Goal: Task Accomplishment & Management: Manage account settings

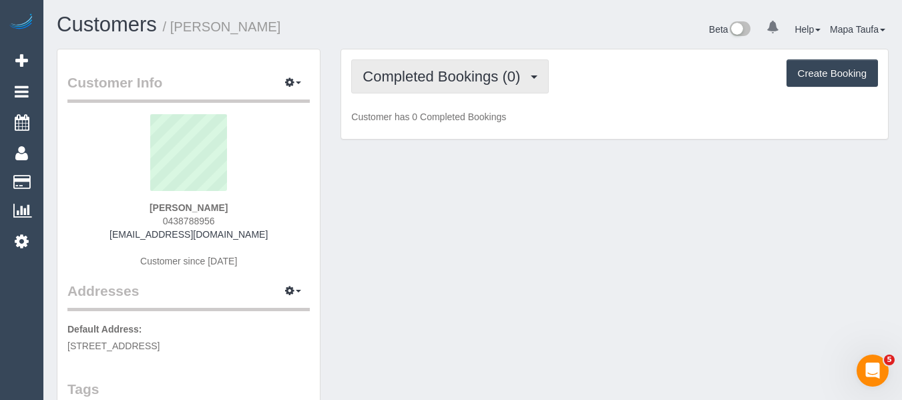
drag, startPoint x: 406, startPoint y: 65, endPoint x: 409, endPoint y: 85, distance: 20.2
click at [406, 67] on button "Completed Bookings (0)" at bounding box center [450, 76] width 198 height 34
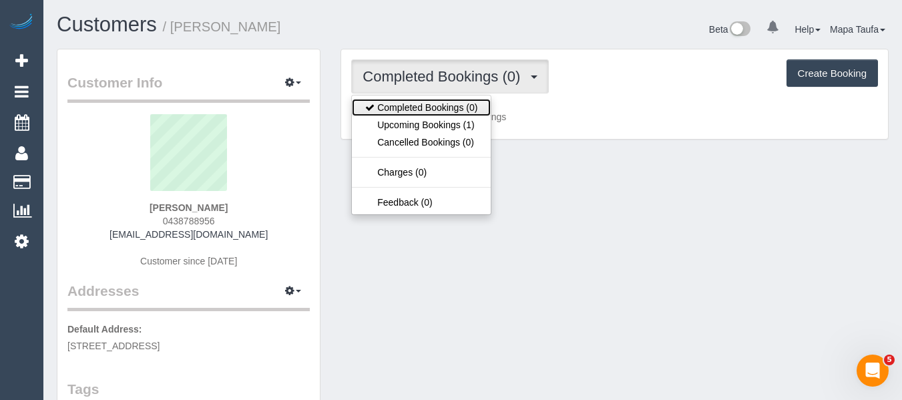
click at [419, 114] on link "Completed Bookings (0)" at bounding box center [421, 107] width 139 height 17
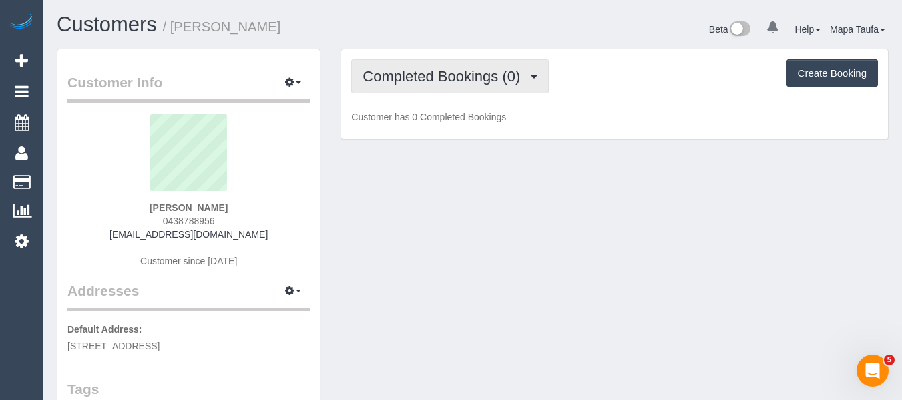
click at [408, 86] on button "Completed Bookings (0)" at bounding box center [450, 76] width 198 height 34
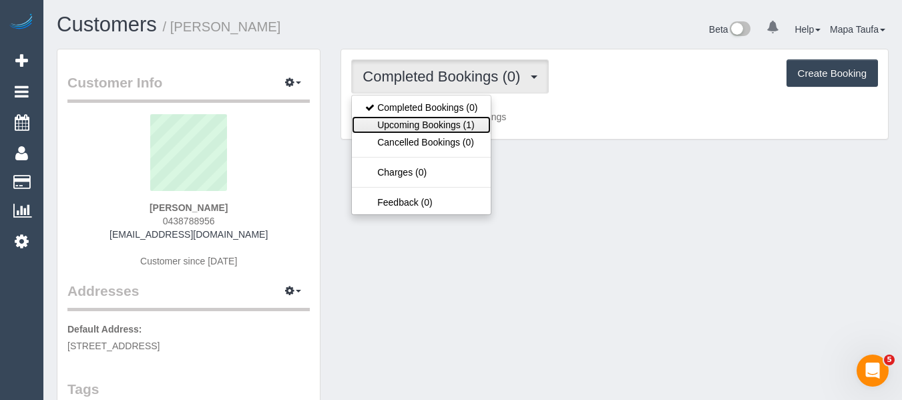
drag, startPoint x: 413, startPoint y: 122, endPoint x: 403, endPoint y: 128, distance: 12.3
click at [413, 123] on link "Upcoming Bookings (1)" at bounding box center [421, 124] width 139 height 17
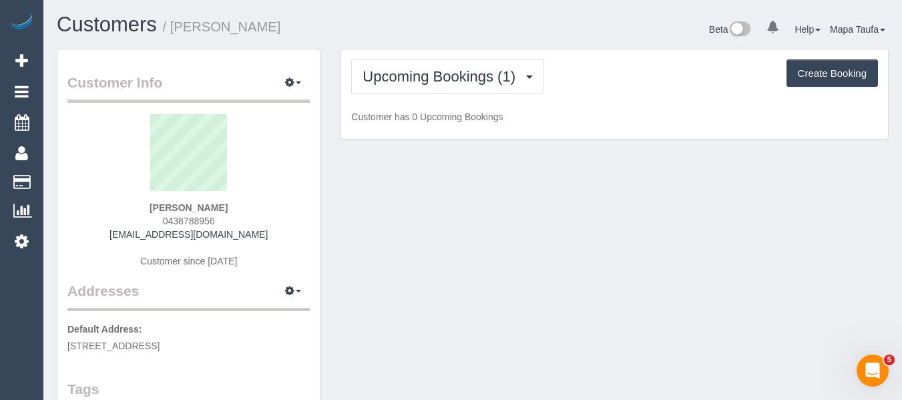
drag, startPoint x: 230, startPoint y: 221, endPoint x: 160, endPoint y: 221, distance: 69.4
click at [160, 222] on div "Kate Kezilas 0438788956 katekezilas@gmail.com Customer since 2025" at bounding box center [188, 197] width 242 height 167
copy span "0438788956"
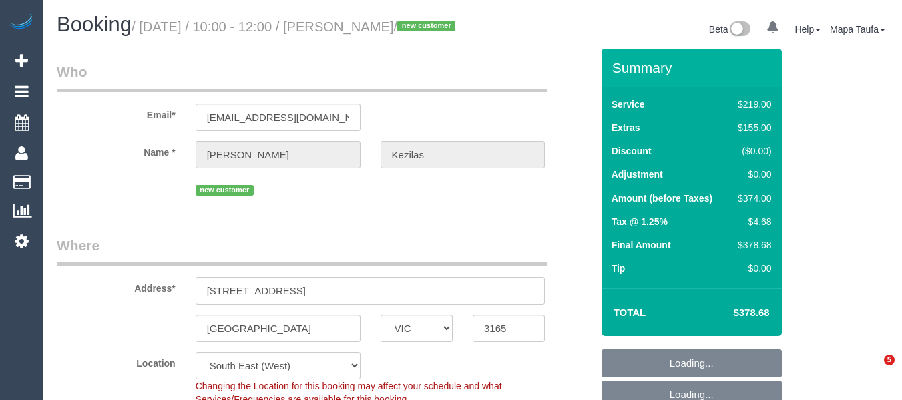
select select "VIC"
select select "object:648"
select select "number:28"
select select "number:14"
select select "number:19"
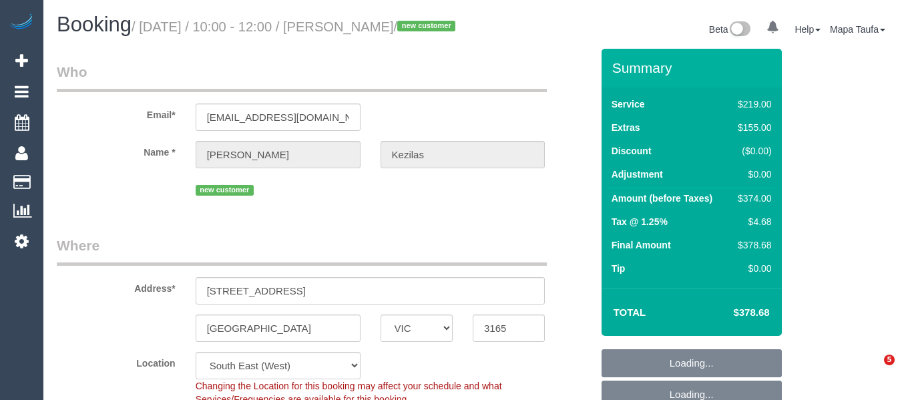
select select "number:24"
select select "number:35"
select select "number:13"
select select "spot1"
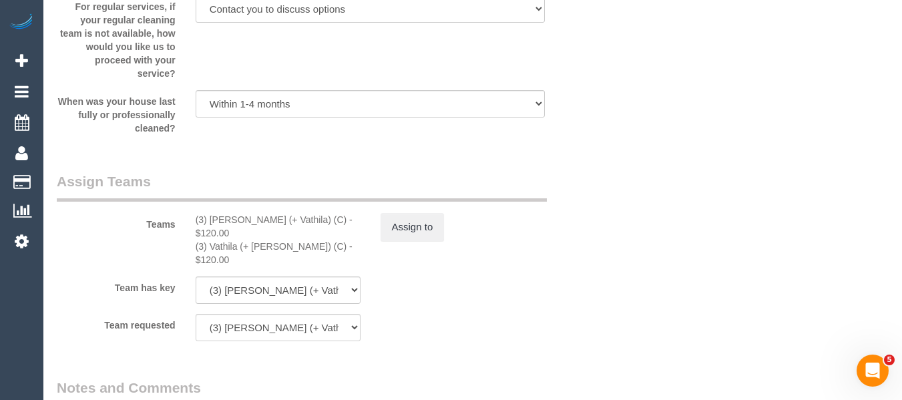
scroll to position [2003, 0]
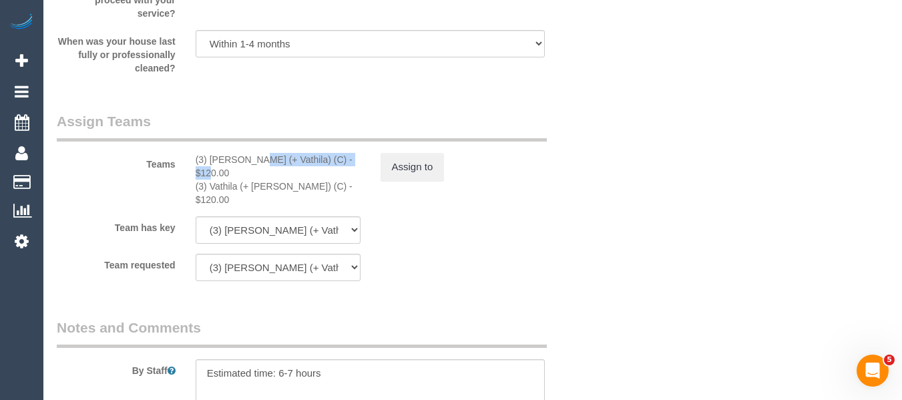
drag, startPoint x: 312, startPoint y: 176, endPoint x: 213, endPoint y: 174, distance: 98.8
click at [213, 174] on div "(3) Suchetha (+ Vathila) (C) - $120.00" at bounding box center [278, 166] width 165 height 27
drag, startPoint x: 260, startPoint y: 174, endPoint x: 280, endPoint y: 174, distance: 20.0
click at [260, 174] on div "(3) Suchetha (+ Vathila) (C) - $120.00" at bounding box center [278, 166] width 165 height 27
click at [333, 172] on div "(3) Suchetha (+ Vathila) (C) - $120.00" at bounding box center [278, 166] width 165 height 27
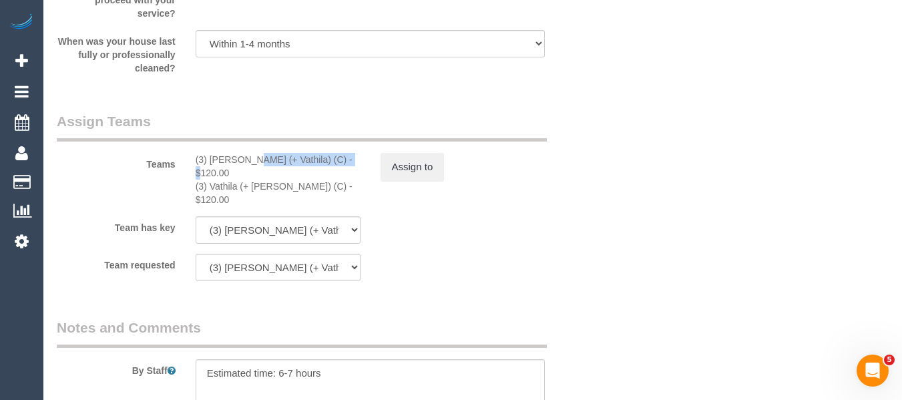
drag, startPoint x: 310, startPoint y: 174, endPoint x: 212, endPoint y: 178, distance: 98.9
click at [212, 178] on div "(3) Suchetha (+ Vathila) (C) - $120.00" at bounding box center [278, 166] width 165 height 27
copy div "Suchetha (+ Vathila) (C)"
click at [415, 170] on button "Assign to" at bounding box center [413, 167] width 64 height 28
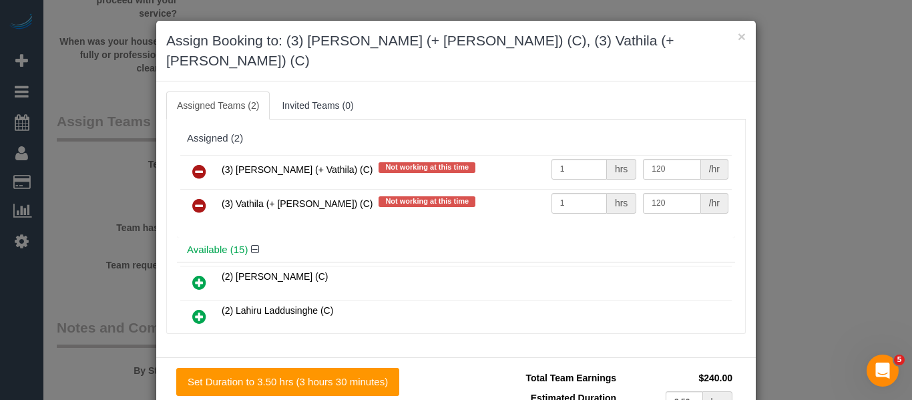
click at [186, 159] on link at bounding box center [199, 172] width 31 height 27
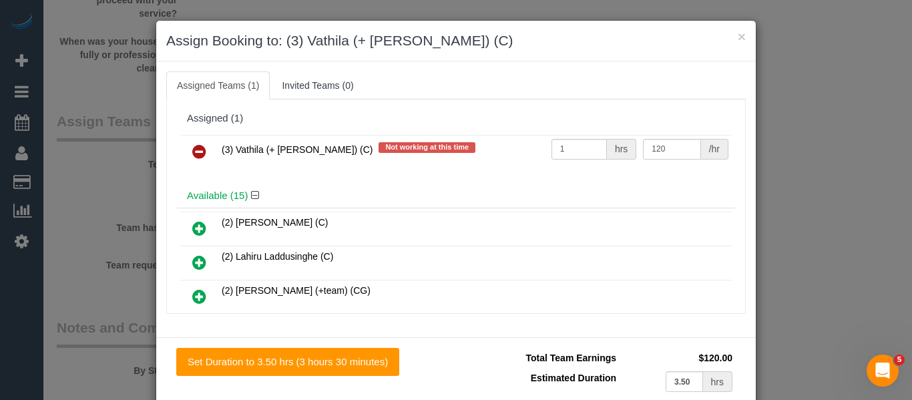
click at [186, 155] on link at bounding box center [199, 152] width 31 height 27
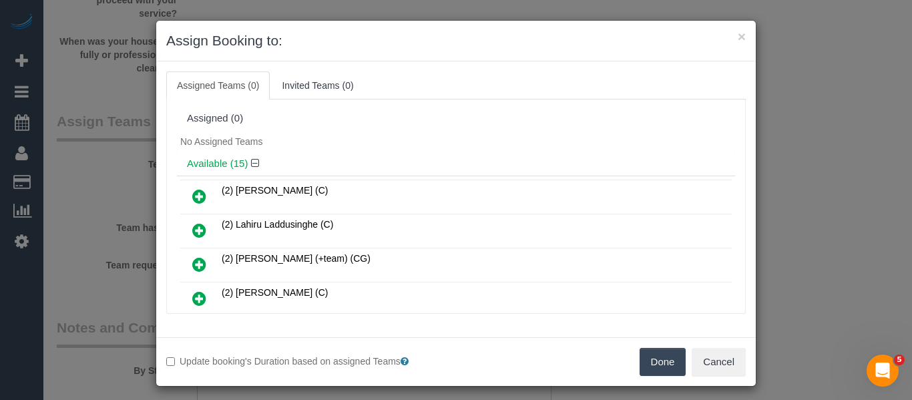
drag, startPoint x: 646, startPoint y: 354, endPoint x: 650, endPoint y: 331, distance: 23.1
click at [646, 354] on button "Done" at bounding box center [663, 362] width 47 height 28
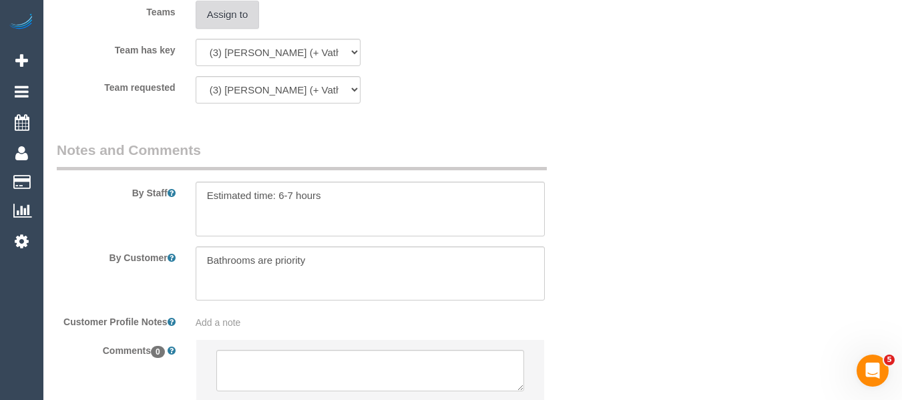
scroll to position [2270, 0]
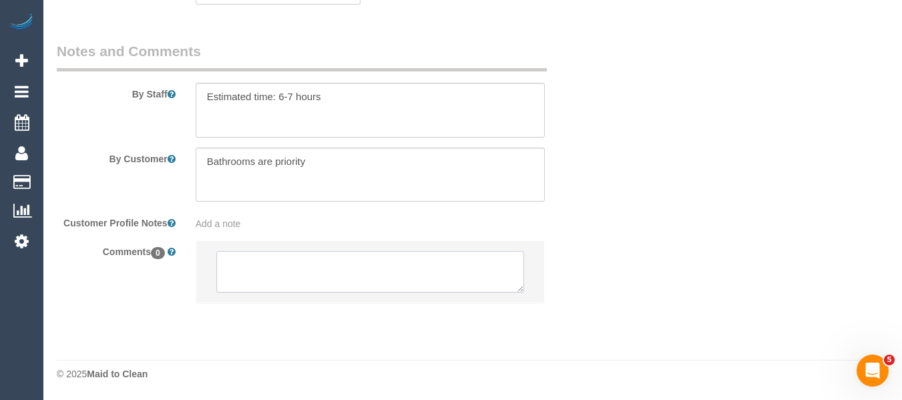
click at [298, 267] on textarea at bounding box center [370, 271] width 308 height 41
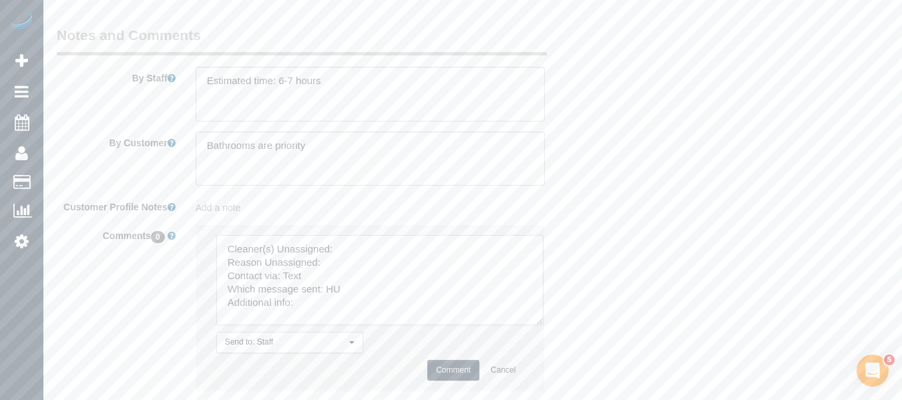
drag, startPoint x: 533, startPoint y: 333, endPoint x: 447, endPoint y: 312, distance: 88.6
click at [538, 325] on textarea at bounding box center [379, 280] width 327 height 90
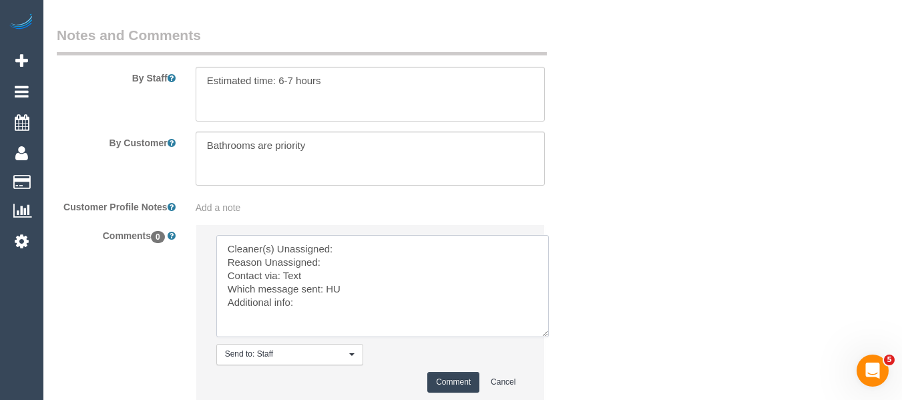
click at [387, 278] on textarea at bounding box center [382, 286] width 333 height 102
click at [372, 272] on textarea at bounding box center [382, 286] width 333 height 102
paste textarea "Suchetha (+ Vathila) (C)"
click at [357, 279] on textarea at bounding box center [382, 286] width 333 height 102
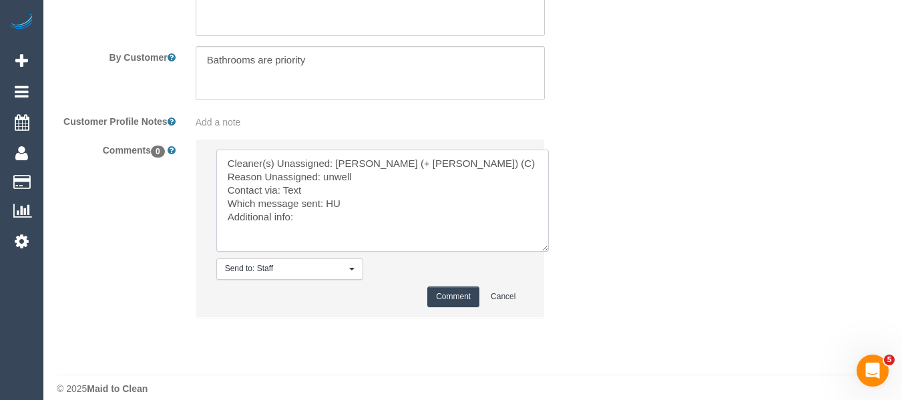
scroll to position [2386, 0]
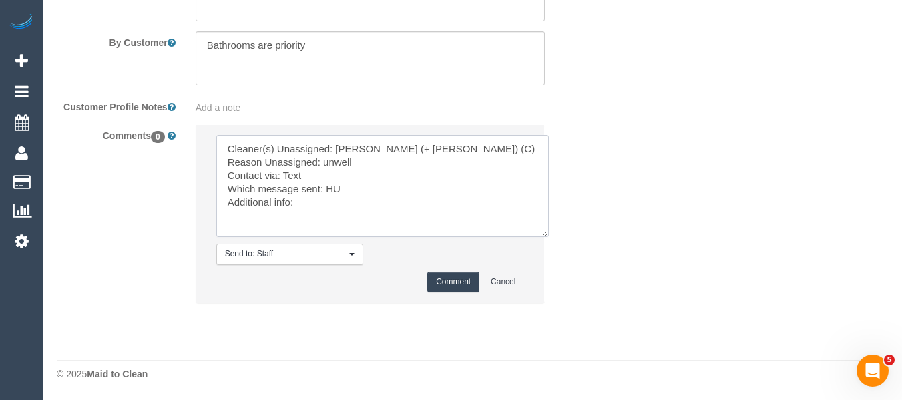
type textarea "Cleaner(s) Unassigned: Suchetha (+ Vathila) (C) Reason Unassigned: unwell Conta…"
click at [445, 282] on button "Comment" at bounding box center [453, 282] width 52 height 21
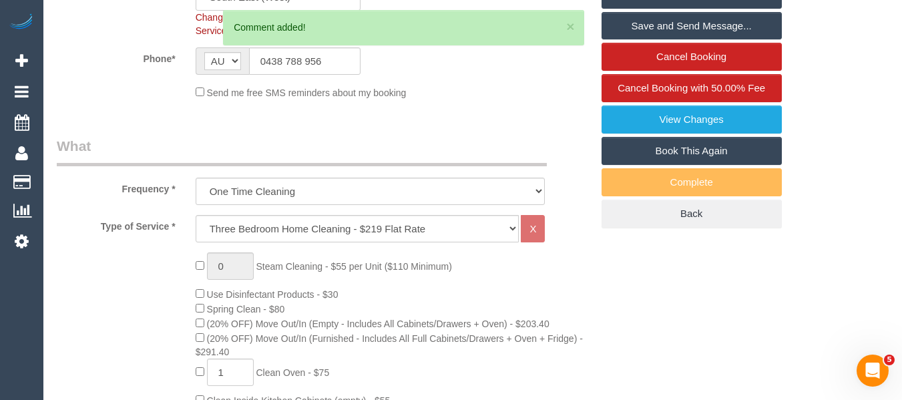
scroll to position [0, 0]
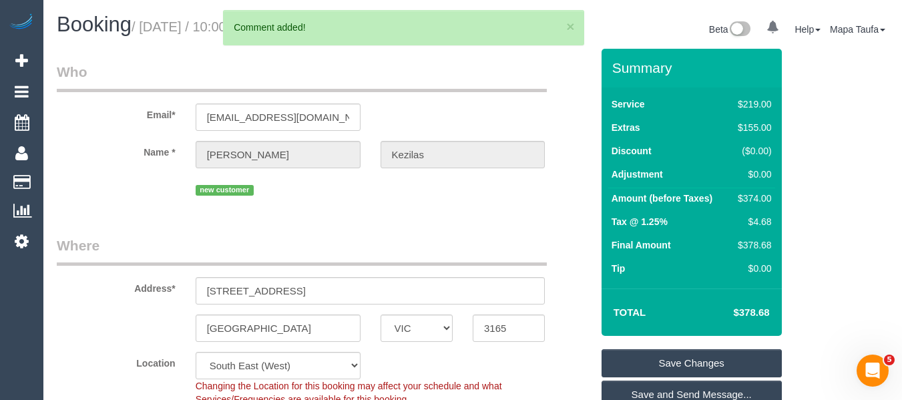
click at [693, 375] on link "Save Changes" at bounding box center [692, 363] width 180 height 28
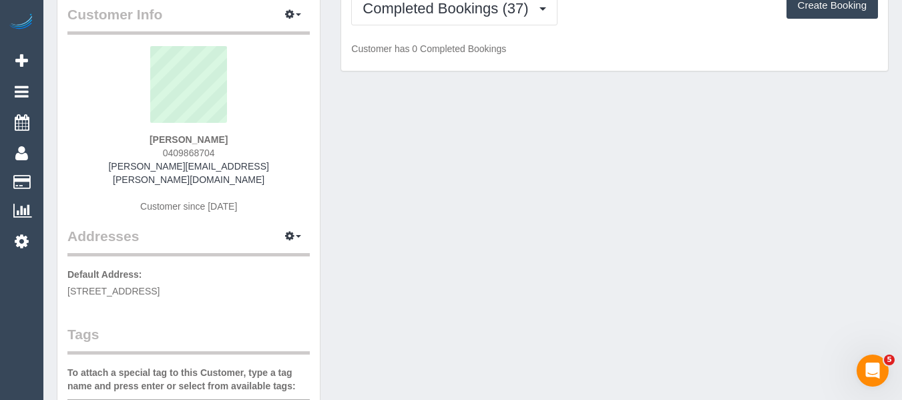
scroll to position [134, 0]
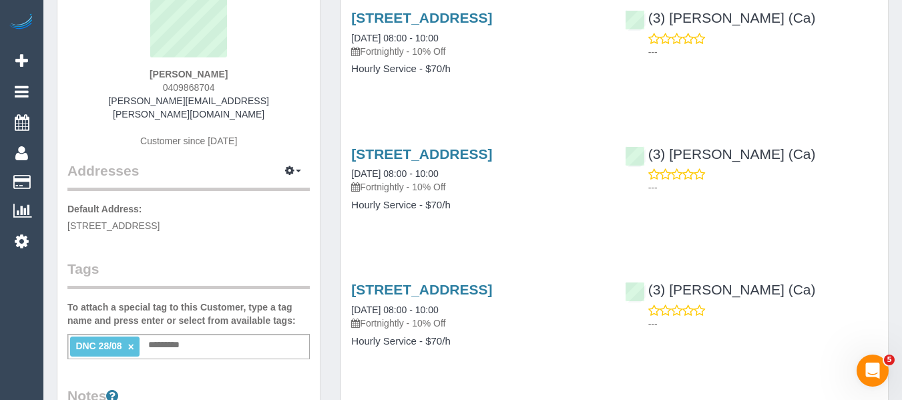
click at [130, 341] on ng-include "DNC 28/08 ×" at bounding box center [104, 346] width 59 height 11
click at [130, 341] on link "×" at bounding box center [131, 346] width 6 height 11
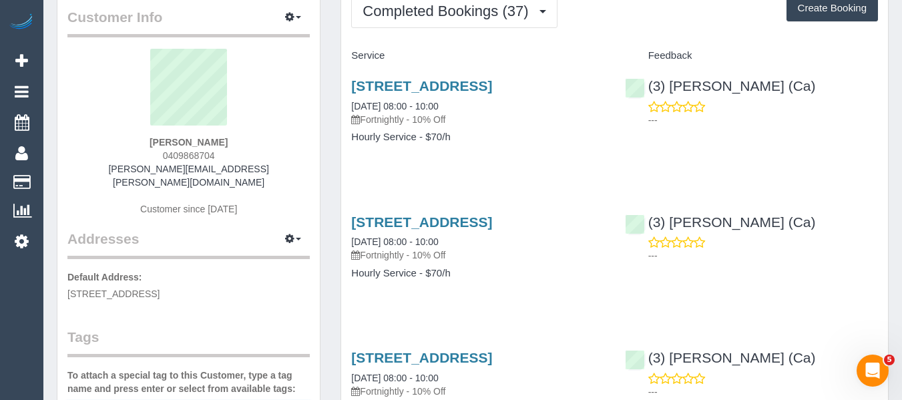
scroll to position [0, 0]
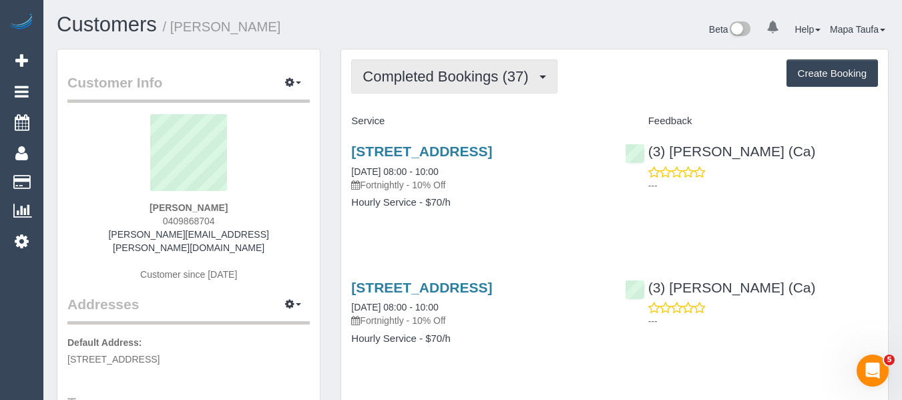
click at [441, 73] on span "Completed Bookings (37)" at bounding box center [449, 76] width 172 height 17
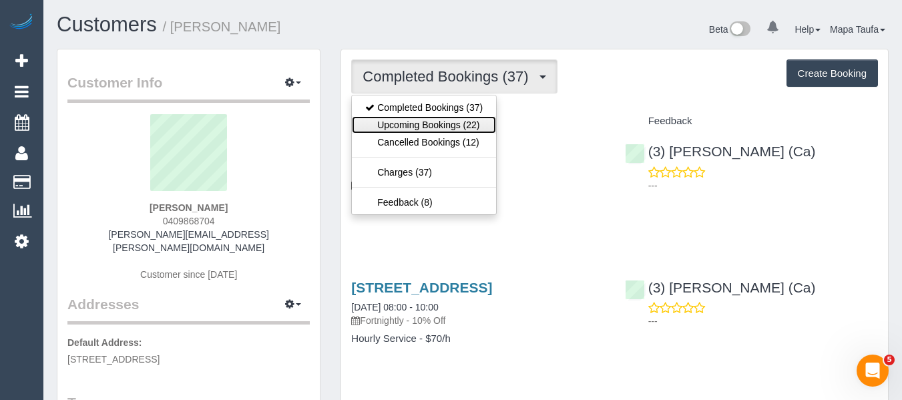
click at [430, 130] on link "Upcoming Bookings (22)" at bounding box center [424, 124] width 144 height 17
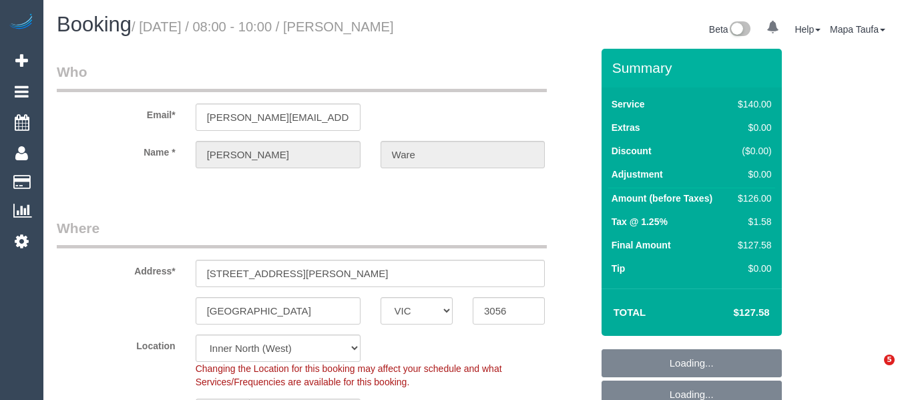
select select "VIC"
select select "number:30"
select select "number:14"
select select "number:19"
select select "number:25"
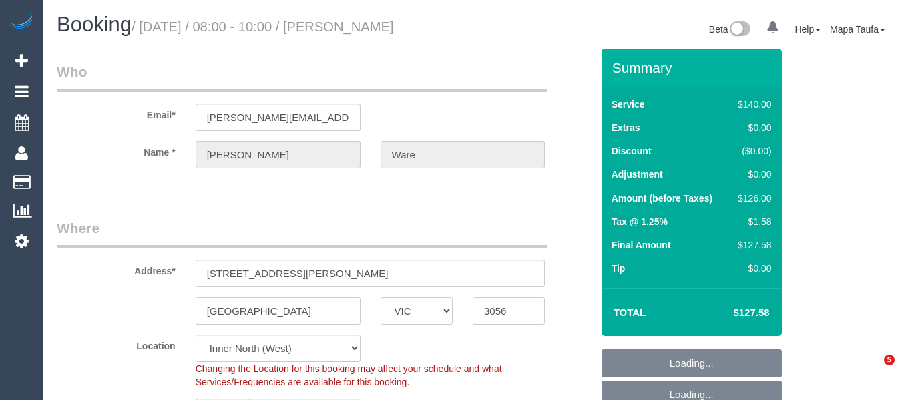
select select "number:33"
select select "spot1"
select select "VIC"
select select "spot1"
select select "number:30"
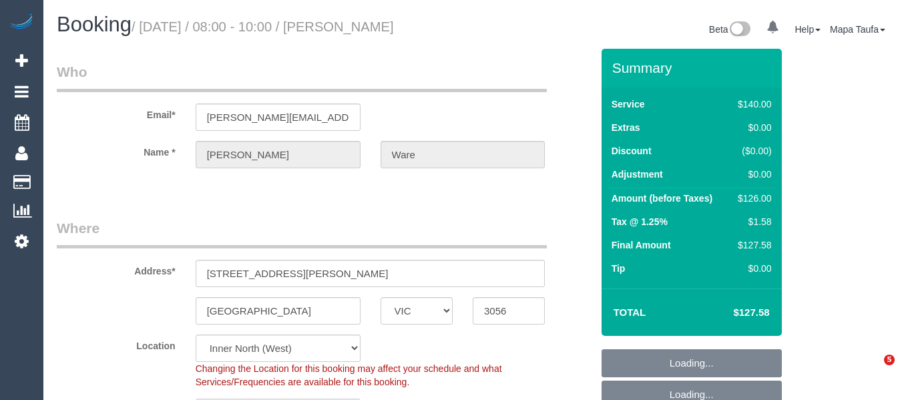
select select "number:14"
select select "number:19"
select select "number:25"
select select "number:33"
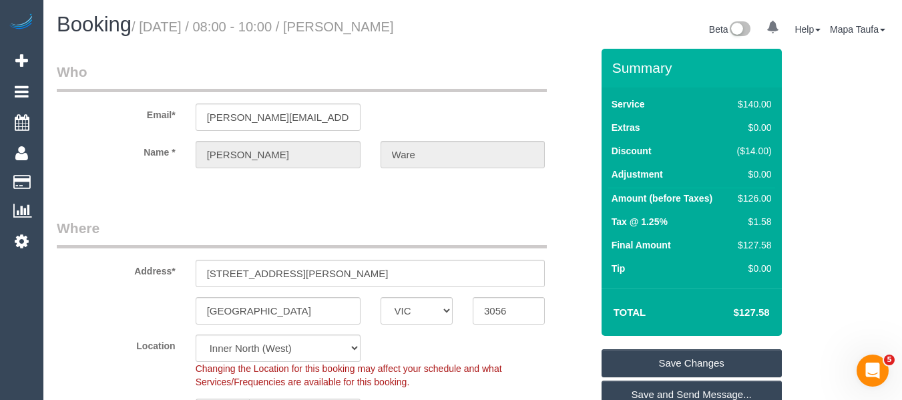
scroll to position [200, 0]
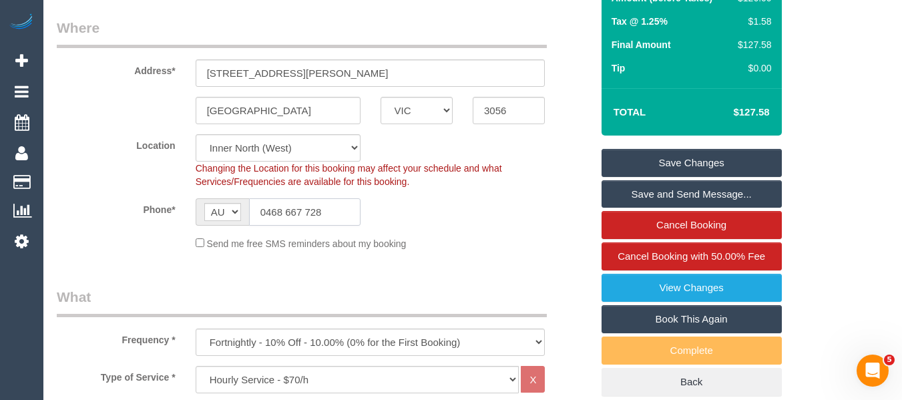
click at [306, 215] on input "0468 667 728" at bounding box center [305, 211] width 112 height 27
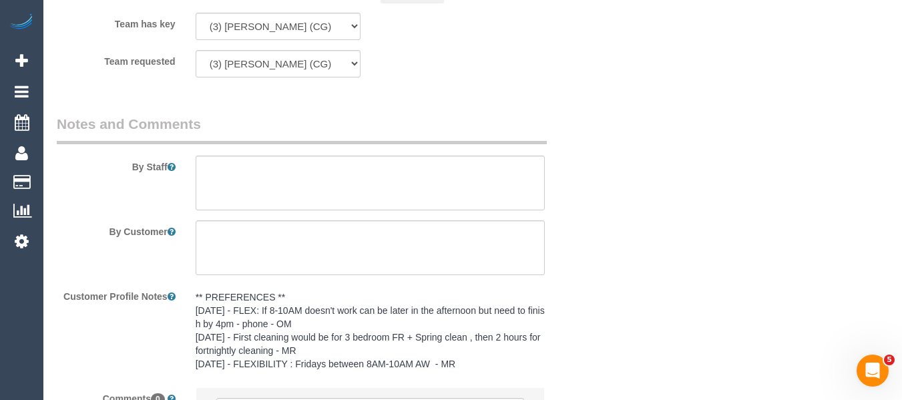
scroll to position [1965, 0]
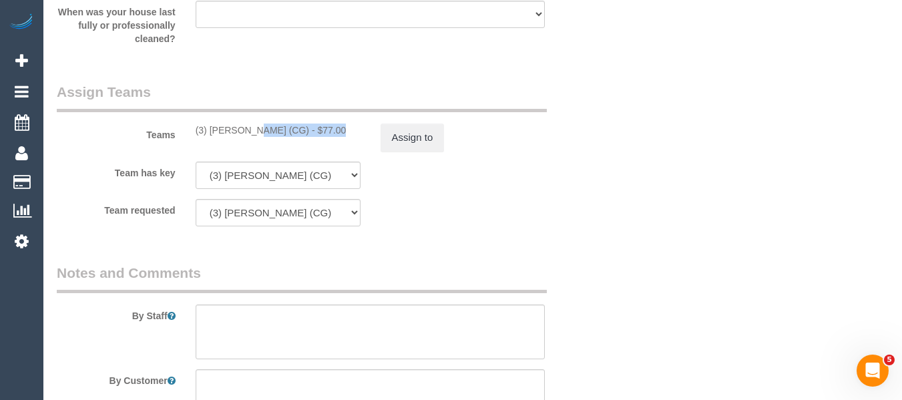
drag, startPoint x: 284, startPoint y: 132, endPoint x: 209, endPoint y: 130, distance: 74.8
click at [209, 130] on div "(3) John Schuster (CG) - $77.00" at bounding box center [278, 130] width 165 height 13
click at [401, 136] on button "Assign to" at bounding box center [413, 138] width 64 height 28
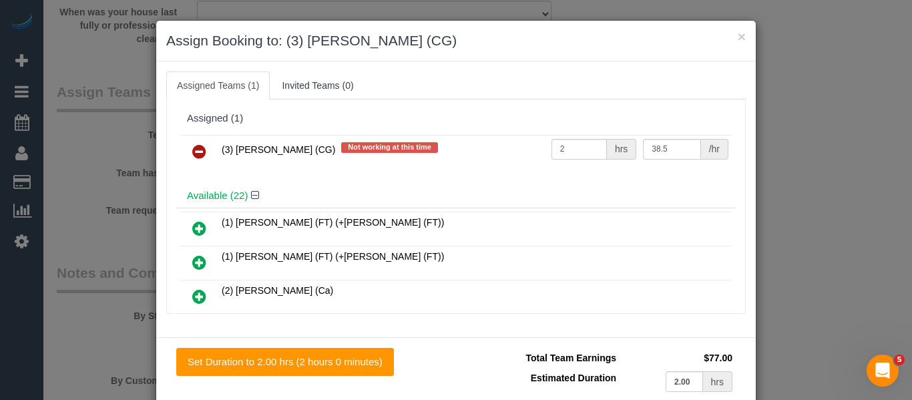
click at [195, 156] on icon at bounding box center [199, 152] width 14 height 16
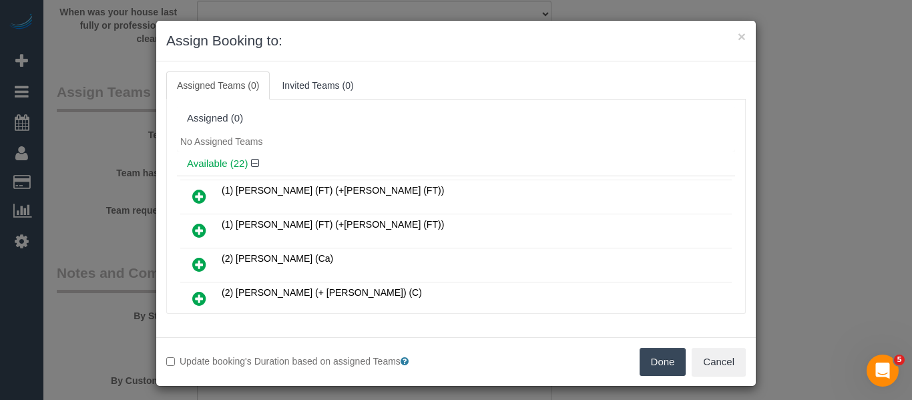
click at [663, 363] on button "Done" at bounding box center [663, 362] width 47 height 28
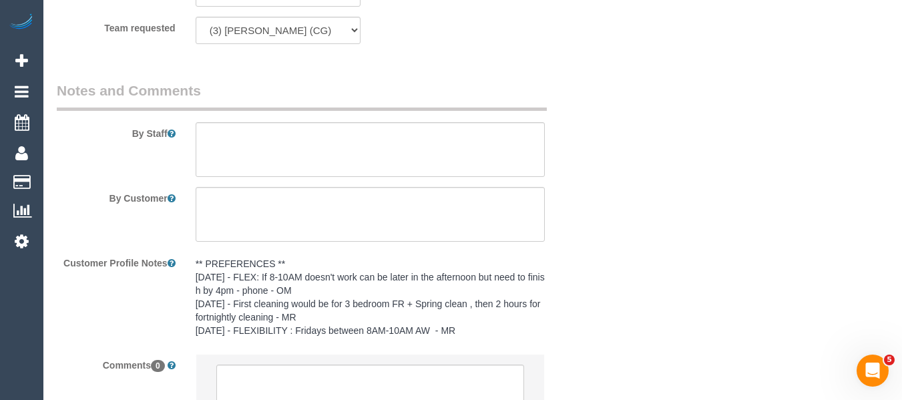
scroll to position [2261, 0]
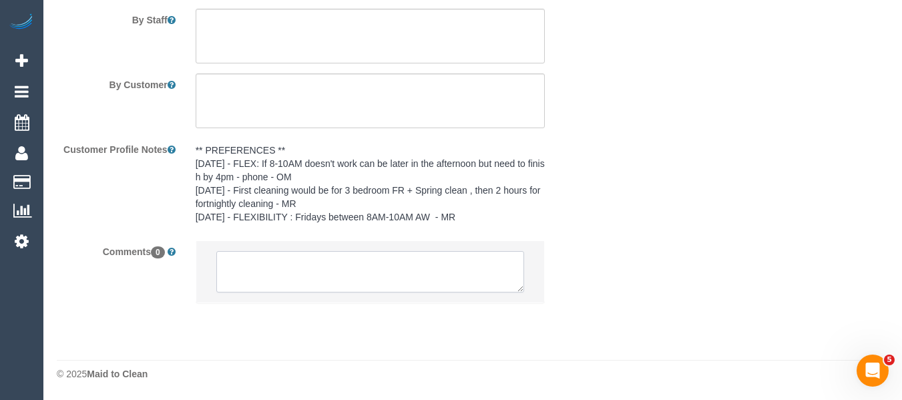
click at [272, 270] on textarea at bounding box center [370, 271] width 308 height 41
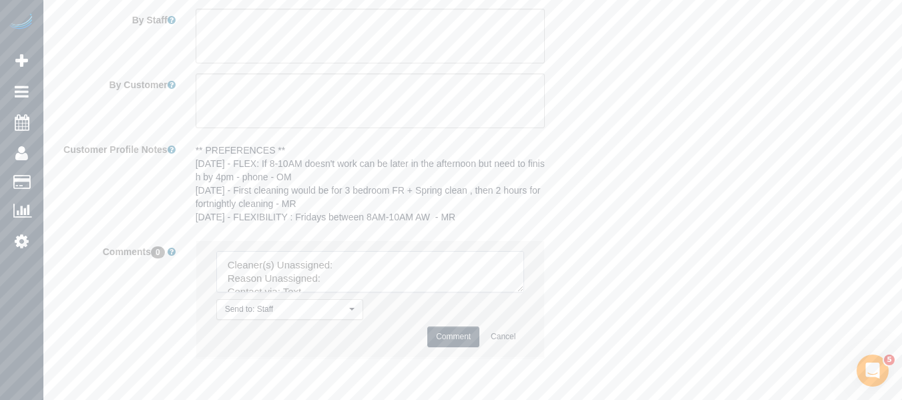
drag, startPoint x: 560, startPoint y: 389, endPoint x: 517, endPoint y: 352, distance: 55.8
click at [525, 292] on textarea at bounding box center [370, 271] width 308 height 41
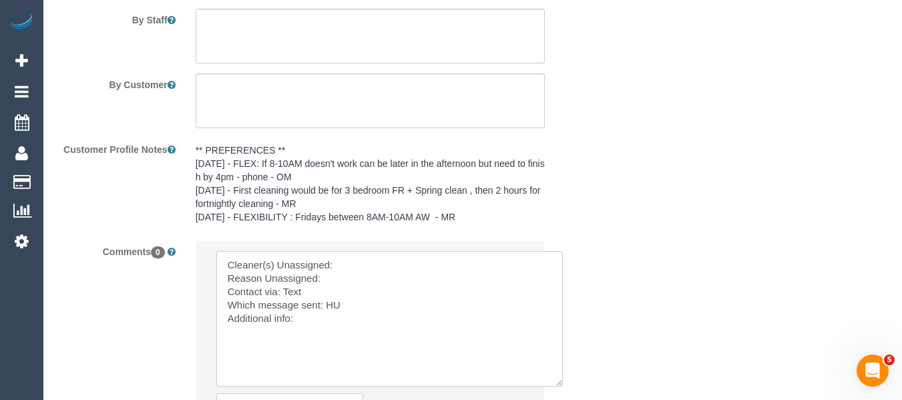
click at [388, 270] on textarea at bounding box center [389, 319] width 347 height 136
paste textarea "John Schuster (CG)"
click at [358, 278] on textarea at bounding box center [389, 319] width 347 height 136
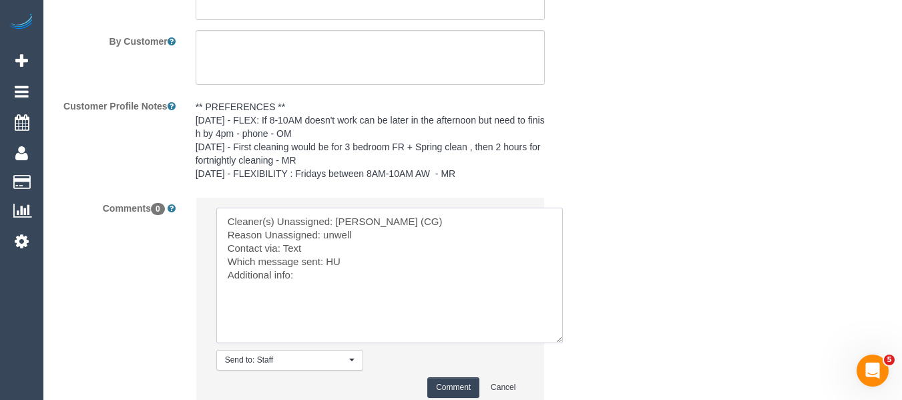
scroll to position [2328, 0]
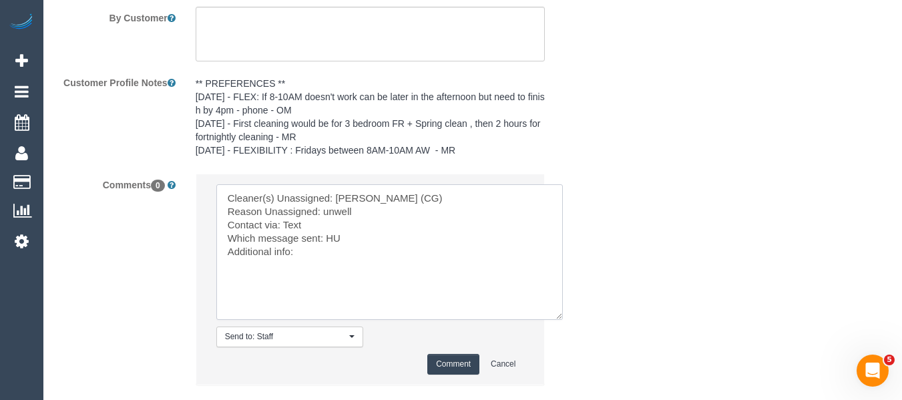
click at [308, 218] on textarea at bounding box center [389, 252] width 347 height 136
click at [308, 228] on textarea at bounding box center [389, 252] width 347 height 136
type textarea "Cleaner(s) Unassigned: John Schuster (CG) Reason Unassigned: unwell Contact via…"
click at [450, 363] on button "Comment" at bounding box center [453, 364] width 52 height 21
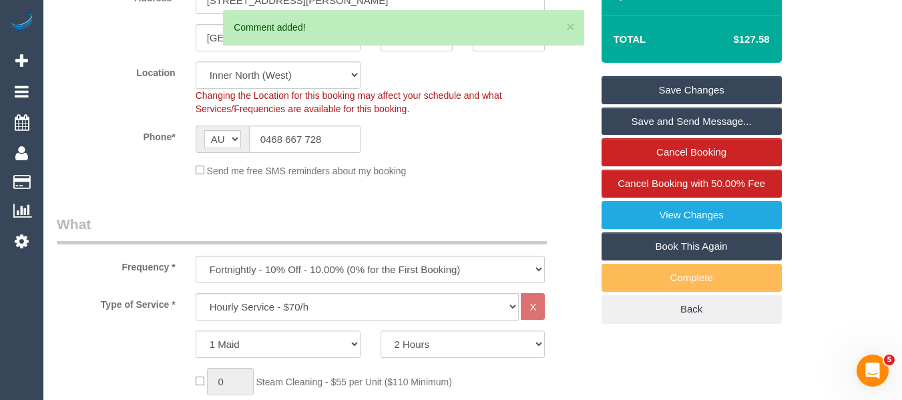
scroll to position [201, 0]
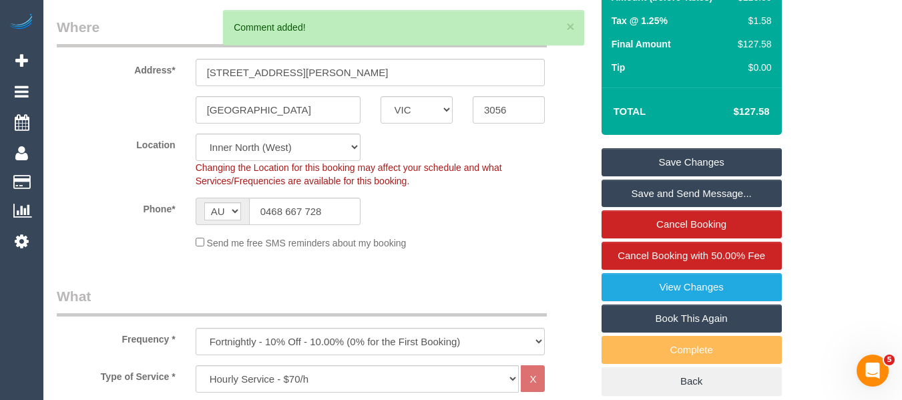
click at [748, 156] on link "Save Changes" at bounding box center [692, 162] width 180 height 28
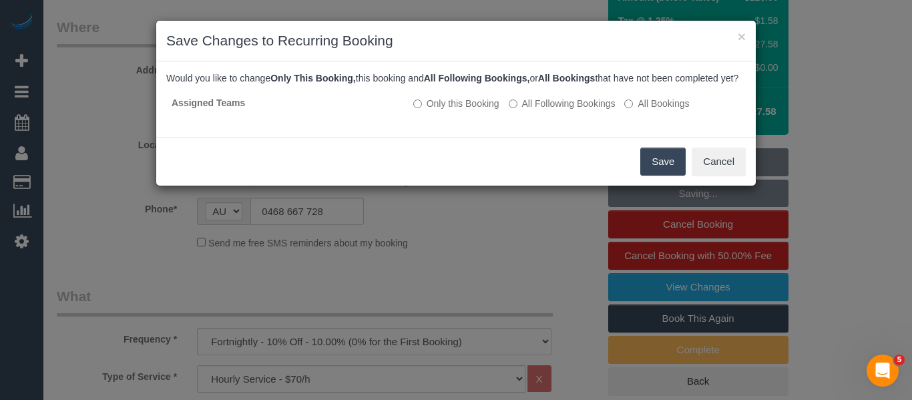
click at [646, 173] on button "Save" at bounding box center [662, 162] width 45 height 28
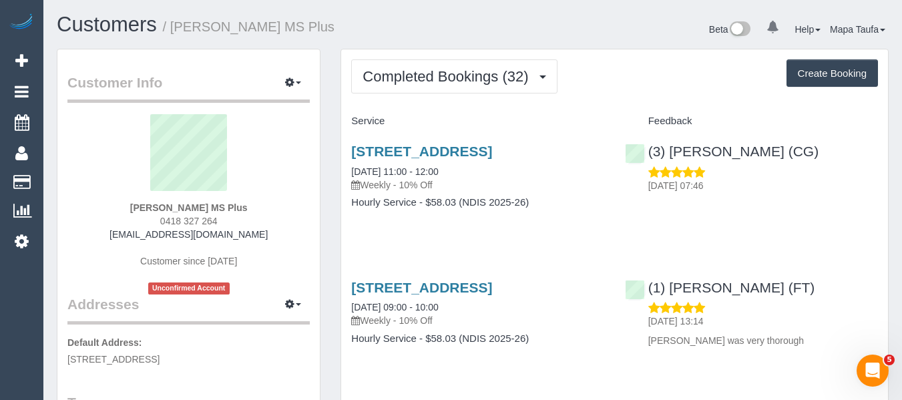
drag, startPoint x: 223, startPoint y: 224, endPoint x: 181, endPoint y: 223, distance: 42.1
click at [161, 223] on div "Mary Vigilante MS Plus 0418 327 264 mv01@bigpond.net.au Customer since 2024 Unc…" at bounding box center [188, 204] width 242 height 180
copy span "0418 327 264"
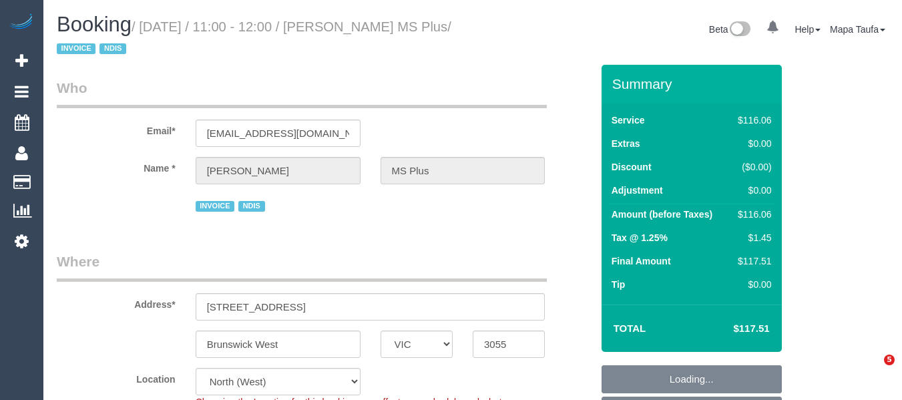
select select "VIC"
select select "number:28"
select select "number:14"
select select "number:19"
select select "number:36"
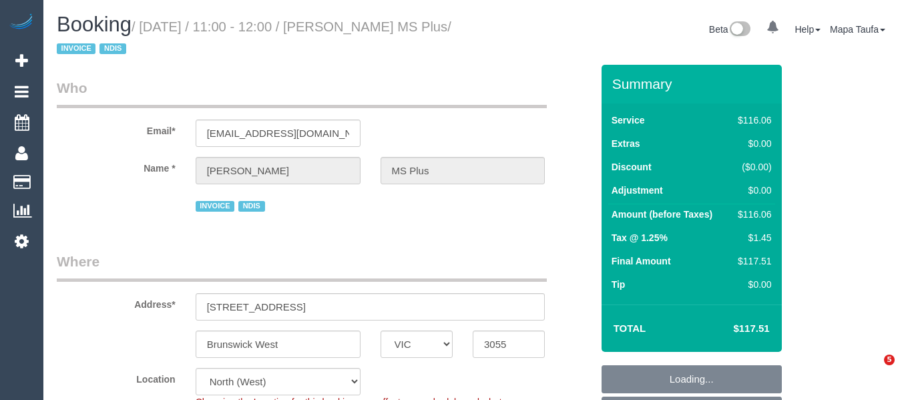
select select "number:35"
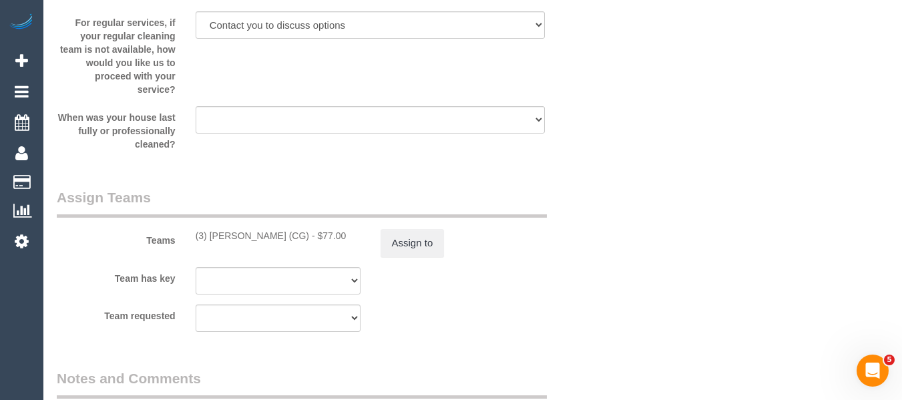
scroll to position [1736, 0]
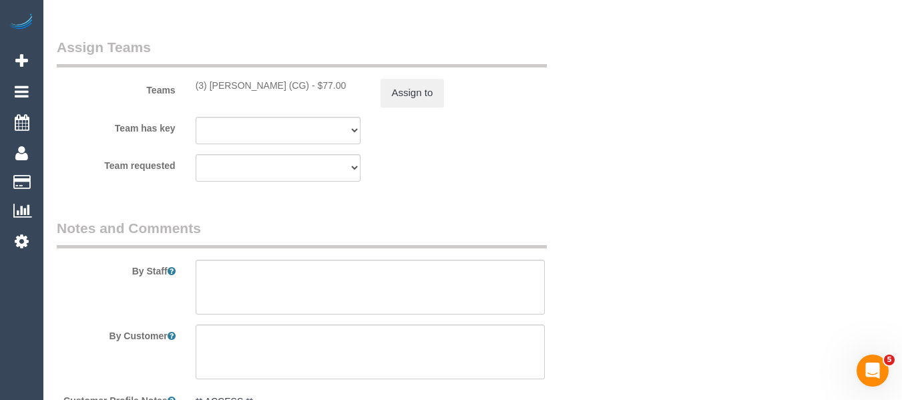
drag, startPoint x: 260, startPoint y: 81, endPoint x: 211, endPoint y: 81, distance: 49.4
click at [211, 81] on div "(3) John Schuster (CG) - $77.00" at bounding box center [278, 85] width 165 height 13
click at [421, 97] on button "Assign to" at bounding box center [413, 93] width 64 height 28
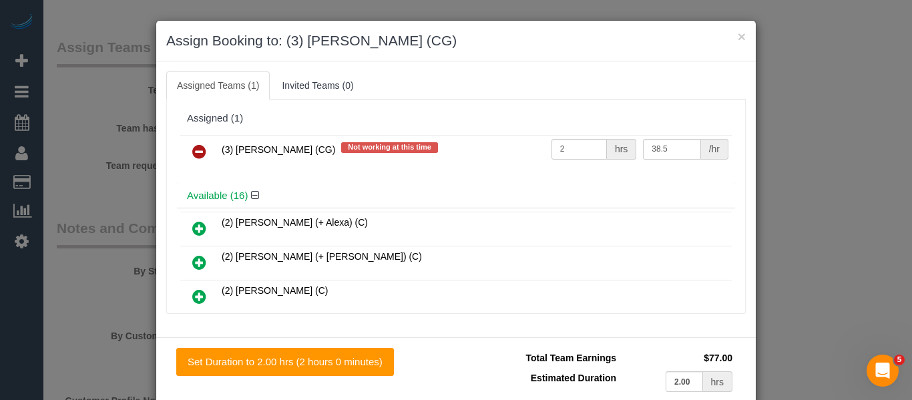
click at [196, 150] on icon at bounding box center [199, 152] width 14 height 16
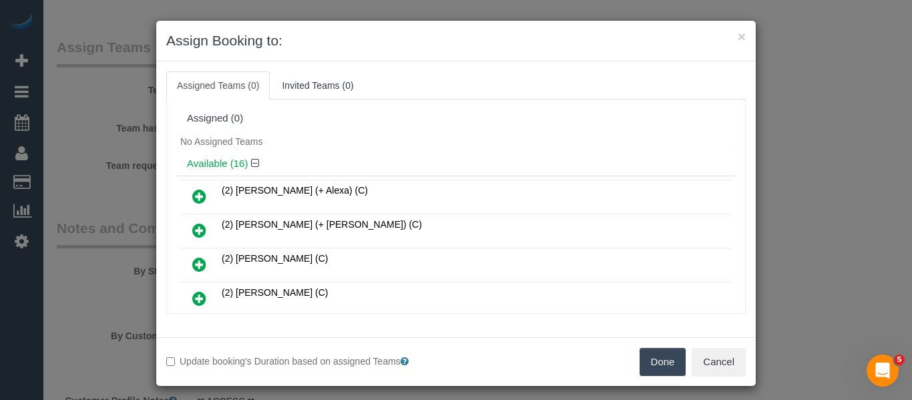
click at [646, 359] on button "Done" at bounding box center [663, 362] width 47 height 28
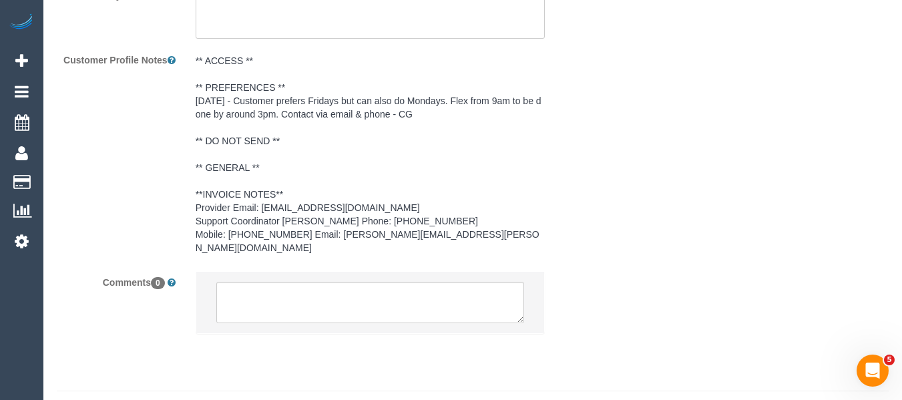
scroll to position [2094, 0]
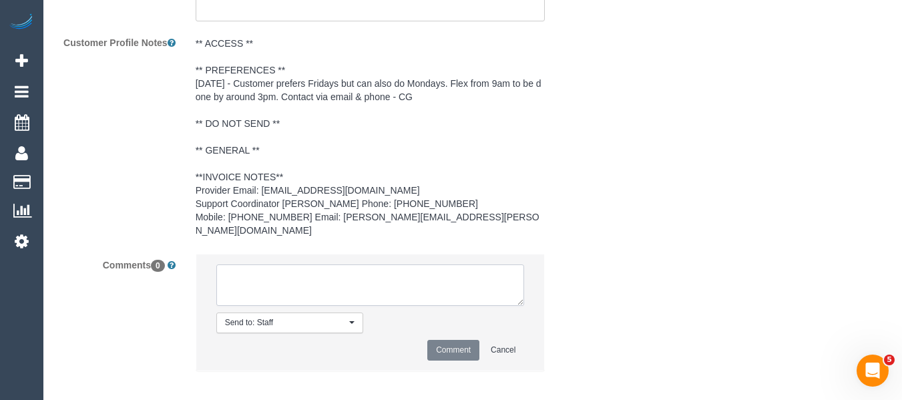
click at [310, 274] on textarea at bounding box center [370, 284] width 308 height 41
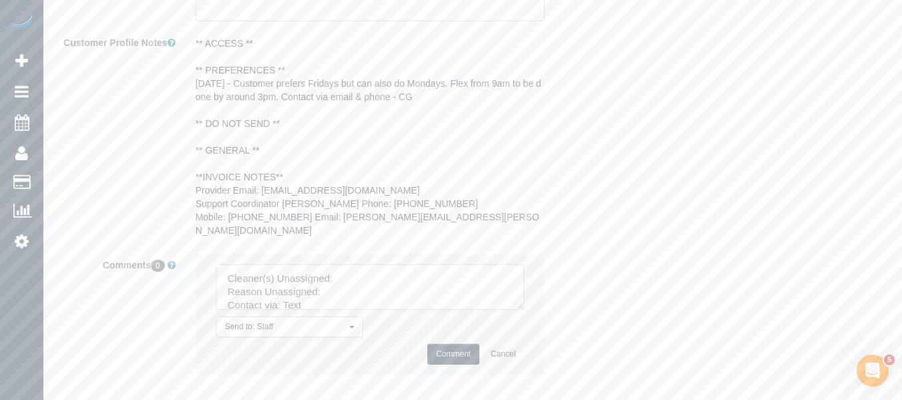
drag, startPoint x: 518, startPoint y: 290, endPoint x: 415, endPoint y: 316, distance: 106.1
click at [517, 310] on textarea at bounding box center [370, 286] width 308 height 45
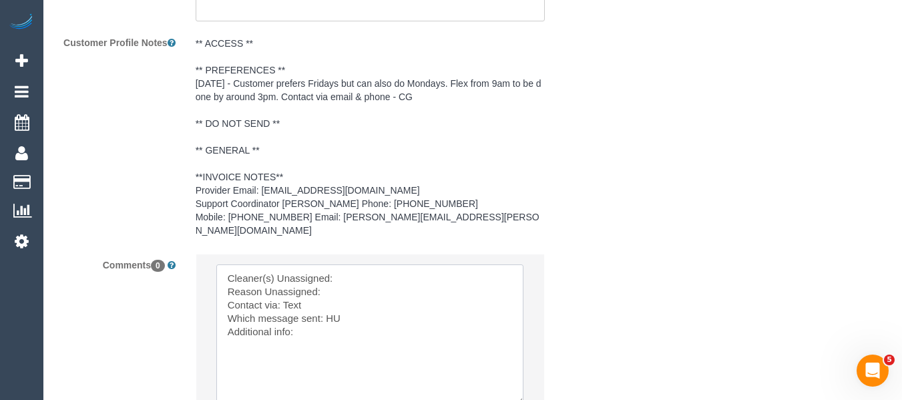
click at [351, 264] on textarea at bounding box center [369, 334] width 307 height 140
paste textarea "John Schuster (CG)"
click at [349, 284] on textarea at bounding box center [369, 334] width 307 height 140
click at [331, 299] on textarea at bounding box center [369, 334] width 307 height 140
click at [324, 292] on textarea at bounding box center [369, 334] width 307 height 140
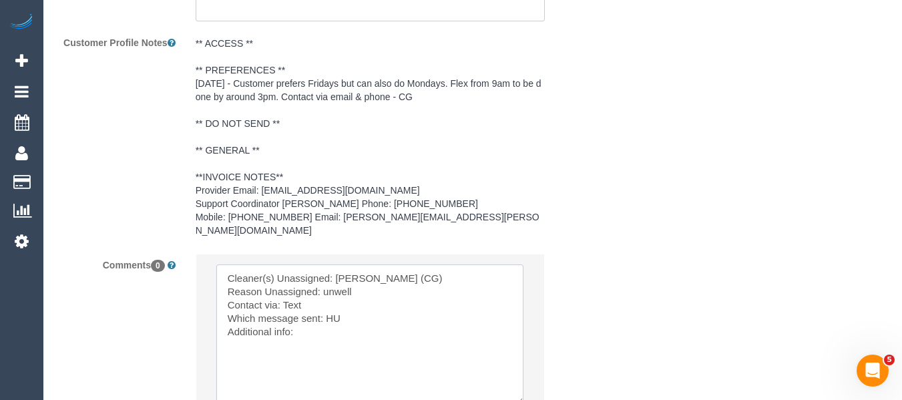
click at [324, 290] on textarea at bounding box center [369, 334] width 307 height 140
click at [327, 304] on textarea at bounding box center [369, 334] width 307 height 140
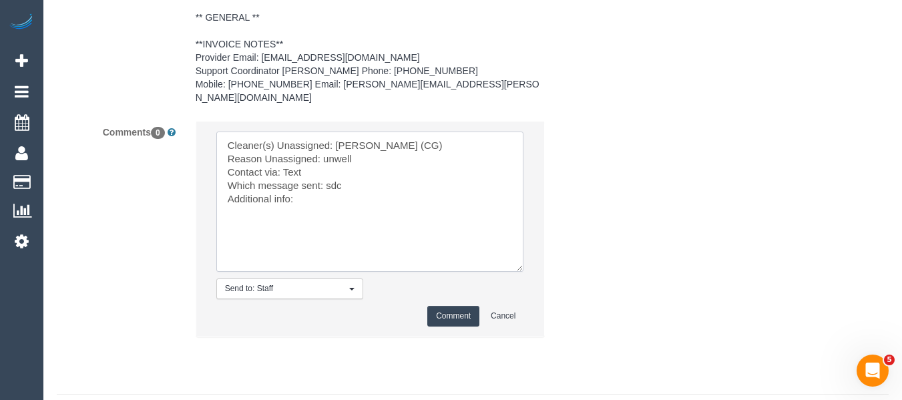
scroll to position [2227, 0]
type textarea "Cleaner(s) Unassigned: John Schuster (CG) Reason Unassigned: unwell Contact via…"
drag, startPoint x: 435, startPoint y: 309, endPoint x: 441, endPoint y: 304, distance: 7.6
click at [436, 309] on button "Comment" at bounding box center [453, 315] width 52 height 21
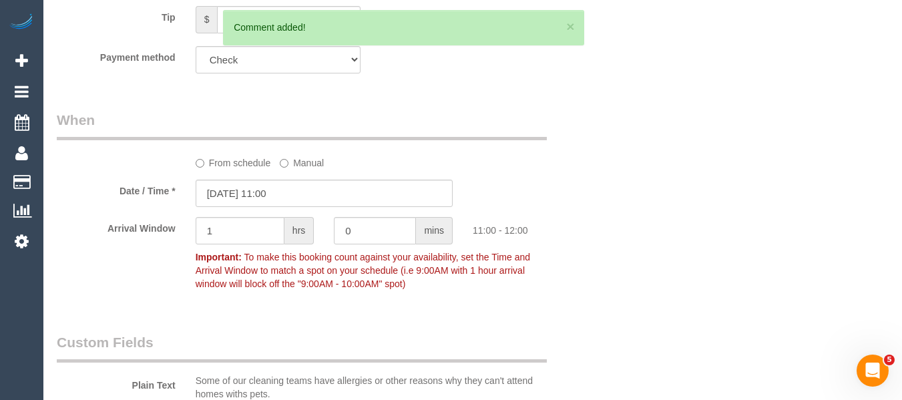
scroll to position [232, 0]
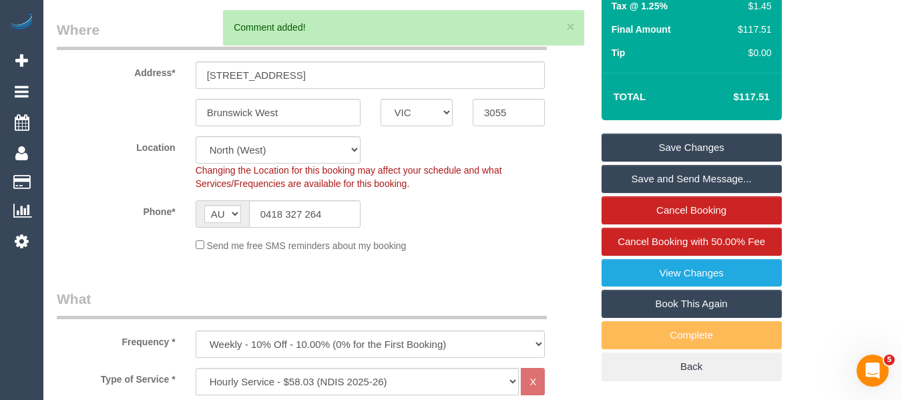
click at [723, 144] on link "Save Changes" at bounding box center [692, 148] width 180 height 28
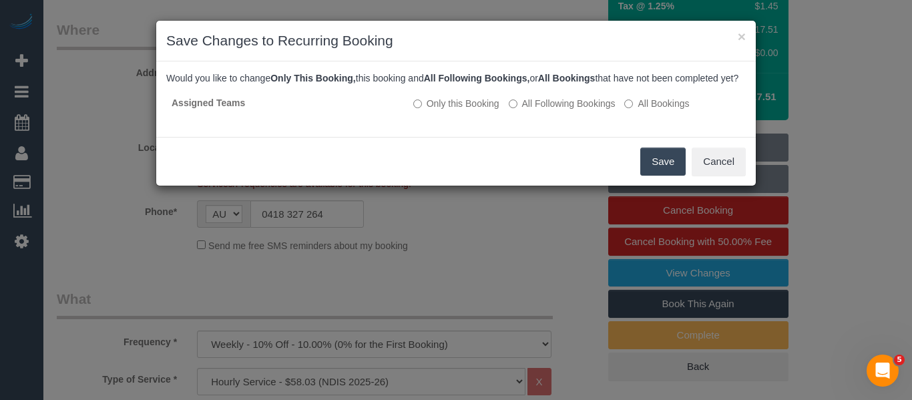
click at [655, 176] on button "Save" at bounding box center [662, 162] width 45 height 28
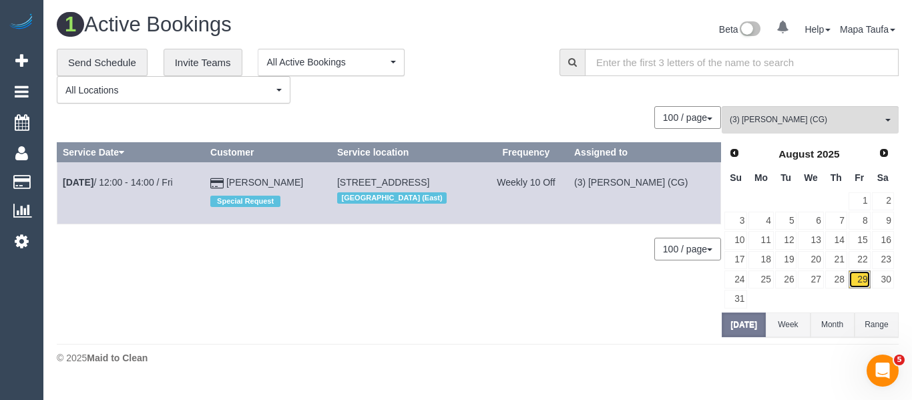
click at [861, 283] on link "29" at bounding box center [860, 279] width 22 height 18
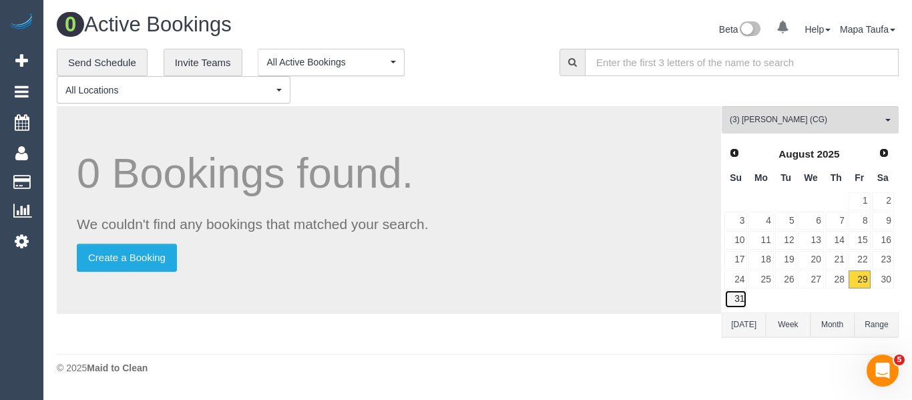
click at [738, 297] on link "31" at bounding box center [735, 299] width 23 height 18
click at [880, 148] on span "Next" at bounding box center [884, 152] width 11 height 11
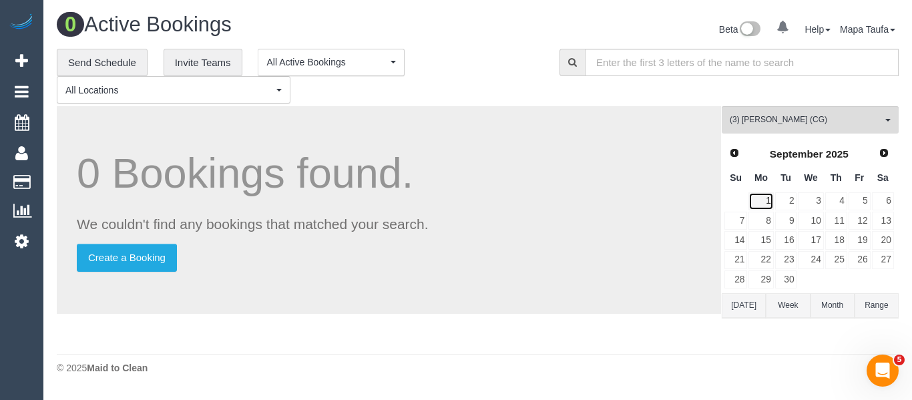
click at [768, 200] on link "1" at bounding box center [761, 201] width 25 height 18
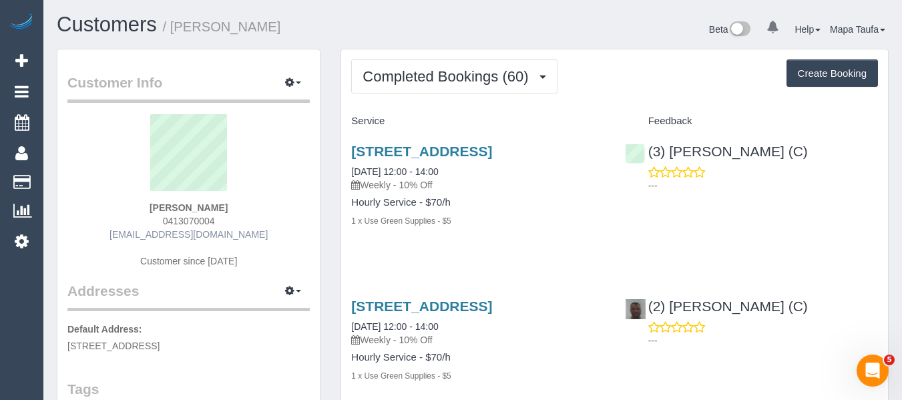
drag, startPoint x: 230, startPoint y: 222, endPoint x: 191, endPoint y: 233, distance: 40.8
click at [155, 225] on div "[PERSON_NAME] 0413070004 [EMAIL_ADDRESS][DOMAIN_NAME] Customer since [DATE]" at bounding box center [188, 197] width 242 height 167
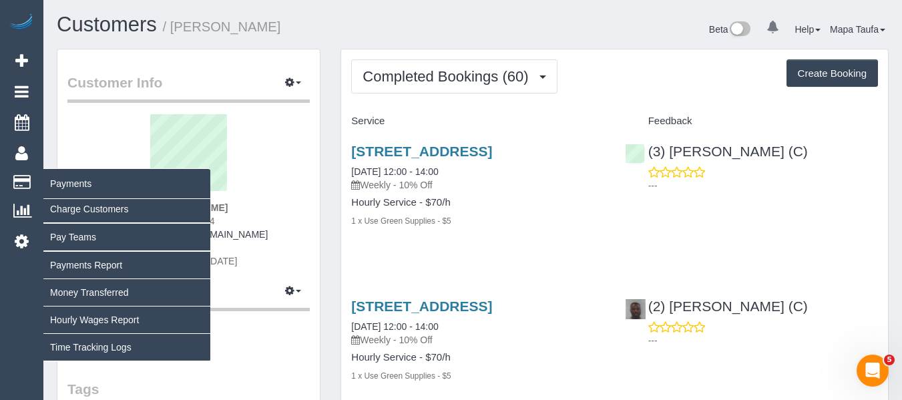
copy span "0413070004"
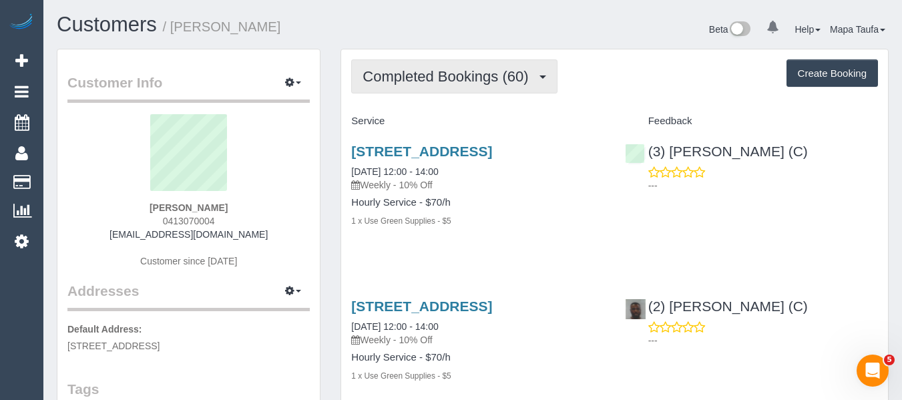
click at [428, 76] on span "Completed Bookings (60)" at bounding box center [449, 76] width 172 height 17
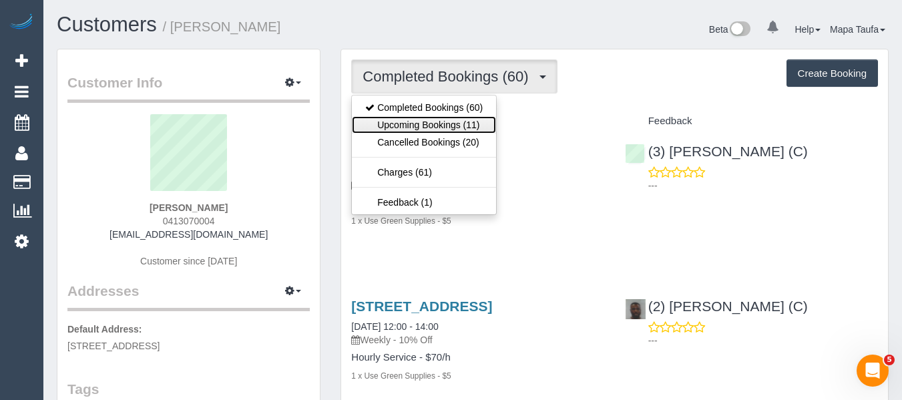
click at [427, 121] on link "Upcoming Bookings (11)" at bounding box center [424, 124] width 144 height 17
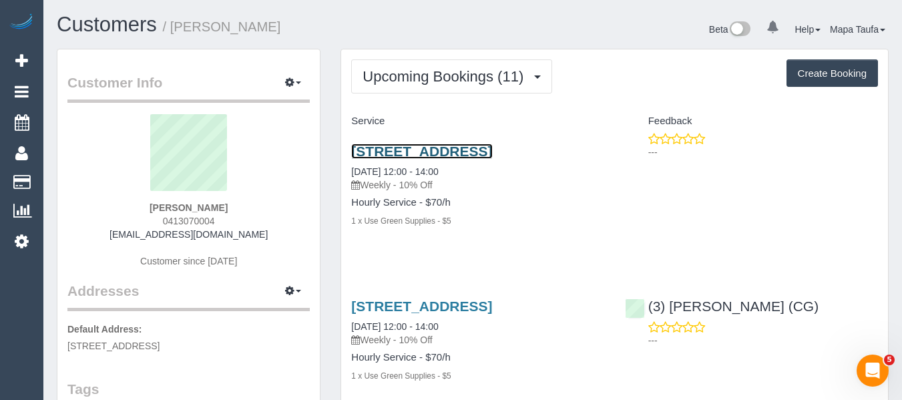
click at [475, 147] on link "[STREET_ADDRESS]" at bounding box center [421, 151] width 141 height 15
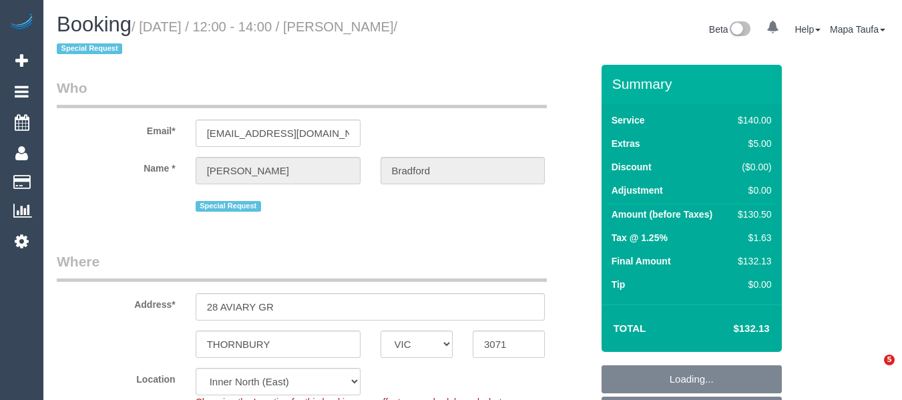
select select "VIC"
select select "object:694"
select select "number:30"
select select "number:14"
select select "number:19"
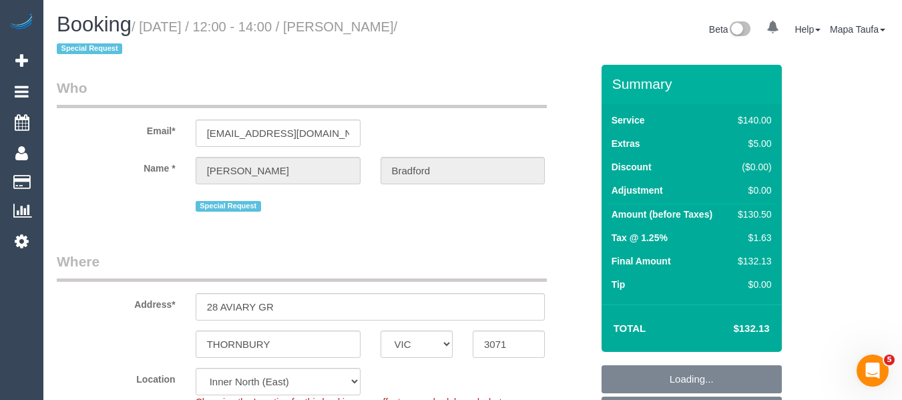
select select "number:36"
select select "number:34"
select select "number:13"
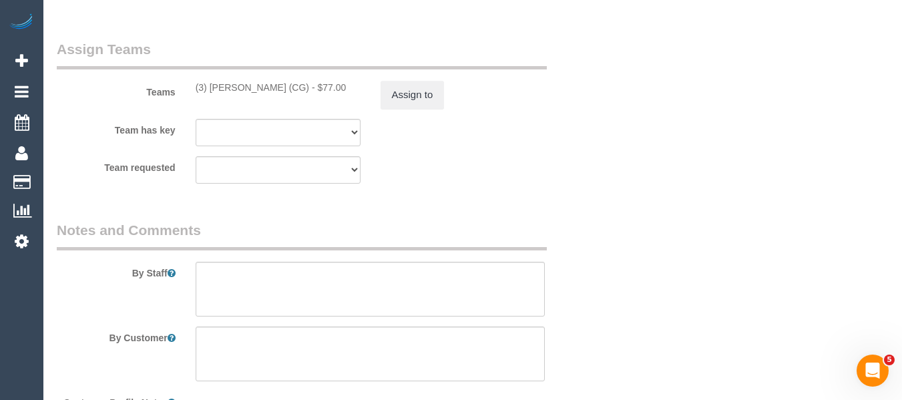
scroll to position [2095, 0]
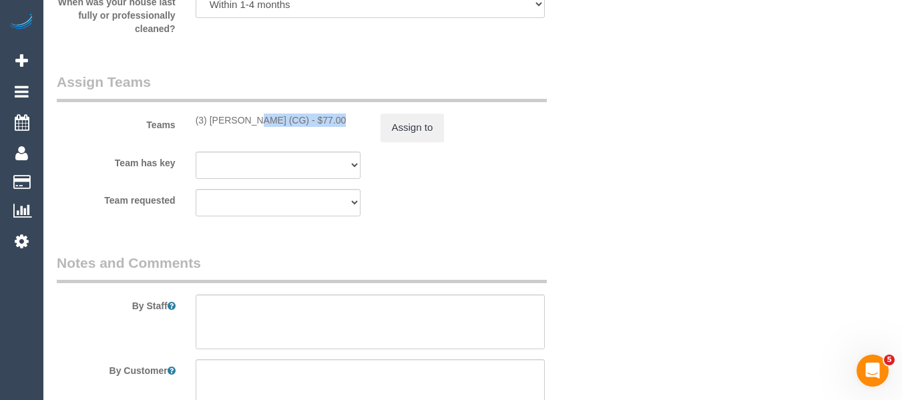
drag, startPoint x: 292, startPoint y: 113, endPoint x: 210, endPoint y: 118, distance: 82.3
click at [210, 117] on div "Teams (3) John Schuster (CG) - $77.00 Assign to" at bounding box center [324, 106] width 555 height 69
click at [411, 127] on button "Assign to" at bounding box center [413, 128] width 64 height 28
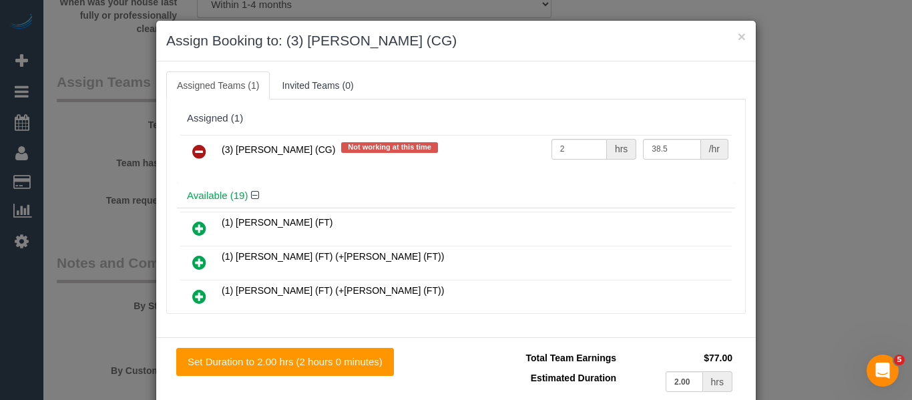
click at [196, 144] on icon at bounding box center [199, 152] width 14 height 16
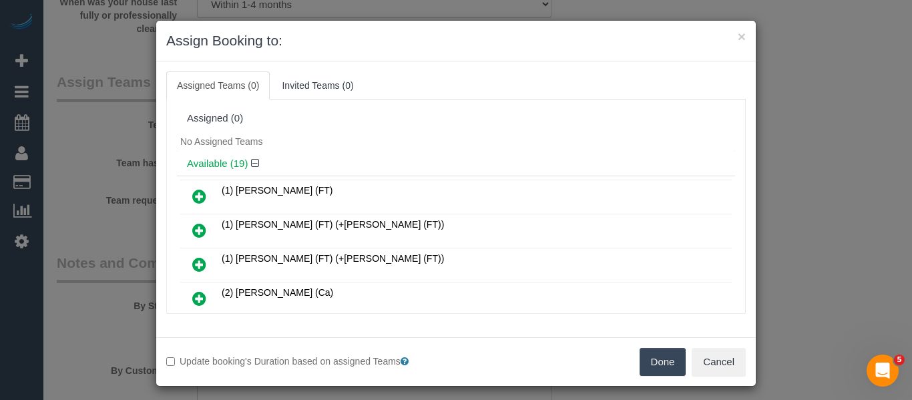
click at [657, 357] on button "Done" at bounding box center [663, 362] width 47 height 28
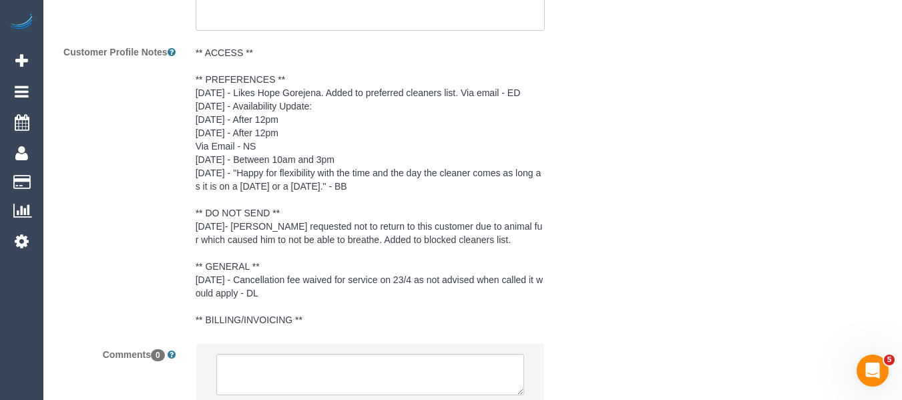
scroll to position [2581, 0]
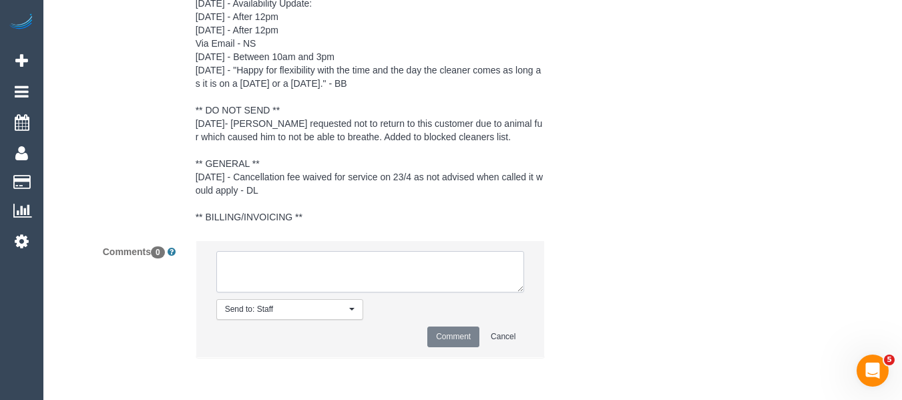
click at [257, 254] on textarea at bounding box center [370, 271] width 308 height 41
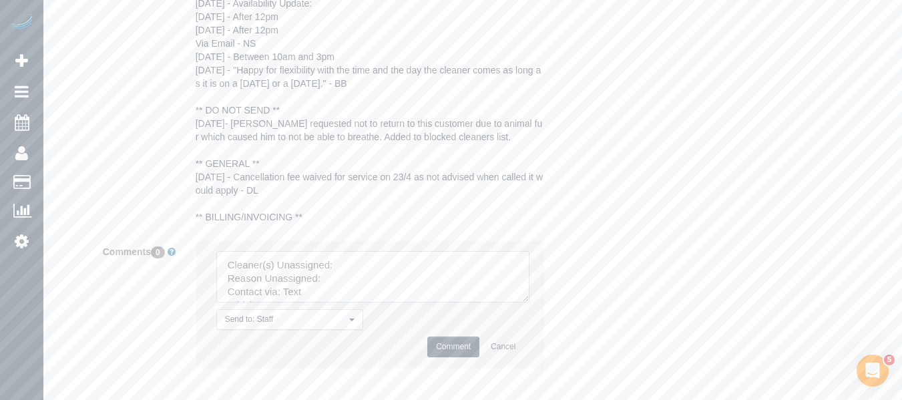
drag, startPoint x: 515, startPoint y: 290, endPoint x: 368, endPoint y: 275, distance: 148.3
click at [529, 302] on textarea at bounding box center [372, 276] width 313 height 51
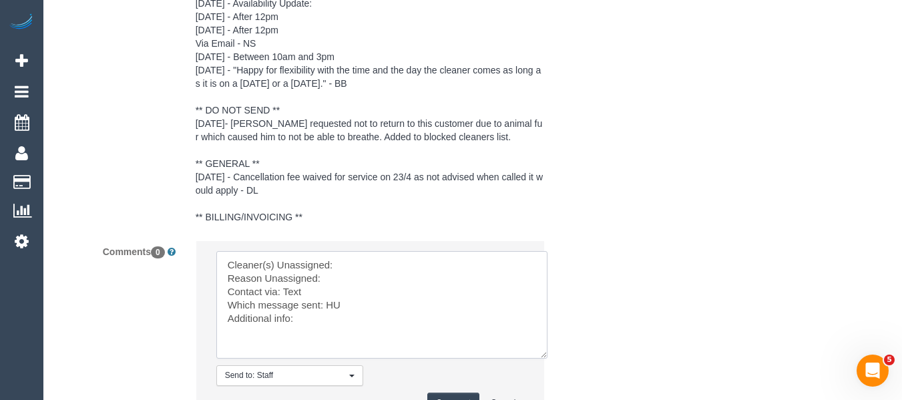
click at [352, 264] on textarea at bounding box center [381, 305] width 331 height 108
paste textarea "John Schuster (CG)"
click at [352, 273] on textarea at bounding box center [381, 305] width 331 height 108
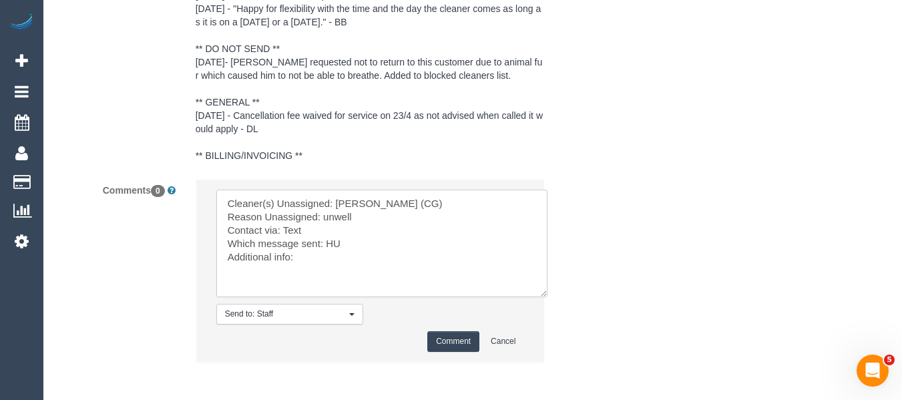
scroll to position [2702, 0]
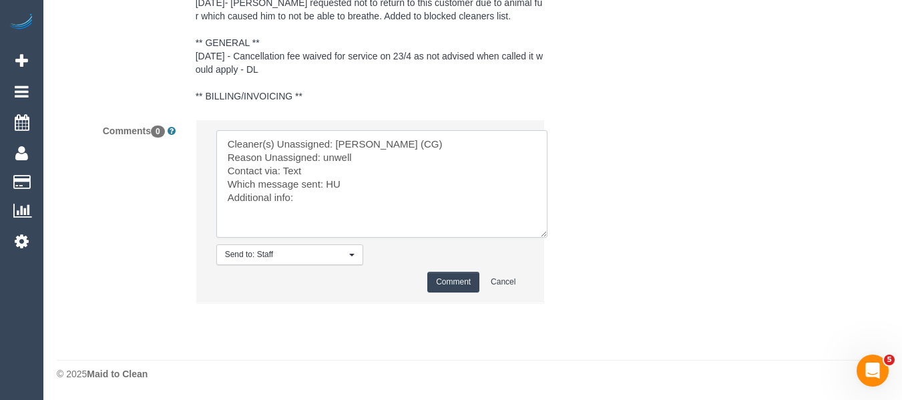
type textarea "Cleaner(s) Unassigned: John Schuster (CG) Reason Unassigned: unwell Contact via…"
click at [451, 277] on button "Comment" at bounding box center [453, 282] width 52 height 21
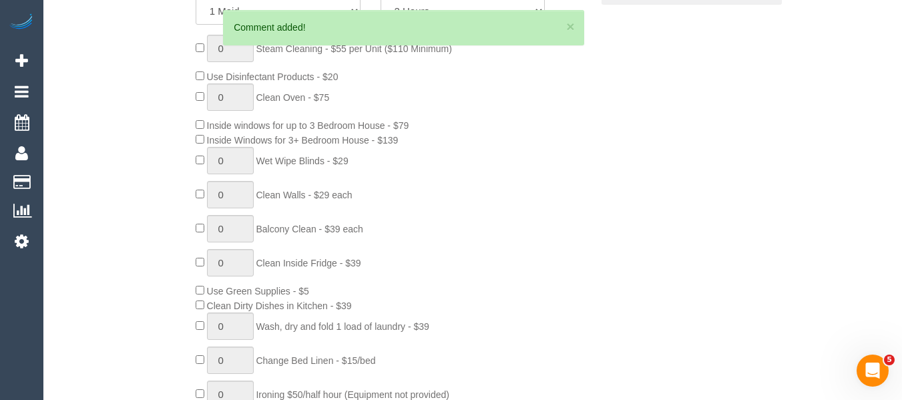
scroll to position [105, 0]
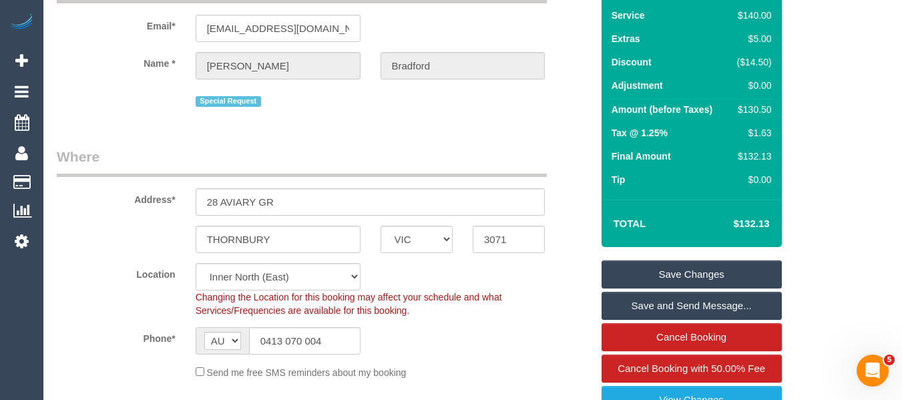
click at [670, 265] on link "Save Changes" at bounding box center [692, 274] width 180 height 28
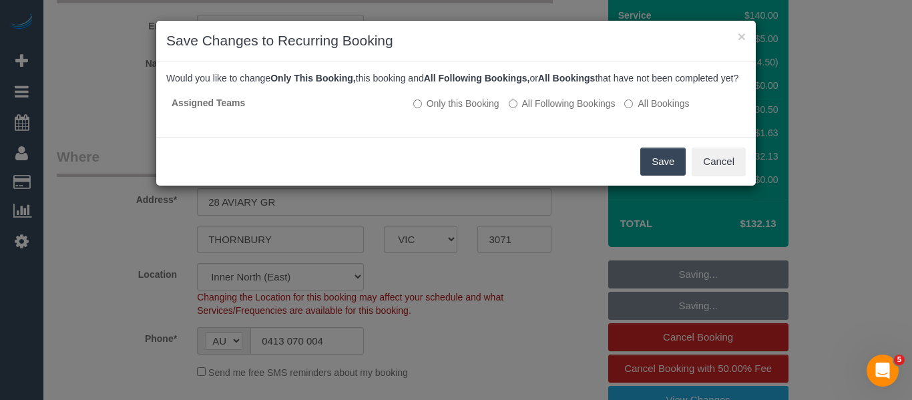
click at [669, 170] on button "Save" at bounding box center [662, 162] width 45 height 28
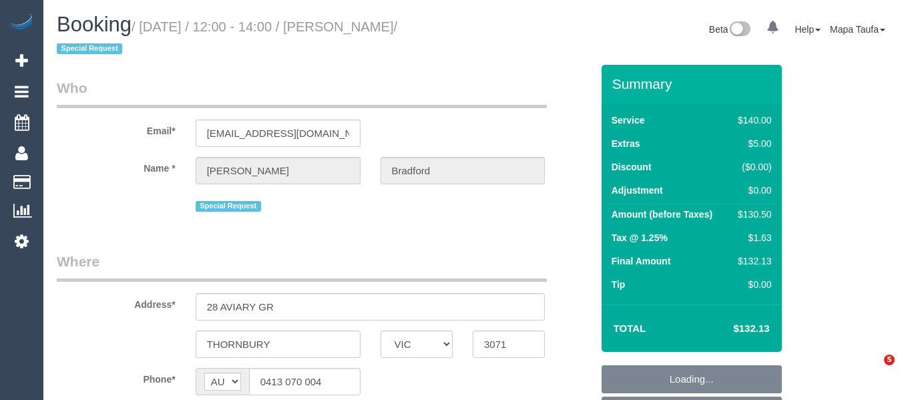
select select "VIC"
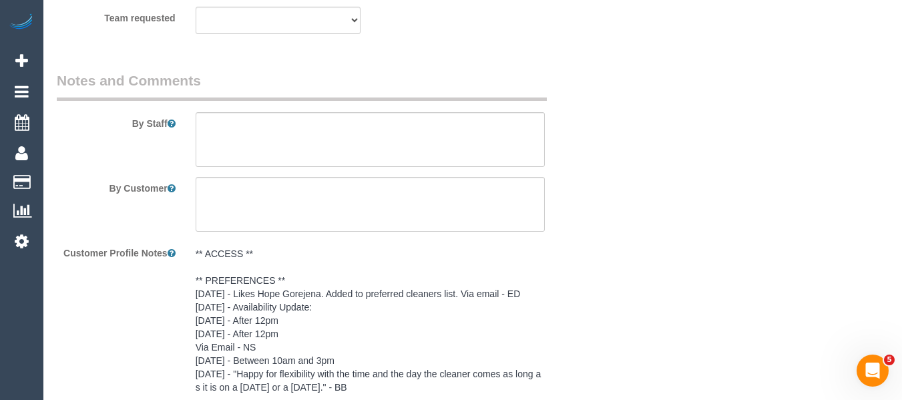
select select "string:stripe-pm_1OWVXU2GScqysDRV6tZjupq2"
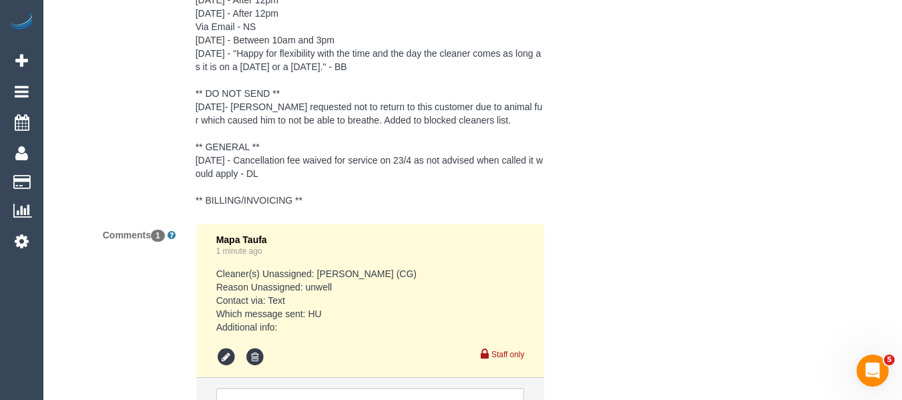
select select "object:567"
select select "number:30"
select select "number:14"
select select "number:19"
select select "number:36"
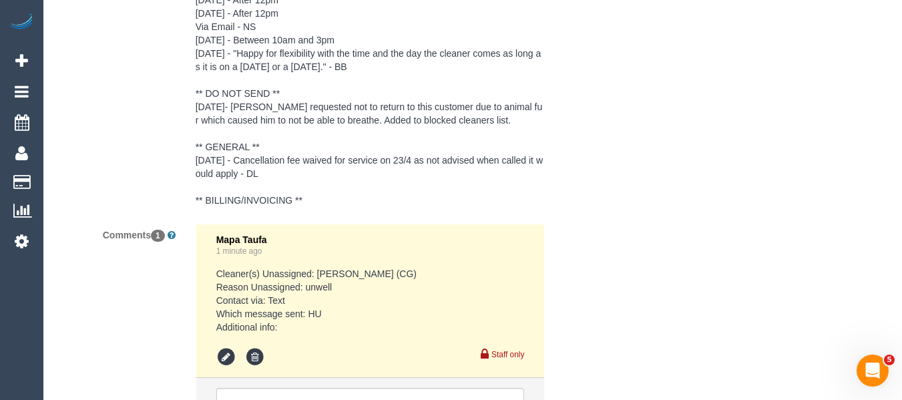
select select "number:34"
select select "number:13"
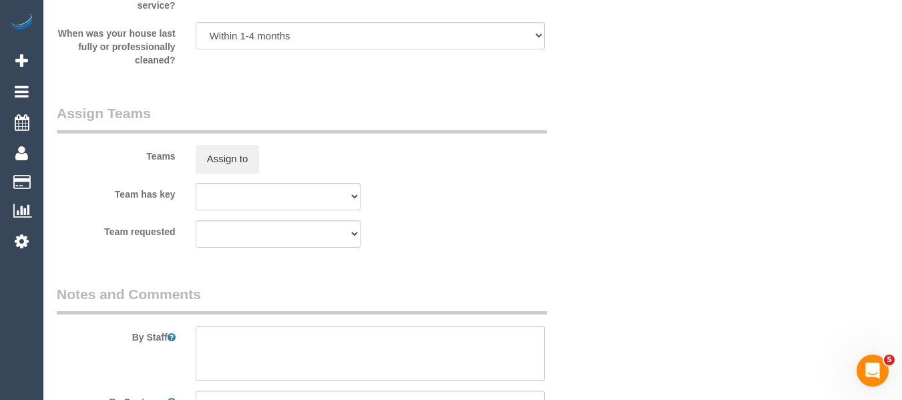
scroll to position [1967, 0]
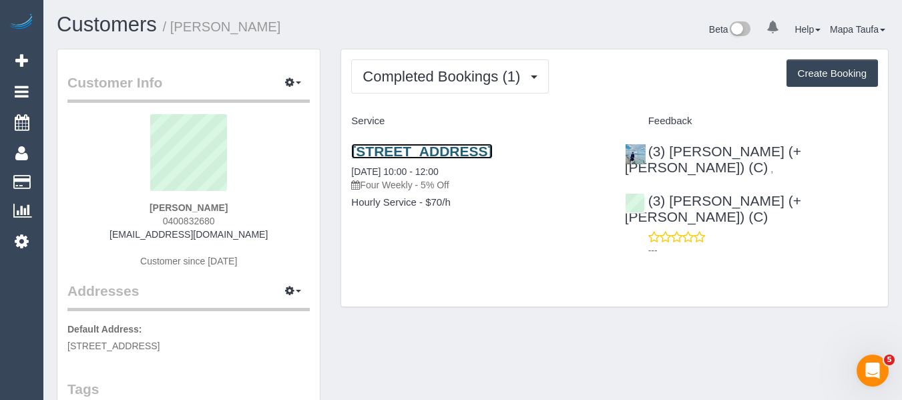
click at [405, 154] on link "[STREET_ADDRESS]" at bounding box center [421, 151] width 141 height 15
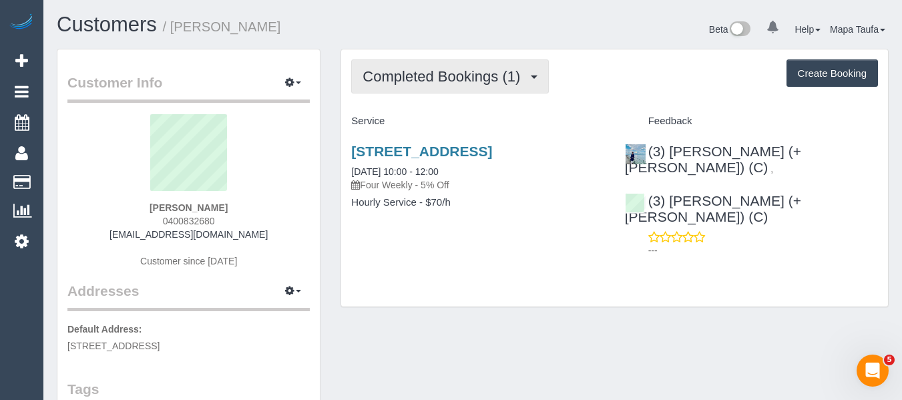
drag, startPoint x: 514, startPoint y: 83, endPoint x: 503, endPoint y: 89, distance: 12.6
click at [513, 83] on span "Completed Bookings (1)" at bounding box center [445, 76] width 164 height 17
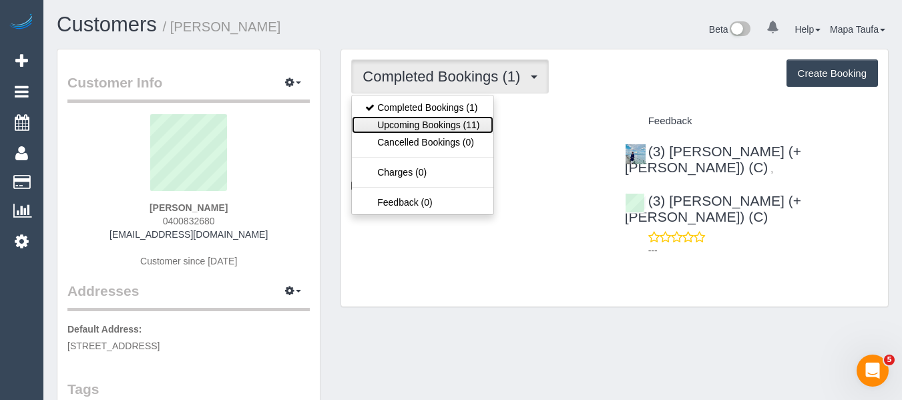
drag, startPoint x: 464, startPoint y: 124, endPoint x: 497, endPoint y: 106, distance: 37.4
click at [466, 124] on link "Upcoming Bookings (11)" at bounding box center [422, 124] width 141 height 17
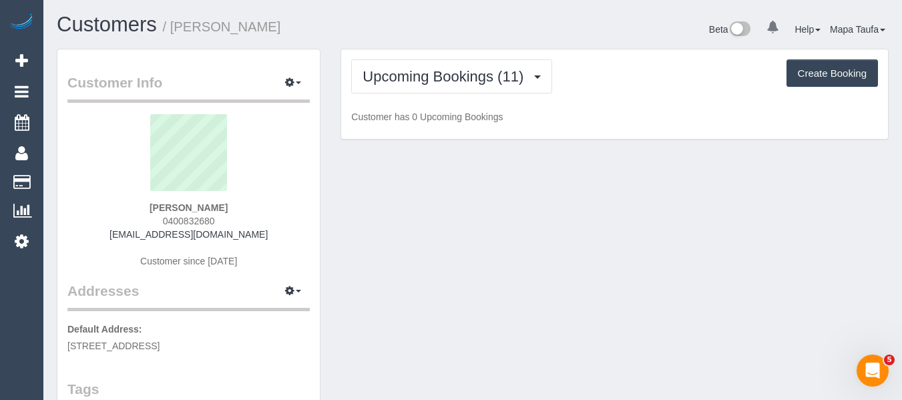
click at [619, 78] on div "Upcoming Bookings (11) Completed Bookings (1) Upcoming Bookings (11) Cancelled …" at bounding box center [614, 76] width 527 height 34
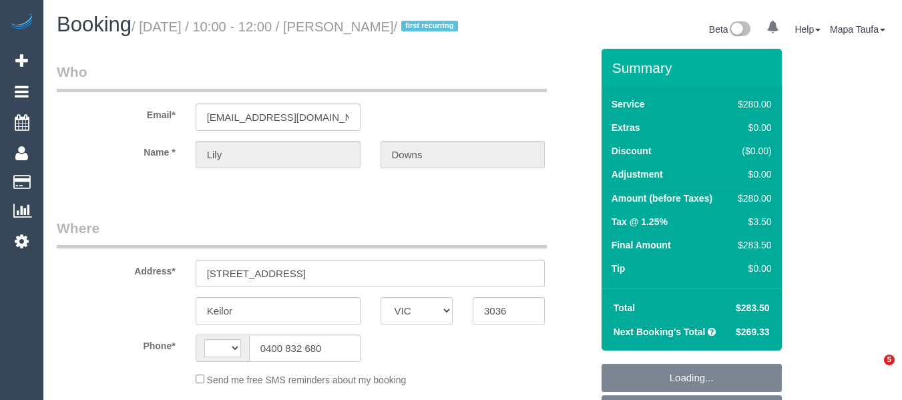
select select "VIC"
select select "string:AU"
select select "object:550"
select select "string:stripe-pm_1RxeTF2GScqysDRVYqMdvd0z"
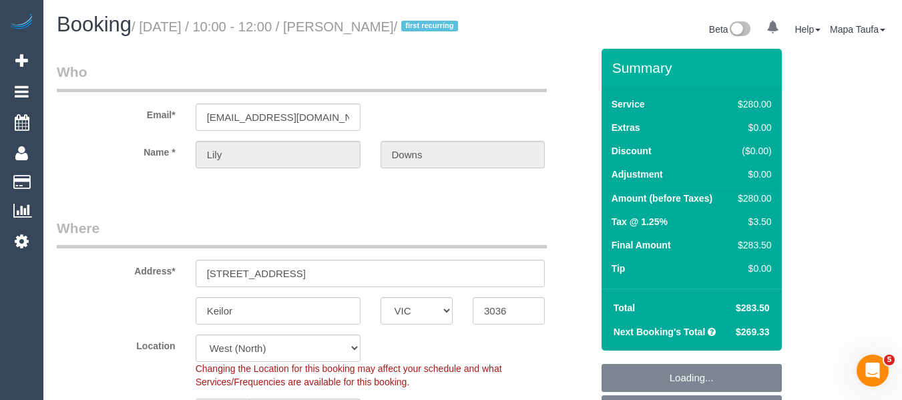
select select "object:703"
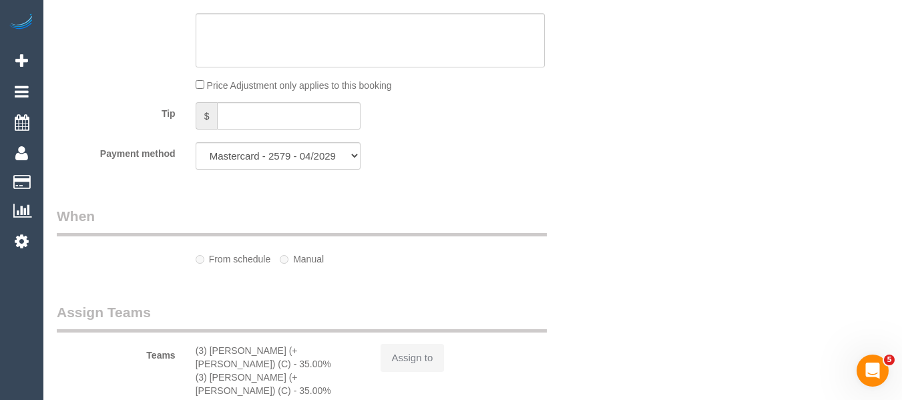
select select "number:29"
select select "number:17"
select select "number:18"
select select "number:22"
select select "number:34"
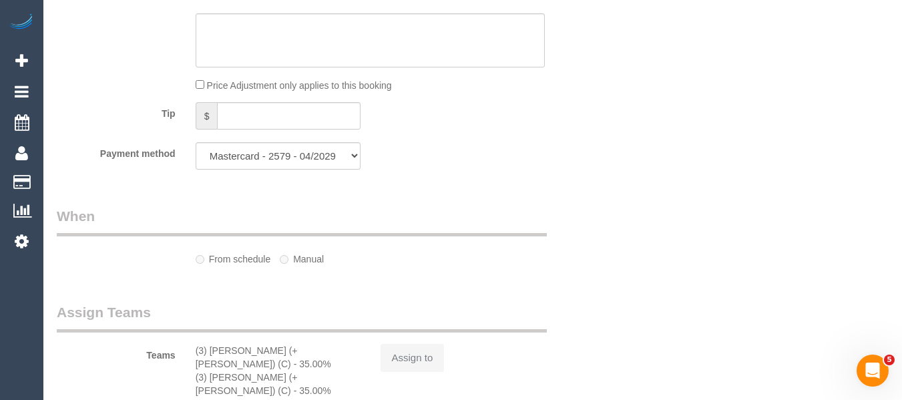
select select "number:26"
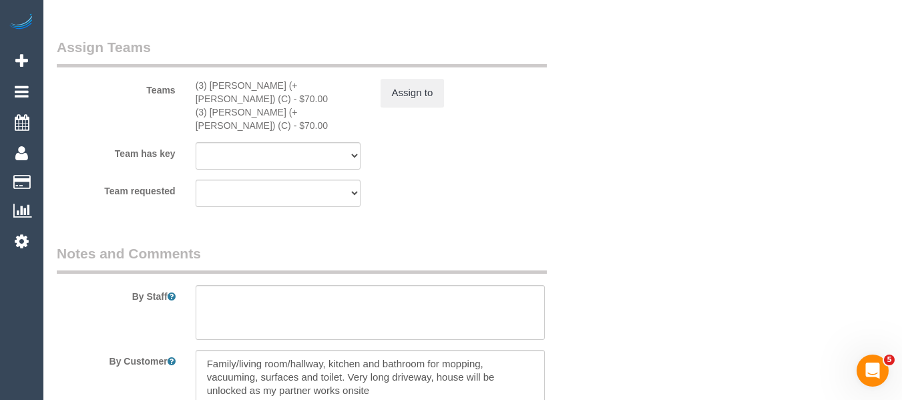
select select "2"
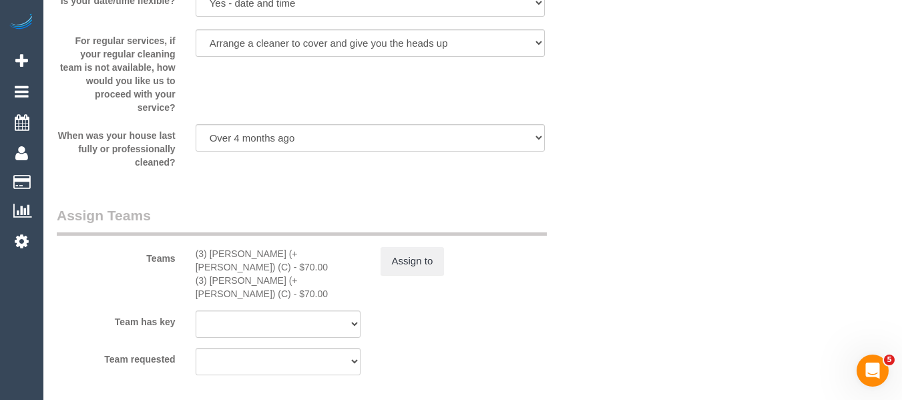
select select "spot1"
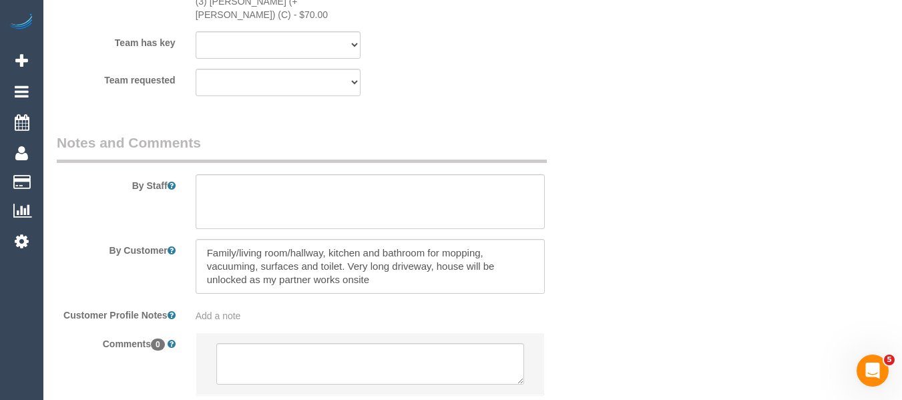
scroll to position [2281, 0]
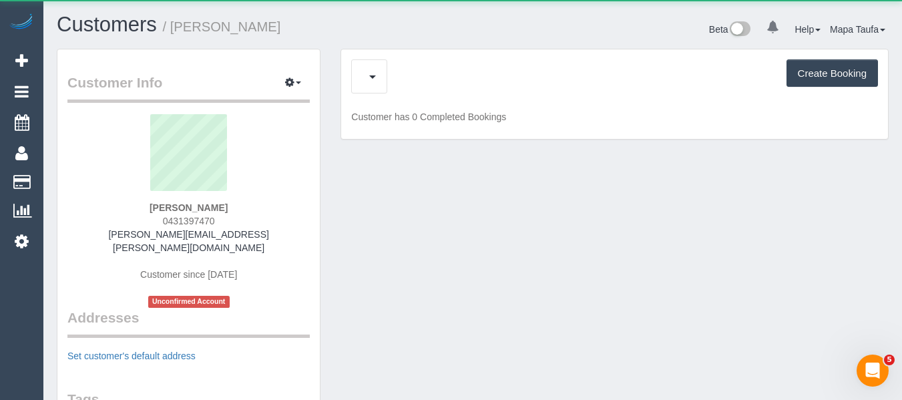
click at [396, 74] on div "Cancelled Bookings (11) Charges (55) Create Booking" at bounding box center [614, 76] width 527 height 34
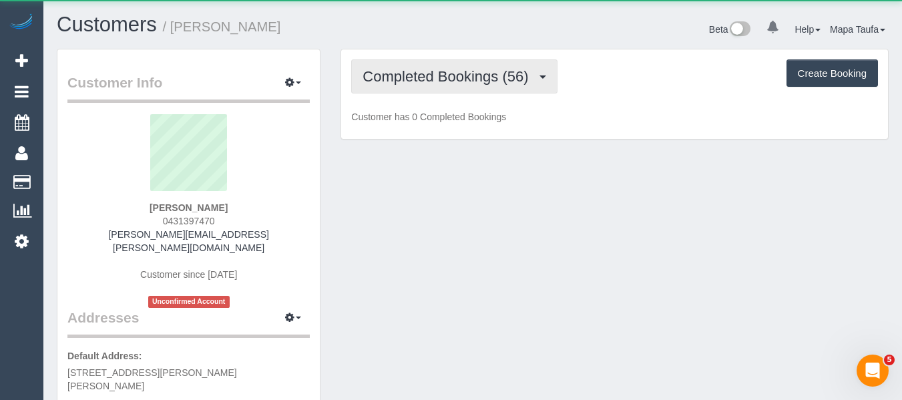
click at [408, 79] on span "Completed Bookings (56)" at bounding box center [449, 76] width 172 height 17
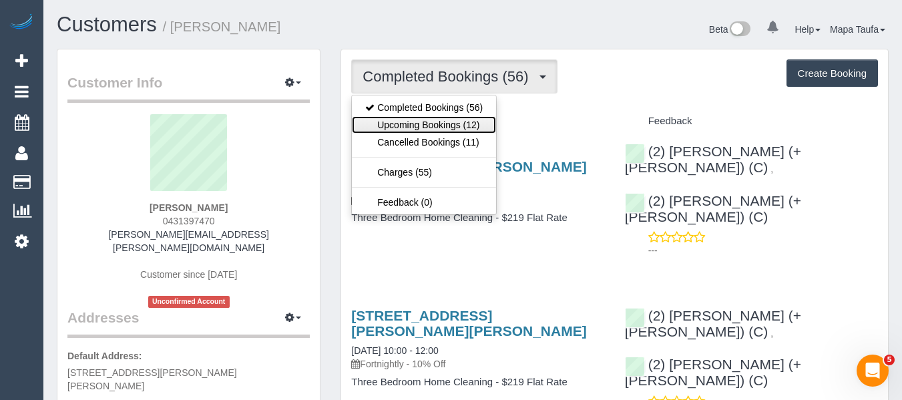
click at [422, 120] on link "Upcoming Bookings (12)" at bounding box center [424, 124] width 144 height 17
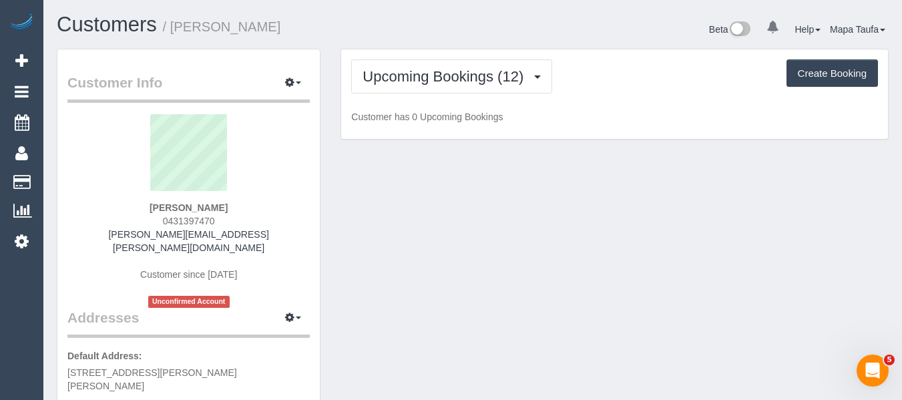
click at [432, 25] on h1 "Customers / Jackie Kallman" at bounding box center [260, 24] width 406 height 23
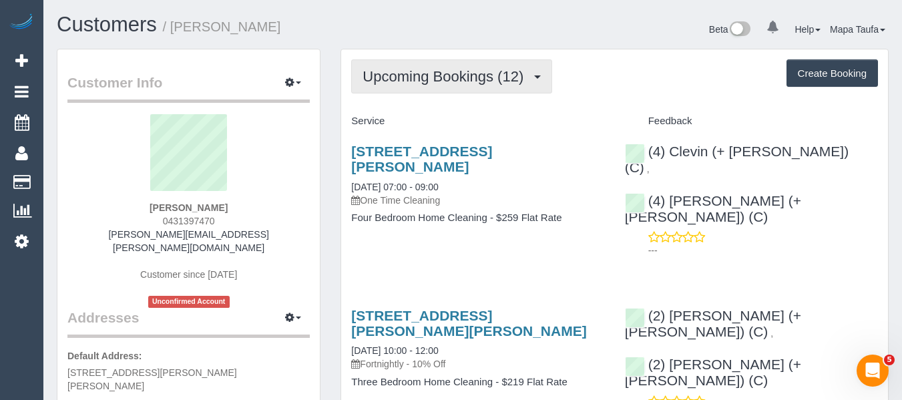
drag, startPoint x: 385, startPoint y: 71, endPoint x: 390, endPoint y: 79, distance: 9.3
click at [387, 72] on span "Upcoming Bookings (12)" at bounding box center [447, 76] width 168 height 17
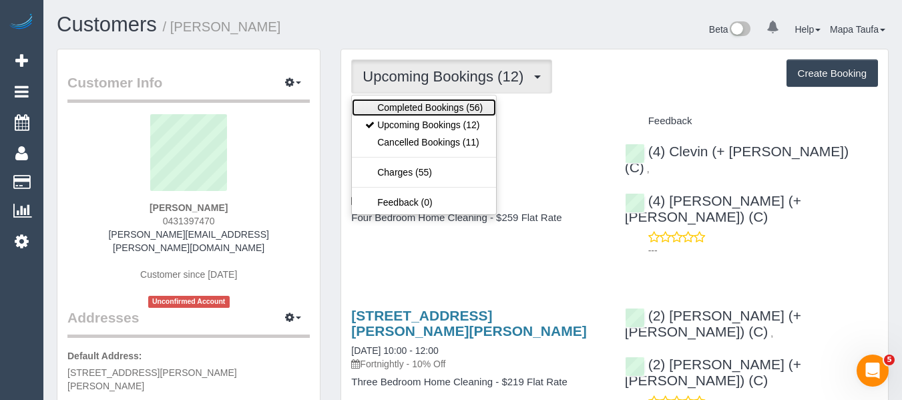
click at [397, 100] on link "Completed Bookings (56)" at bounding box center [424, 107] width 144 height 17
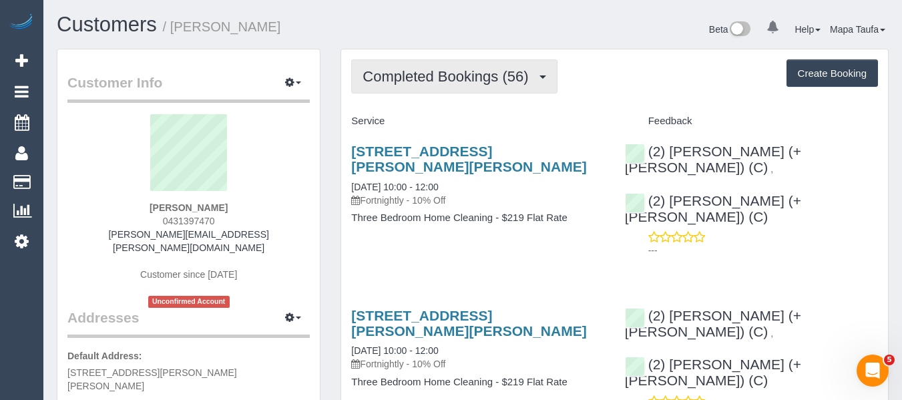
click at [411, 79] on span "Completed Bookings (56)" at bounding box center [449, 76] width 172 height 17
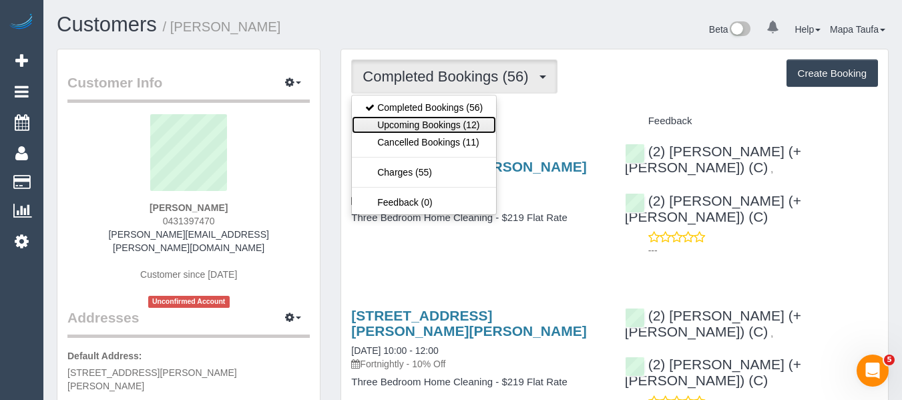
click at [411, 123] on link "Upcoming Bookings (12)" at bounding box center [424, 124] width 144 height 17
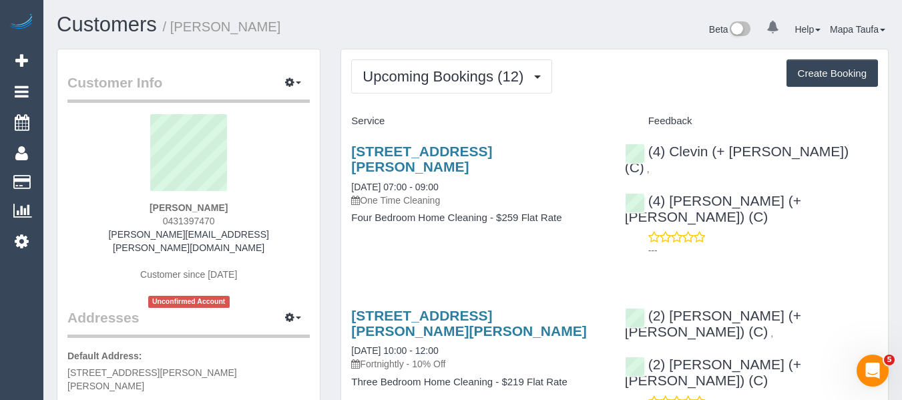
drag, startPoint x: 193, startPoint y: 225, endPoint x: 162, endPoint y: 222, distance: 30.8
click at [162, 222] on div "Jackie Kallman 0431397470 jackie.kallam@gmail.com Customer since 2023 Unconfirm…" at bounding box center [188, 211] width 242 height 194
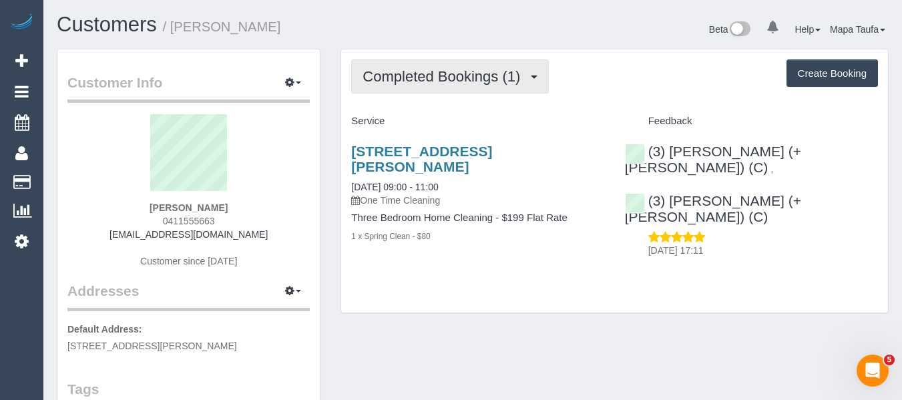
click at [464, 87] on button "Completed Bookings (1)" at bounding box center [450, 76] width 198 height 34
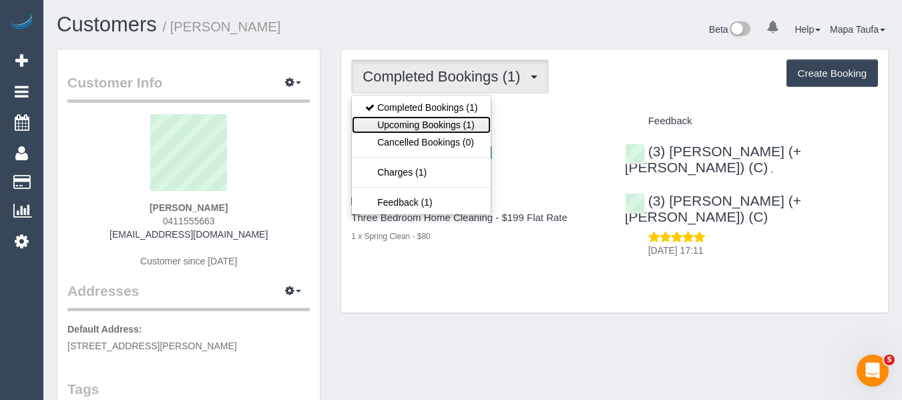
click at [445, 120] on link "Upcoming Bookings (1)" at bounding box center [421, 124] width 139 height 17
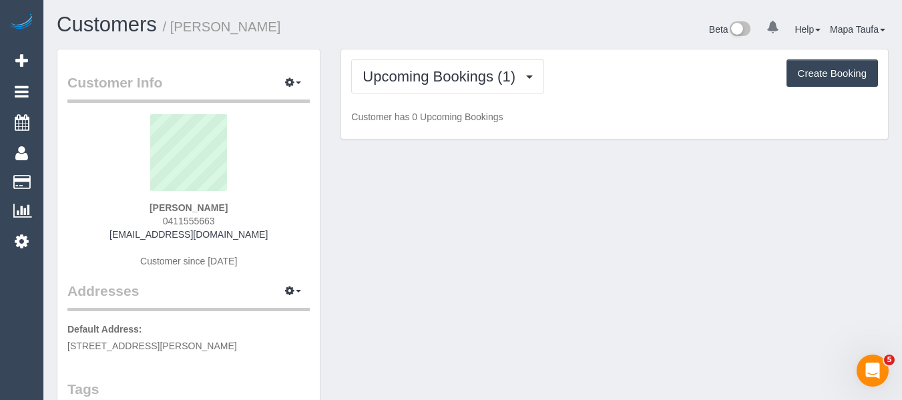
click at [588, 69] on div "Upcoming Bookings (1) Completed Bookings (1) Upcoming Bookings (1) Cancelled Bo…" at bounding box center [614, 76] width 527 height 34
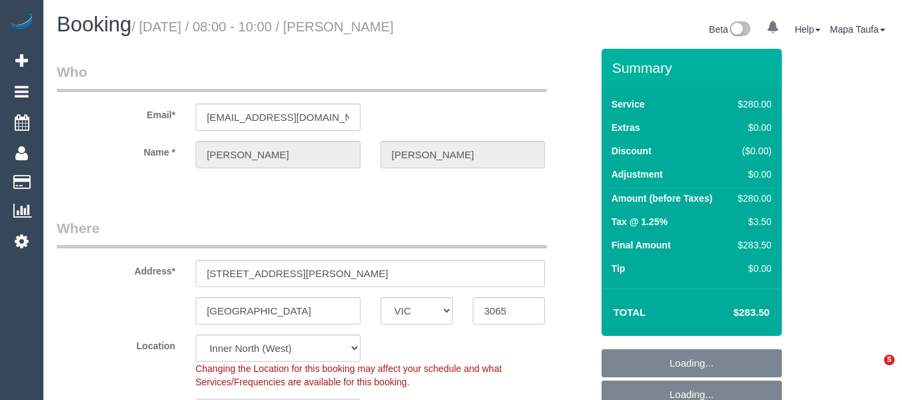
select select "VIC"
select select "240"
select select "number:28"
select select "number:14"
select select "number:19"
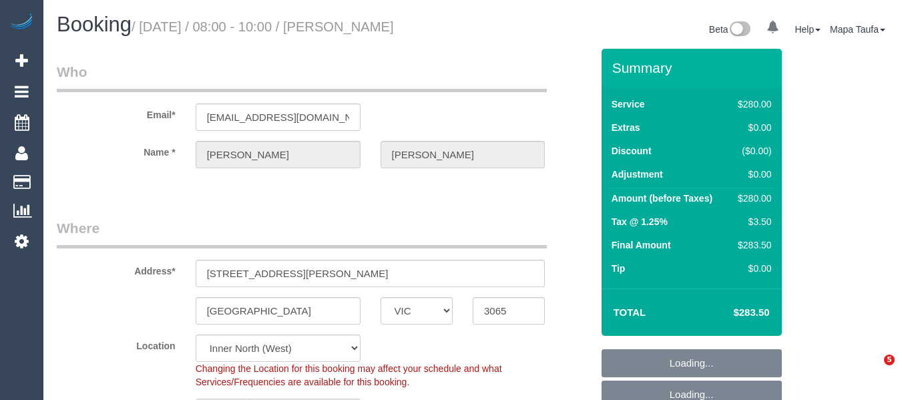
select select "number:24"
select select "object:1733"
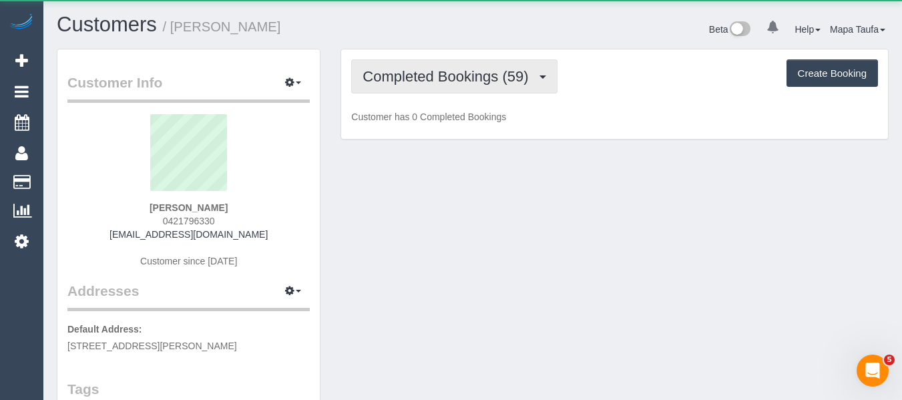
click at [397, 78] on span "Completed Bookings (59)" at bounding box center [449, 76] width 172 height 17
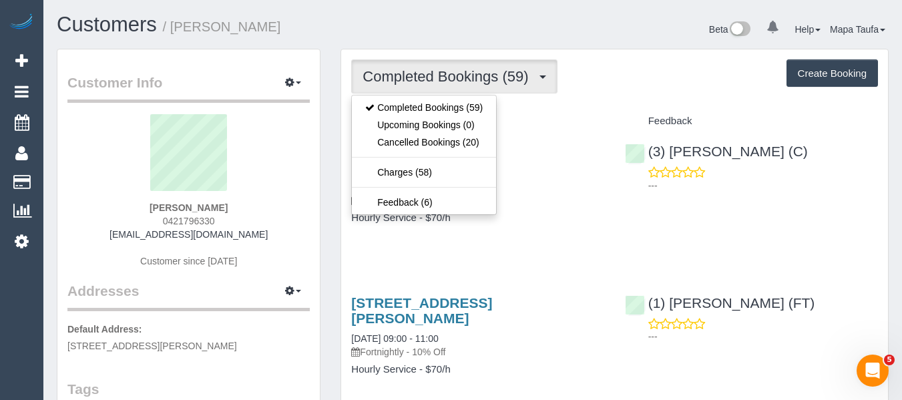
click at [427, 34] on h1 "Customers / [PERSON_NAME]" at bounding box center [260, 24] width 406 height 23
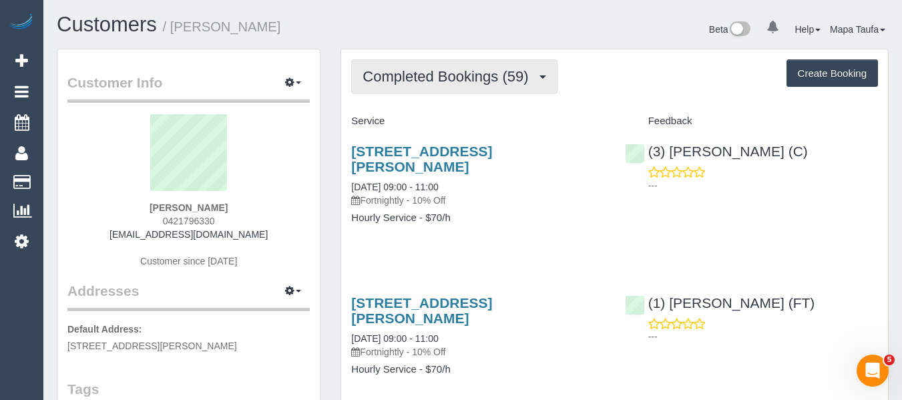
click at [431, 75] on span "Completed Bookings (59)" at bounding box center [449, 76] width 172 height 17
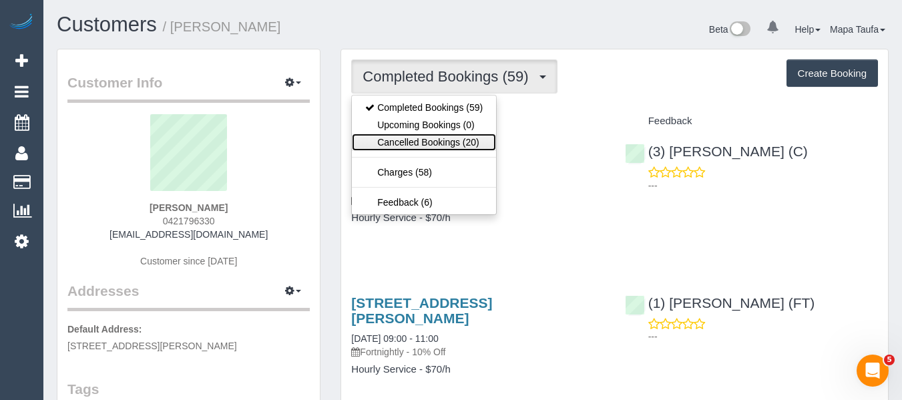
click at [430, 142] on link "Cancelled Bookings (20)" at bounding box center [424, 142] width 144 height 17
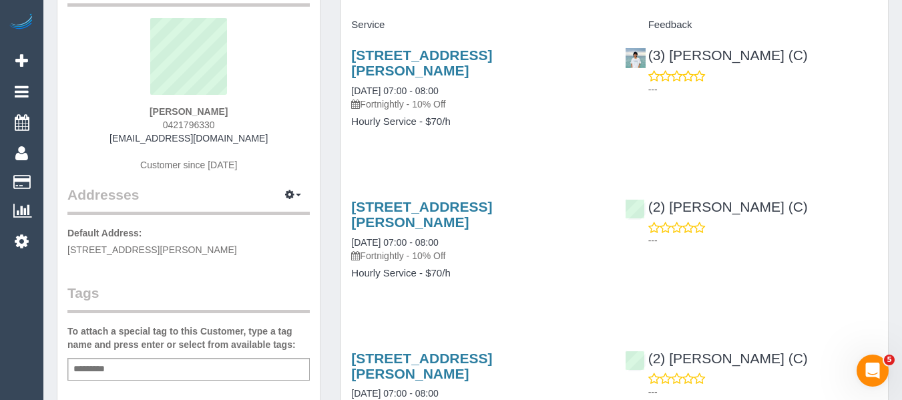
scroll to position [200, 0]
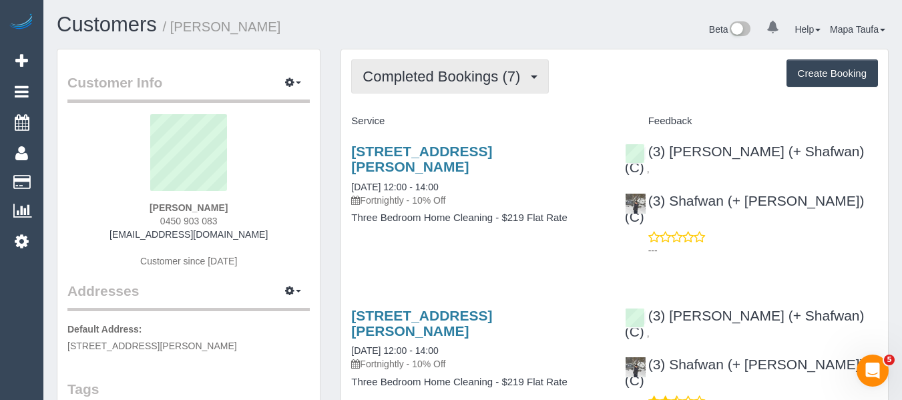
click at [383, 81] on span "Completed Bookings (7)" at bounding box center [445, 76] width 164 height 17
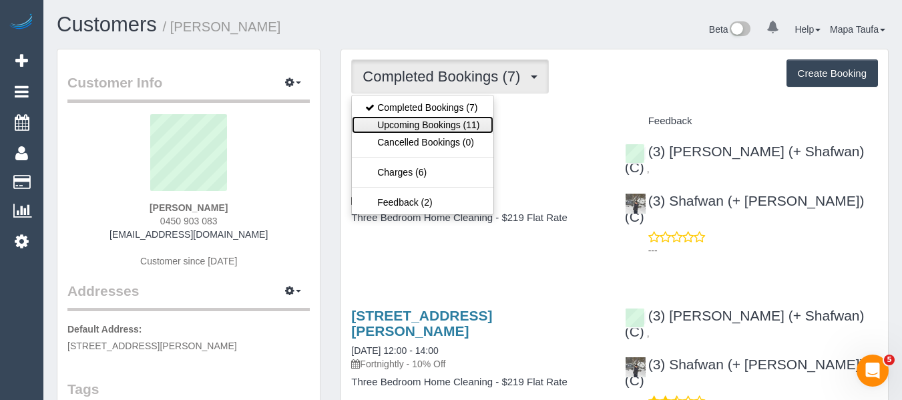
click at [396, 120] on link "Upcoming Bookings (11)" at bounding box center [422, 124] width 141 height 17
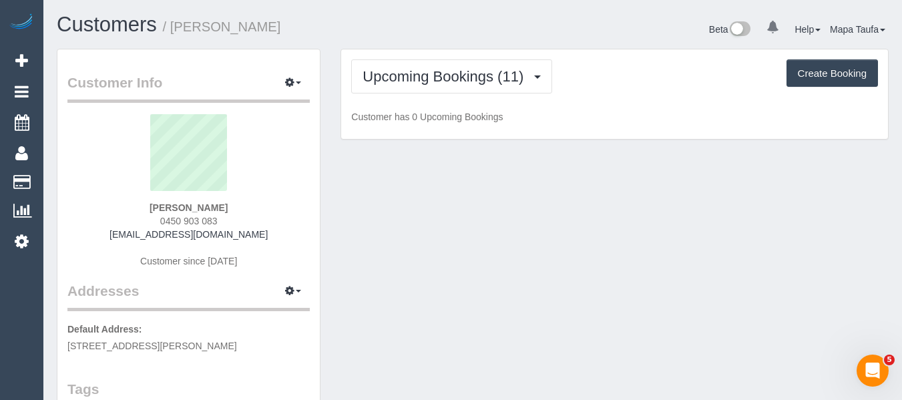
click at [359, 31] on h1 "Customers / Lucy Bouchier" at bounding box center [260, 24] width 406 height 23
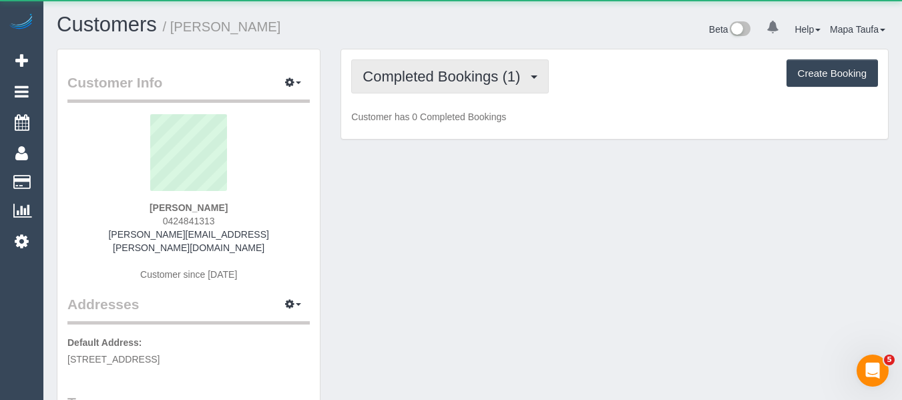
click at [421, 60] on button "Completed Bookings (1)" at bounding box center [450, 76] width 198 height 34
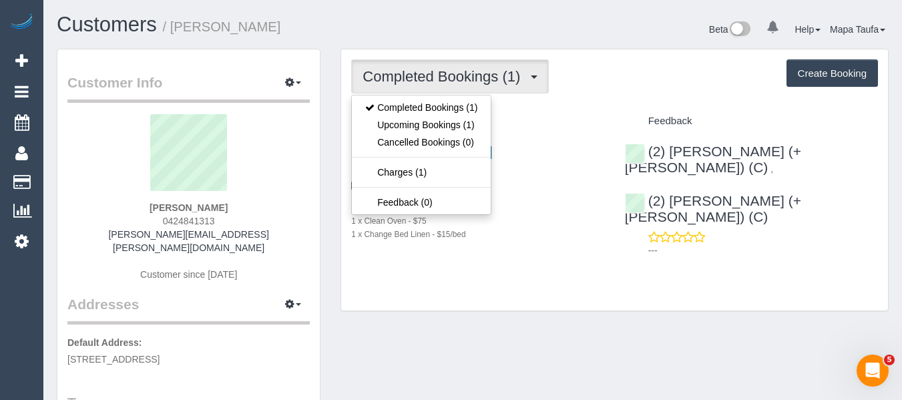
click at [421, 67] on button "Completed Bookings (1)" at bounding box center [450, 76] width 198 height 34
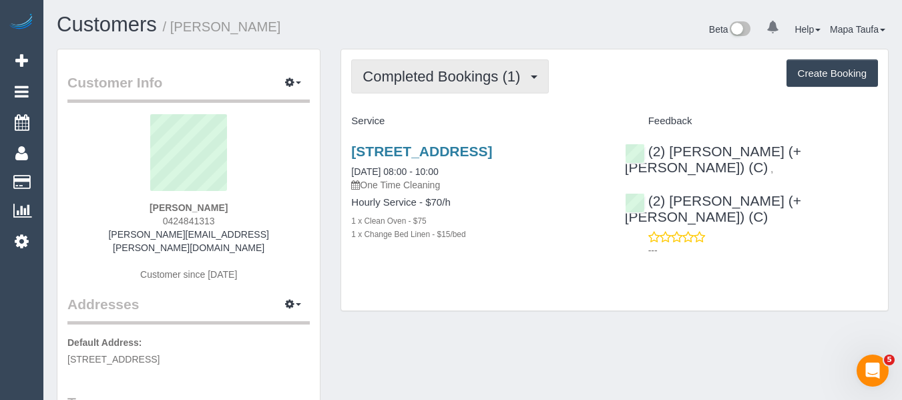
click at [421, 67] on button "Completed Bookings (1)" at bounding box center [450, 76] width 198 height 34
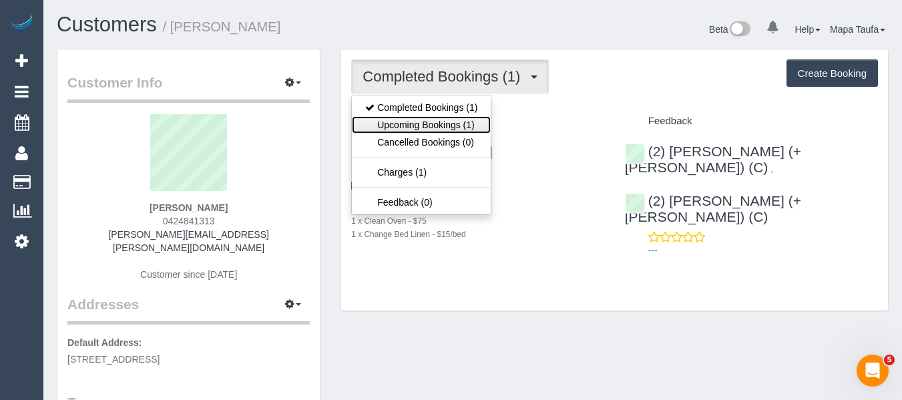
click at [423, 118] on link "Upcoming Bookings (1)" at bounding box center [421, 124] width 139 height 17
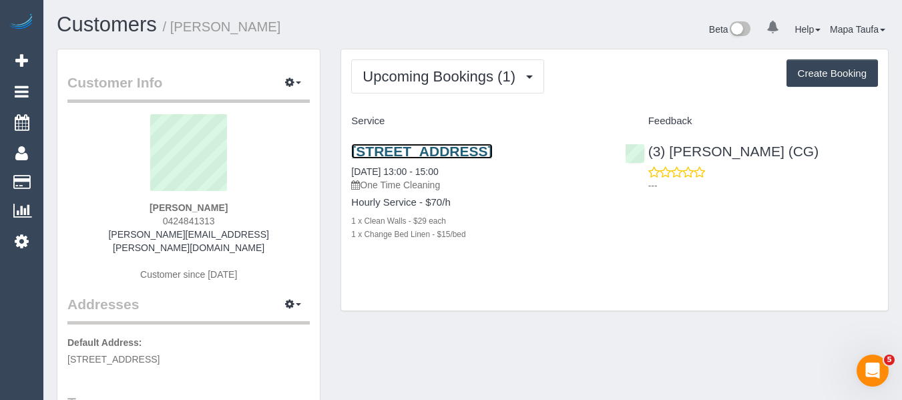
click at [400, 153] on link "35 Darling St, Unit 14, South Yarra, VIC 3141" at bounding box center [421, 151] width 141 height 15
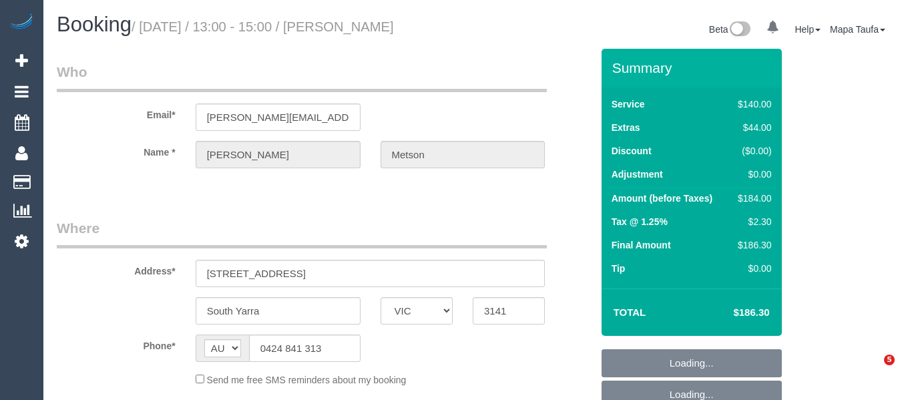
select select "VIC"
select select "string:stripe-pm_1Rv8sy2GScqysDRV9lwD4jLI"
select select "number:28"
select select "number:15"
select select "number:19"
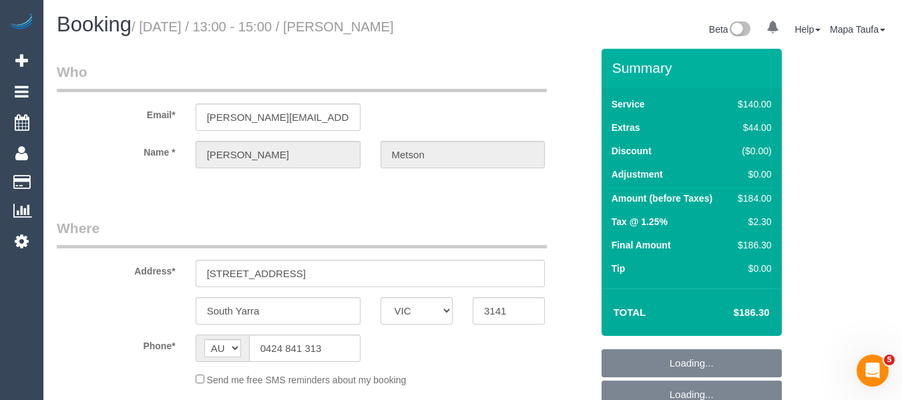
select select "number:22"
select select "number:33"
select select "number:11"
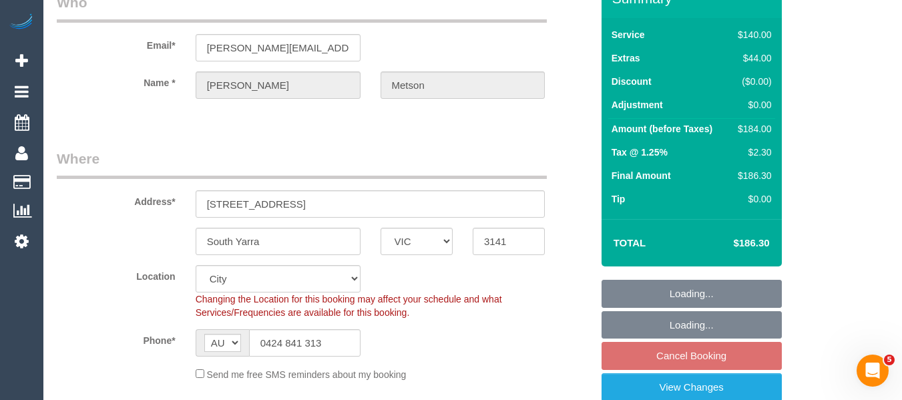
select select "object:1121"
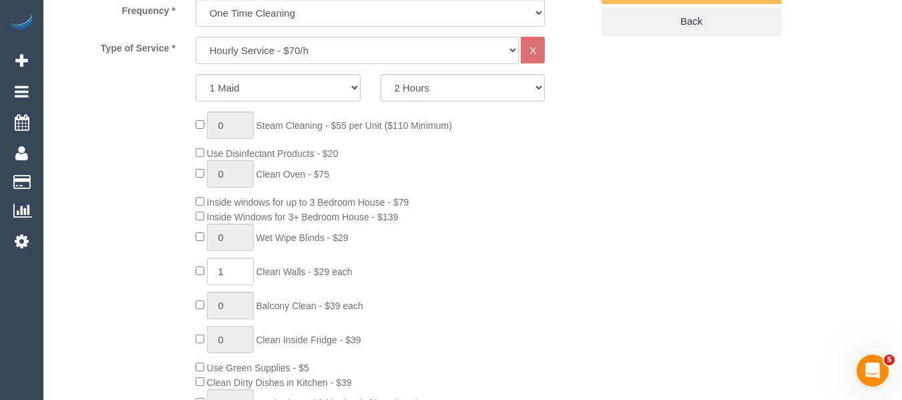
scroll to position [519, 0]
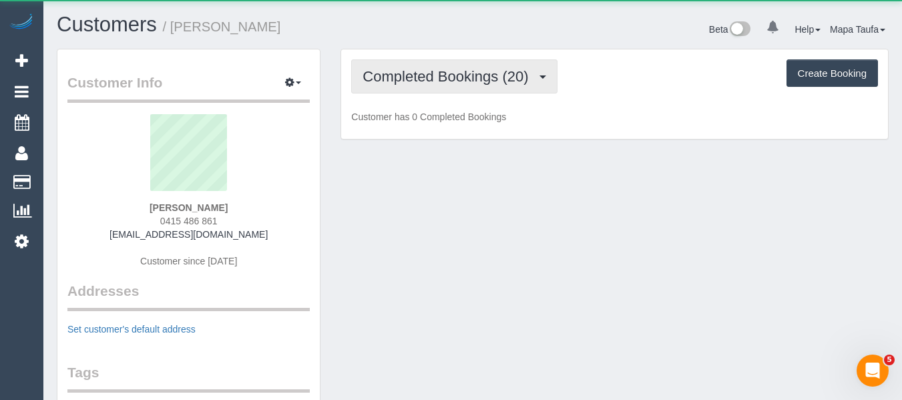
click at [429, 79] on span "Completed Bookings (20)" at bounding box center [449, 76] width 172 height 17
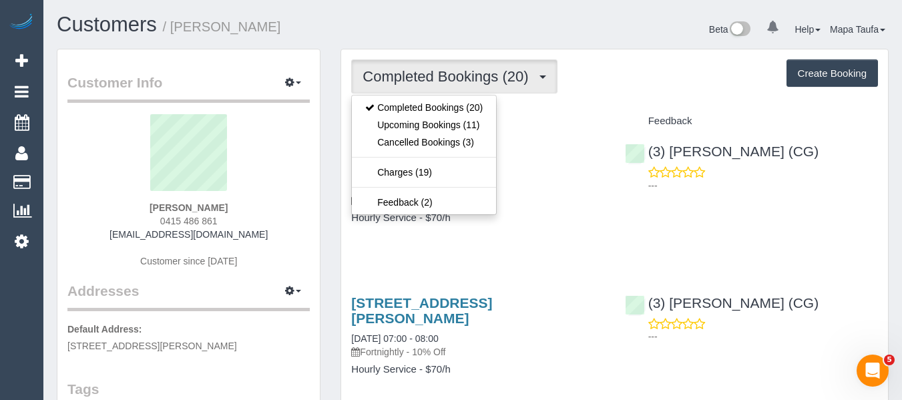
click at [471, 23] on div "Customers / Eloise Gluer" at bounding box center [260, 27] width 426 height 29
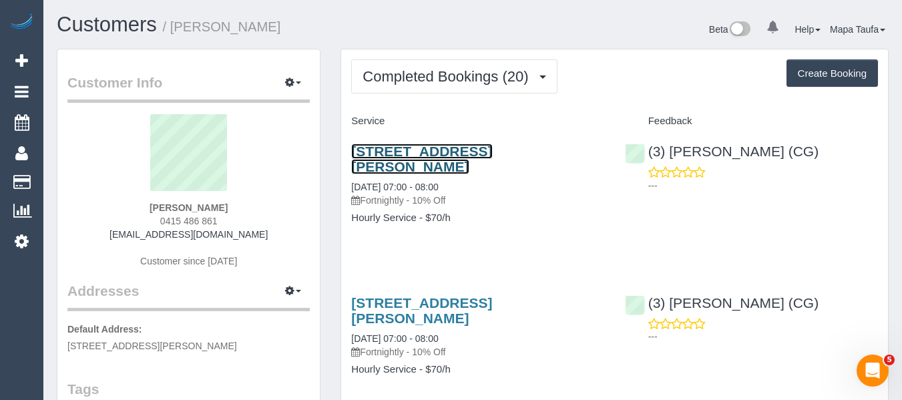
click at [424, 153] on link "5/184 Albert Road, 5, South Melbourne, VIC 3205" at bounding box center [421, 159] width 141 height 31
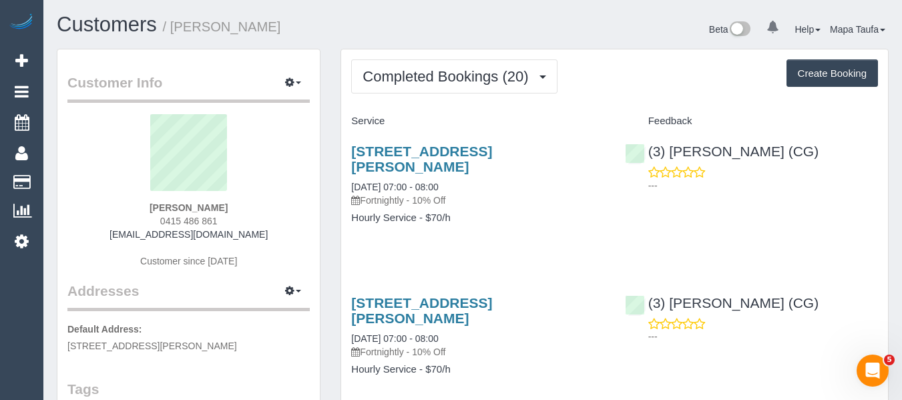
drag, startPoint x: 230, startPoint y: 220, endPoint x: 149, endPoint y: 231, distance: 82.2
click at [153, 225] on div "Eloise Gluer 0415 486 861 egluer@gmail.com Customer since 2024" at bounding box center [188, 197] width 242 height 167
copy span "0415 486 861"
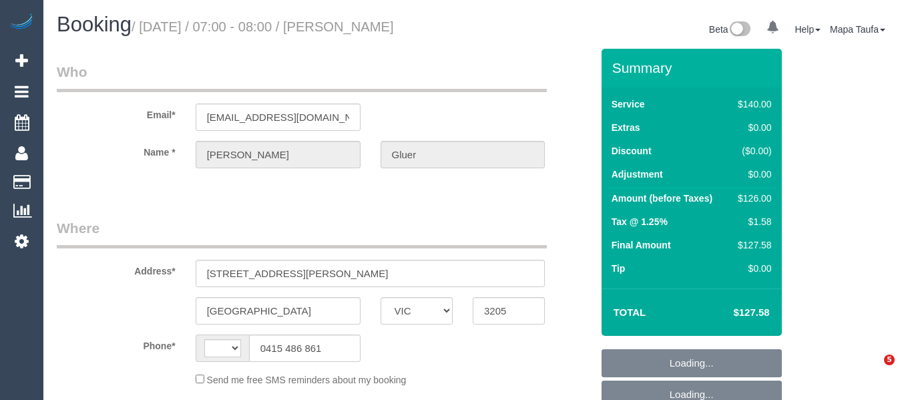
select select "VIC"
select select "object:290"
select select "string:stripe-pm_1QBlWY2GScqysDRVIedlNFyT"
select select "number:29"
select select "number:14"
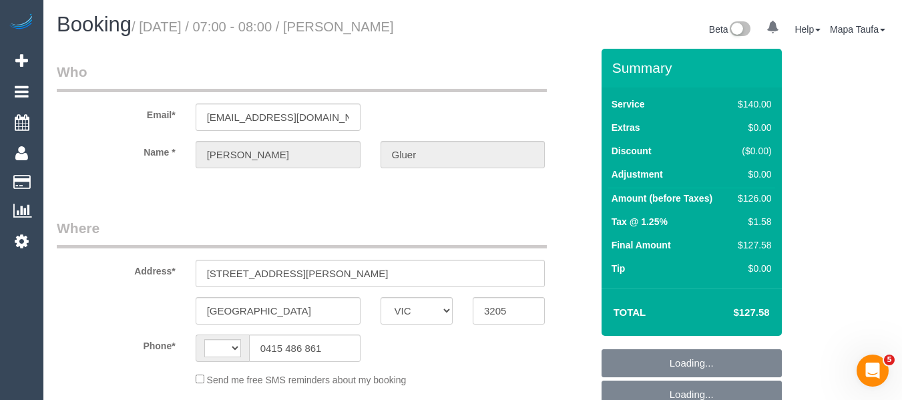
select select "number:20"
select select "number:23"
select select "number:34"
select select "number:11"
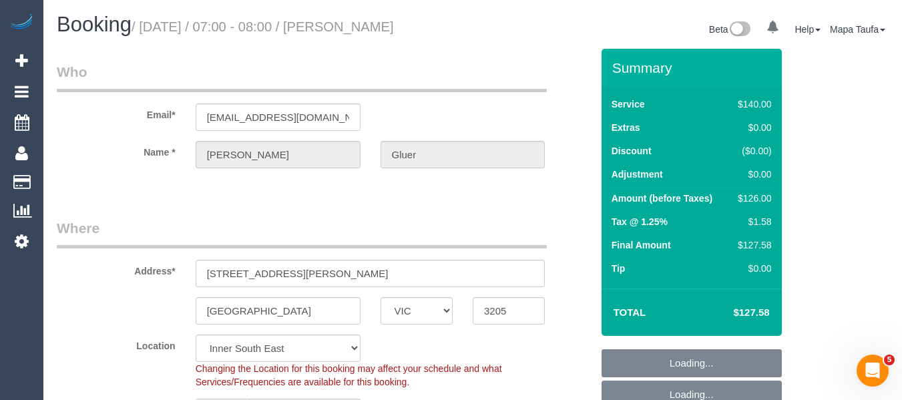
select select "object:607"
select select "string:AU"
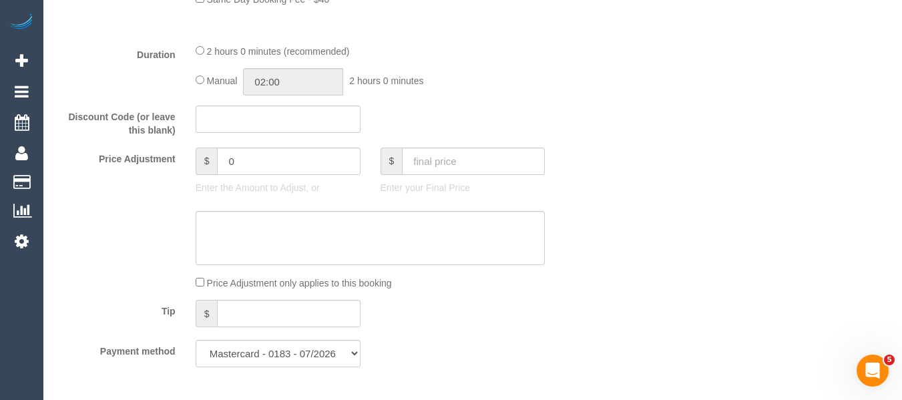
scroll to position [1080, 0]
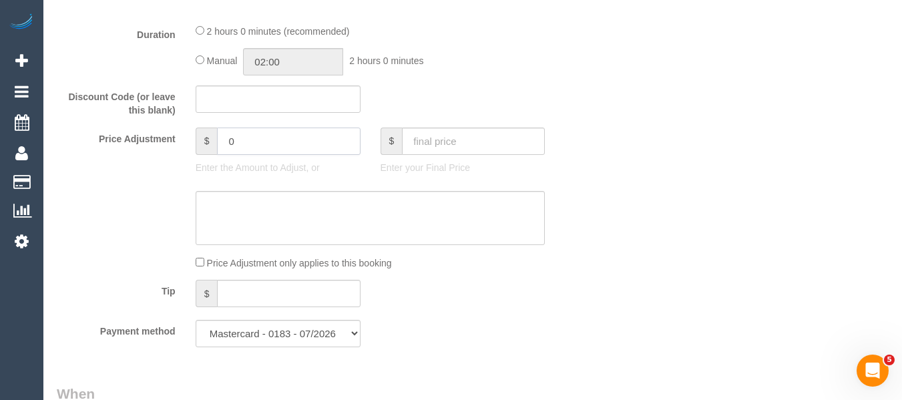
drag, startPoint x: 302, startPoint y: 144, endPoint x: 164, endPoint y: 144, distance: 138.2
click at [165, 144] on div "Price Adjustment $ 0 Enter the Amount to Adjust, or $ Enter your Final Price" at bounding box center [324, 154] width 555 height 53
type input "5.72"
click at [246, 208] on textarea at bounding box center [371, 218] width 350 height 55
type textarea "5.72 added for parking via email -MT"
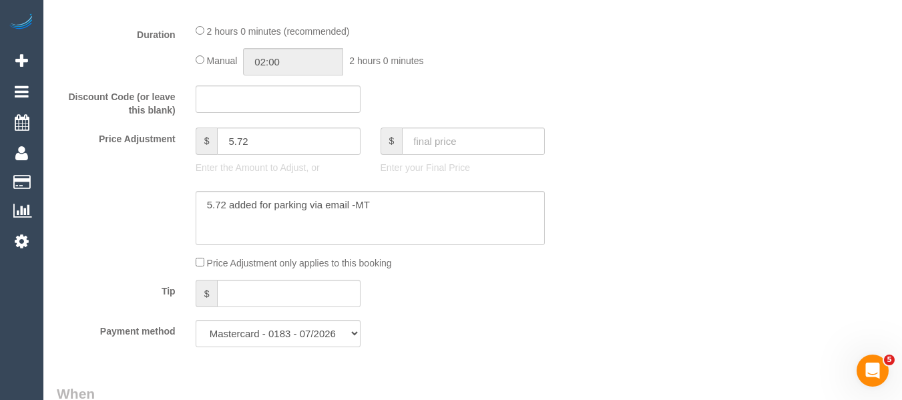
click at [797, 190] on div "Who Email* egluer@gmail.com Name * Eloise Gluer Where Address* 5/184 Albert Roa…" at bounding box center [473, 360] width 832 height 2782
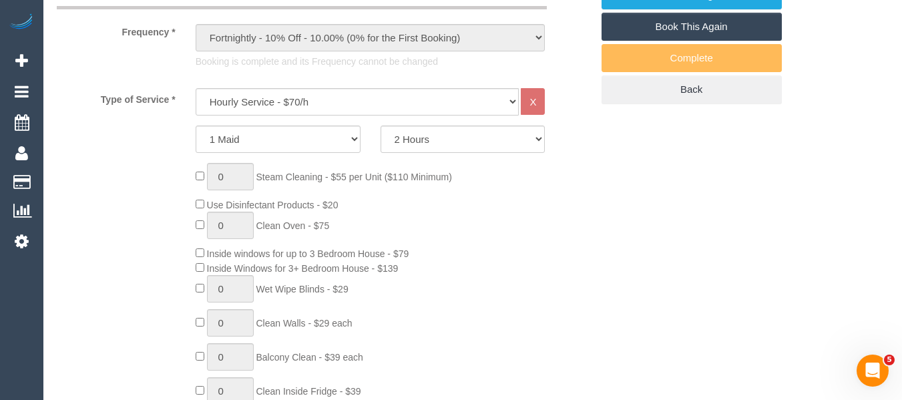
scroll to position [329, 0]
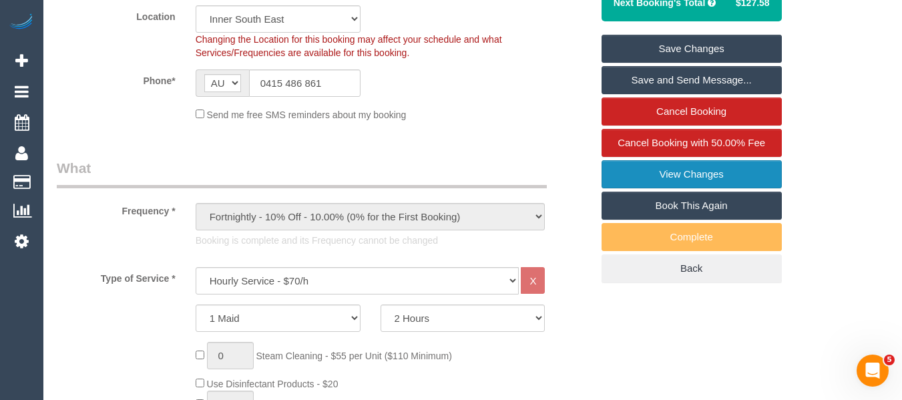
click at [706, 172] on link "View Changes" at bounding box center [692, 174] width 180 height 28
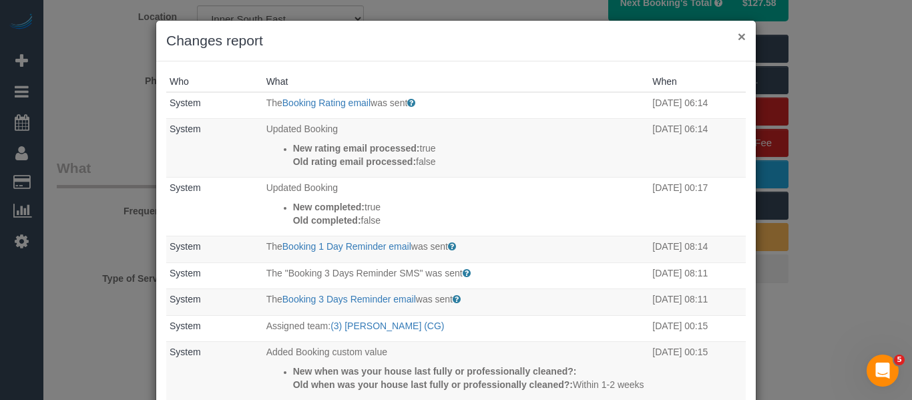
click at [738, 36] on button "×" at bounding box center [742, 36] width 8 height 14
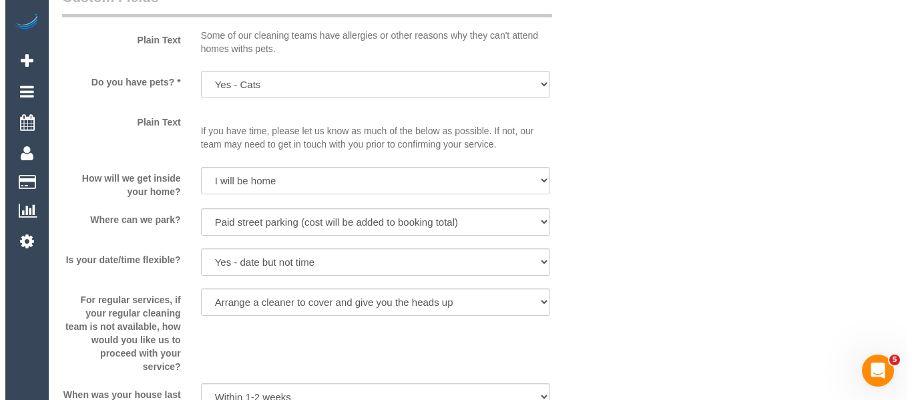
scroll to position [2086, 0]
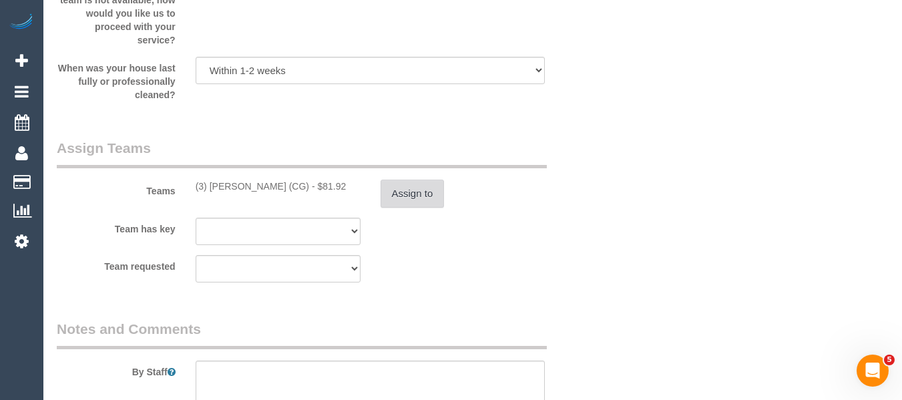
click at [431, 198] on button "Assign to" at bounding box center [413, 194] width 64 height 28
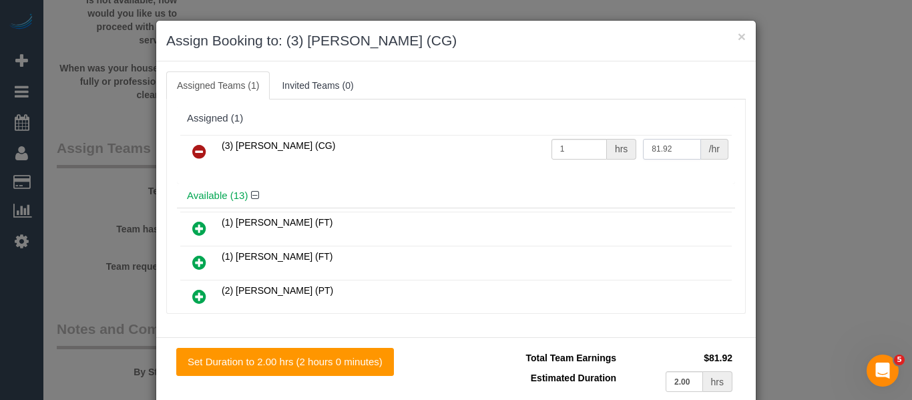
drag, startPoint x: 613, startPoint y: 152, endPoint x: 572, endPoint y: 152, distance: 40.7
click at [572, 152] on tr "(3) Ashish Patel (CG) 1 hrs 81.92 /hr" at bounding box center [456, 152] width 552 height 34
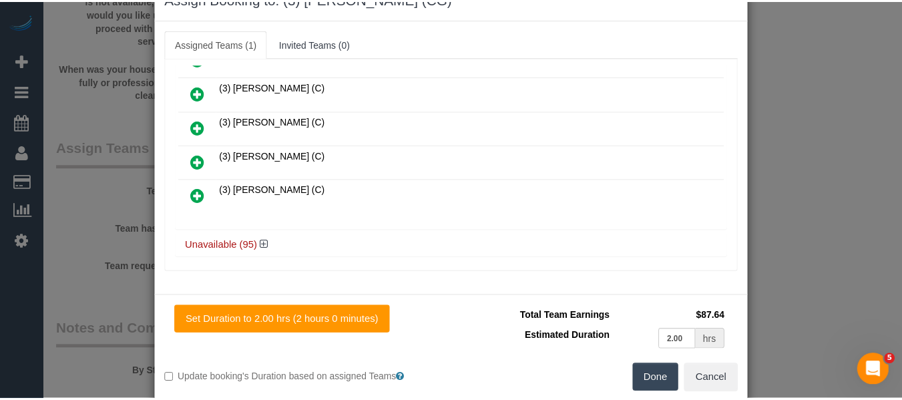
scroll to position [65, 0]
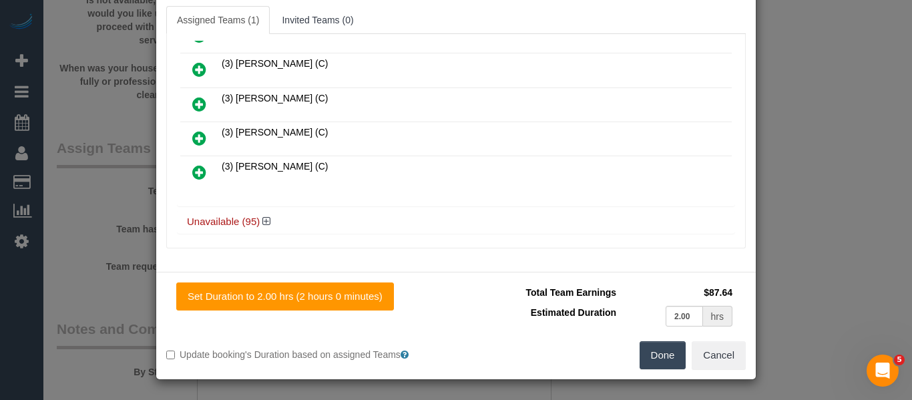
type input "87.64"
click at [666, 354] on button "Done" at bounding box center [663, 355] width 47 height 28
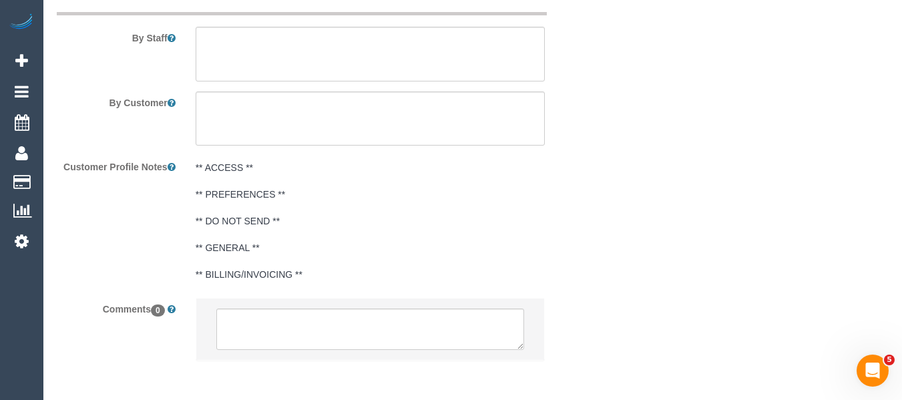
scroll to position [2477, 0]
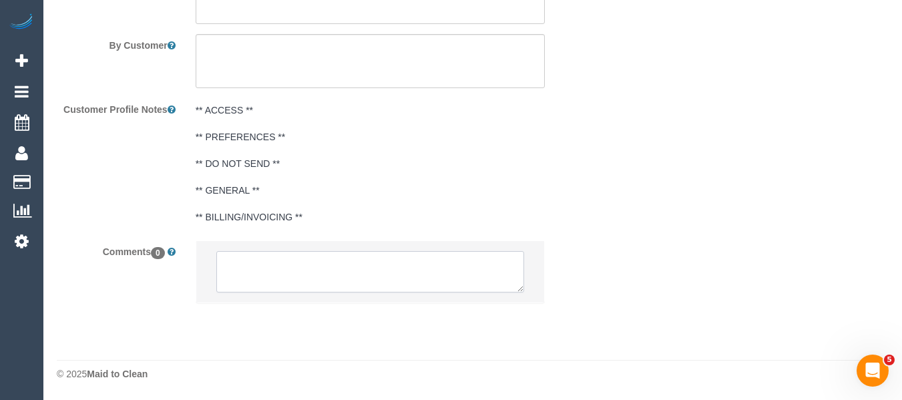
click at [316, 284] on textarea at bounding box center [370, 271] width 308 height 41
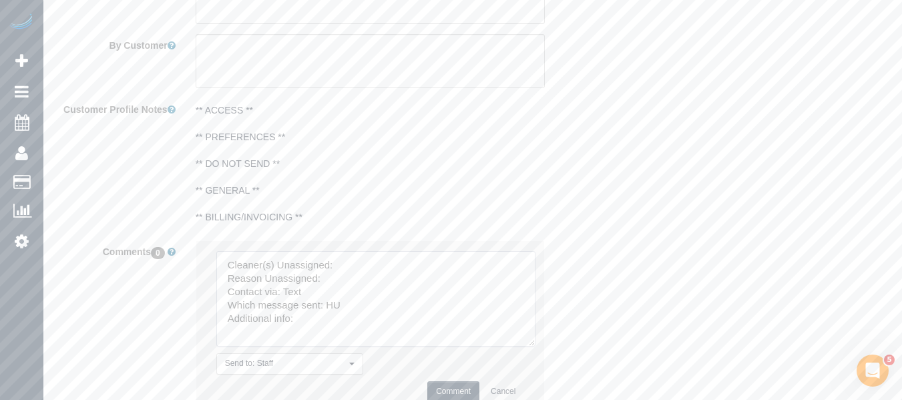
drag, startPoint x: 523, startPoint y: 313, endPoint x: 531, endPoint y: 341, distance: 28.3
click at [531, 341] on textarea at bounding box center [375, 298] width 319 height 95
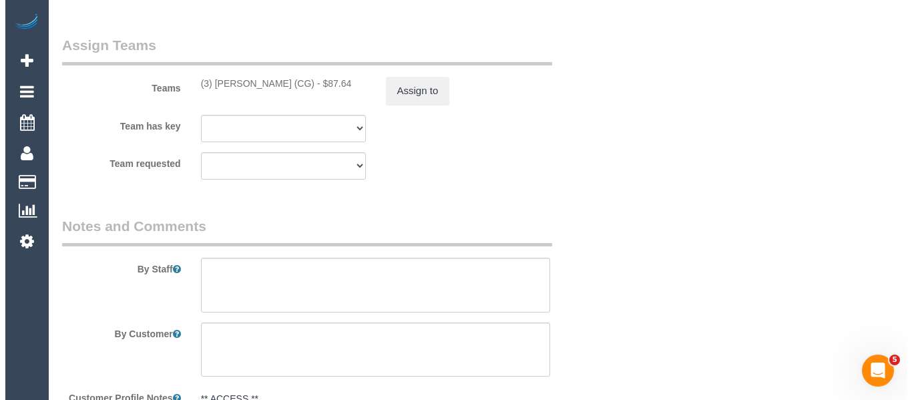
scroll to position [2077, 0]
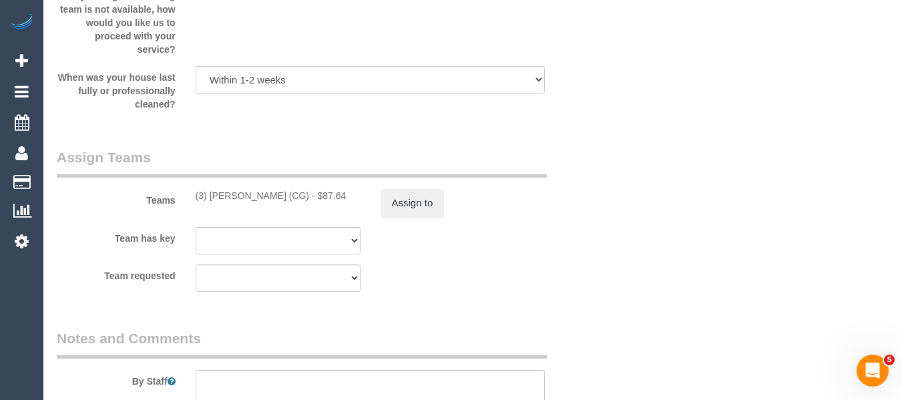
drag, startPoint x: 290, startPoint y: 196, endPoint x: 211, endPoint y: 194, distance: 79.5
click at [211, 194] on div "(3) Ashish Patel (CG) - $87.64" at bounding box center [278, 195] width 165 height 13
copy div "Ashish Patel (CG) -"
click at [418, 210] on button "Assign to" at bounding box center [413, 203] width 64 height 28
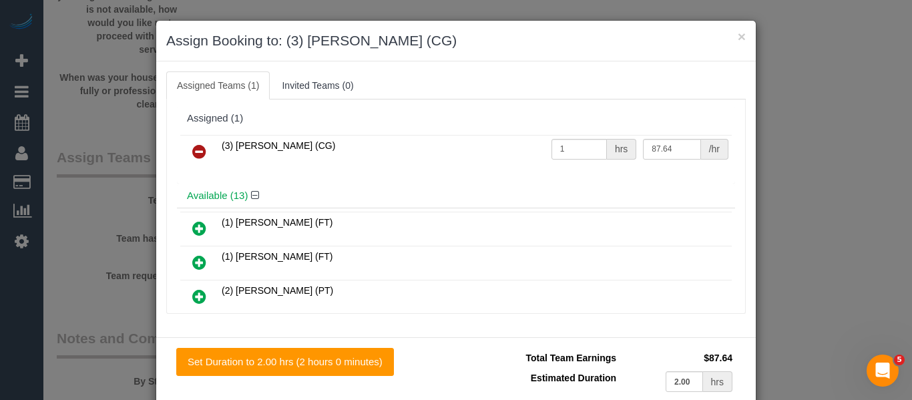
click at [208, 154] on link at bounding box center [199, 152] width 31 height 27
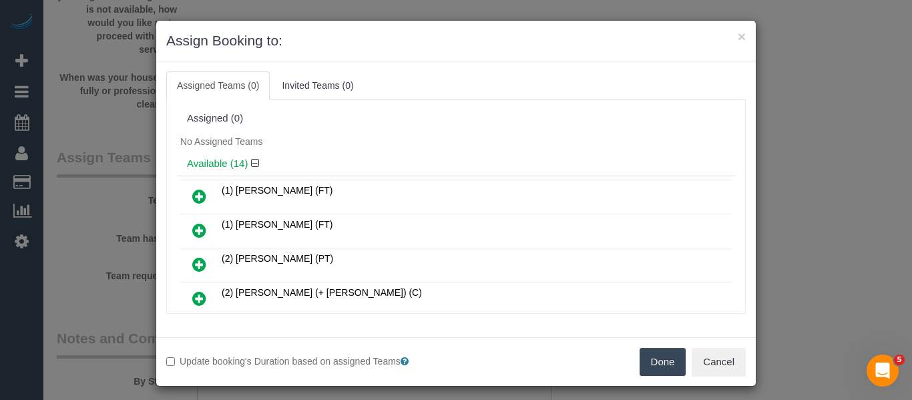
click at [655, 357] on button "Done" at bounding box center [663, 362] width 47 height 28
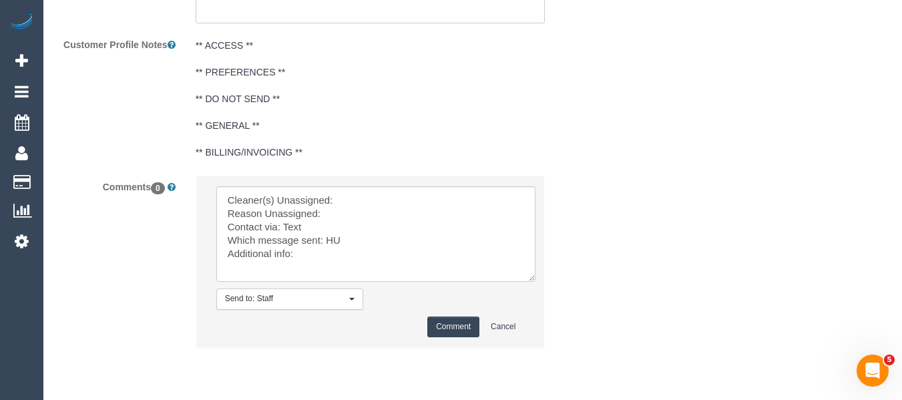
scroll to position [2587, 0]
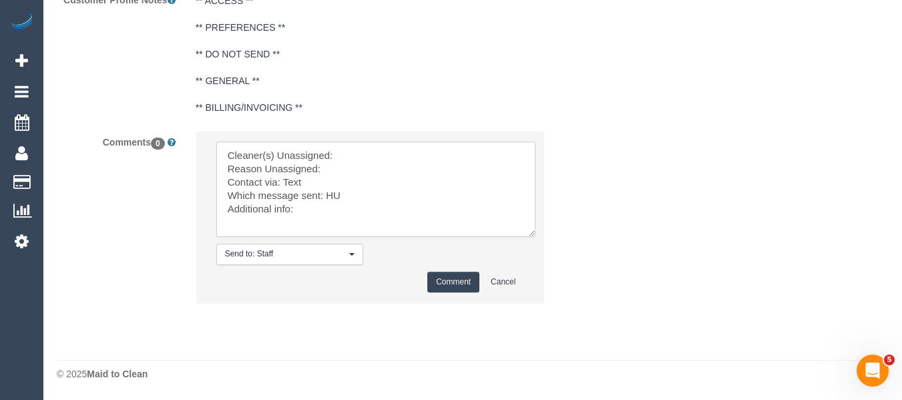
click at [376, 157] on textarea at bounding box center [375, 189] width 319 height 95
paste textarea "Ashish Patel (CG) -"
type textarea "Cleaner(s) Unassigned: Ashish Patel (CG) - Reason Unassigned: Contact via: Text…"
click at [357, 169] on textarea at bounding box center [375, 189] width 319 height 95
drag, startPoint x: 335, startPoint y: 219, endPoint x: 132, endPoint y: 134, distance: 220.6
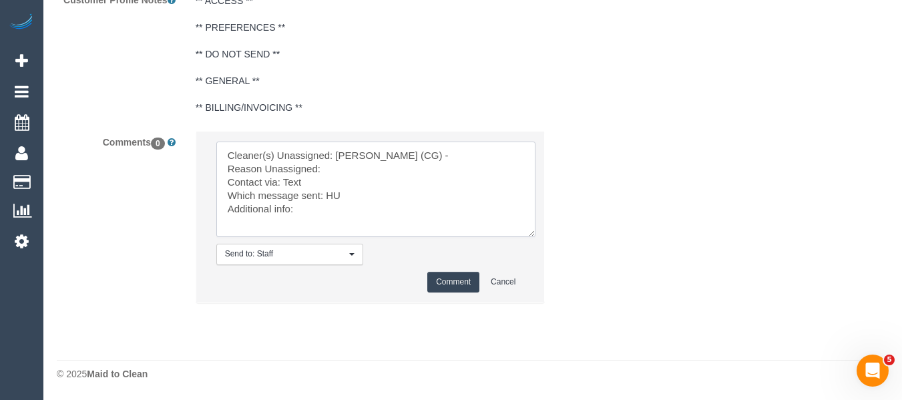
click at [132, 134] on div "Comments 0 Send to: Staff Nothing selected Send to: Staff Send to: Customer Sen…" at bounding box center [324, 223] width 555 height 185
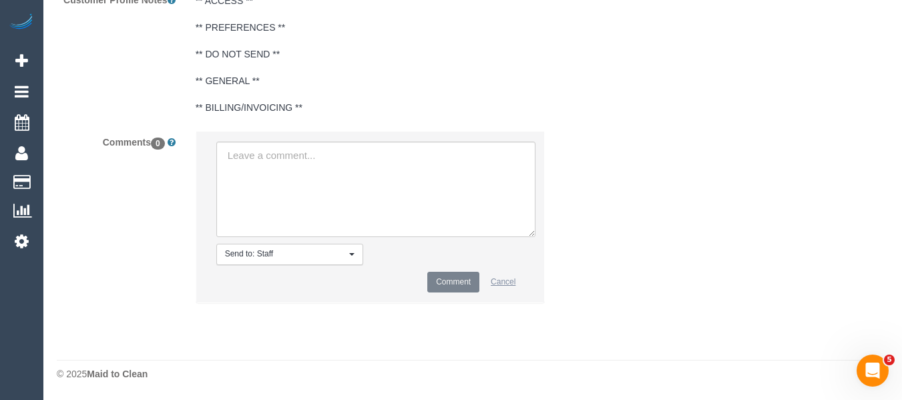
click at [521, 276] on button "Cancel" at bounding box center [503, 282] width 42 height 21
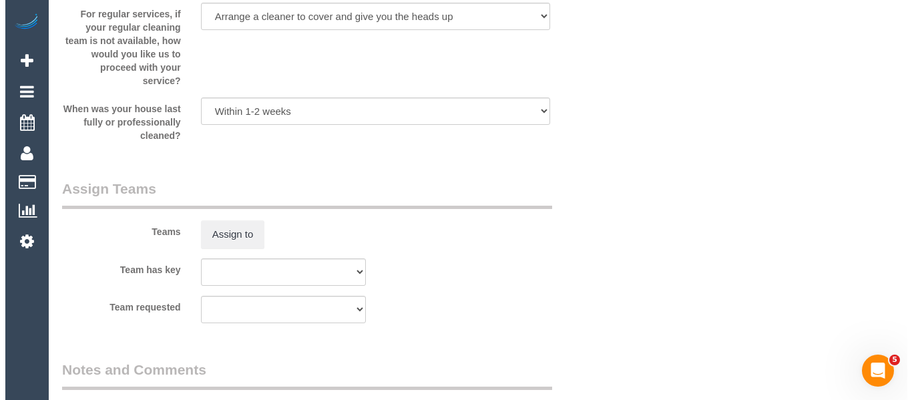
scroll to position [2131, 0]
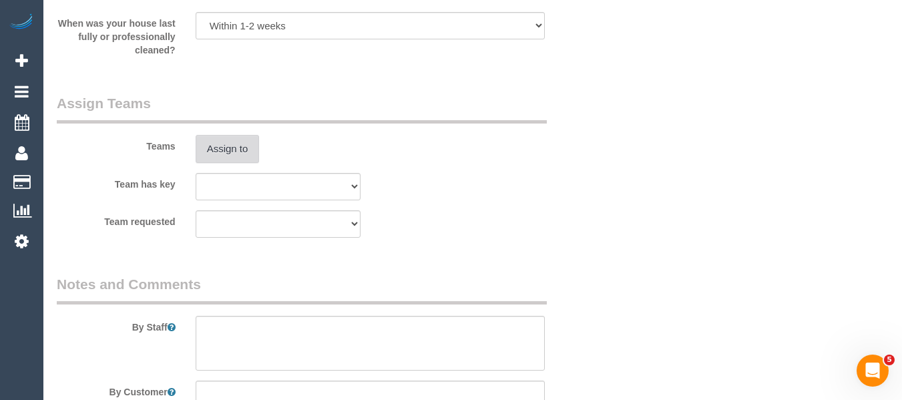
click at [242, 146] on button "Assign to" at bounding box center [228, 149] width 64 height 28
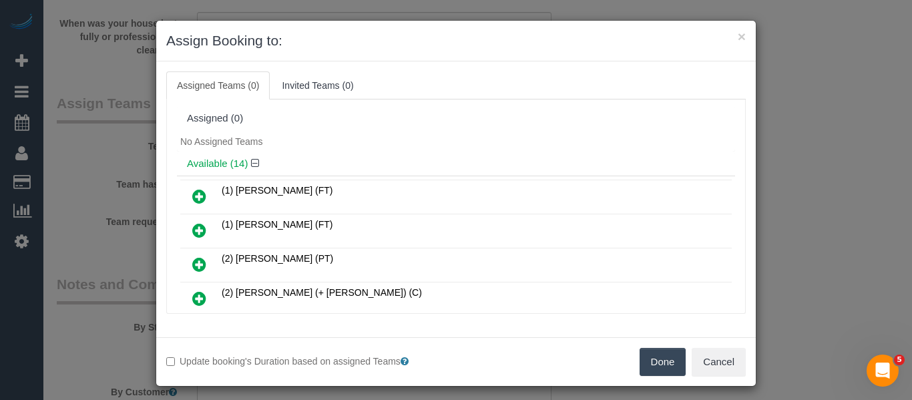
scroll to position [292, 0]
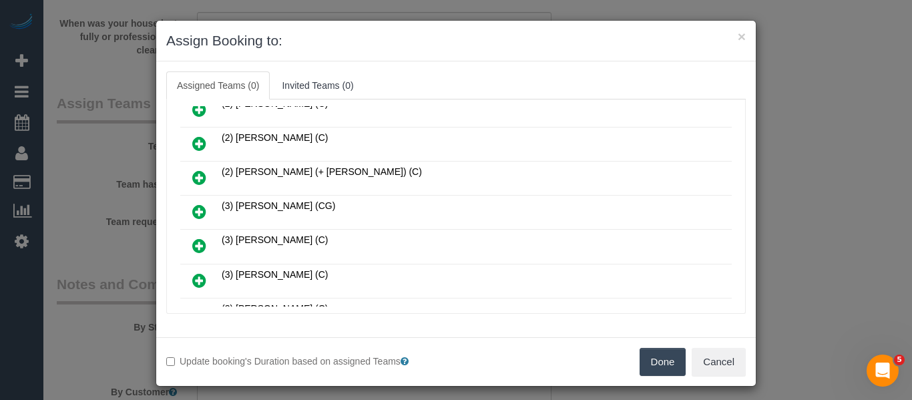
click at [192, 207] on icon at bounding box center [199, 212] width 14 height 16
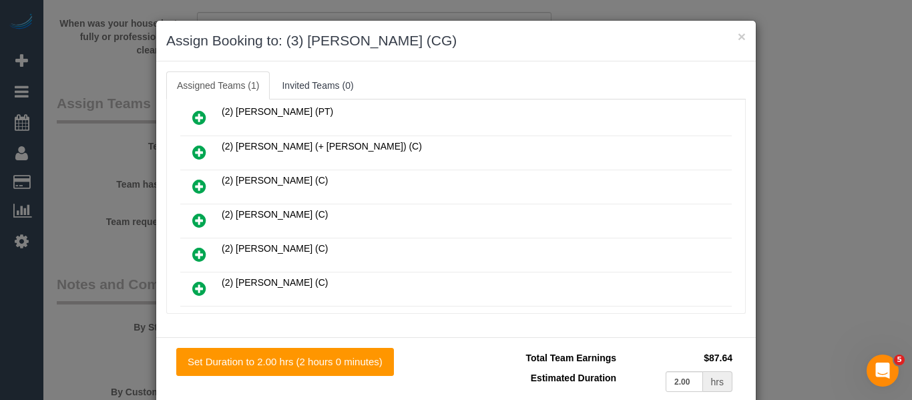
scroll to position [0, 0]
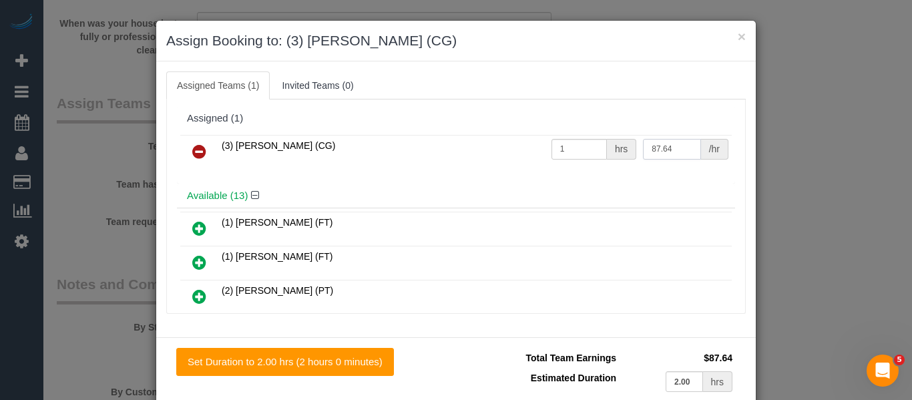
drag, startPoint x: 672, startPoint y: 152, endPoint x: 594, endPoint y: 146, distance: 77.7
click at [594, 146] on tr "(3) Ashish Patel (CG) 1 hrs 87.64 /hr" at bounding box center [456, 152] width 552 height 34
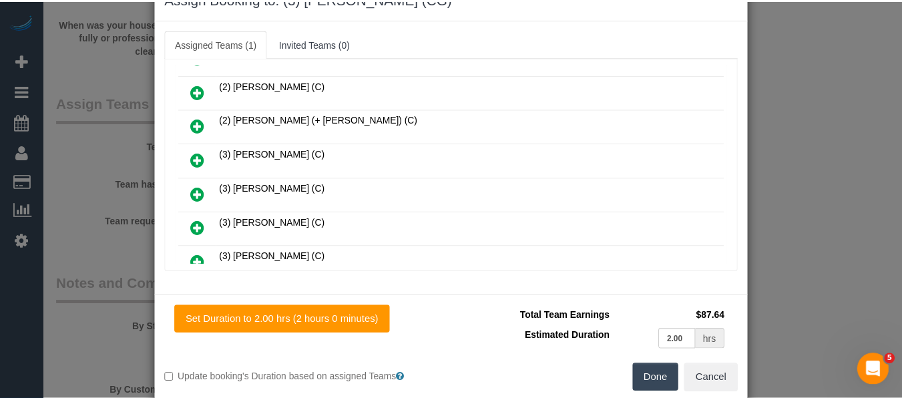
scroll to position [65, 0]
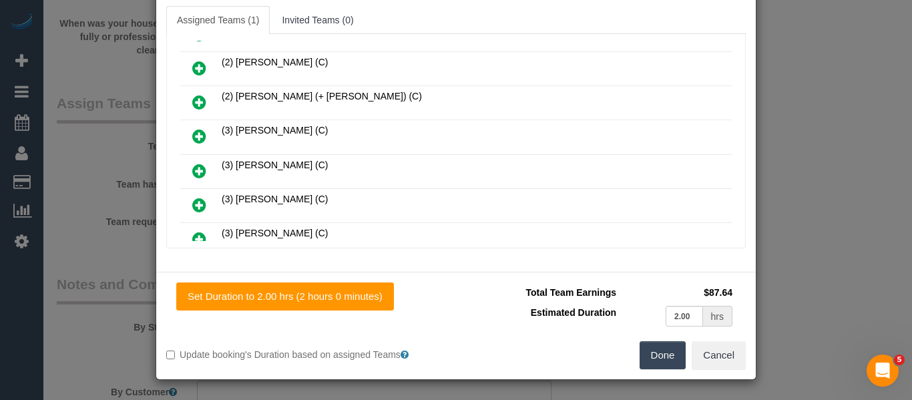
click at [660, 347] on button "Done" at bounding box center [663, 355] width 47 height 28
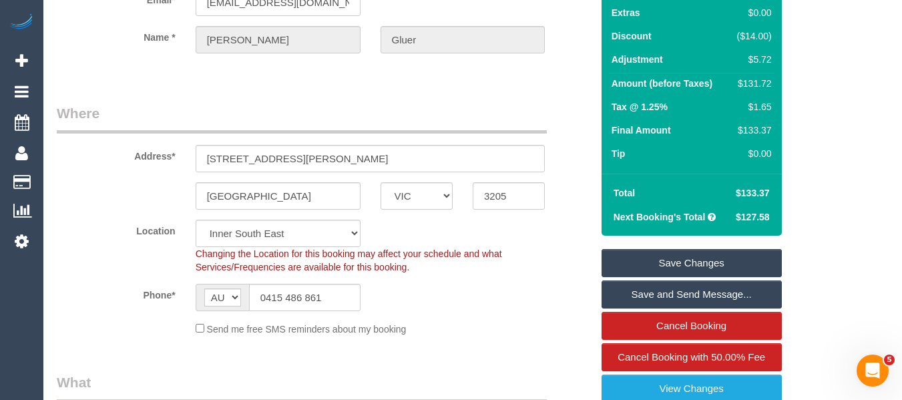
scroll to position [141, 0]
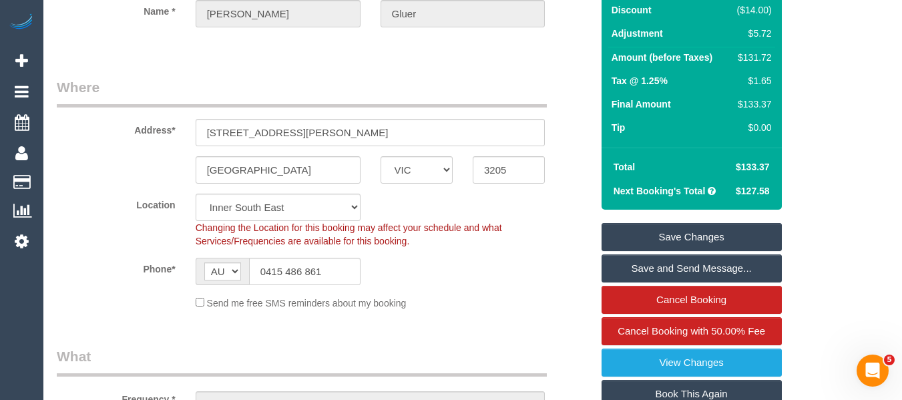
click at [734, 229] on link "Save Changes" at bounding box center [692, 237] width 180 height 28
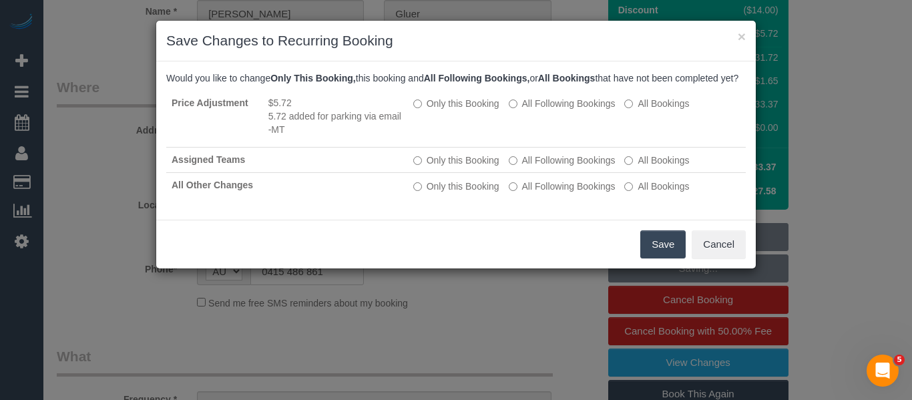
click at [659, 258] on button "Save" at bounding box center [662, 244] width 45 height 28
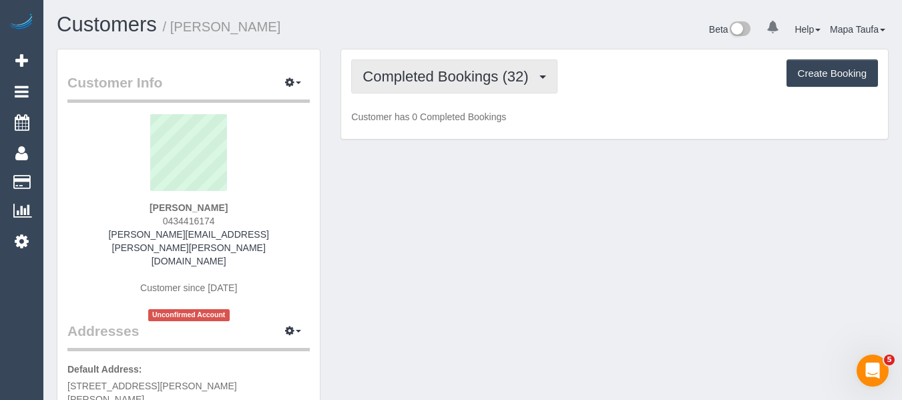
click at [417, 81] on span "Completed Bookings (32)" at bounding box center [449, 76] width 172 height 17
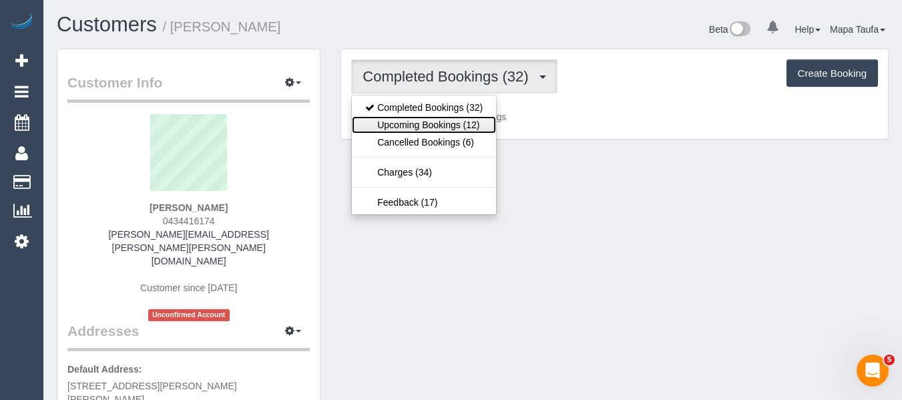
click at [417, 129] on link "Upcoming Bookings (12)" at bounding box center [424, 124] width 144 height 17
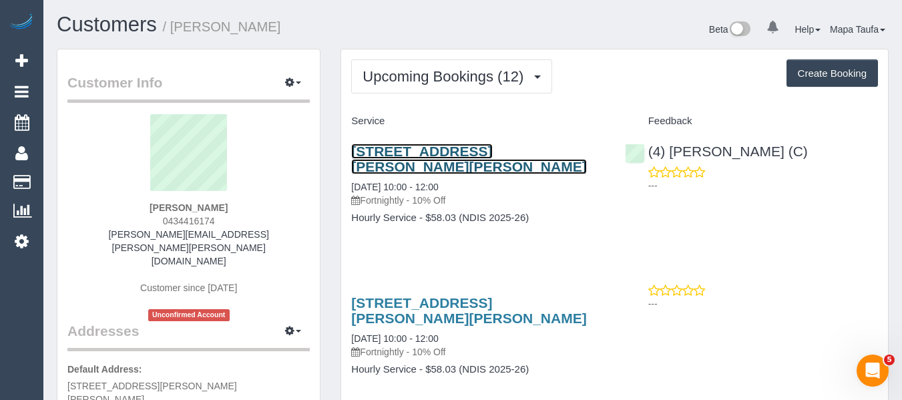
click at [396, 156] on link "4/ 23 Fitzgibbon Cres, Caulfield North, VIC 3161" at bounding box center [468, 159] width 235 height 31
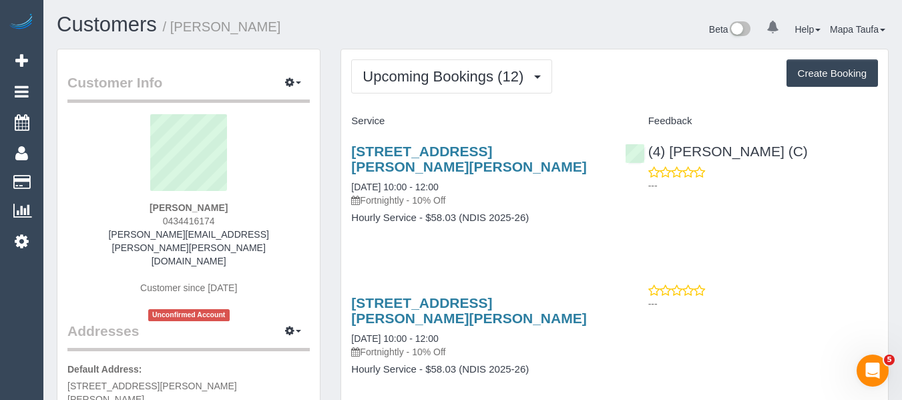
click at [530, 218] on h4 "Hourly Service - $58.03 (NDIS 2025-26)" at bounding box center [477, 217] width 253 height 11
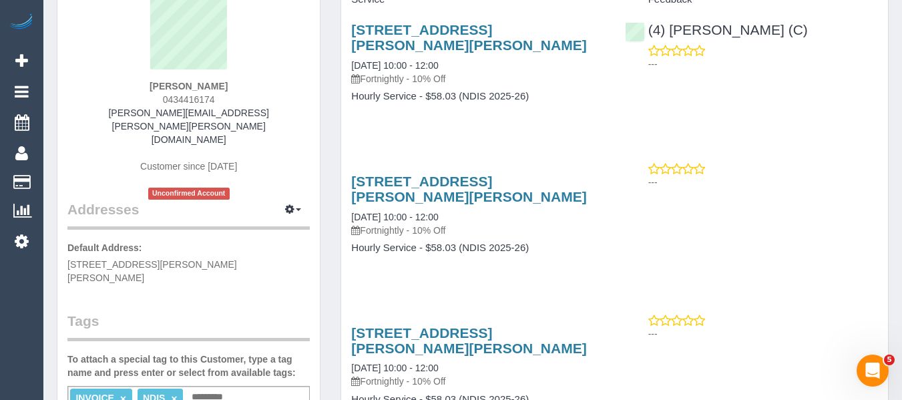
scroll to position [134, 0]
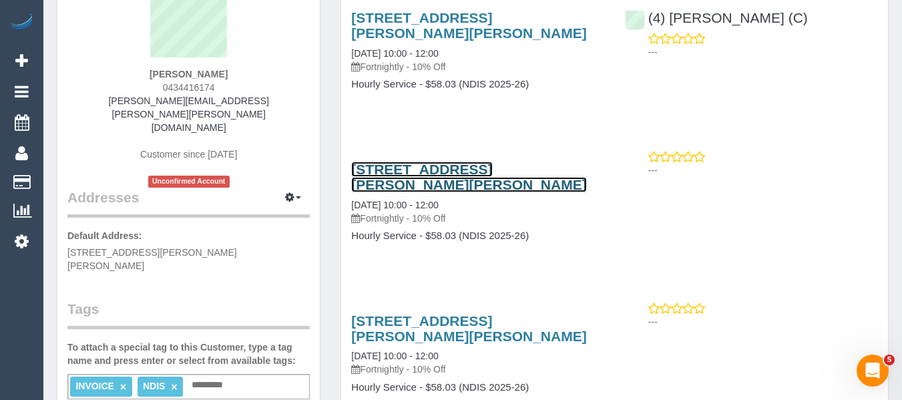
click at [478, 174] on link "4/ 23 Fitzgibbon Cres, Caulfield North, VIC 3161" at bounding box center [468, 177] width 235 height 31
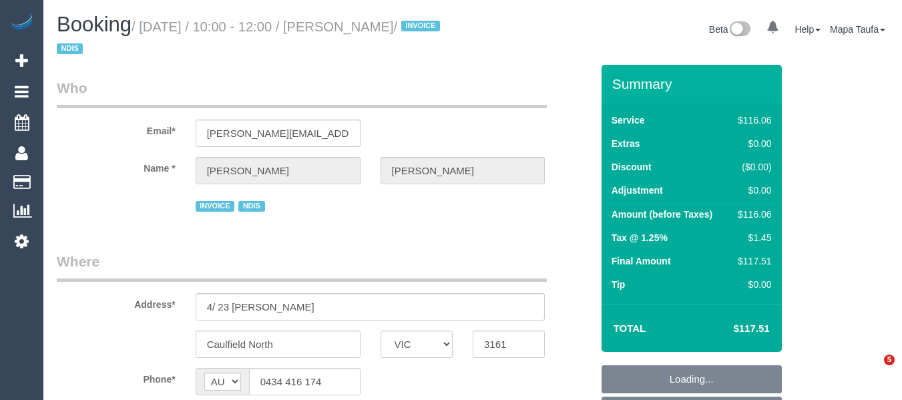
select select "VIC"
select select "object:536"
select select "number:28"
select select "number:14"
select select "number:19"
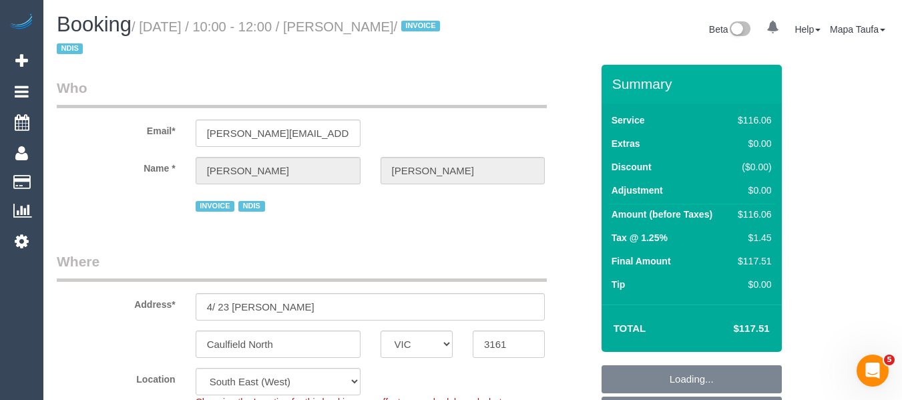
select select "number:36"
select select "spot3"
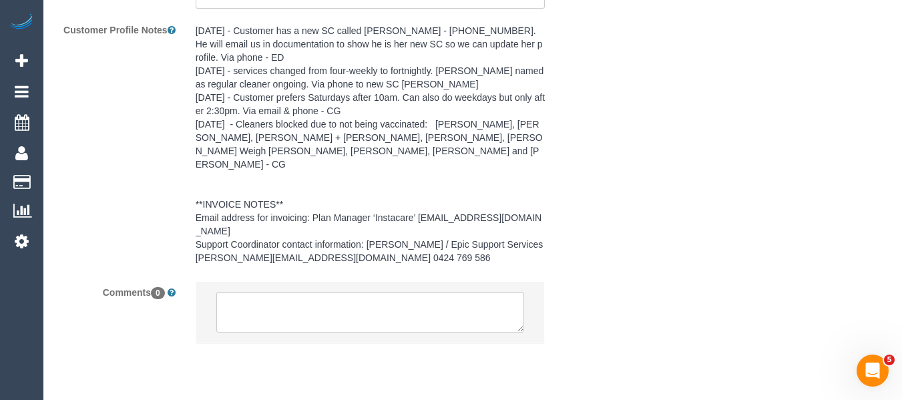
scroll to position [1502, 0]
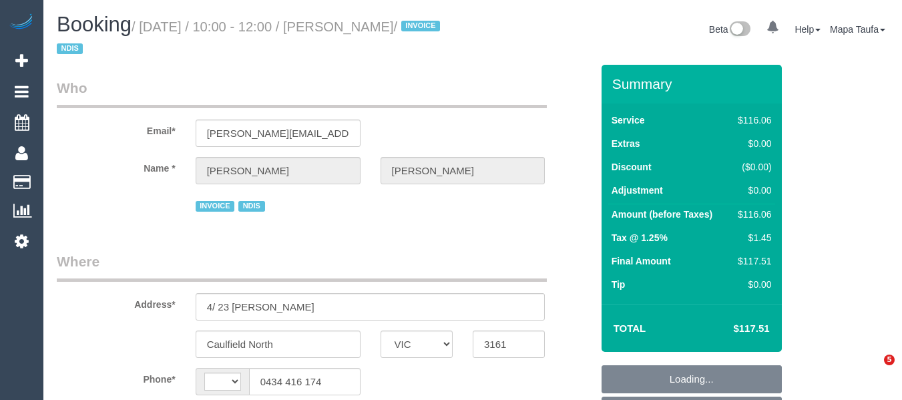
select select "VIC"
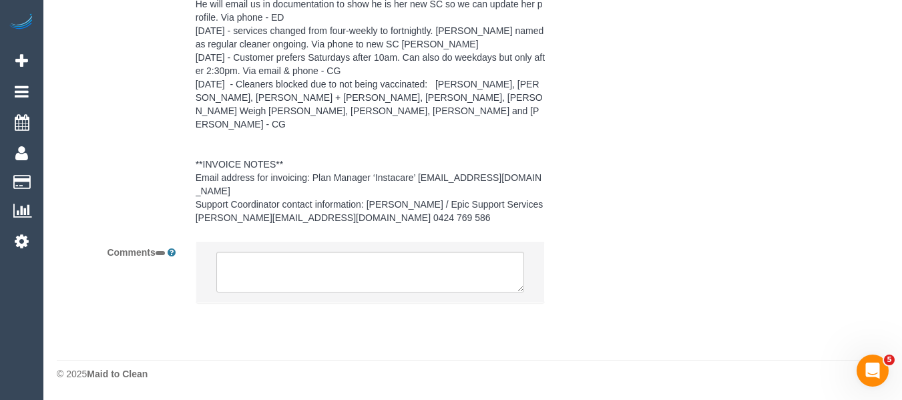
select select "string:AU"
select select "object:688"
select select "number:28"
select select "number:14"
select select "number:19"
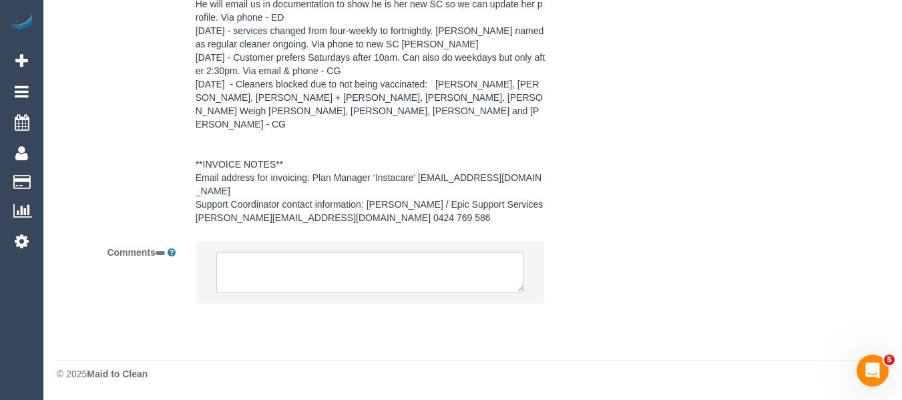
select select "number:36"
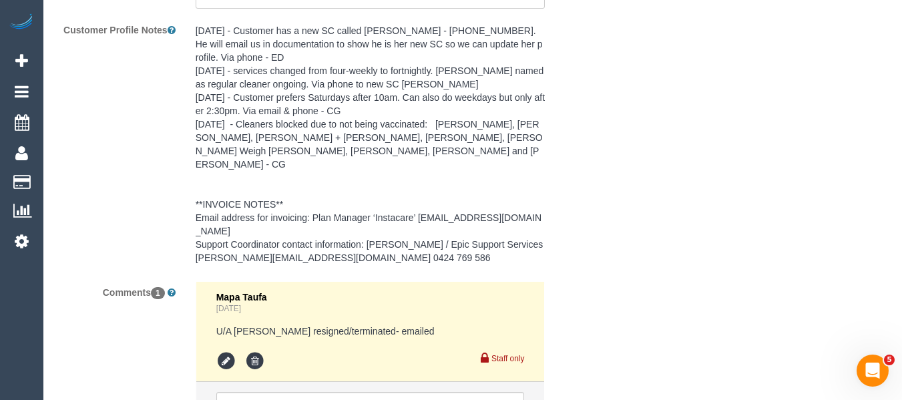
select select "object:693"
select select "spot3"
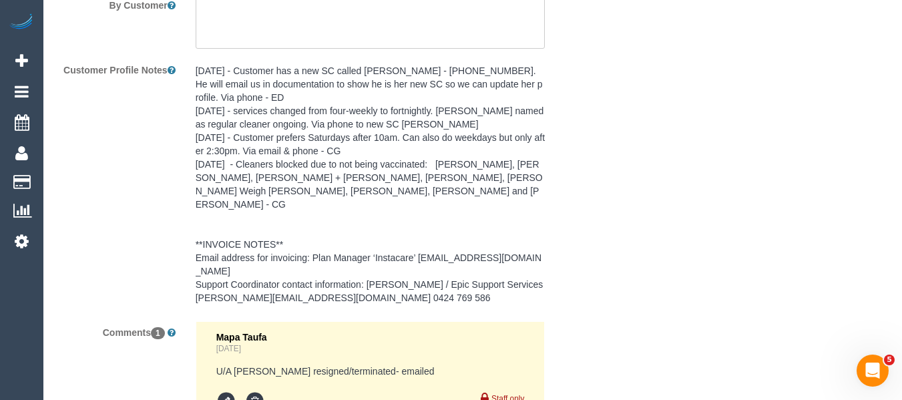
scroll to position [2020, 0]
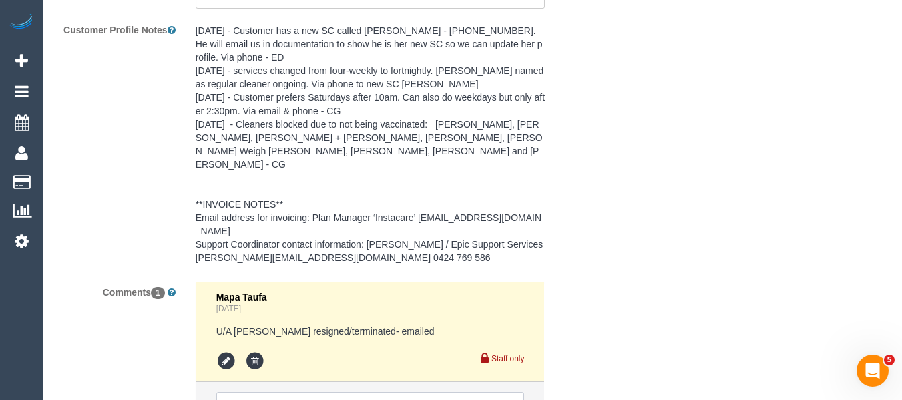
paste textarea "After the 8th of September my suitable days will be on Wednesdays and Saturdays…"
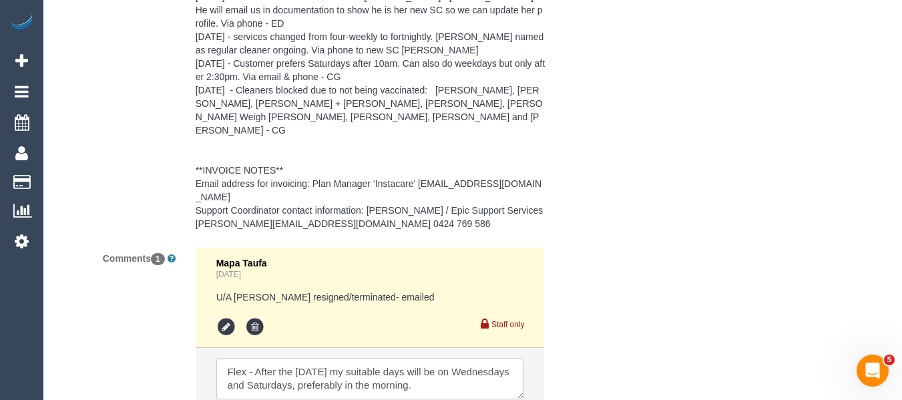
scroll to position [2087, 0]
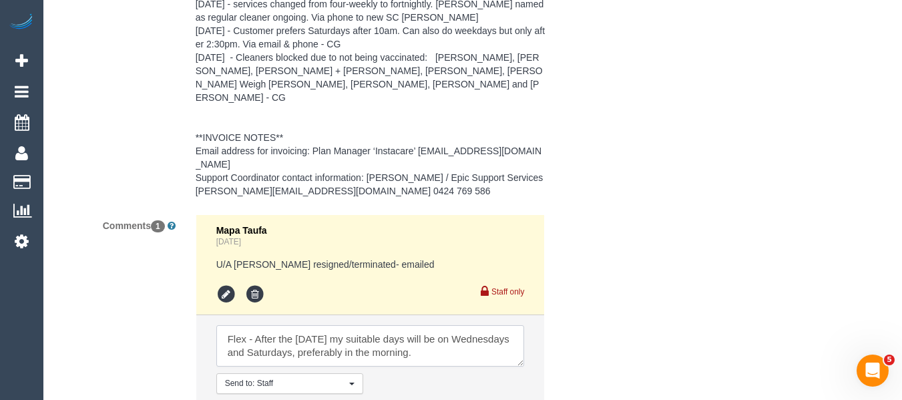
type textarea "Flex - After the 8th of September my suitable days will be on Wednesdays and Sa…"
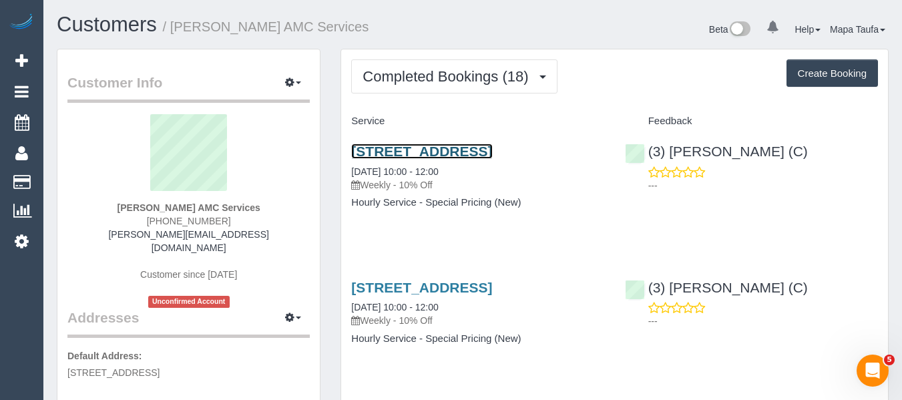
click at [398, 154] on link "27 A Gungarlan Dr, Keilor East, VIC 3033" at bounding box center [421, 151] width 141 height 15
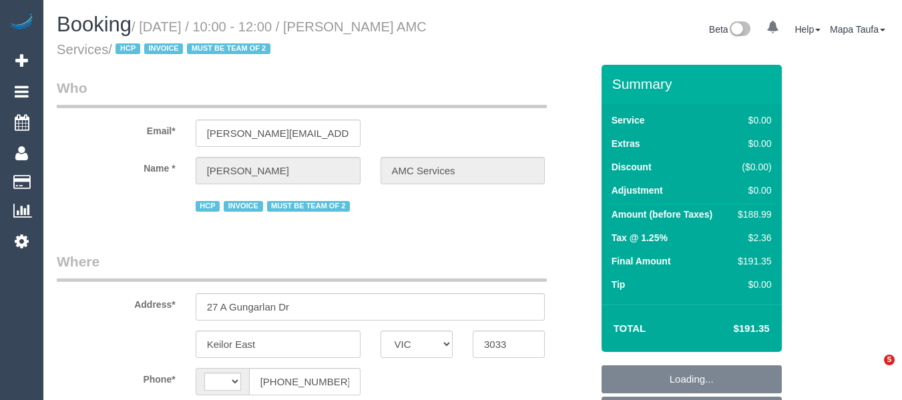
select select "VIC"
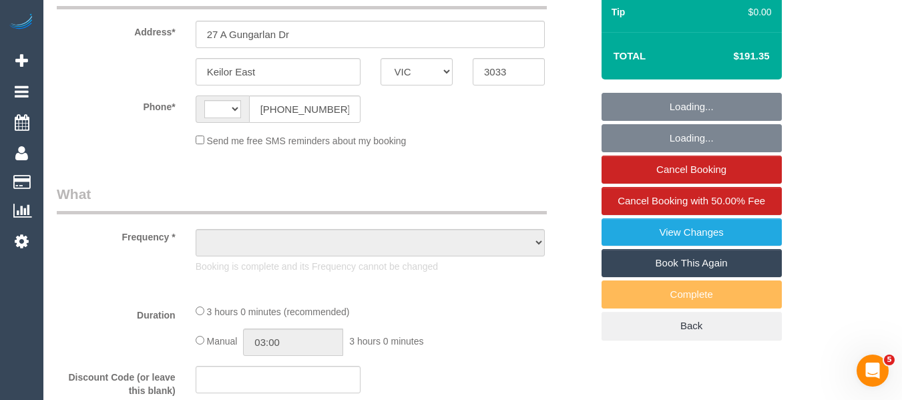
select select "string:AU"
select select "object:684"
select select "number:28"
select select "number:14"
select select "number:19"
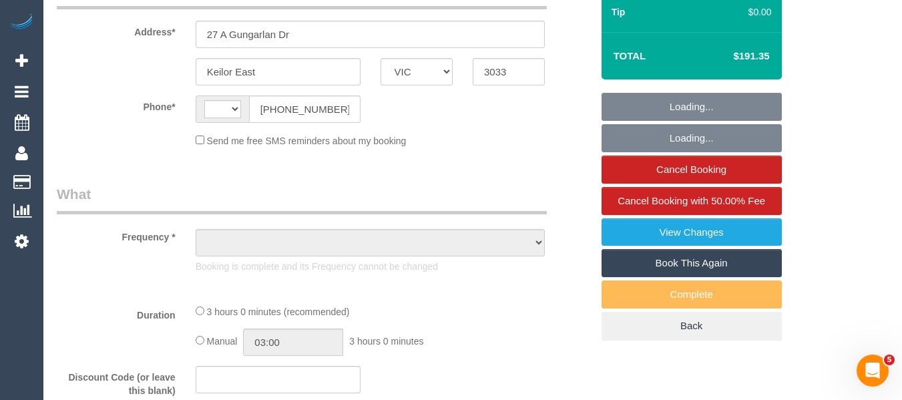
select select "number:24"
select select "180"
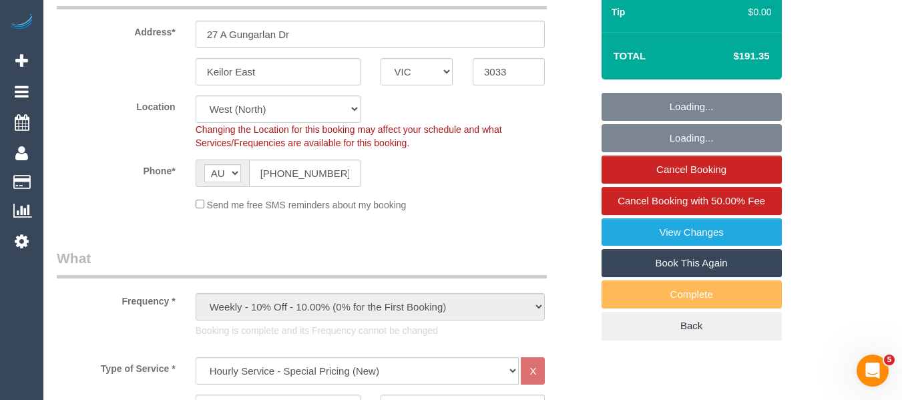
scroll to position [408, 0]
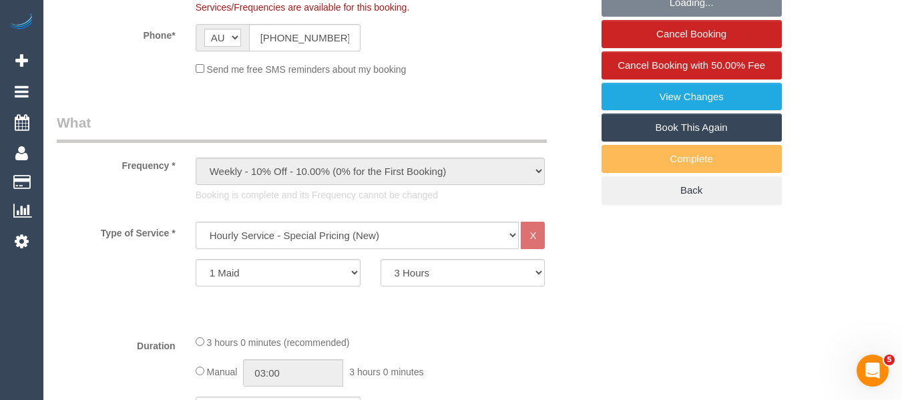
select select "object:1382"
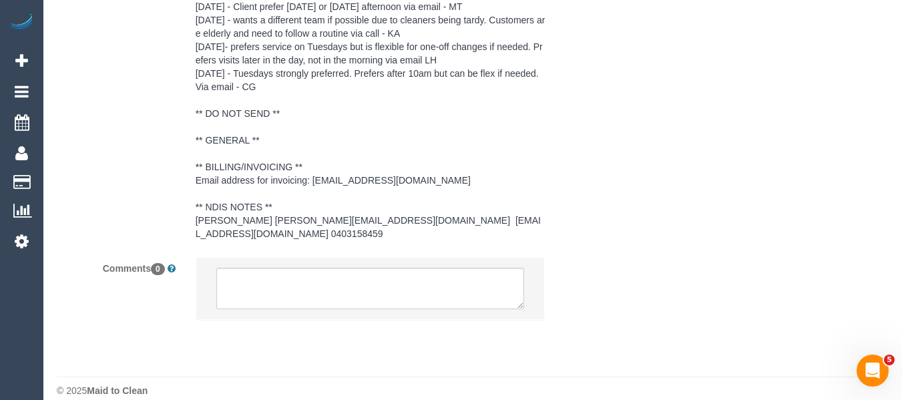
scroll to position [2318, 0]
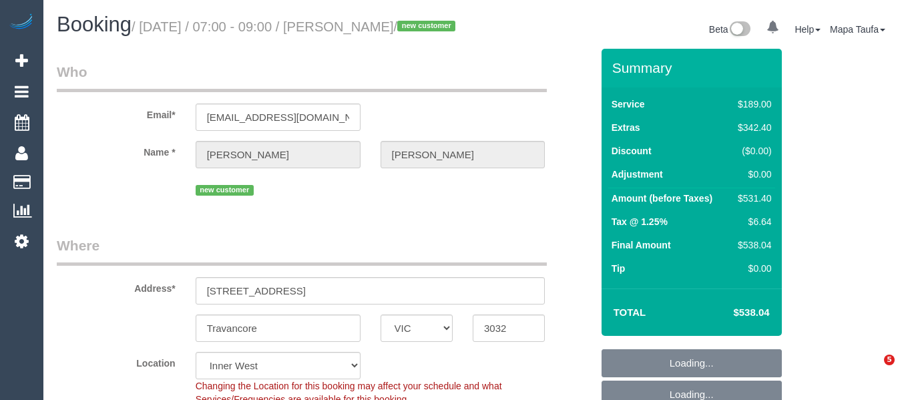
select select "VIC"
select select "number:29"
select select "number:14"
select select "number:18"
select select "number:25"
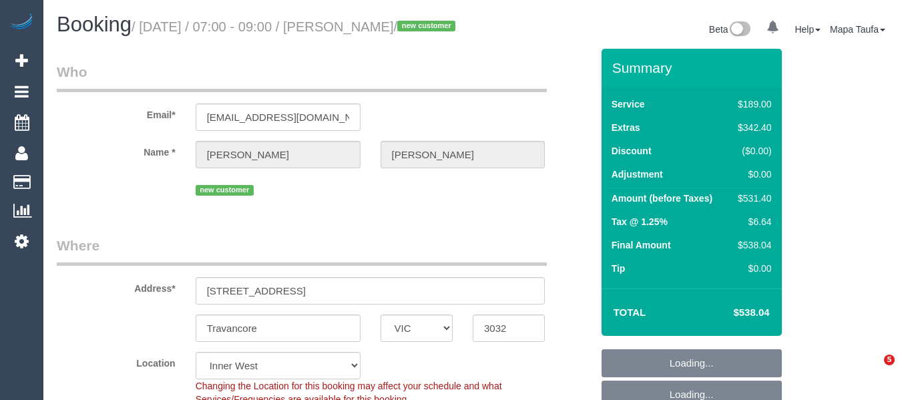
select select "number:26"
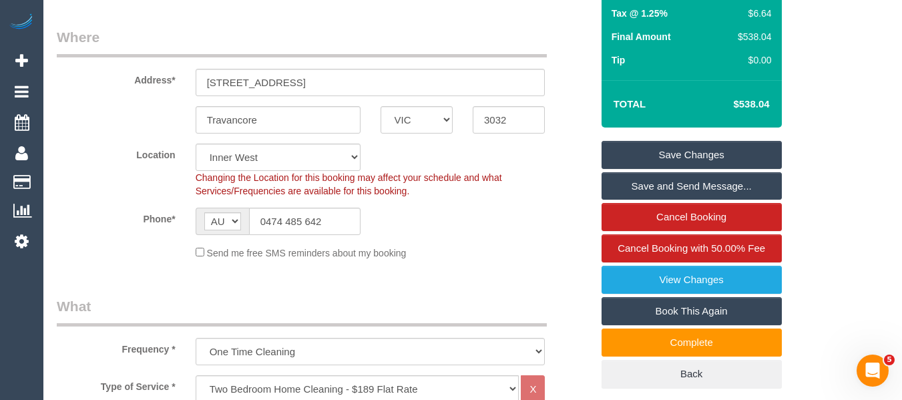
scroll to position [128, 0]
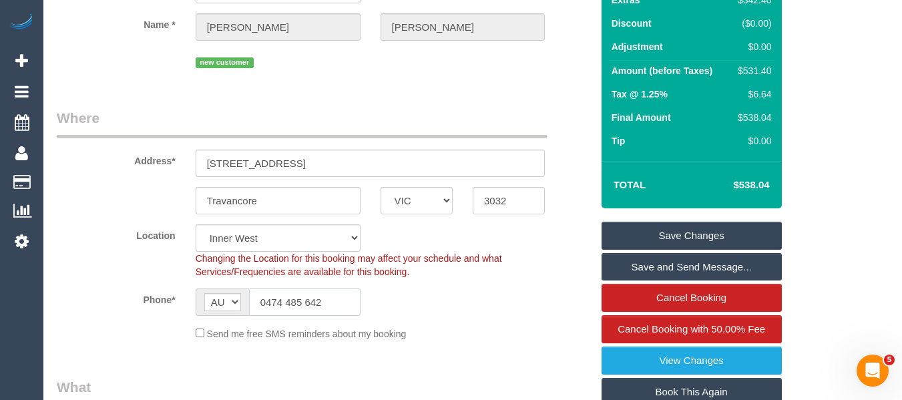
click at [304, 307] on input "0474 485 642" at bounding box center [305, 301] width 112 height 27
click at [314, 311] on input "0474 485 642" at bounding box center [305, 301] width 112 height 27
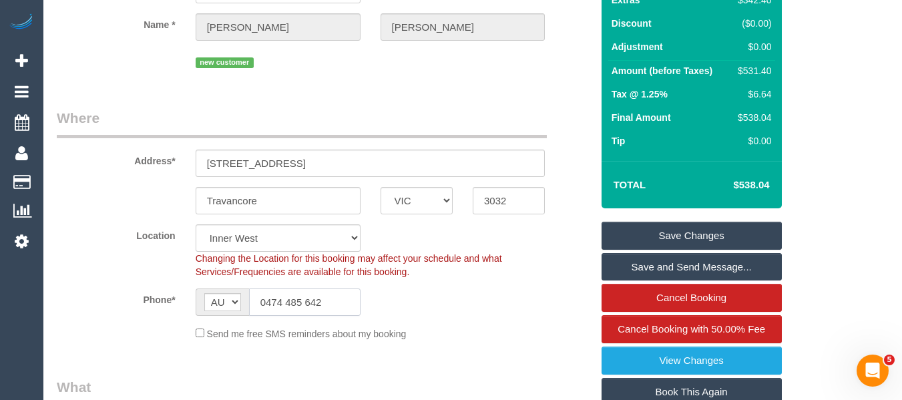
click at [314, 311] on input "0474 485 642" at bounding box center [305, 301] width 112 height 27
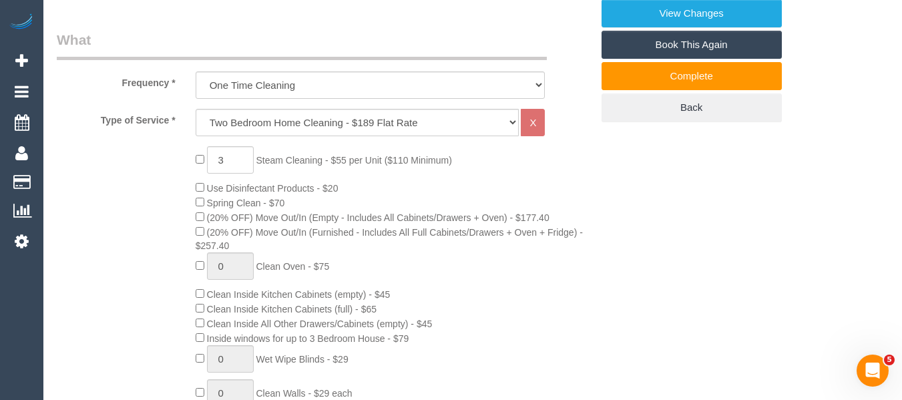
scroll to position [0, 0]
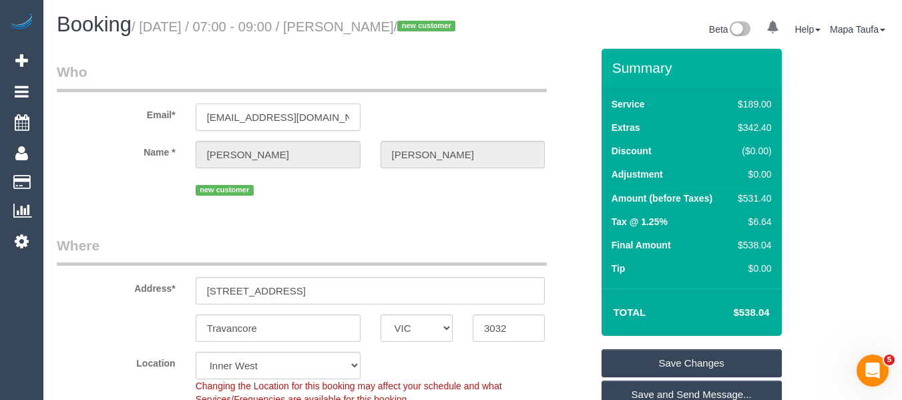
click at [298, 131] on input "dantedavidsondaniele@gmail.com" at bounding box center [278, 116] width 165 height 27
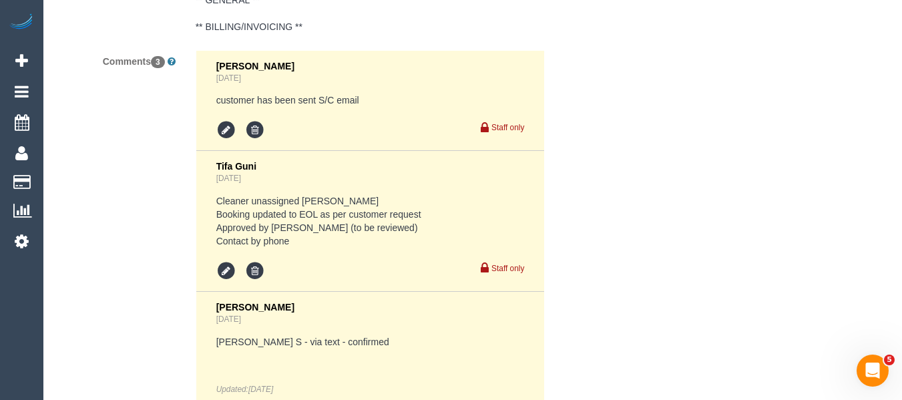
scroll to position [2633, 0]
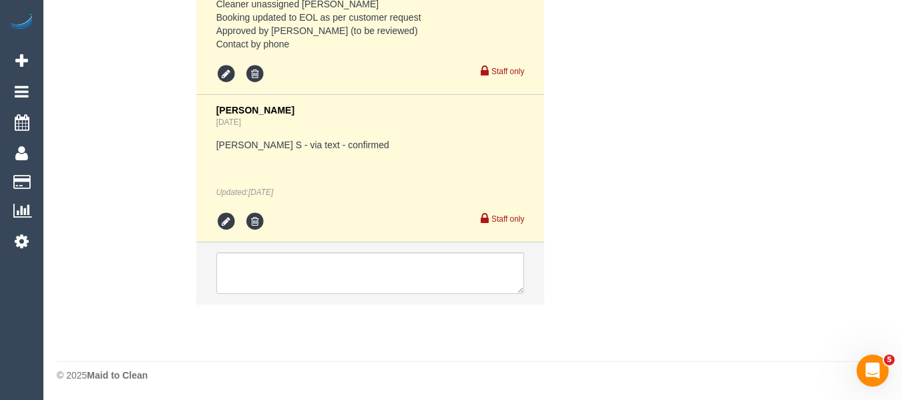
scroll to position [2859, 0]
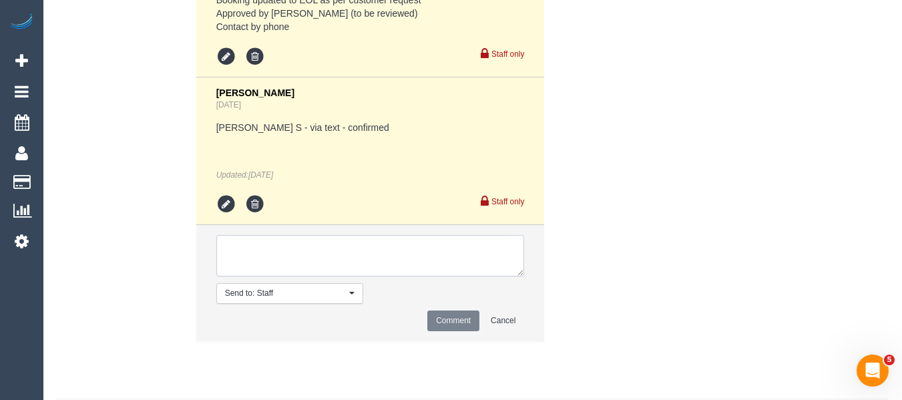
click at [364, 276] on textarea at bounding box center [370, 255] width 308 height 41
type textarea "Per of keys - head off to work."
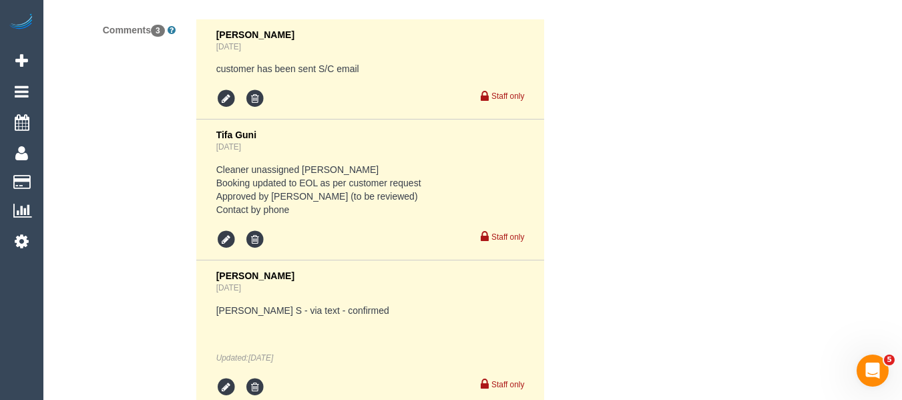
scroll to position [2659, 0]
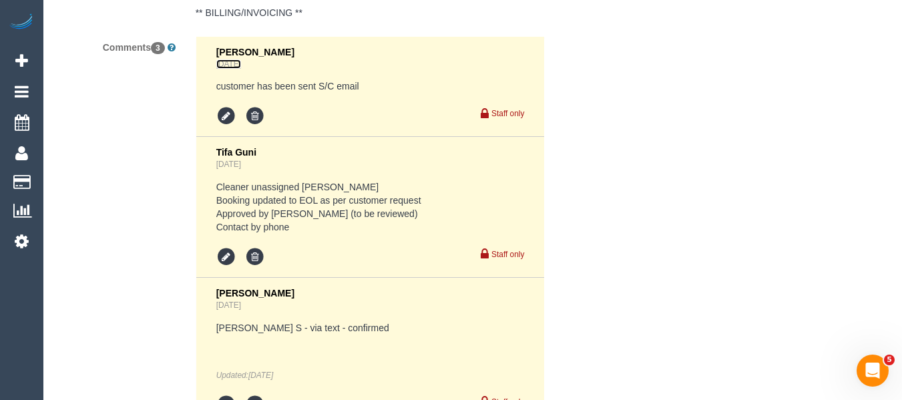
click at [225, 69] on link "5 days ago" at bounding box center [228, 63] width 25 height 9
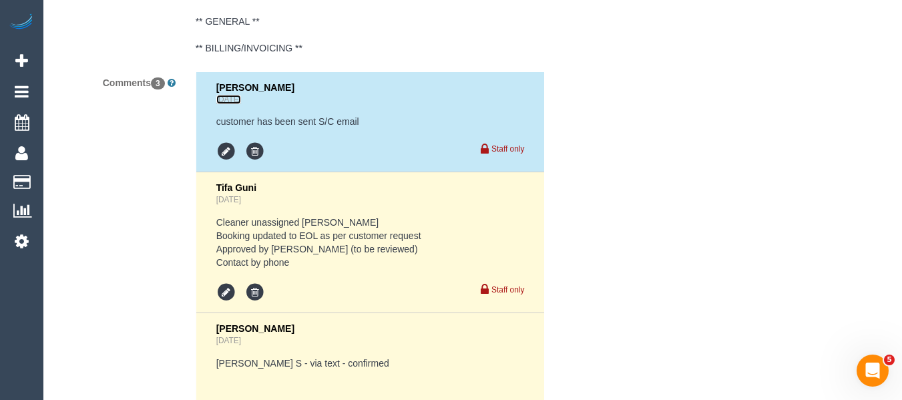
scroll to position [2601, 0]
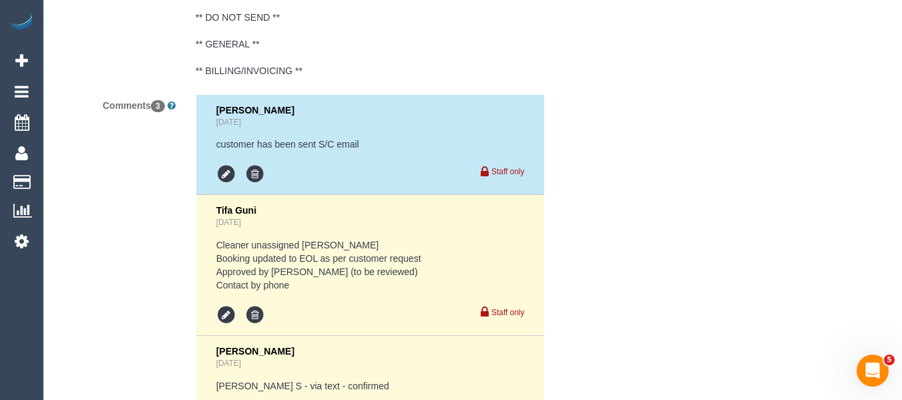
click at [412, 173] on div "Jessica Trentin 5 days ago customer has been sent S/C email Staff only" at bounding box center [370, 145] width 308 height 80
click at [295, 128] on div "Jessica Trentin 5 days ago" at bounding box center [370, 116] width 308 height 23
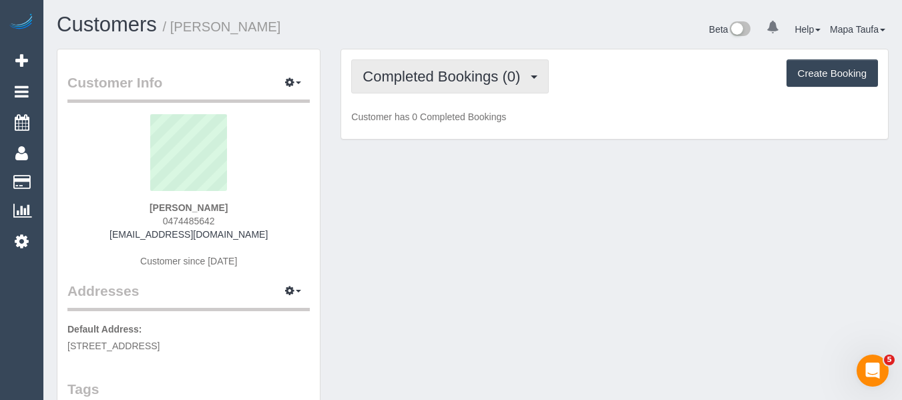
drag, startPoint x: 428, startPoint y: 67, endPoint x: 434, endPoint y: 95, distance: 28.0
click at [428, 67] on button "Completed Bookings (0)" at bounding box center [450, 76] width 198 height 34
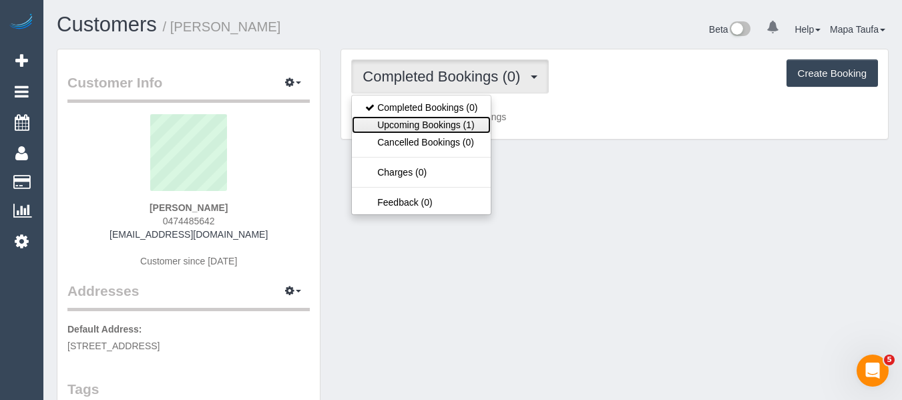
click at [435, 119] on link "Upcoming Bookings (1)" at bounding box center [421, 124] width 139 height 17
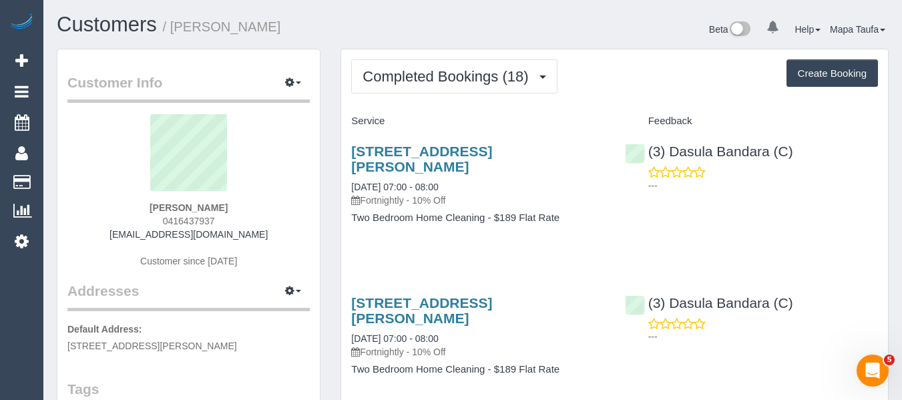
drag, startPoint x: 232, startPoint y: 219, endPoint x: 160, endPoint y: 217, distance: 72.1
click at [160, 217] on div "Rosie Rabindran 0416437937 jmrabindran@gmail.com Customer since 2024" at bounding box center [188, 197] width 242 height 167
copy span "0416437937"
click at [246, 190] on sui-profile-pic at bounding box center [188, 157] width 222 height 87
drag, startPoint x: 236, startPoint y: 219, endPoint x: 166, endPoint y: 222, distance: 70.8
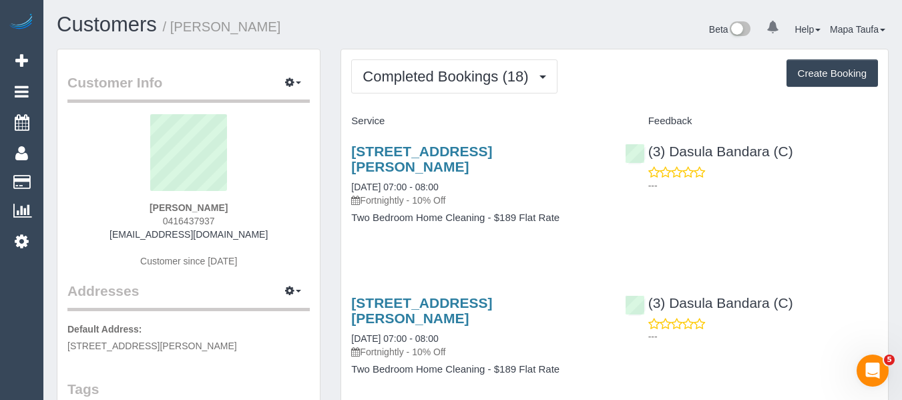
click at [154, 218] on div "Rosie Rabindran 0416437937 jmrabindran@gmail.com Customer since 2024" at bounding box center [188, 197] width 242 height 167
copy span "0416437937"
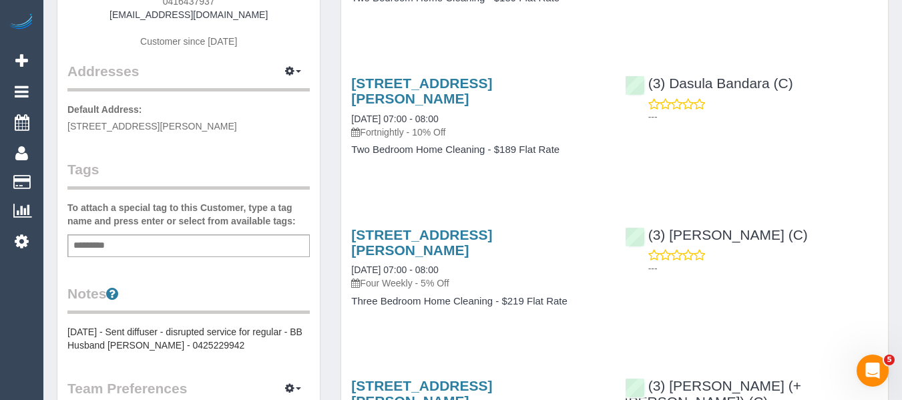
scroll to position [334, 0]
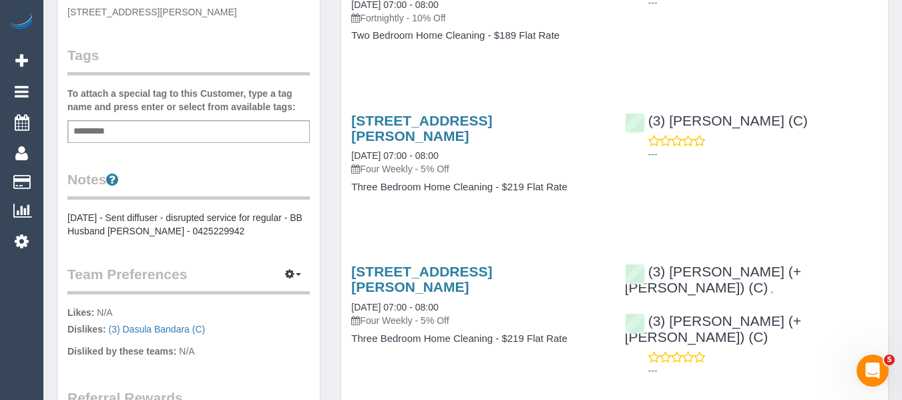
click at [199, 224] on pre "[DATE] - Sent diffuser - disrupted service for regular - BB Husband [PERSON_NAM…" at bounding box center [188, 224] width 242 height 27
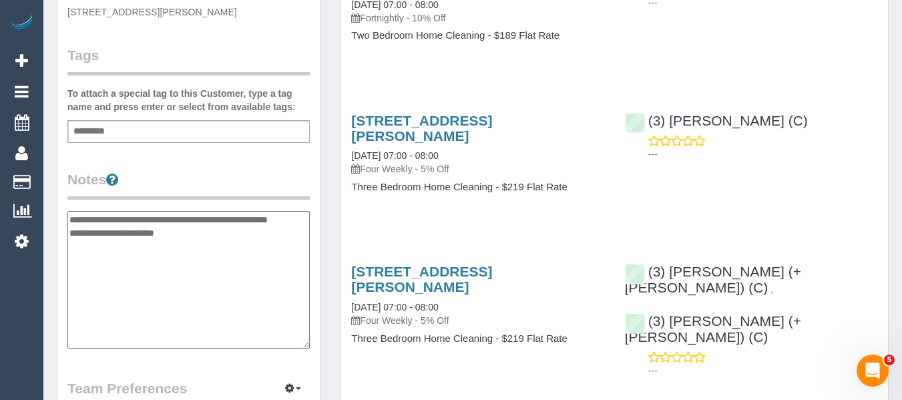
drag, startPoint x: 204, startPoint y: 228, endPoint x: 2, endPoint y: 256, distance: 203.5
click at [136, 235] on textarea "**********" at bounding box center [188, 280] width 242 height 138
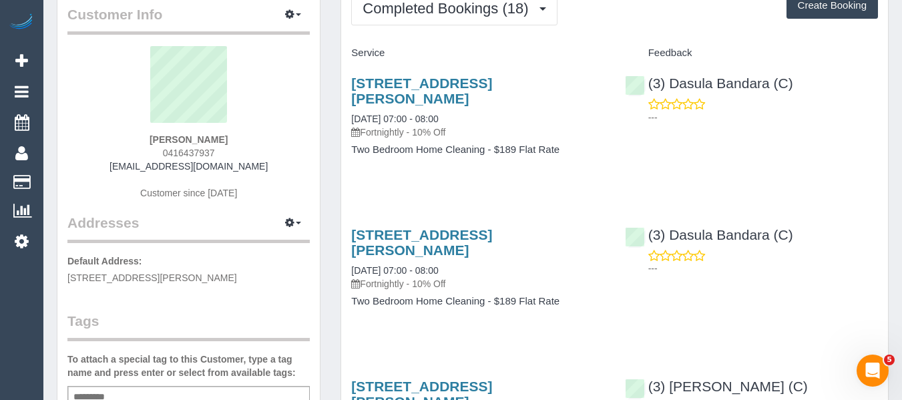
scroll to position [67, 0]
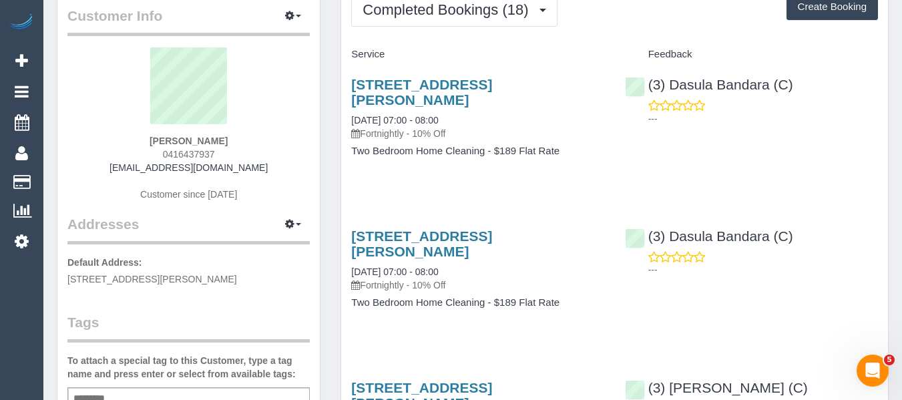
click at [244, 277] on p "Default Address: 69 Fletcher St, Hawthorn East, VIC 3123" at bounding box center [188, 271] width 242 height 30
drag, startPoint x: 227, startPoint y: 158, endPoint x: 144, endPoint y: 166, distance: 83.8
click at [146, 159] on div "Rosie Rabindran 0416437937 jmrabindran@gmail.com Customer since 2024" at bounding box center [188, 130] width 242 height 167
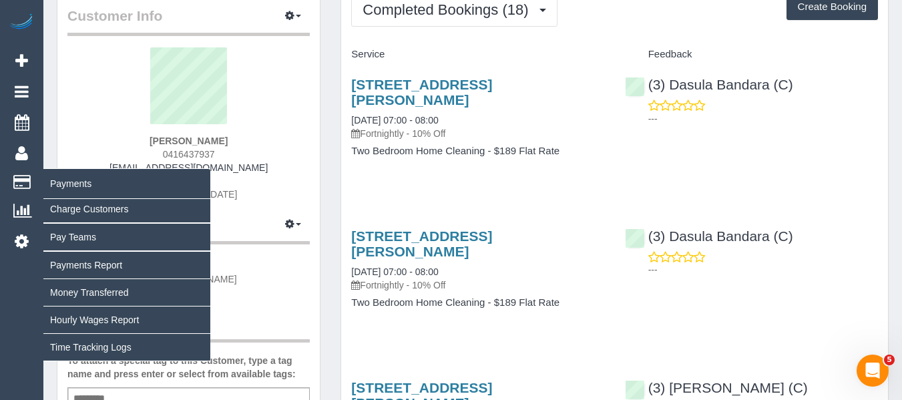
copy span "0416437937"
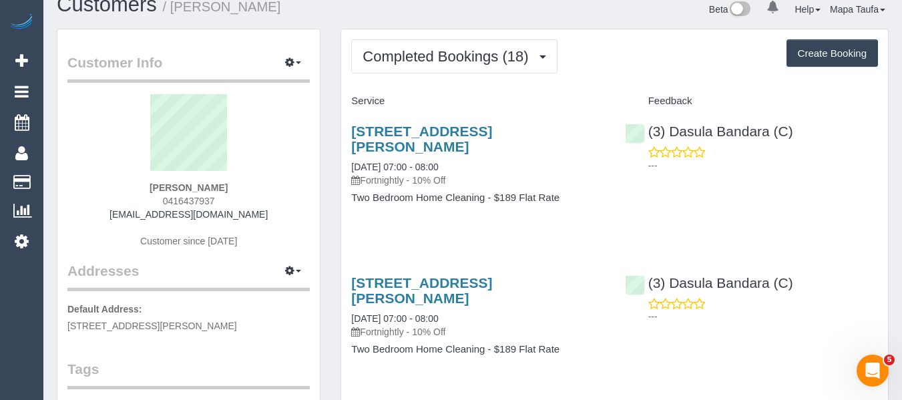
scroll to position [0, 0]
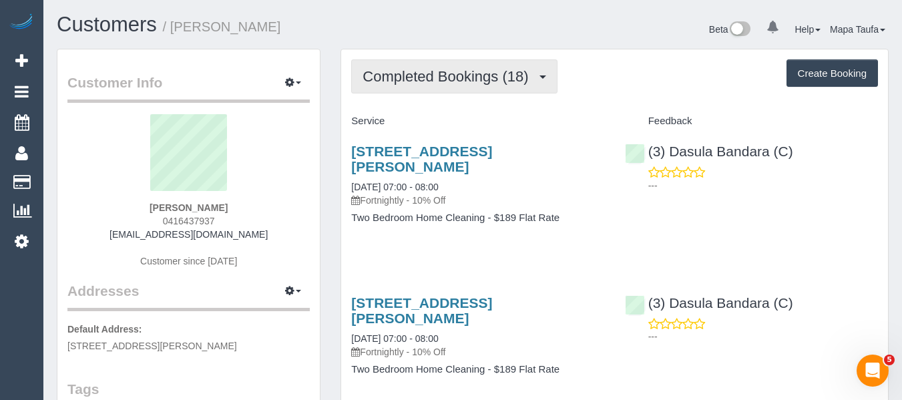
click at [447, 81] on span "Completed Bookings (18)" at bounding box center [449, 76] width 172 height 17
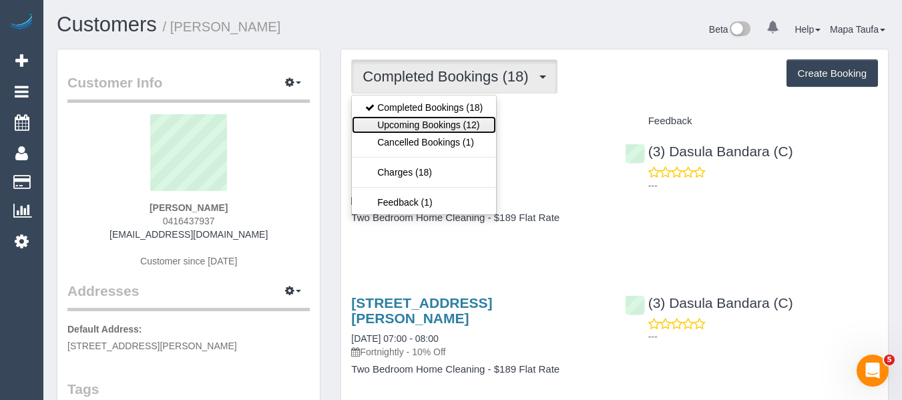
click at [447, 125] on link "Upcoming Bookings (12)" at bounding box center [424, 124] width 144 height 17
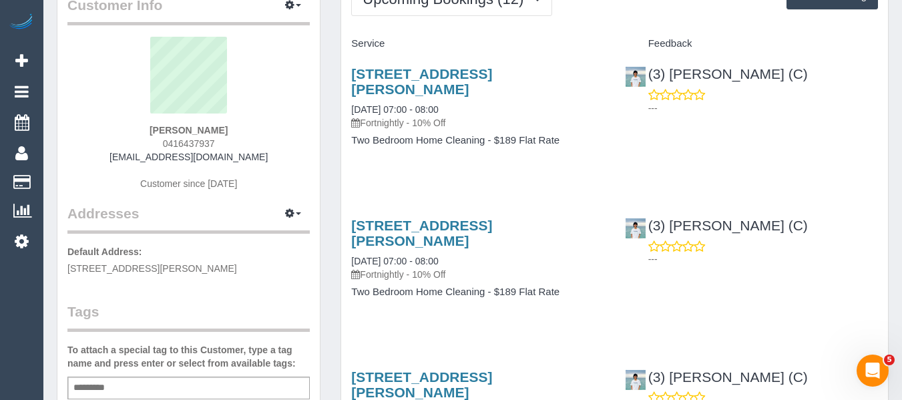
scroll to position [67, 0]
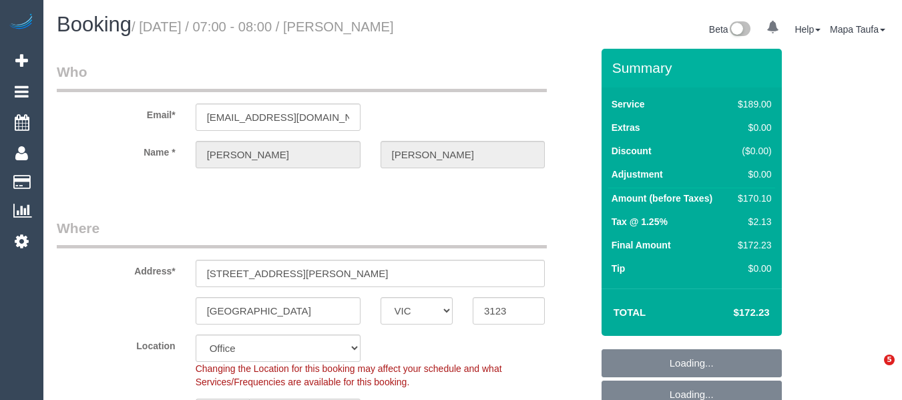
select select "VIC"
select select "number:28"
select select "number:17"
select select "number:19"
select select "number:36"
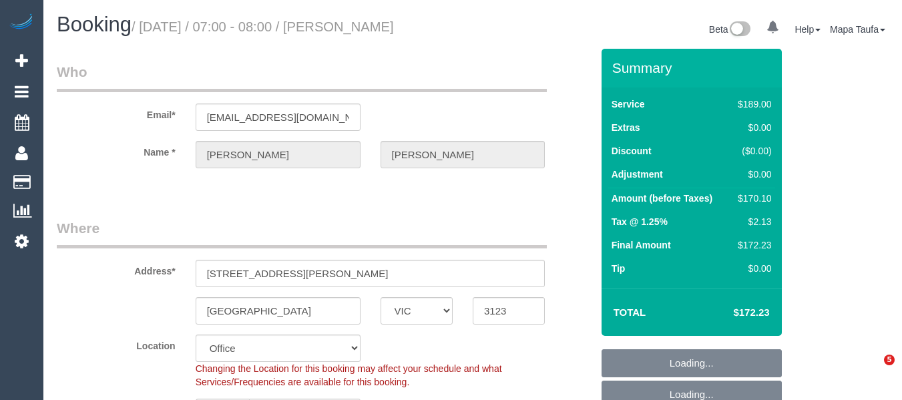
select select "number:33"
select select "number:11"
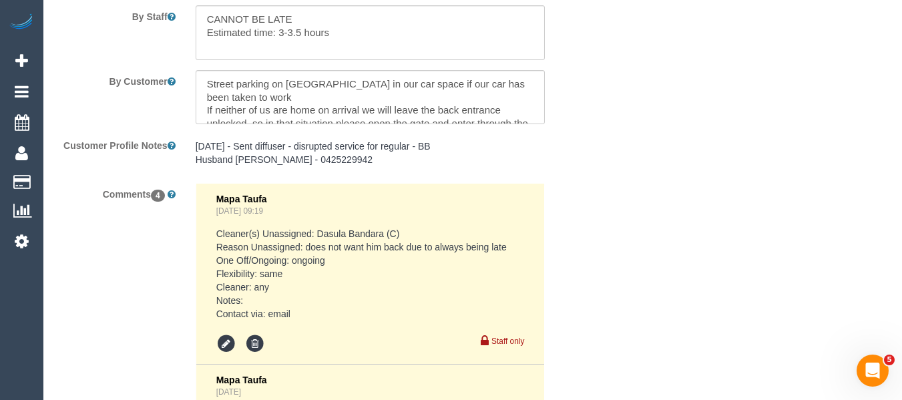
scroll to position [2229, 0]
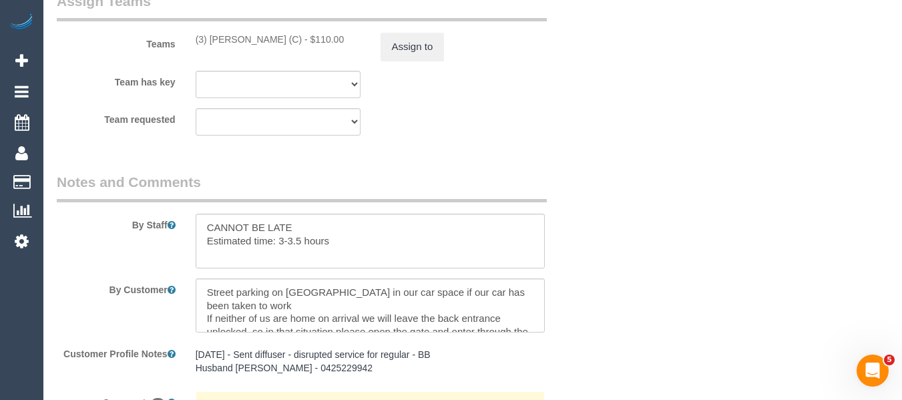
drag, startPoint x: 548, startPoint y: 302, endPoint x: 550, endPoint y: 316, distance: 14.2
click at [550, 316] on div at bounding box center [371, 305] width 370 height 55
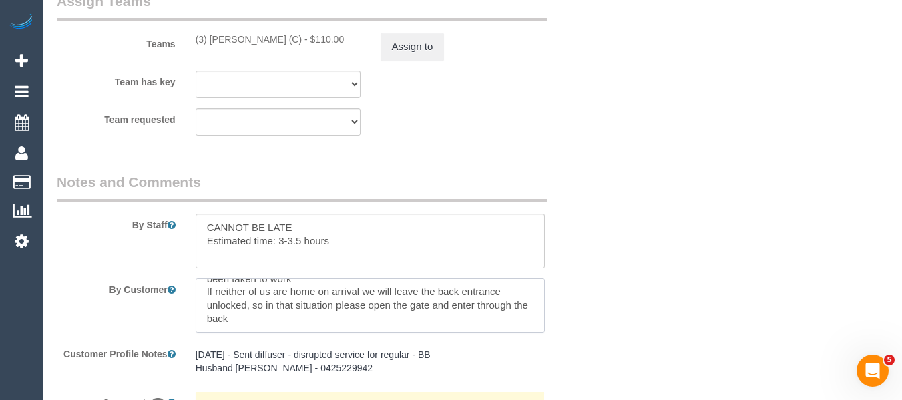
drag, startPoint x: 242, startPoint y: 315, endPoint x: 204, endPoint y: 298, distance: 42.2
click at [204, 298] on textarea at bounding box center [371, 305] width 350 height 55
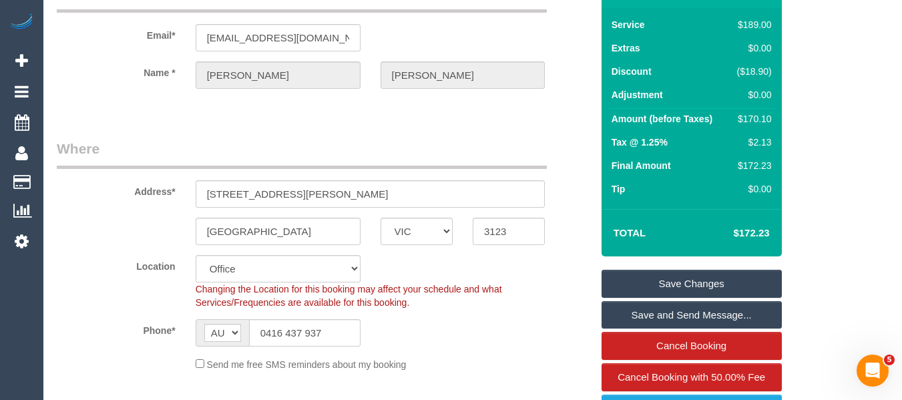
scroll to position [200, 0]
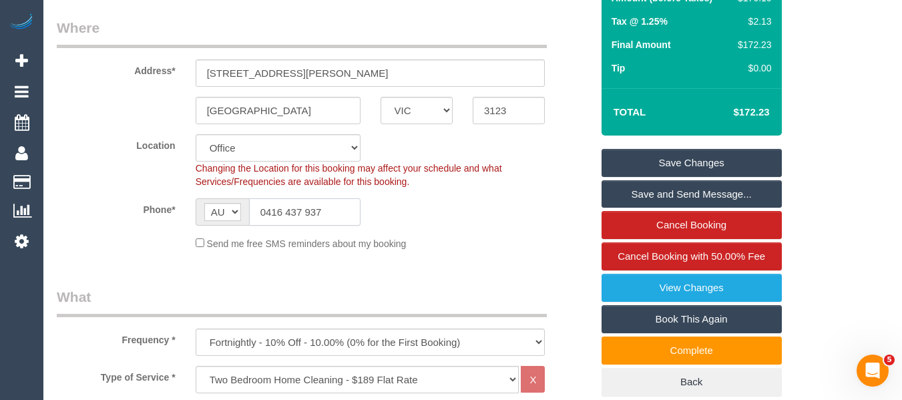
click at [298, 208] on input "0416 437 937" at bounding box center [305, 211] width 112 height 27
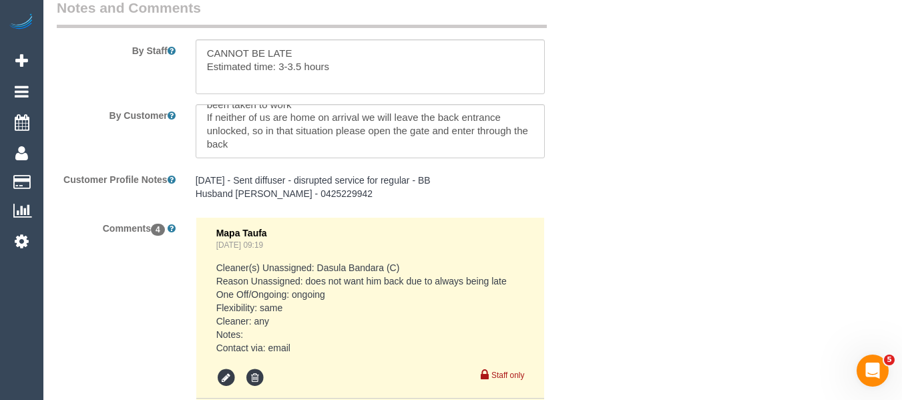
scroll to position [2404, 0]
drag, startPoint x: 253, startPoint y: 146, endPoint x: 199, endPoint y: 120, distance: 60.0
click at [199, 120] on textarea at bounding box center [371, 130] width 350 height 55
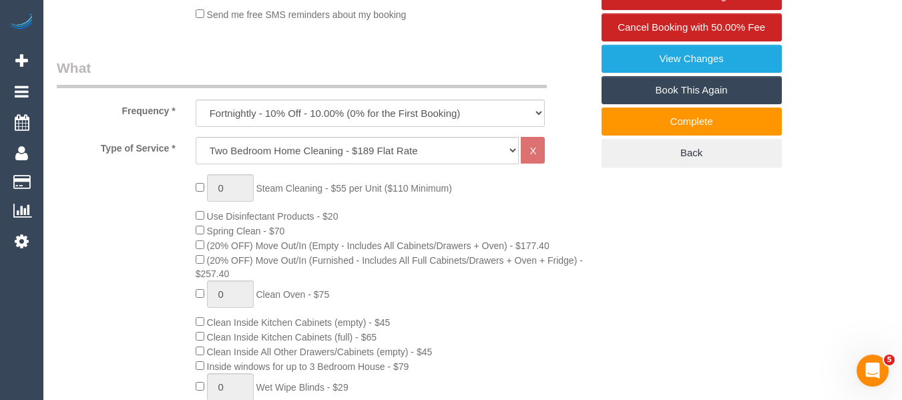
scroll to position [191, 0]
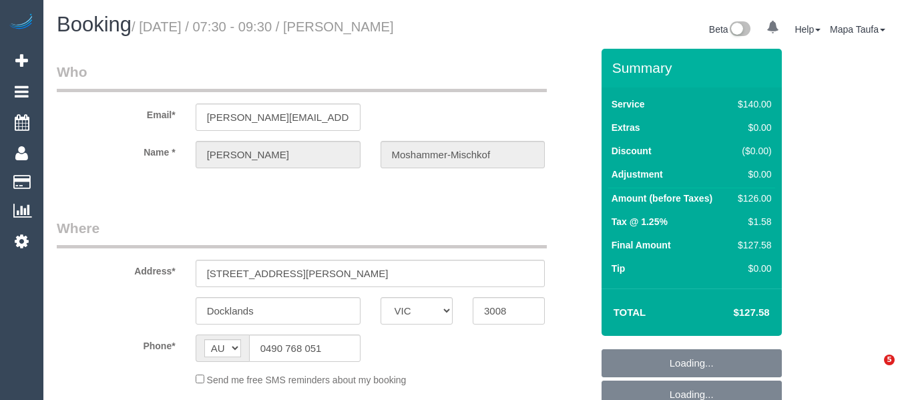
select select "VIC"
select select "string:stripe-pm_1Ml5YH2GScqysDRVGqIdOwsS"
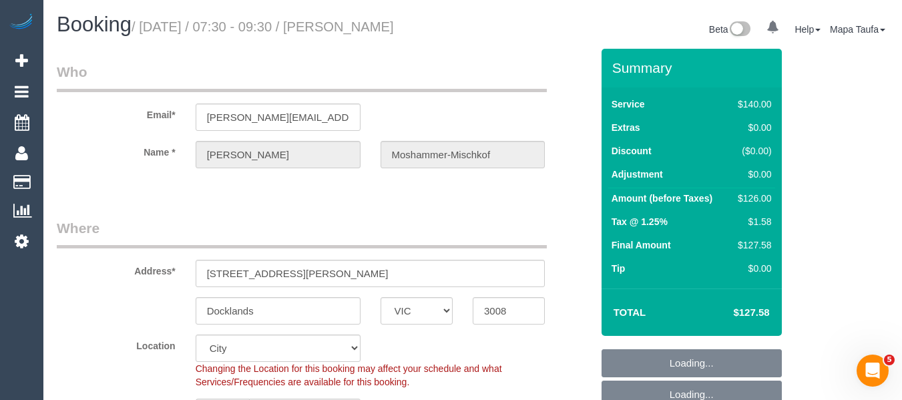
select select "object:937"
select select "number:28"
select select "number:14"
select select "number:20"
select select "number:24"
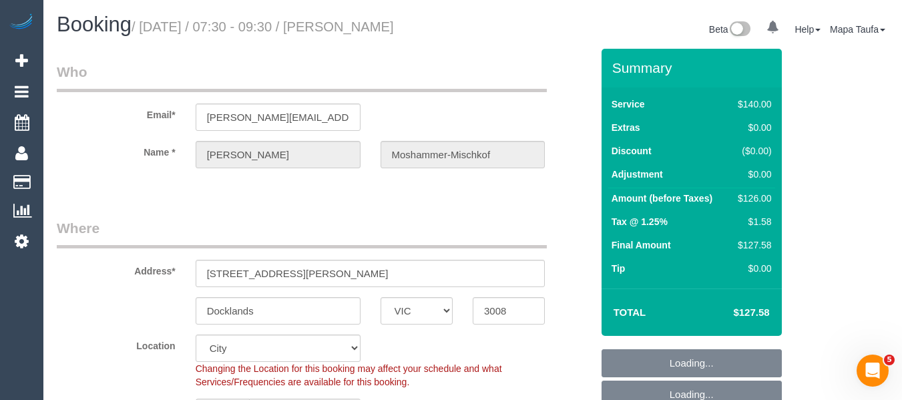
select select "number:33"
select select "number:13"
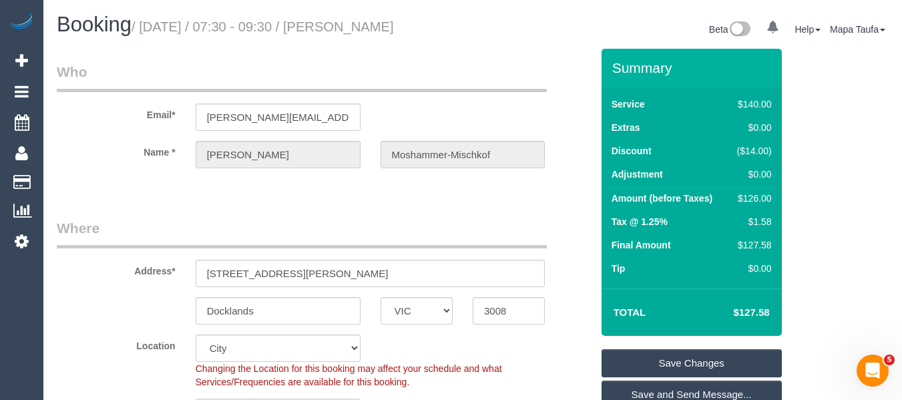
scroll to position [267, 0]
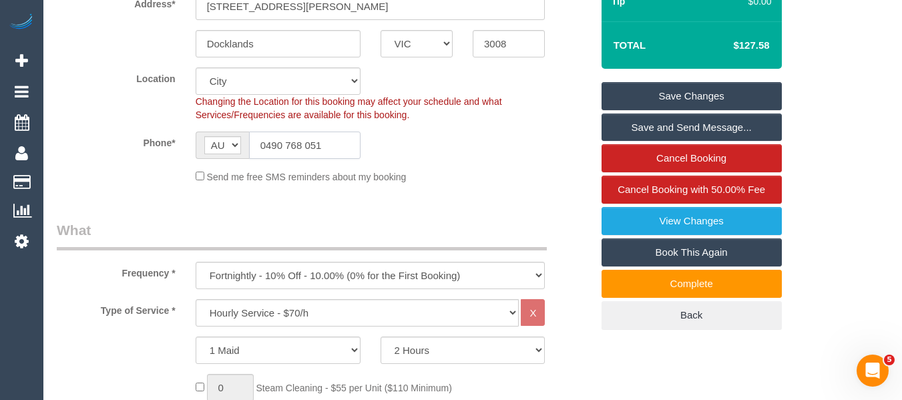
click at [306, 159] on input "0490 768 051" at bounding box center [305, 145] width 112 height 27
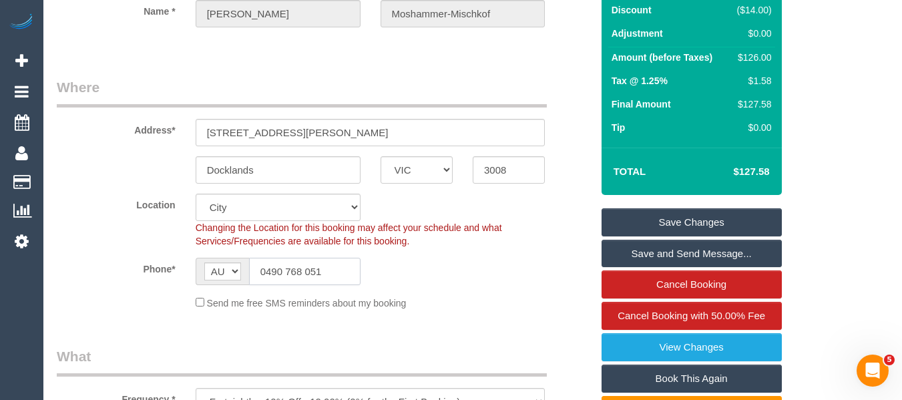
scroll to position [0, 0]
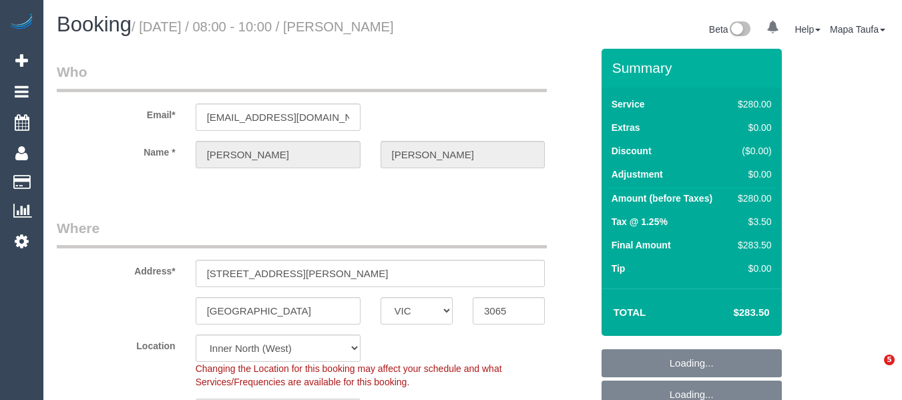
select select "VIC"
select select "240"
select select "number:28"
select select "number:14"
select select "number:19"
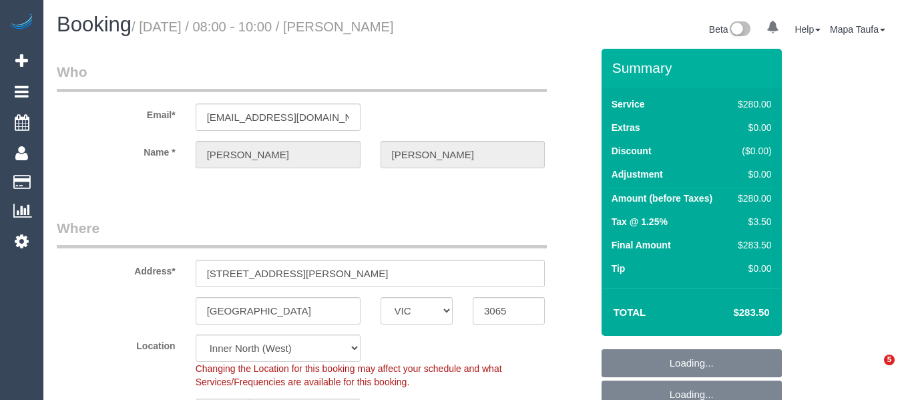
select select "number:24"
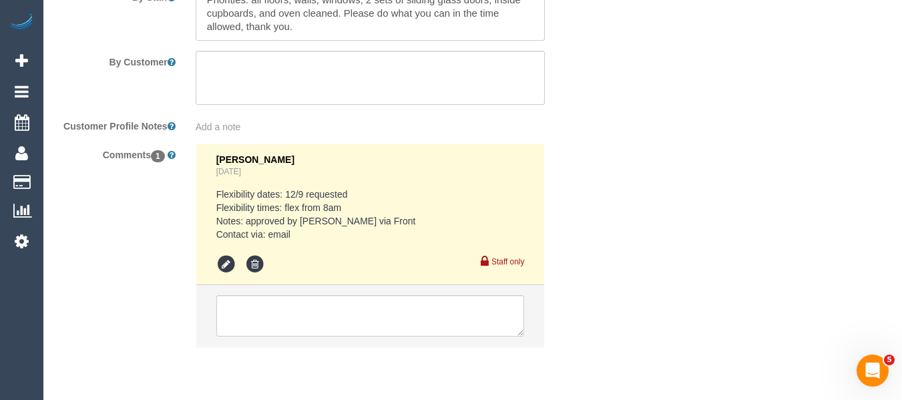
scroll to position [2414, 0]
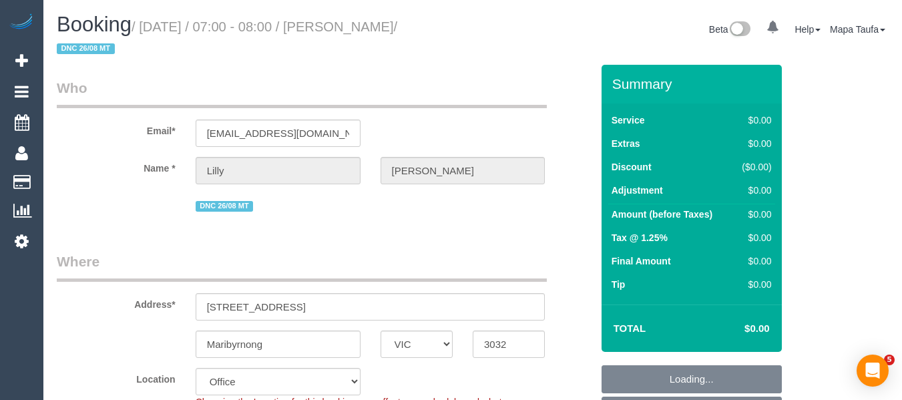
select select "VIC"
select select "number:28"
select select "number:14"
select select "number:19"
select select "number:24"
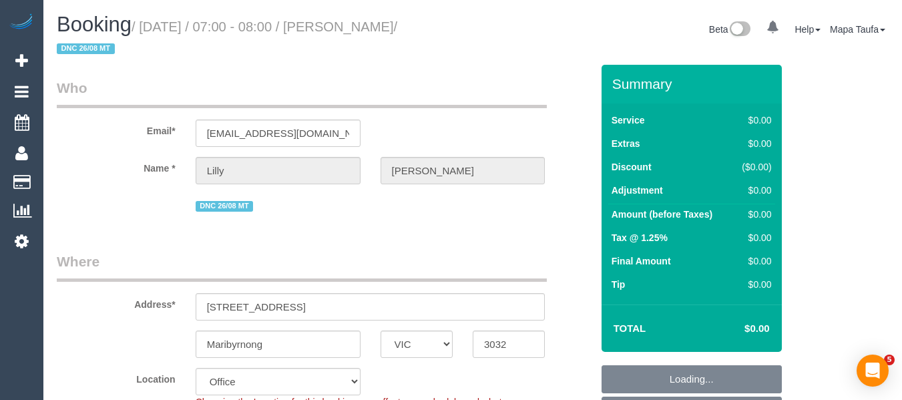
select select "number:35"
select select "number:13"
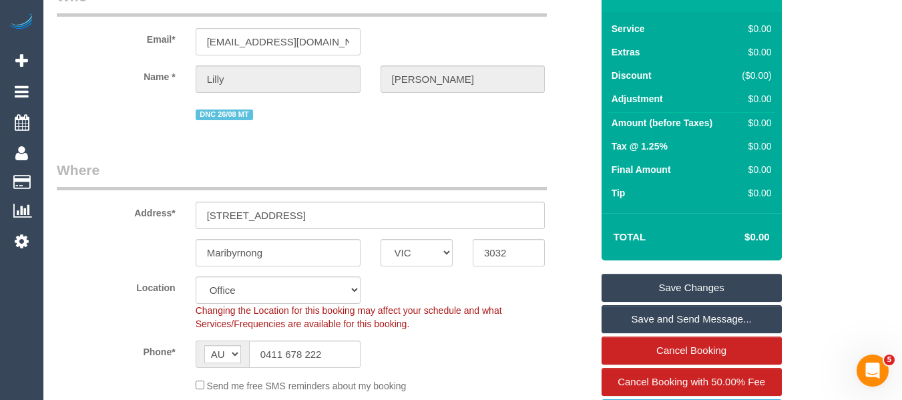
scroll to position [88, 0]
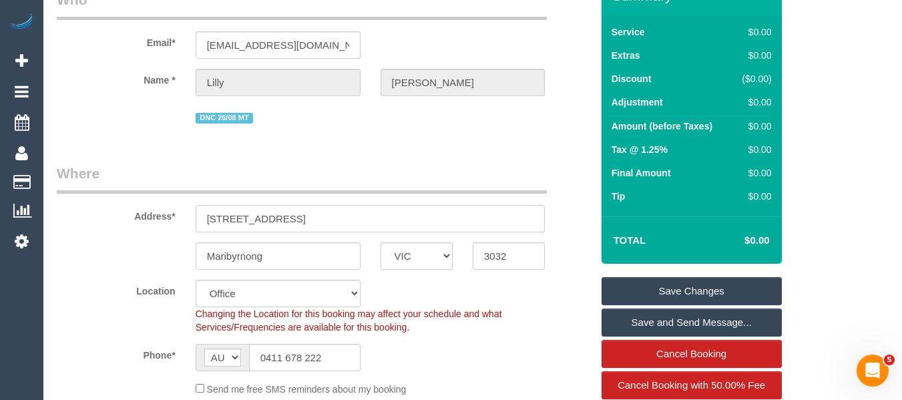
click at [265, 220] on input "412/72 wests road, 412" at bounding box center [371, 218] width 350 height 27
click at [265, 220] on input "[STREET_ADDRESS]" at bounding box center [371, 218] width 350 height 27
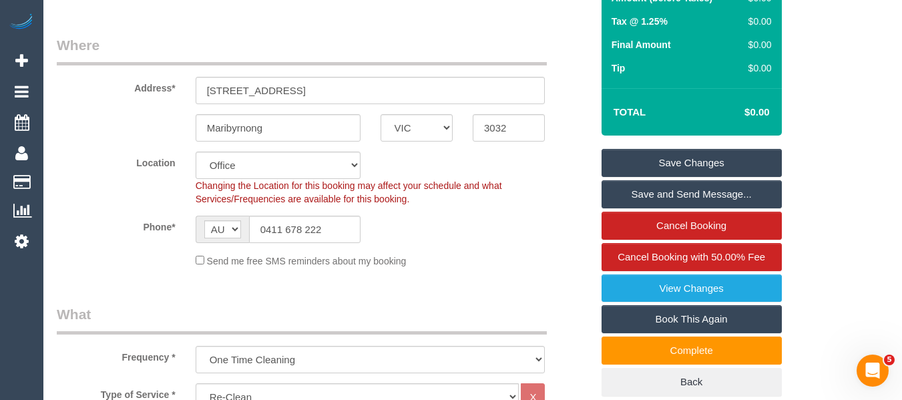
scroll to position [222, 0]
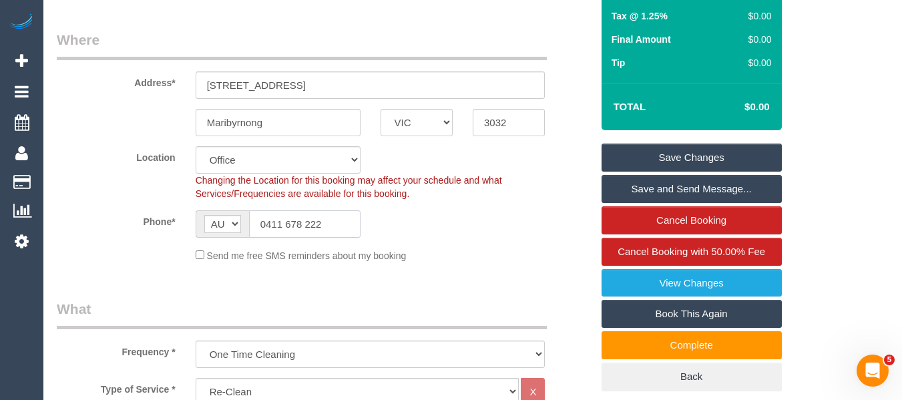
click at [306, 220] on input "0411 678 222" at bounding box center [305, 223] width 112 height 27
drag, startPoint x: 290, startPoint y: 88, endPoint x: 338, endPoint y: 88, distance: 47.4
click at [338, 88] on input "412/72 wests road, 412" at bounding box center [371, 84] width 350 height 27
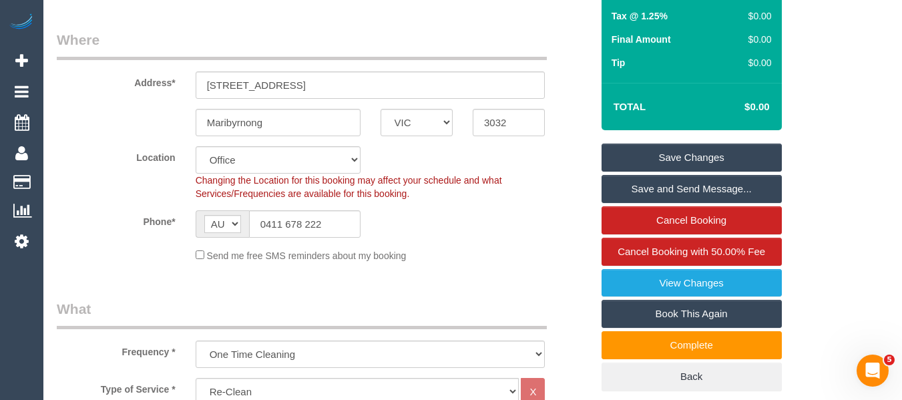
drag, startPoint x: 244, startPoint y: 71, endPoint x: 286, endPoint y: 73, distance: 42.2
click at [245, 71] on div "Address* 412/72 wests road, 412" at bounding box center [324, 64] width 555 height 69
drag, startPoint x: 288, startPoint y: 81, endPoint x: 200, endPoint y: 84, distance: 88.9
click at [180, 82] on div "Address* 412/72 wests road, 412" at bounding box center [324, 64] width 555 height 69
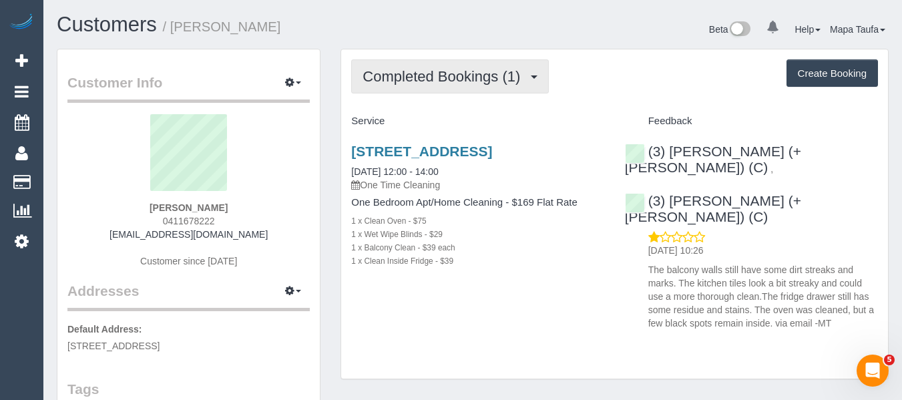
drag, startPoint x: 415, startPoint y: 78, endPoint x: 409, endPoint y: 105, distance: 27.5
click at [415, 81] on span "Completed Bookings (1)" at bounding box center [445, 76] width 164 height 17
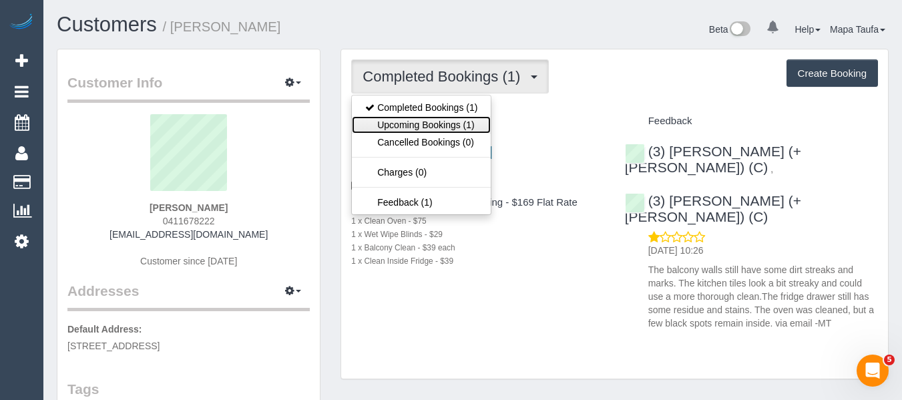
click at [407, 131] on link "Upcoming Bookings (1)" at bounding box center [421, 124] width 139 height 17
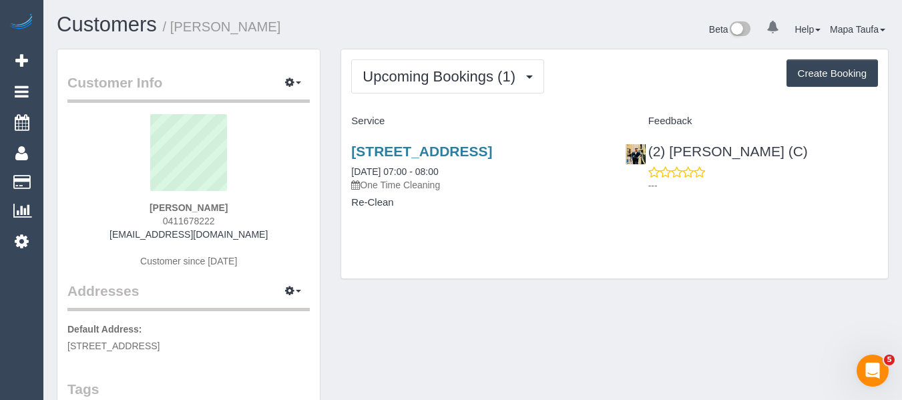
drag, startPoint x: 225, startPoint y: 220, endPoint x: 142, endPoint y: 220, distance: 82.8
click at [142, 220] on div "[PERSON_NAME] 0411678222 [EMAIL_ADDRESS][DOMAIN_NAME] Customer since [DATE]" at bounding box center [188, 197] width 242 height 167
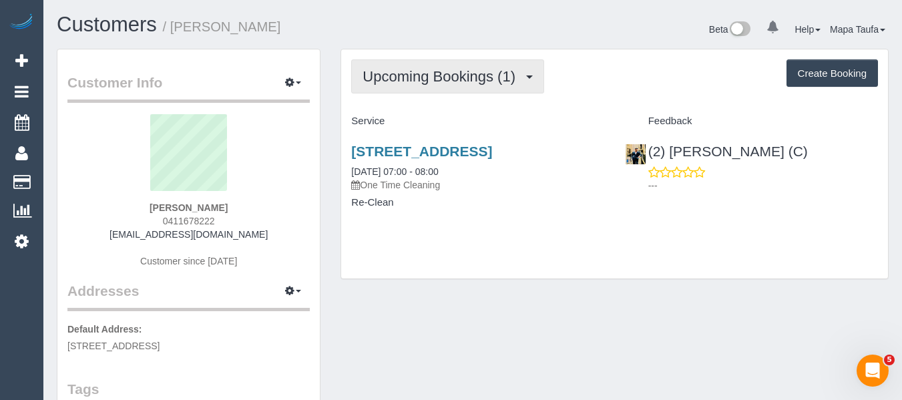
click at [391, 82] on span "Upcoming Bookings (1)" at bounding box center [443, 76] width 160 height 17
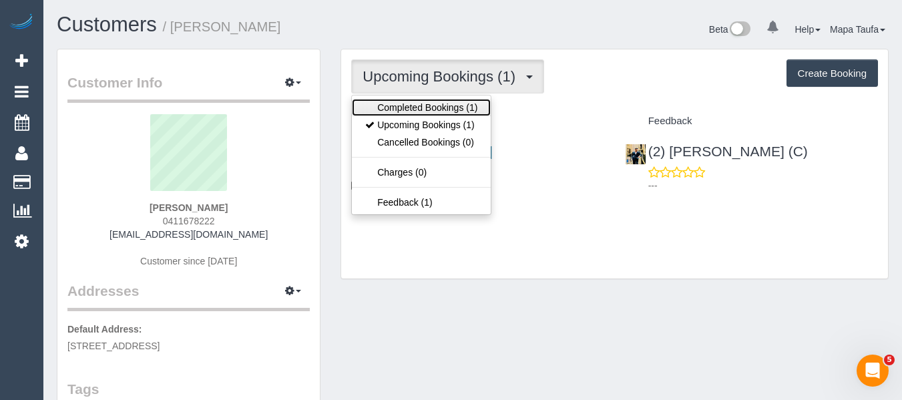
click at [396, 113] on link "Completed Bookings (1)" at bounding box center [421, 107] width 139 height 17
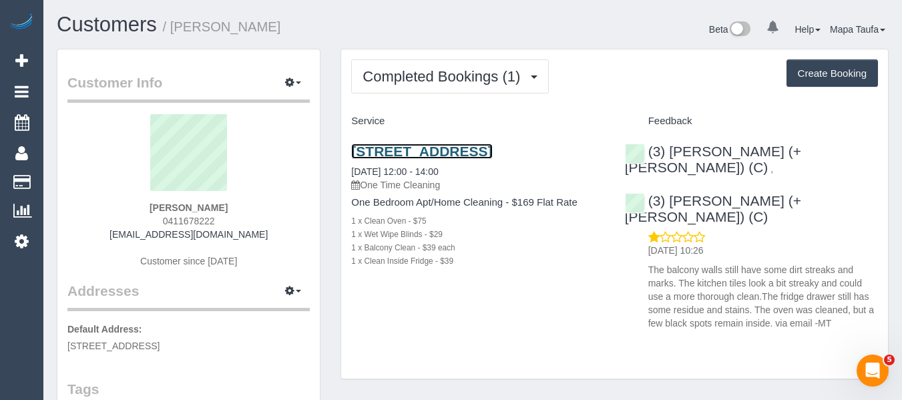
click at [389, 159] on link "[STREET_ADDRESS]" at bounding box center [421, 151] width 141 height 15
click at [280, 139] on sui-profile-pic at bounding box center [188, 157] width 222 height 87
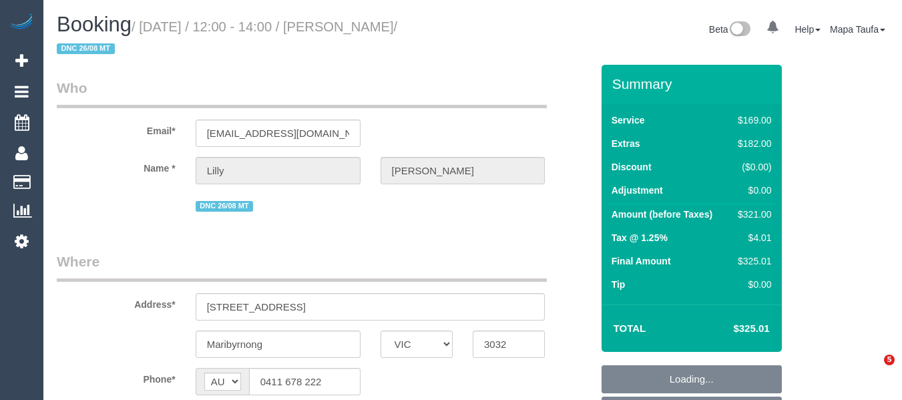
select select "VIC"
select select "string:stripe-pm_1RyY0H2GScqysDRVJ6S49ap2"
select select "object:1481"
select select "number:28"
select select "number:14"
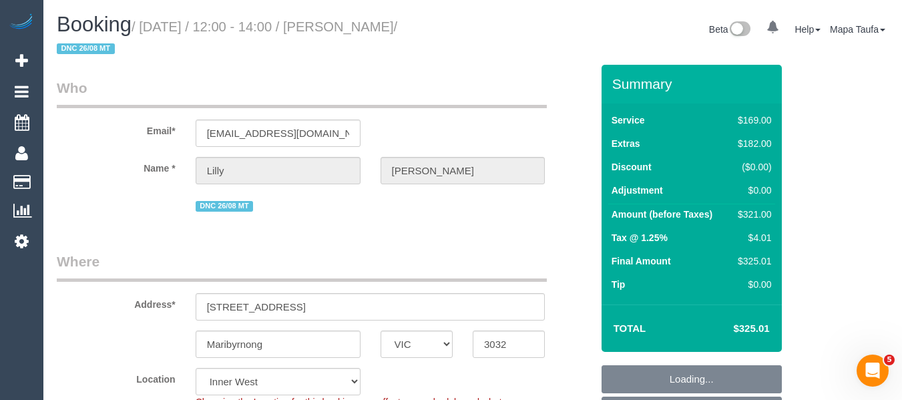
select select "number:19"
select select "number:24"
select select "number:35"
select select "number:13"
select select "spot1"
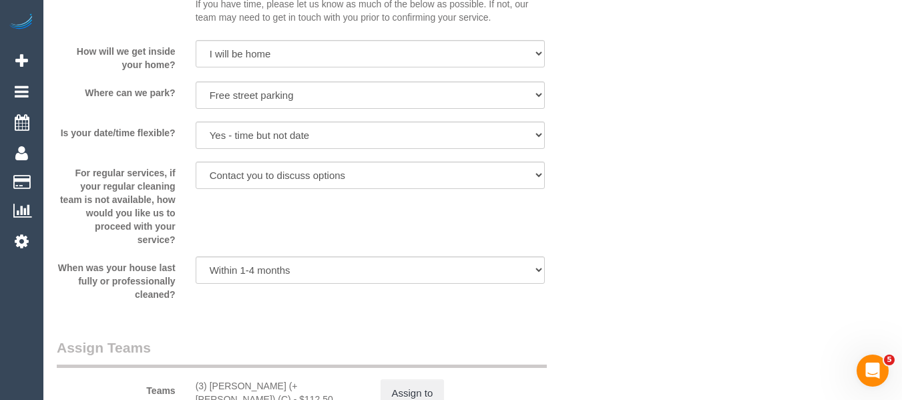
scroll to position [1842, 0]
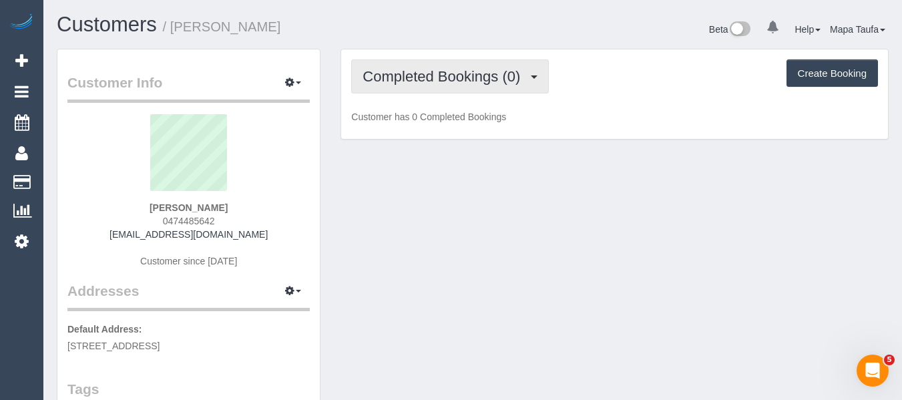
click at [390, 77] on span "Completed Bookings (0)" at bounding box center [445, 76] width 164 height 17
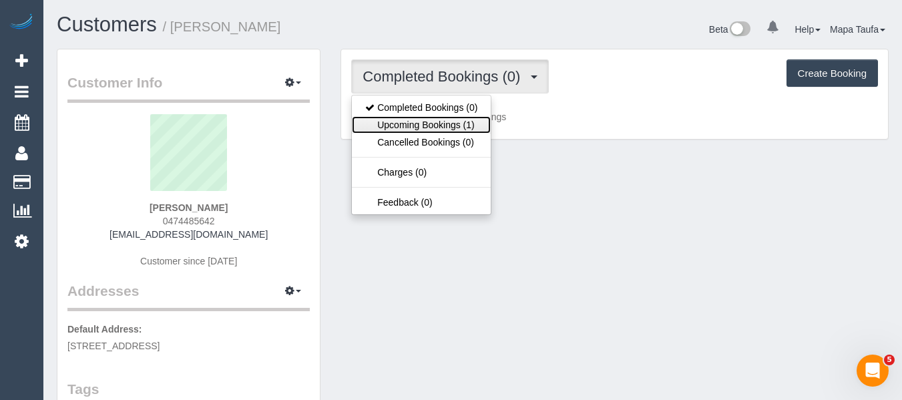
click at [390, 125] on link "Upcoming Bookings (1)" at bounding box center [421, 124] width 139 height 17
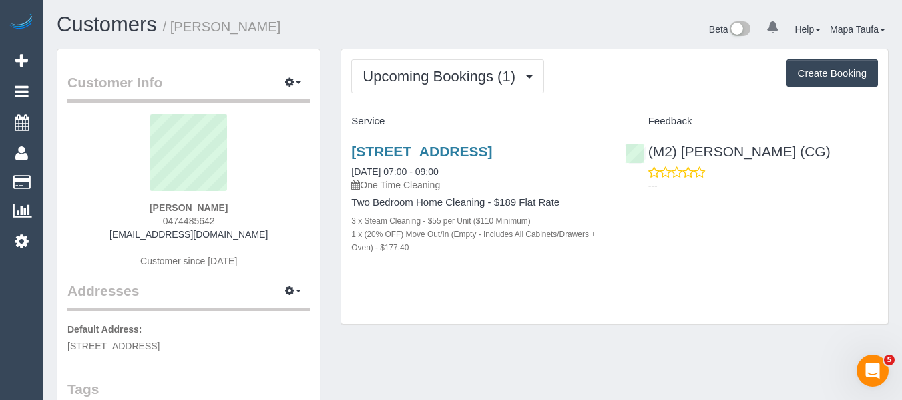
drag, startPoint x: 401, startPoint y: 166, endPoint x: 337, endPoint y: 151, distance: 66.6
click at [337, 151] on div "Upcoming Bookings (1) Completed Bookings (0) Upcoming Bookings (1) Cancelled Bo…" at bounding box center [615, 194] width 568 height 290
copy link "[STREET_ADDRESS]"
click at [506, 280] on div "[STREET_ADDRESS] [DATE] 07:00 - 09:00 One Time Cleaning Two Bedroom Home Cleani…" at bounding box center [477, 206] width 273 height 148
drag, startPoint x: 274, startPoint y: 228, endPoint x: 110, endPoint y: 234, distance: 164.4
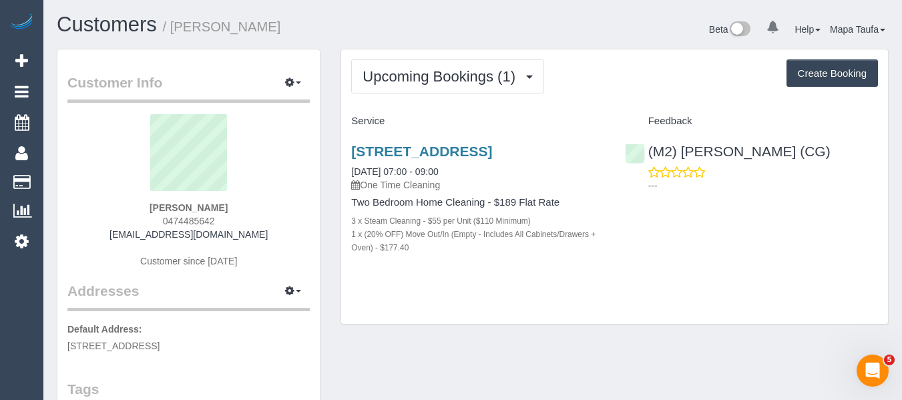
click at [110, 234] on div "[PERSON_NAME] 0474485642 [EMAIL_ADDRESS][DOMAIN_NAME] Customer since [DATE]" at bounding box center [188, 197] width 242 height 167
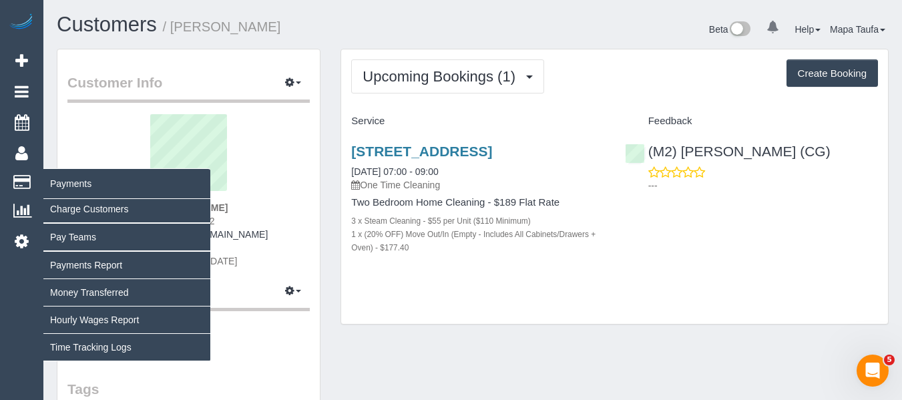
copy link "[EMAIL_ADDRESS][DOMAIN_NAME]"
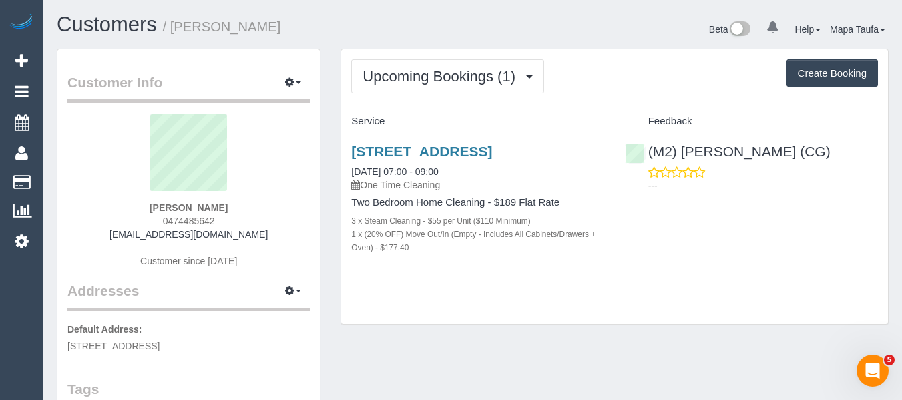
click at [241, 172] on sui-profile-pic at bounding box center [188, 157] width 222 height 87
drag, startPoint x: 200, startPoint y: 214, endPoint x: 218, endPoint y: 218, distance: 18.5
click at [169, 216] on div "Dante Davidson Daniele 0474485642 dantedavidsondaniele@gmail.com Customer since…" at bounding box center [188, 197] width 242 height 167
click at [232, 218] on div "Dante Davidson Daniele 0474485642 dantedavidsondaniele@gmail.com Customer since…" at bounding box center [188, 197] width 242 height 167
drag, startPoint x: 231, startPoint y: 221, endPoint x: 162, endPoint y: 224, distance: 68.9
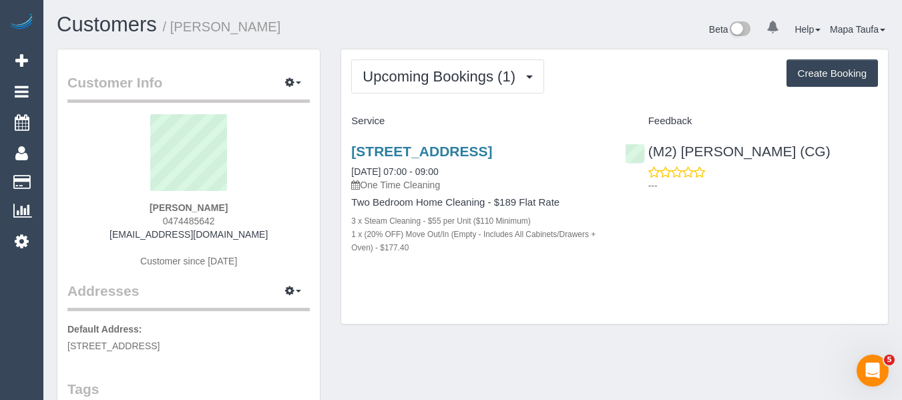
click at [162, 224] on div "Dante Davidson Daniele 0474485642 dantedavidsondaniele@gmail.com Customer since…" at bounding box center [188, 197] width 242 height 167
copy span "0474485642"
click at [414, 149] on link "37 Flemington St, 5, Travancore, VIC 3032" at bounding box center [421, 151] width 141 height 15
click at [373, 153] on link "37 Flemington St, 5, Travancore, VIC 3032" at bounding box center [421, 151] width 141 height 15
click at [421, 152] on link "[STREET_ADDRESS]" at bounding box center [421, 151] width 141 height 15
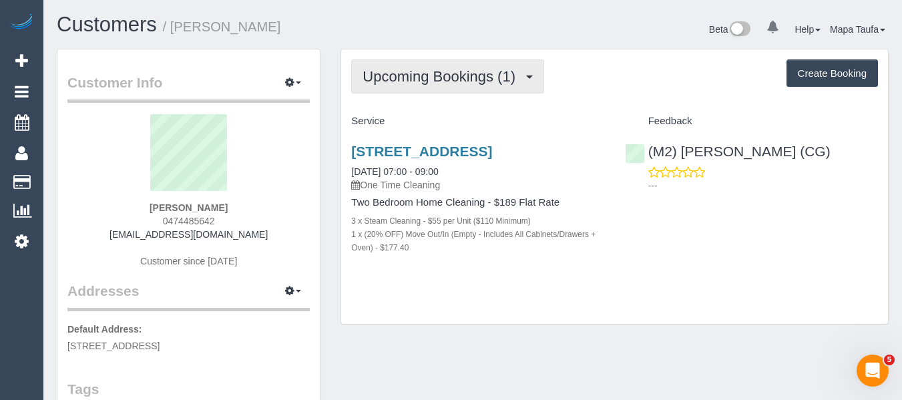
click at [427, 89] on button "Upcoming Bookings (1)" at bounding box center [447, 76] width 193 height 34
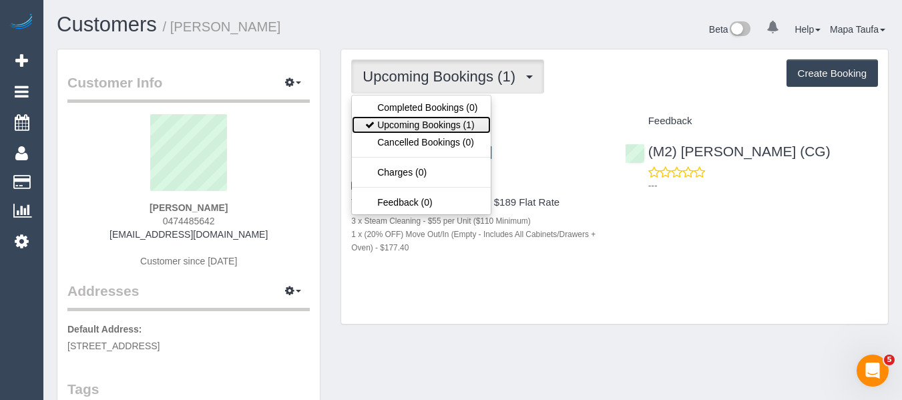
click at [429, 120] on link "Upcoming Bookings (1)" at bounding box center [421, 124] width 139 height 17
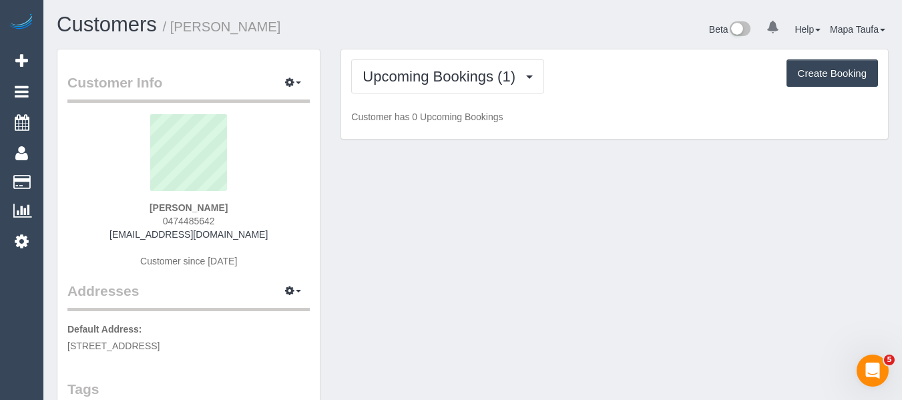
click at [578, 73] on div "Upcoming Bookings (1) Completed Bookings (0) Upcoming Bookings (1) Cancelled Bo…" at bounding box center [614, 76] width 527 height 34
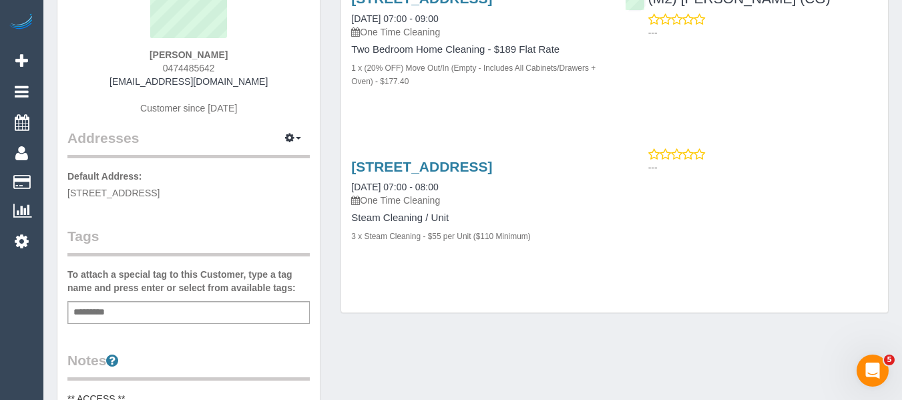
scroll to position [200, 0]
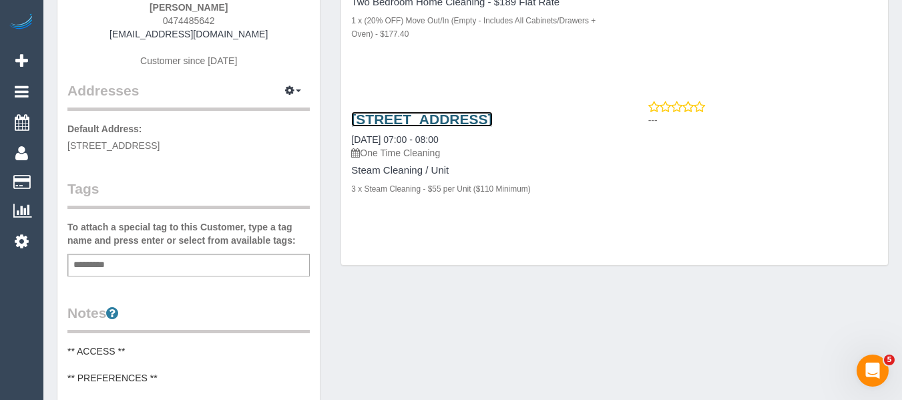
click at [385, 127] on link "37 Flemington St, 5, Travancore, VIC 3032" at bounding box center [421, 119] width 141 height 15
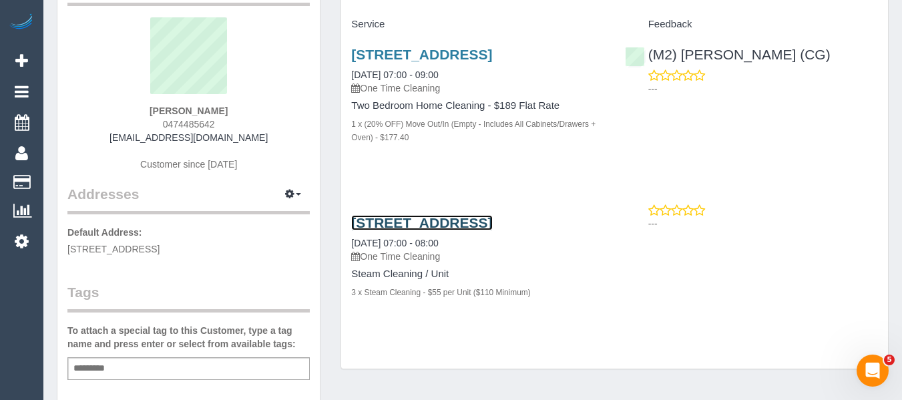
scroll to position [0, 0]
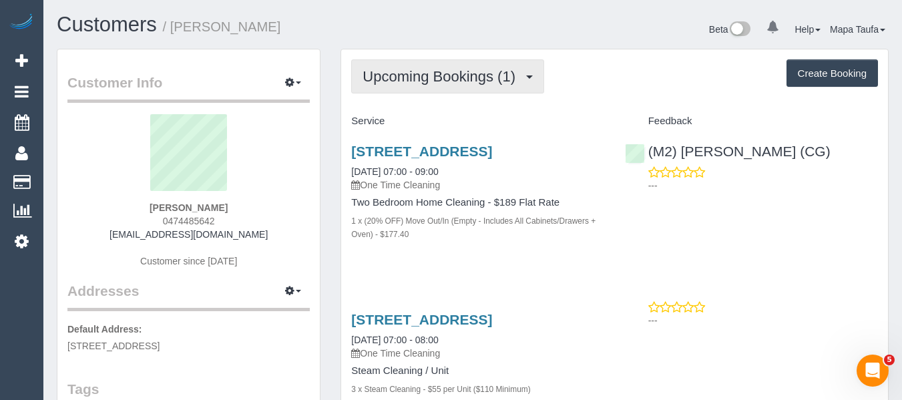
drag, startPoint x: 409, startPoint y: 84, endPoint x: 412, endPoint y: 105, distance: 21.0
click at [409, 87] on button "Upcoming Bookings (1)" at bounding box center [447, 76] width 193 height 34
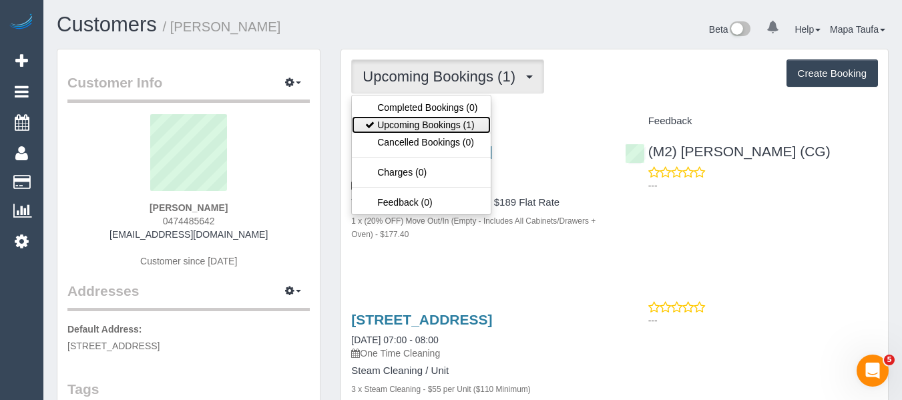
click at [415, 119] on link "Upcoming Bookings (1)" at bounding box center [421, 124] width 139 height 17
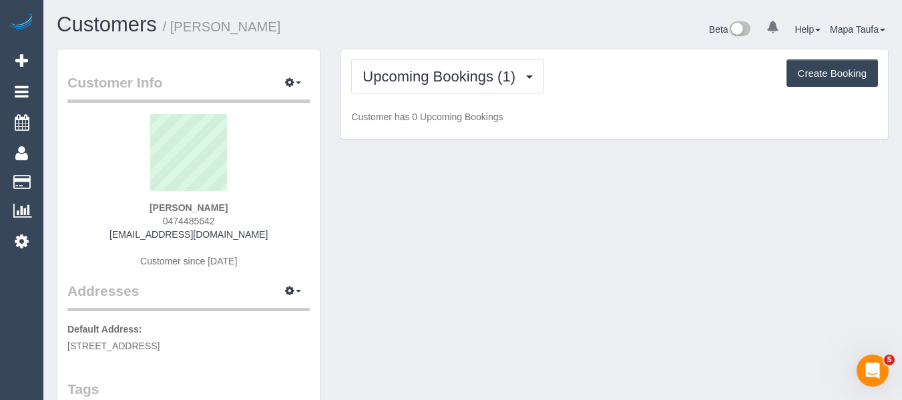
click at [443, 41] on div "Customers / Dante Davidson Daniele" at bounding box center [260, 27] width 426 height 29
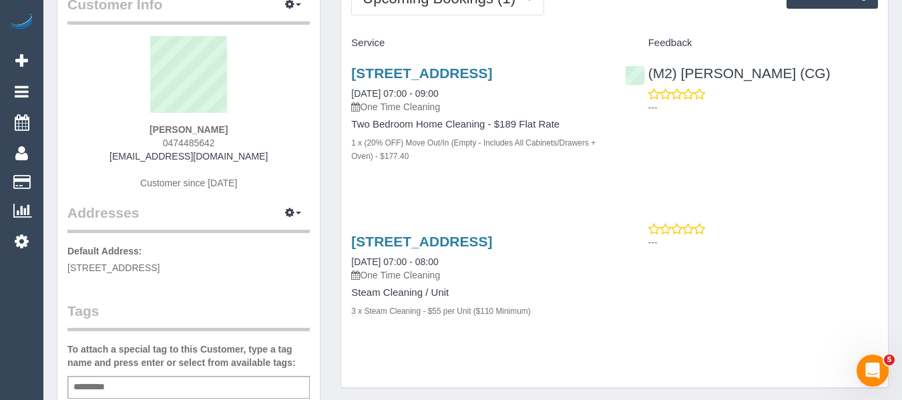
scroll to position [134, 0]
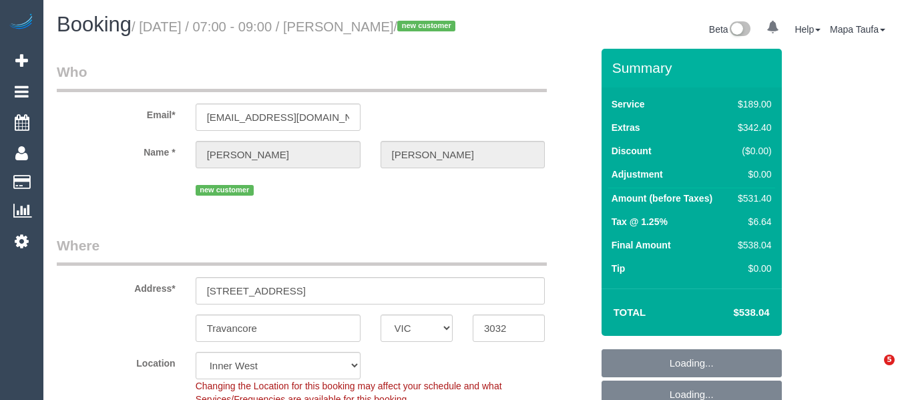
select select "VIC"
select select "number:29"
select select "number:14"
select select "number:18"
select select "number:25"
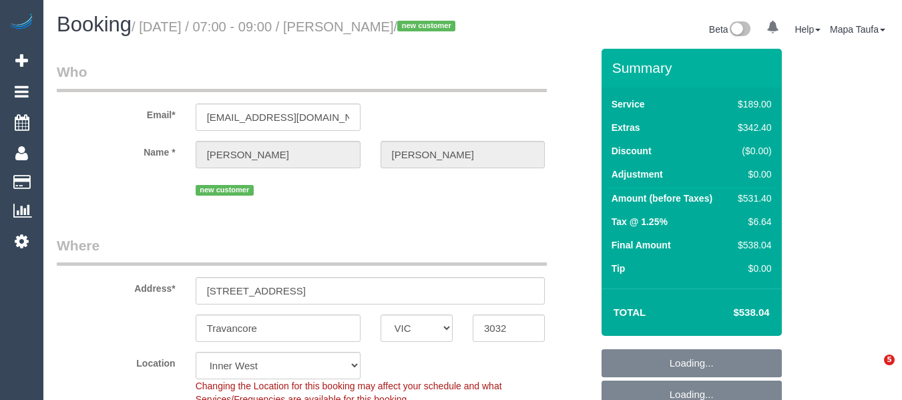
select select "number:26"
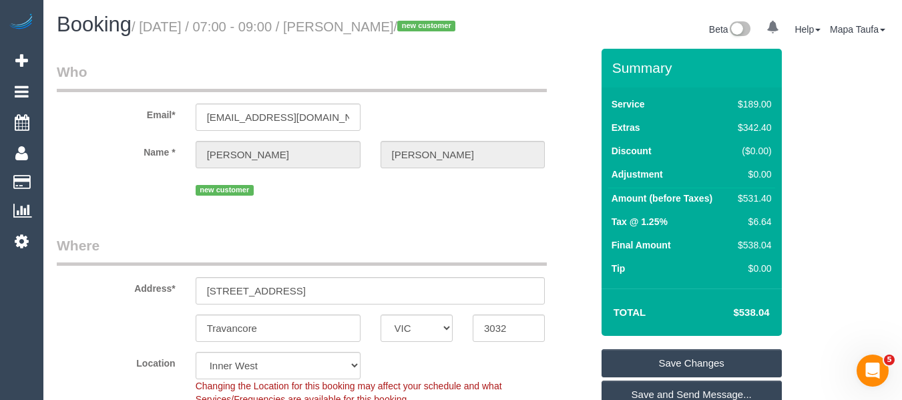
drag, startPoint x: 853, startPoint y: 128, endPoint x: 837, endPoint y: 130, distance: 16.1
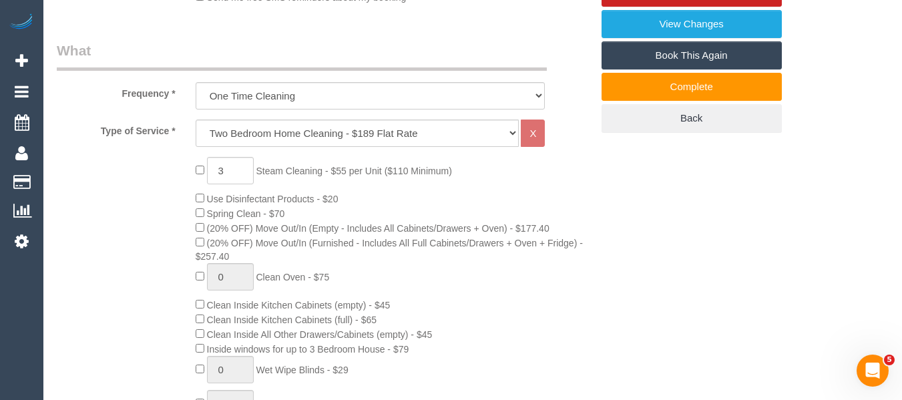
scroll to position [467, 0]
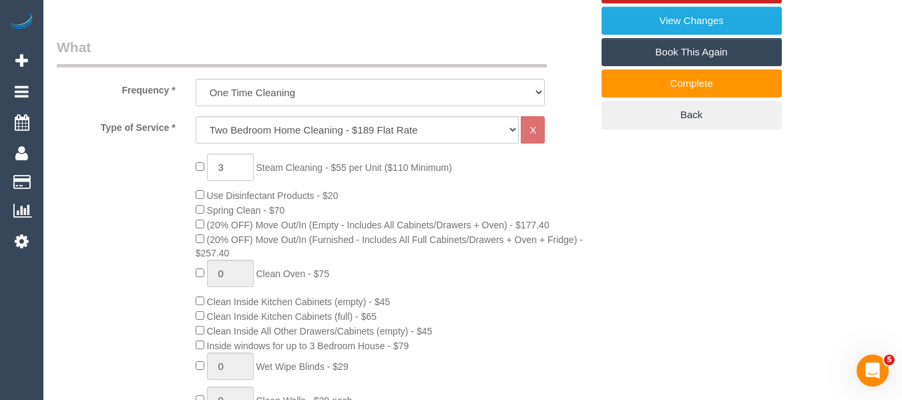
drag, startPoint x: 388, startPoint y: 182, endPoint x: 261, endPoint y: 182, distance: 126.9
click at [261, 173] on span "Steam Cleaning - $55 per Unit ($110 Minimum)" at bounding box center [354, 167] width 196 height 11
copy span "Steam Cleaning - $55 per Unit"
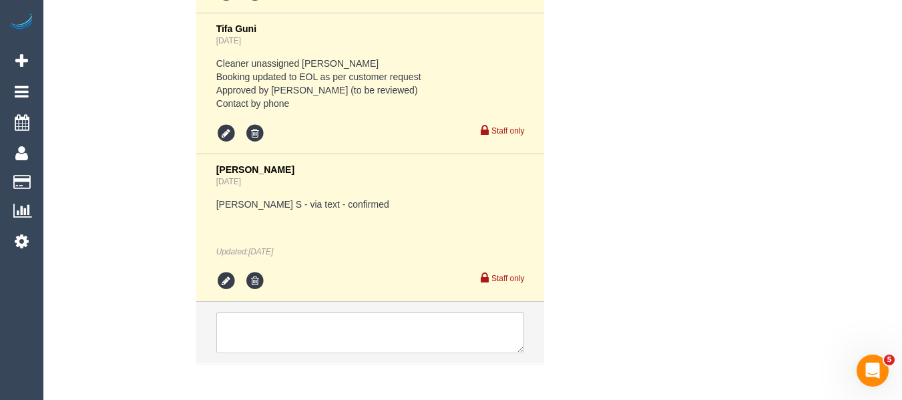
scroll to position [2859, 0]
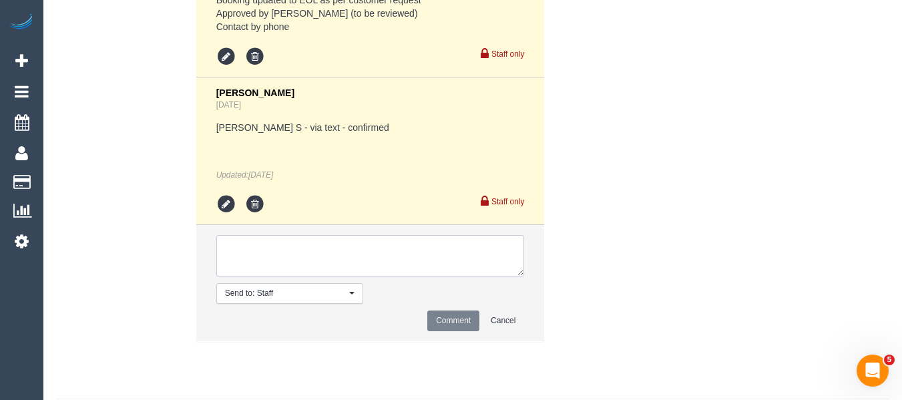
drag, startPoint x: 351, startPoint y: 286, endPoint x: 349, endPoint y: 280, distance: 7.0
click at [350, 276] on textarea at bounding box center [370, 255] width 308 height 41
paste textarea "Steam Cleaning - $55 per Unit"
type textarea "Removed Steam Cleaning as te"
click at [364, 268] on textarea at bounding box center [370, 255] width 308 height 41
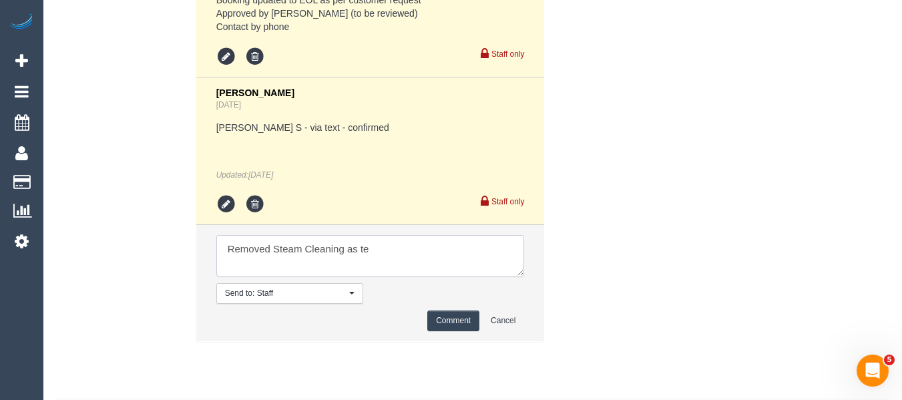
click at [364, 268] on textarea at bounding box center [370, 255] width 308 height 41
click at [292, 268] on textarea at bounding box center [370, 255] width 308 height 41
click at [340, 263] on textarea at bounding box center [370, 255] width 308 height 41
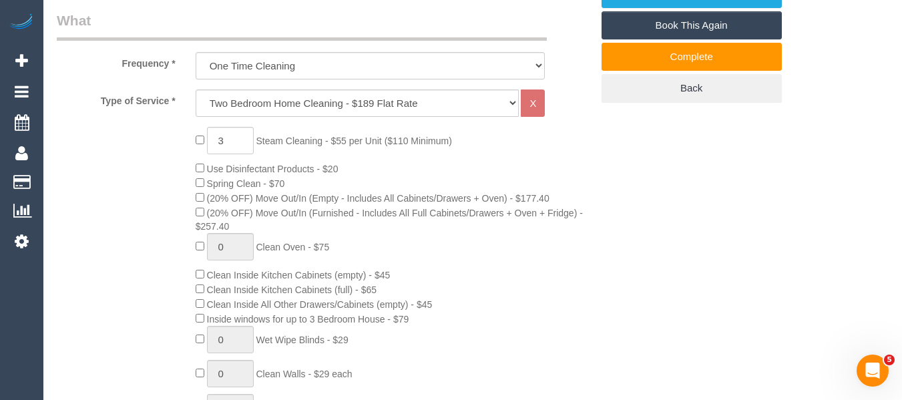
scroll to position [488, 0]
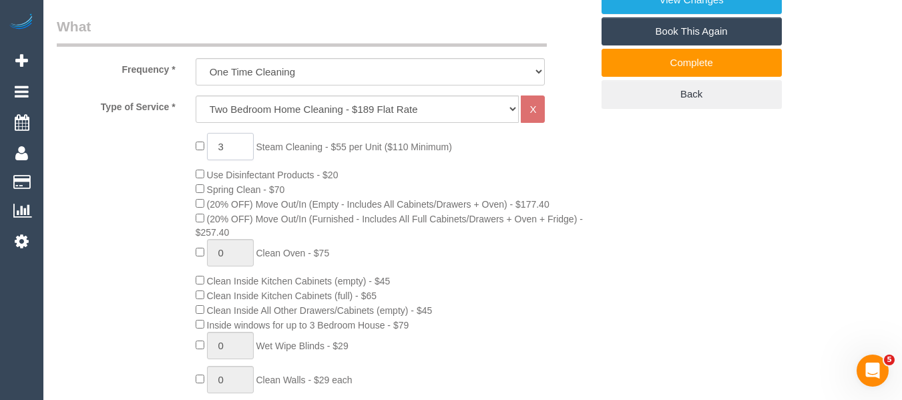
click at [243, 160] on input "3" at bounding box center [230, 146] width 47 height 27
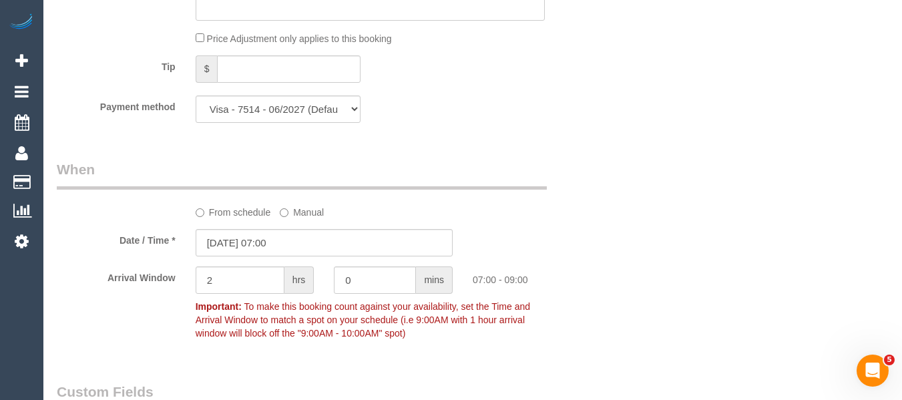
scroll to position [2914, 0]
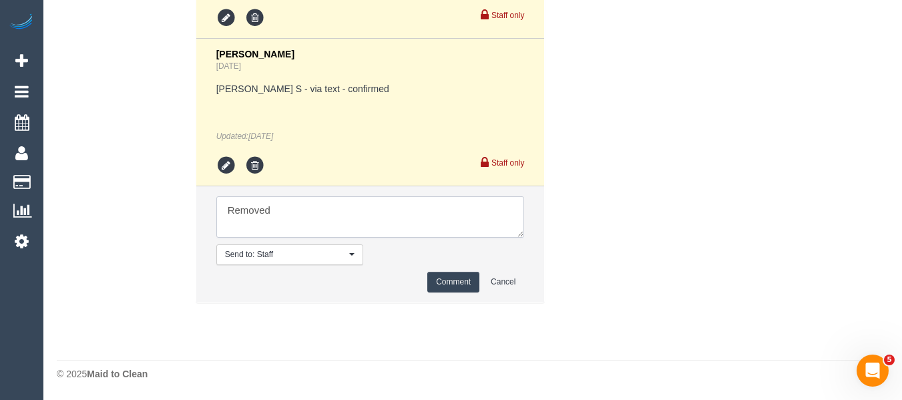
click at [343, 210] on textarea at bounding box center [370, 216] width 308 height 41
paste textarea "3"
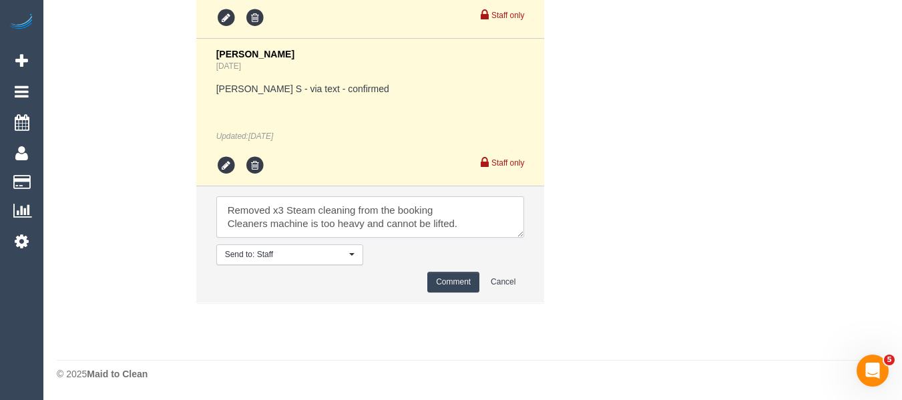
type textarea "Removed x3 Steam cleaning from the booking Cleaners machine is too heavy and ca…"
click at [434, 284] on button "Comment" at bounding box center [453, 282] width 52 height 21
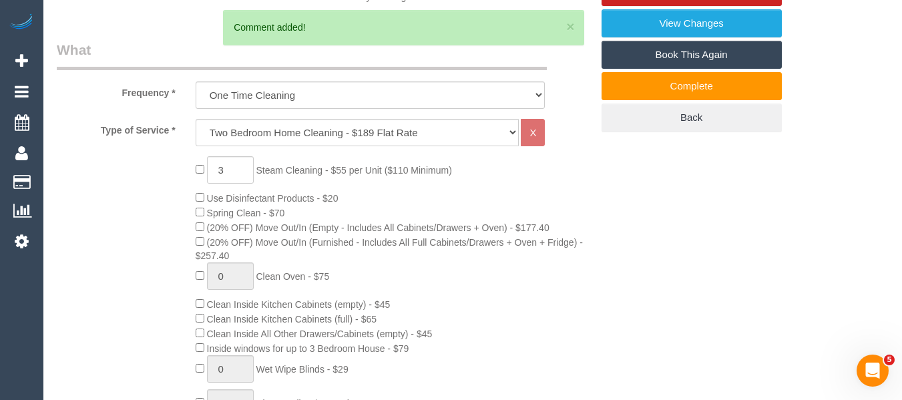
scroll to position [459, 0]
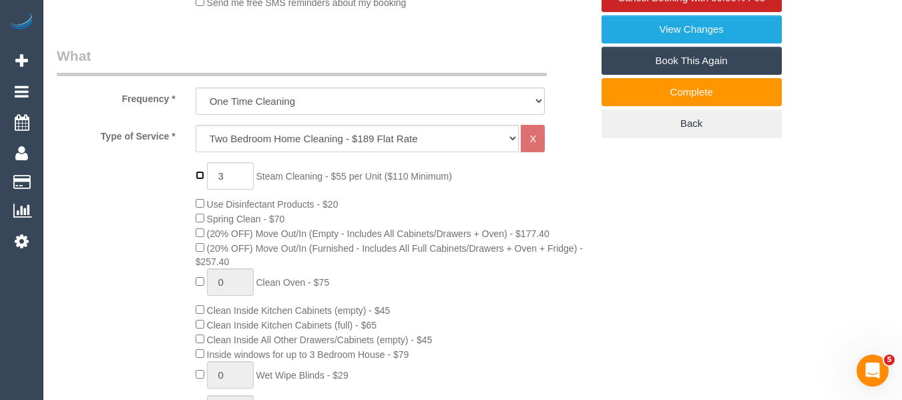
type input "0"
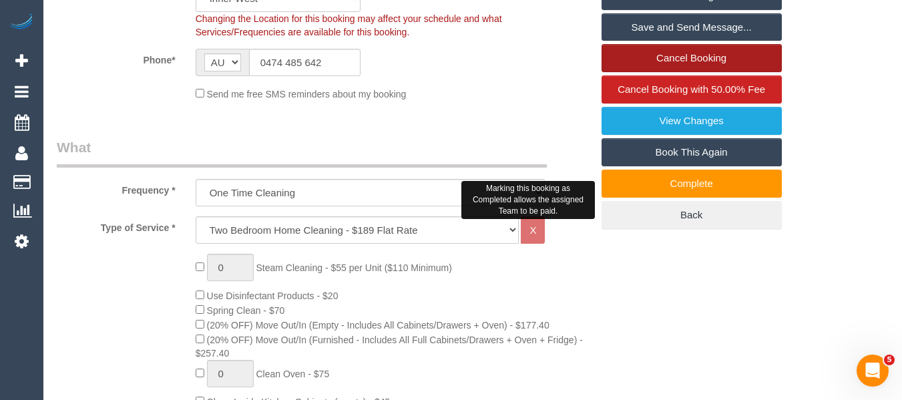
scroll to position [192, 0]
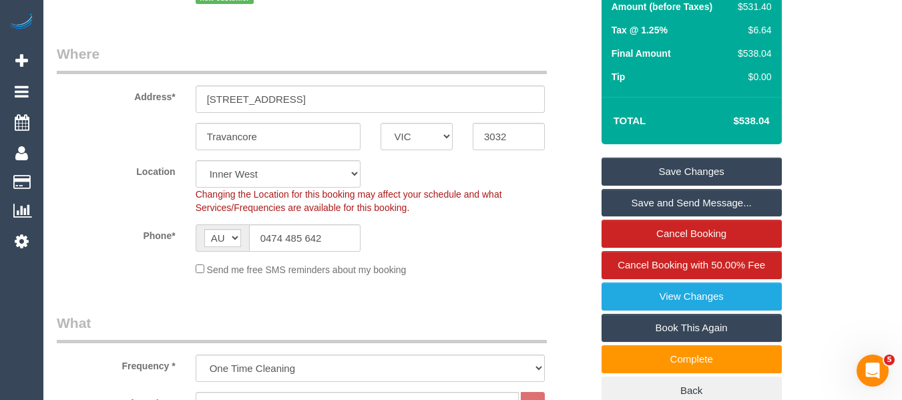
click at [690, 182] on link "Save Changes" at bounding box center [692, 172] width 180 height 28
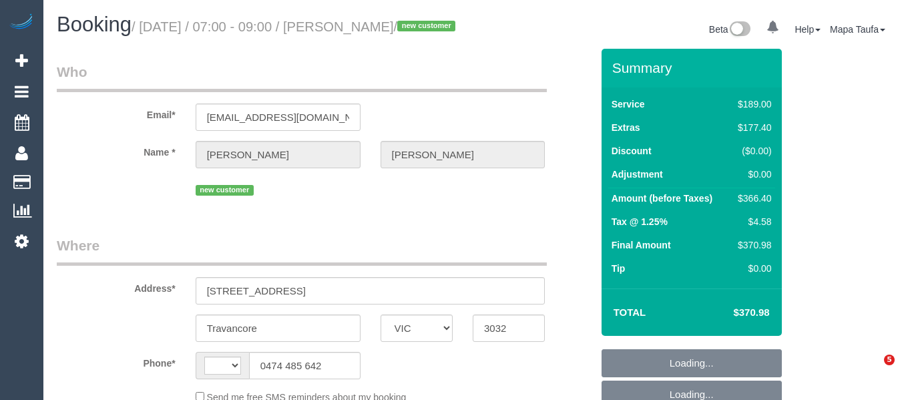
select select "VIC"
select select "object:790"
select select "string:AU"
select select "string:stripe-pm_1RvZxJ2GScqysDRVyhf2gAaC"
select select "number:29"
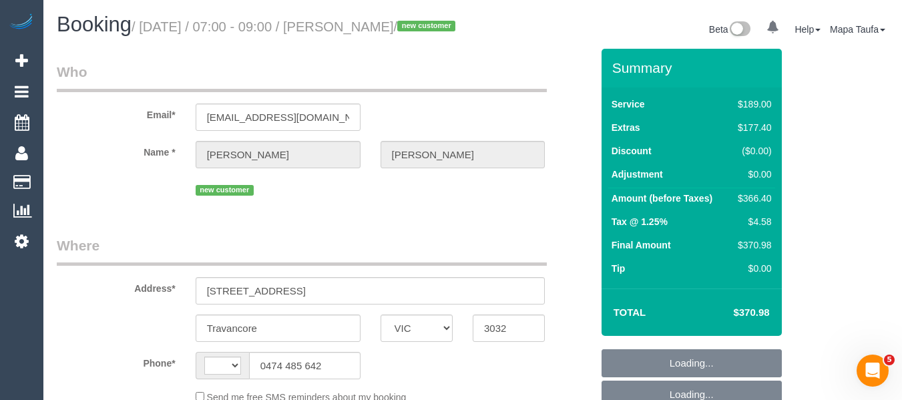
select select "number:14"
select select "number:18"
select select "number:25"
select select "number:26"
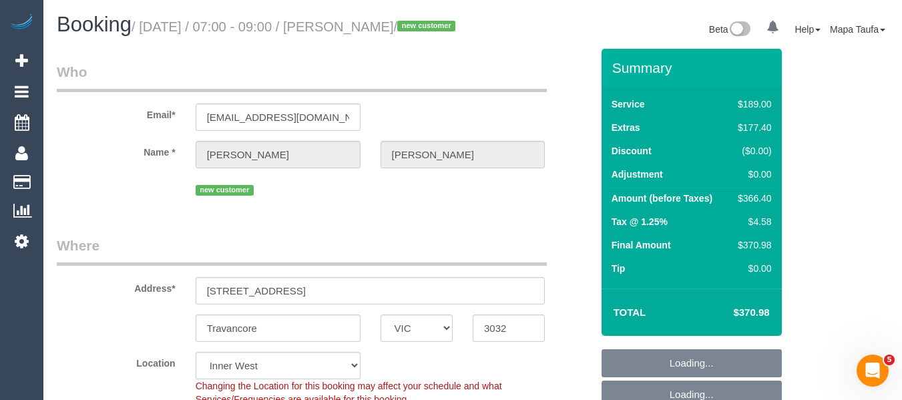
scroll to position [334, 0]
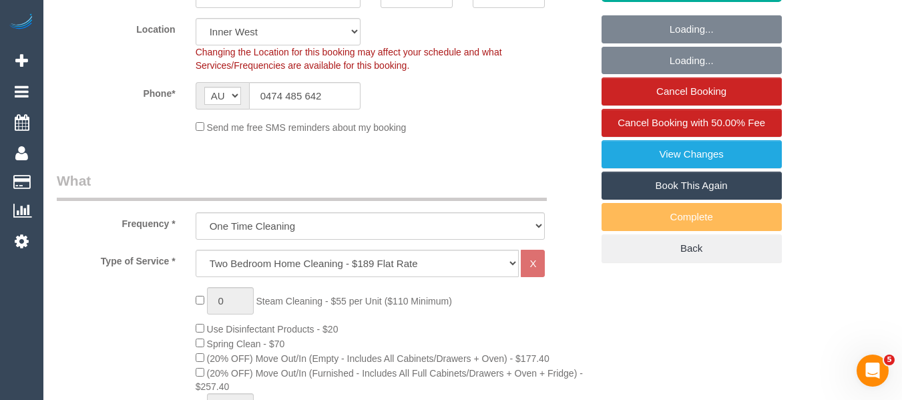
click at [676, 195] on link "Book This Again" at bounding box center [692, 186] width 180 height 28
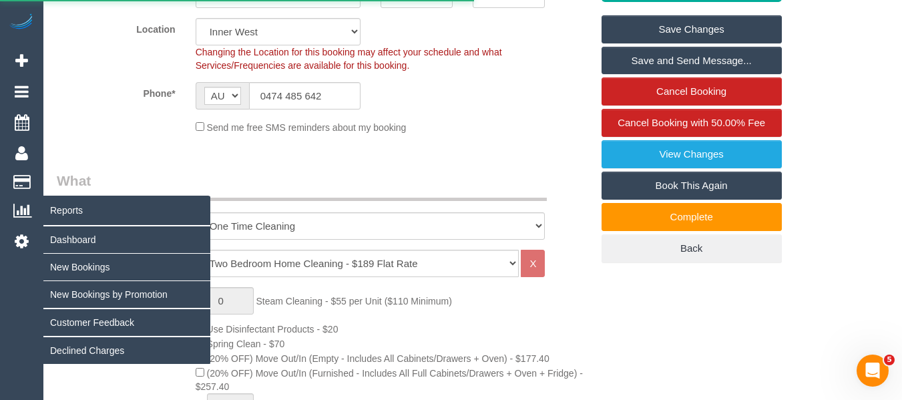
select select "VIC"
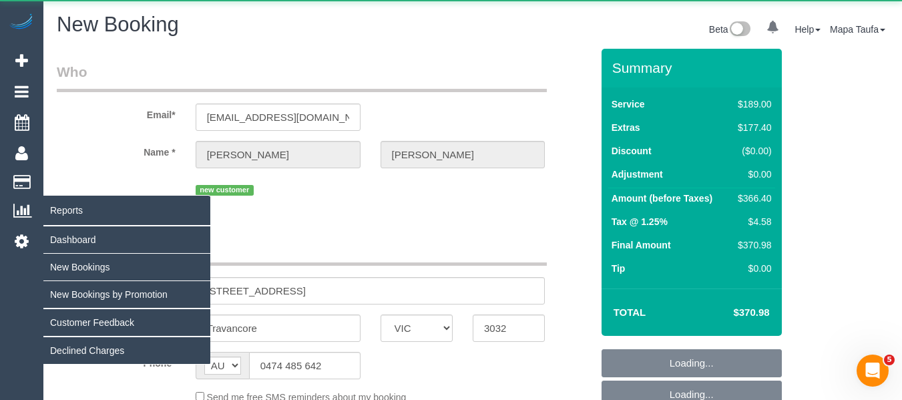
select select "string:stripe-pm_1RvZxJ2GScqysDRVyhf2gAaC"
select select "number:29"
select select "number:14"
select select "number:18"
select select "number:25"
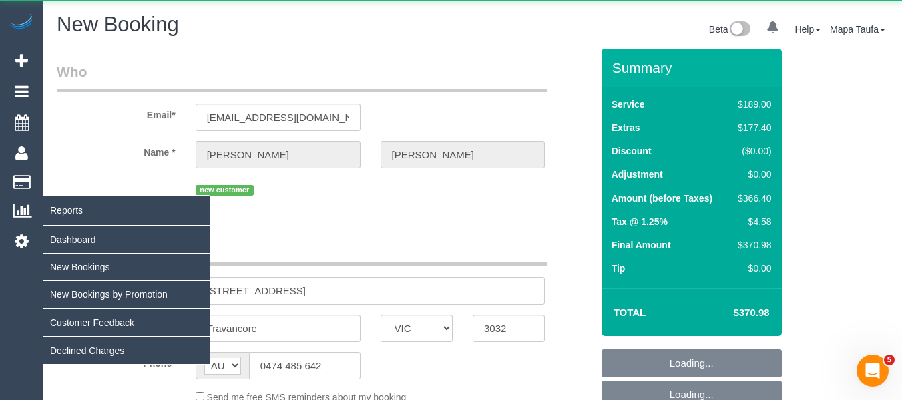
select select "number:26"
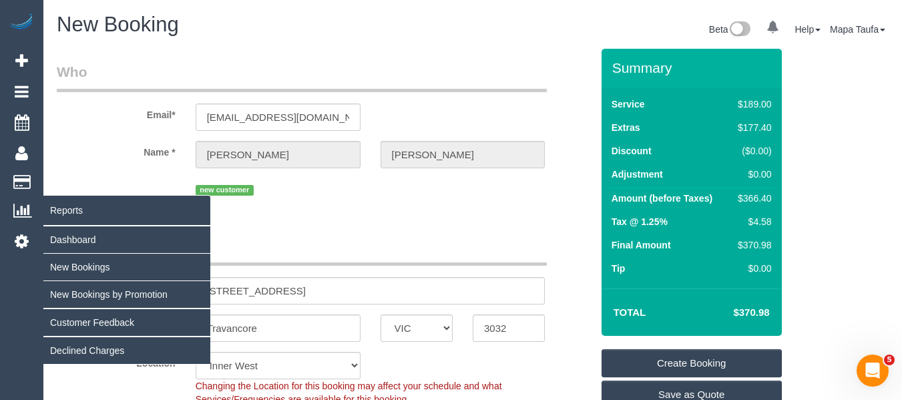
select select "object:2696"
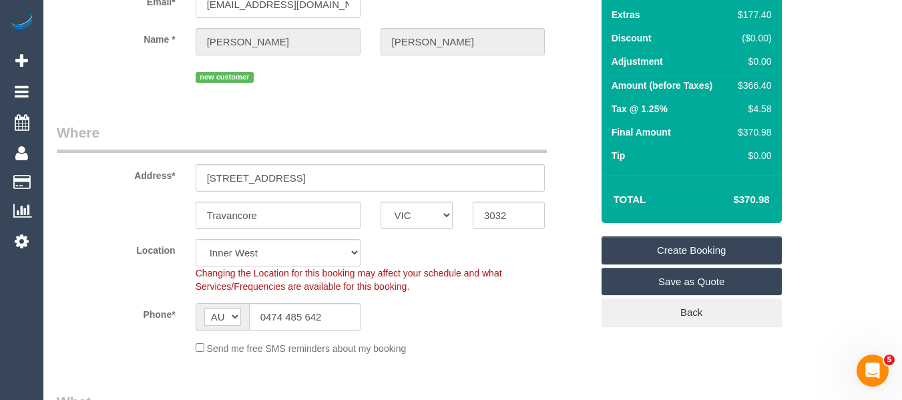
scroll to position [334, 0]
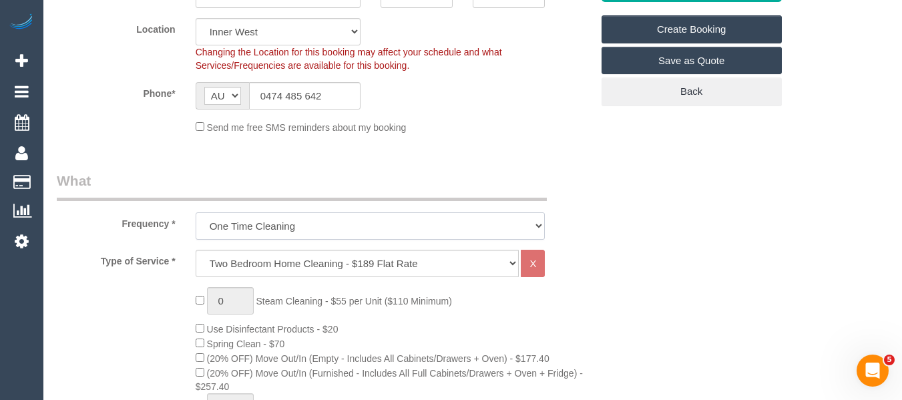
click at [270, 224] on select "One Time Cleaning Weekly - 10% Off - 10.00% (0% for the First Booking) Fortnigh…" at bounding box center [371, 225] width 350 height 27
click at [282, 182] on legend "What" at bounding box center [302, 186] width 490 height 30
click at [263, 262] on select "Hourly Service - $70/h Hourly Service - $65/h Hourly Service - $60/h Hourly Ser…" at bounding box center [358, 263] width 324 height 27
click at [196, 250] on select "Hourly Service - $70/h Hourly Service - $65/h Hourly Service - $60/h Hourly Ser…" at bounding box center [358, 263] width 324 height 27
click at [269, 253] on select "Hourly Service - $70/h Hourly Service - $65/h Hourly Service - $60/h Hourly Ser…" at bounding box center [358, 263] width 324 height 27
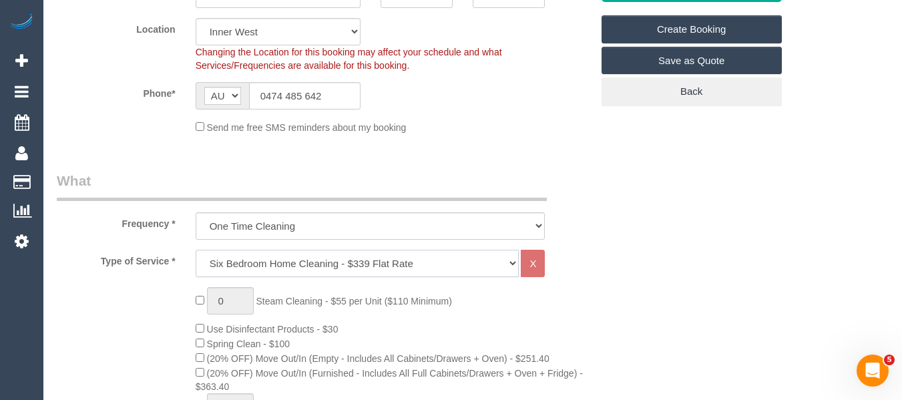
select select "29"
click at [196, 250] on select "Hourly Service - $70/h Hourly Service - $65/h Hourly Service - $60/h Hourly Ser…" at bounding box center [358, 263] width 324 height 27
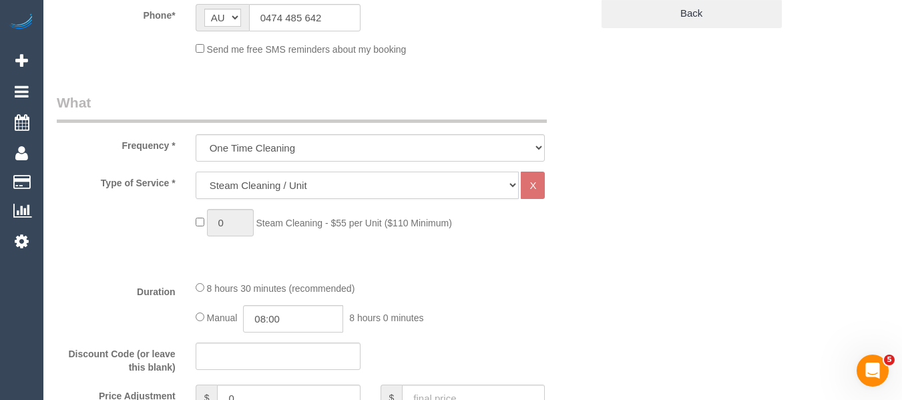
scroll to position [601, 0]
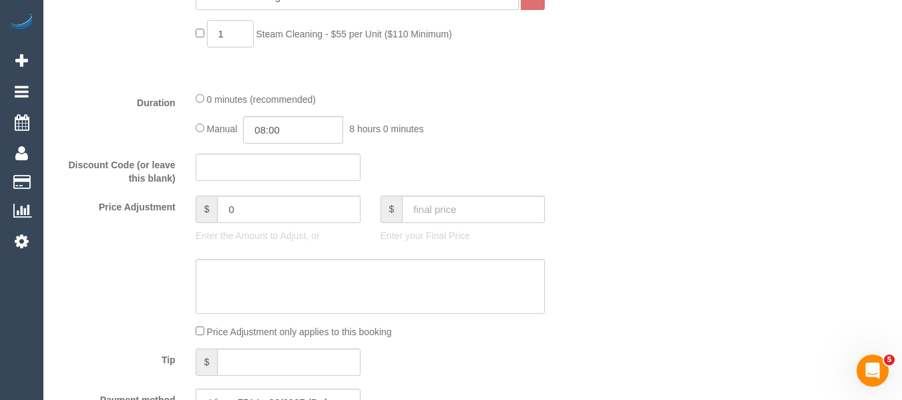
drag, startPoint x: 218, startPoint y: 32, endPoint x: 189, endPoint y: 29, distance: 28.8
click at [189, 29] on div "1 Steam Cleaning - $55 per Unit ($110 Minimum)" at bounding box center [394, 37] width 416 height 34
type input "3"
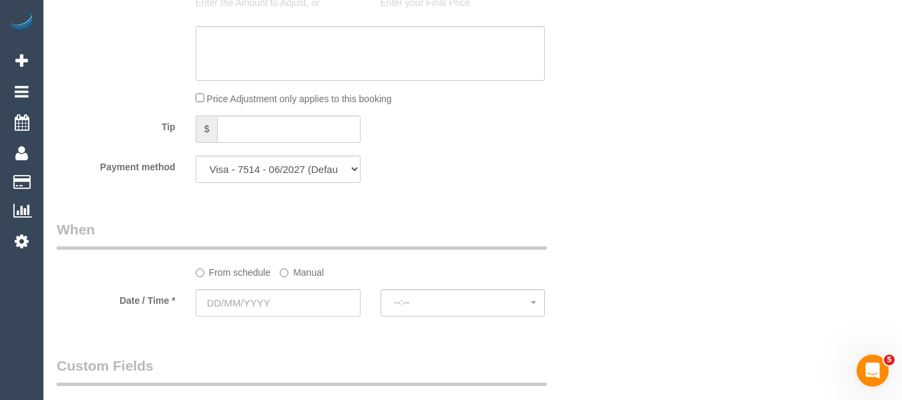
scroll to position [845, 0]
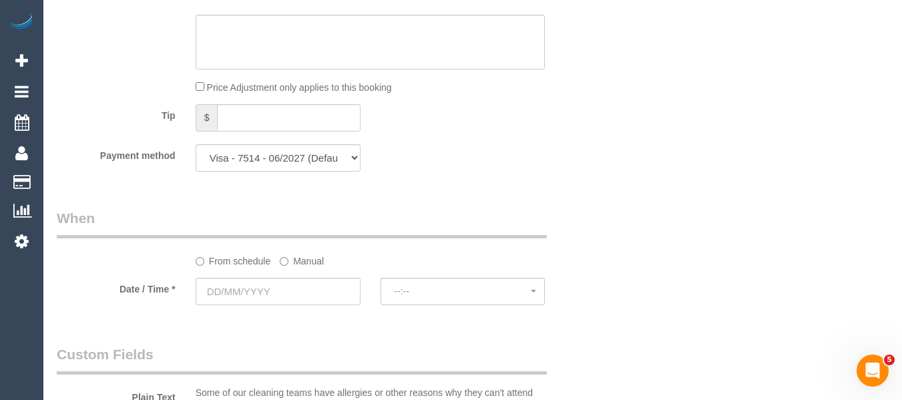
drag, startPoint x: 297, startPoint y: 259, endPoint x: 295, endPoint y: 274, distance: 14.8
click at [297, 263] on label "Manual" at bounding box center [302, 259] width 44 height 18
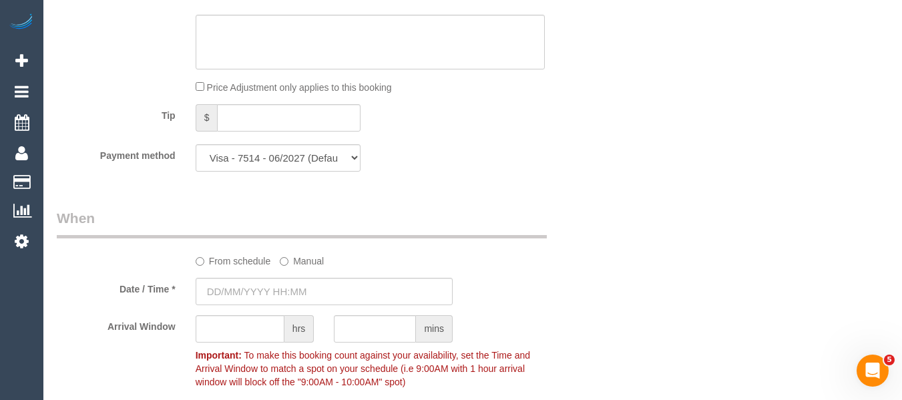
click at [290, 290] on input "text" at bounding box center [324, 291] width 257 height 27
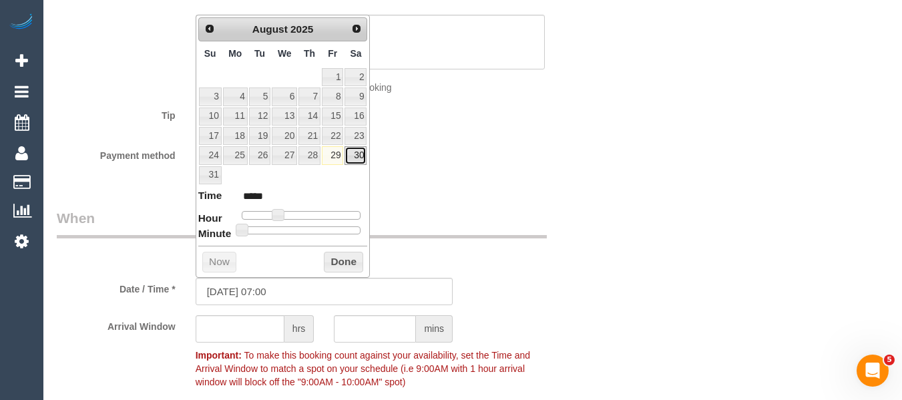
click at [351, 158] on link "30" at bounding box center [356, 155] width 22 height 18
click at [352, 264] on button "Done" at bounding box center [343, 262] width 39 height 21
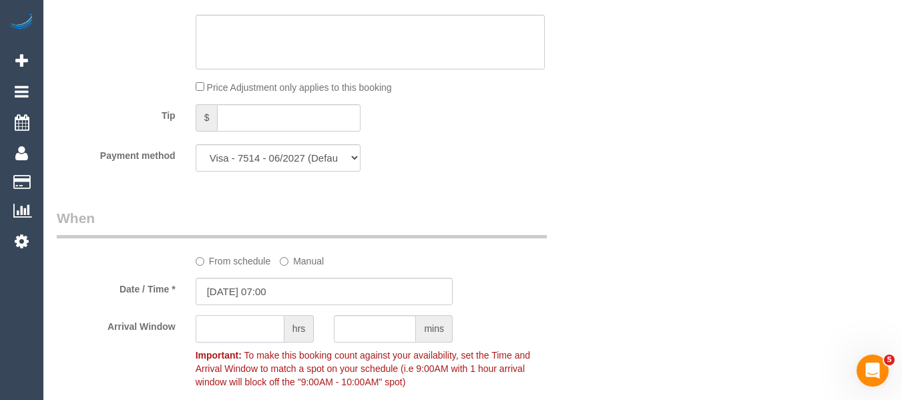
click at [272, 329] on input "text" at bounding box center [240, 328] width 89 height 27
click at [284, 292] on input "30/08/2025 07:00" at bounding box center [324, 291] width 257 height 27
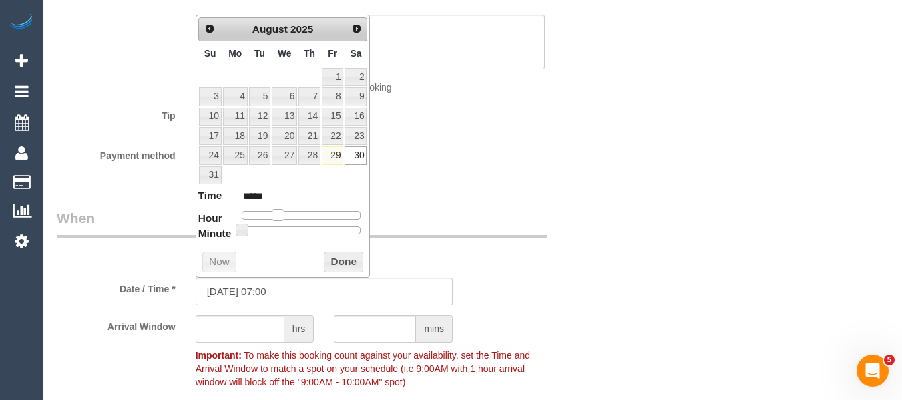
type input "30/08/2025 08:00"
type input "*****"
type input "30/08/2025 07:00"
type input "*****"
click at [278, 216] on span at bounding box center [278, 215] width 12 height 12
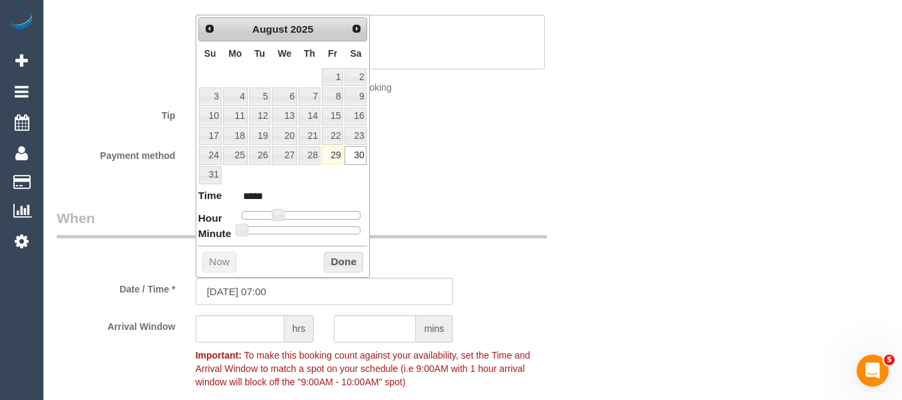
click at [332, 252] on div "Prev Next August 2025 Su Mo Tu We Th Fr Sa 1 2 3 4 5 6 7 8 9 10 11 12 13 14 15 …" at bounding box center [283, 146] width 175 height 263
click at [262, 336] on input "text" at bounding box center [240, 328] width 89 height 27
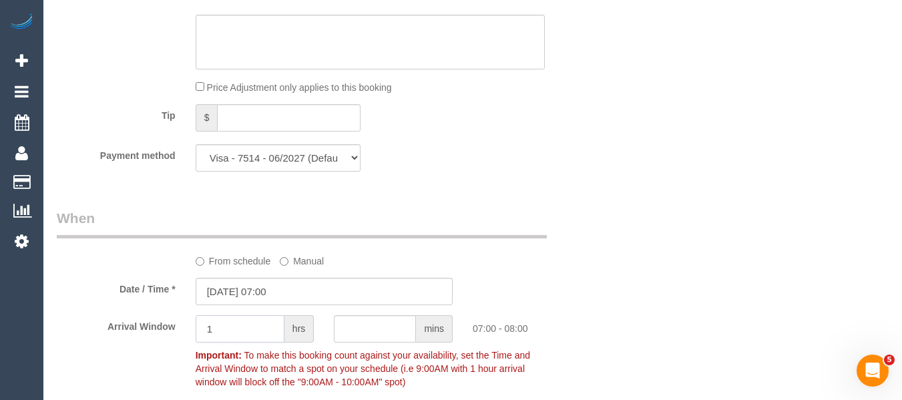
type input "1"
click at [556, 264] on div "From schedule Manual" at bounding box center [324, 237] width 555 height 59
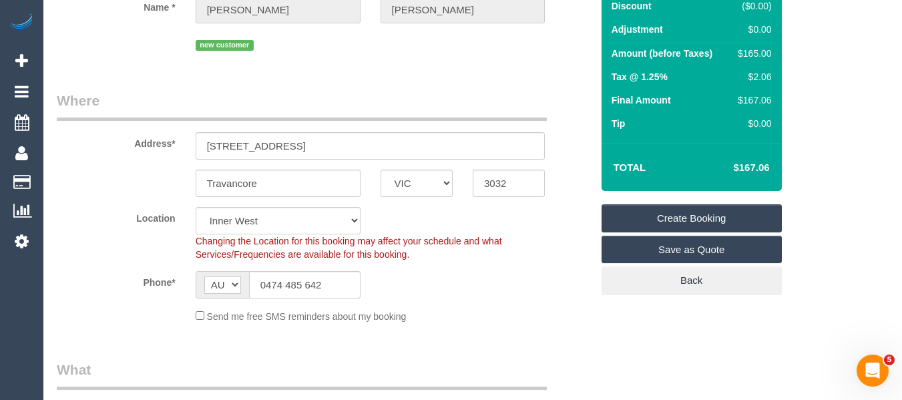
scroll to position [71, 0]
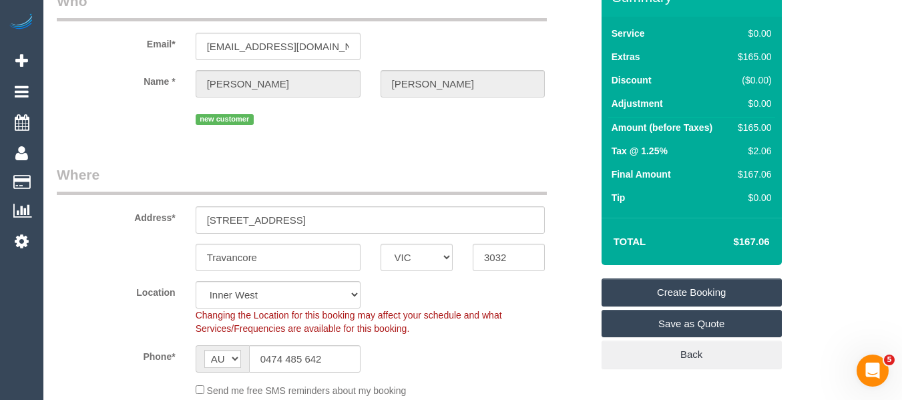
click at [697, 281] on link "Create Booking" at bounding box center [692, 292] width 180 height 28
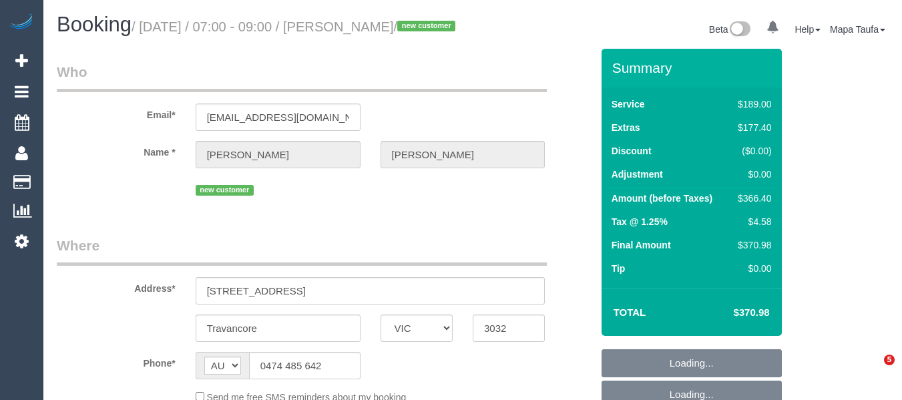
select select "VIC"
select select "string:stripe-pm_1RvZxJ2GScqysDRVyhf2gAaC"
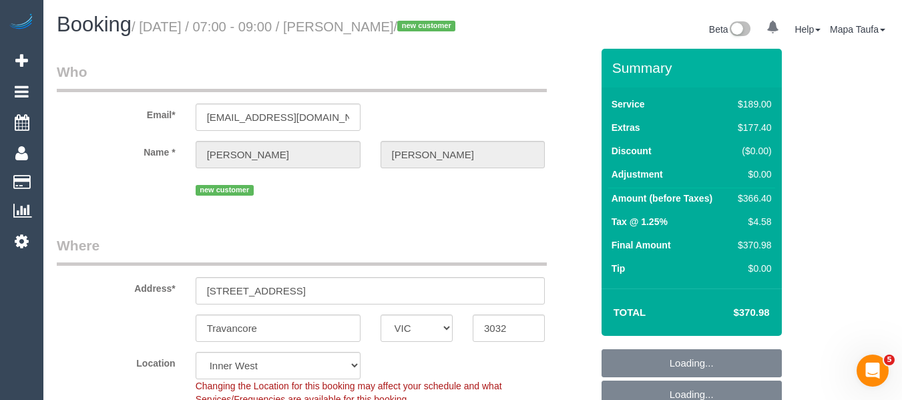
select select "number:29"
select select "number:14"
select select "number:18"
select select "number:25"
select select "number:26"
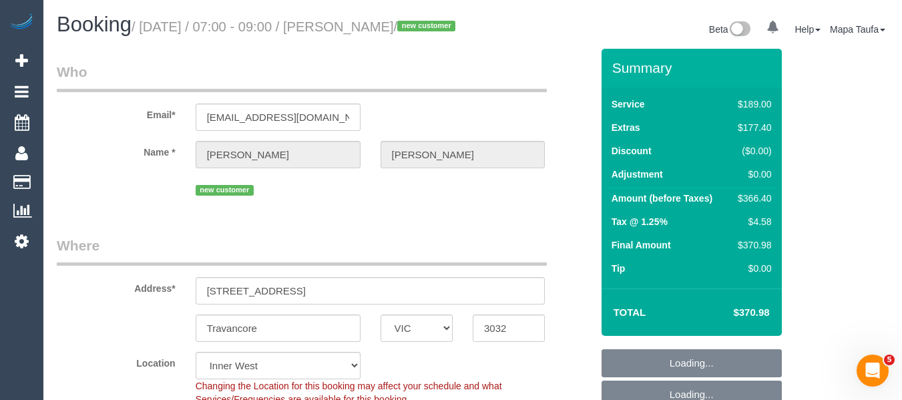
select select "object:1477"
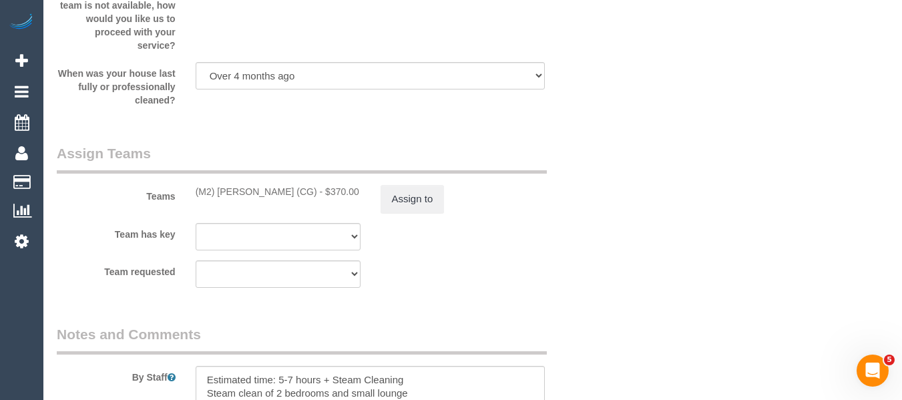
scroll to position [2203, 0]
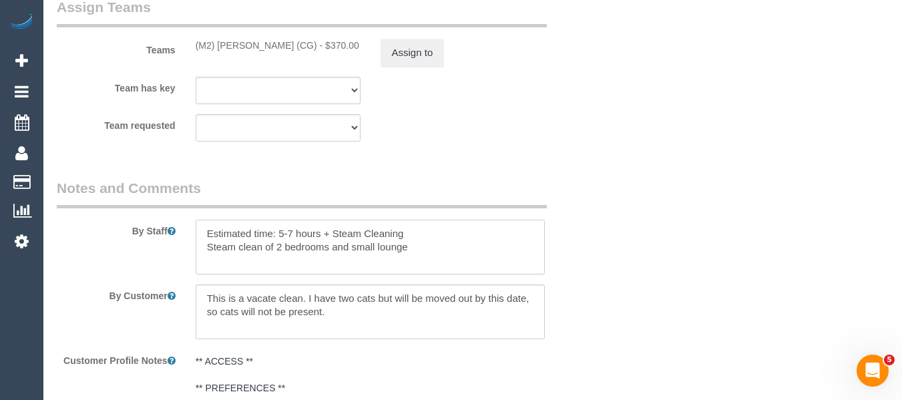
drag, startPoint x: 415, startPoint y: 268, endPoint x: 202, endPoint y: 263, distance: 212.4
click at [202, 263] on textarea at bounding box center [371, 247] width 350 height 55
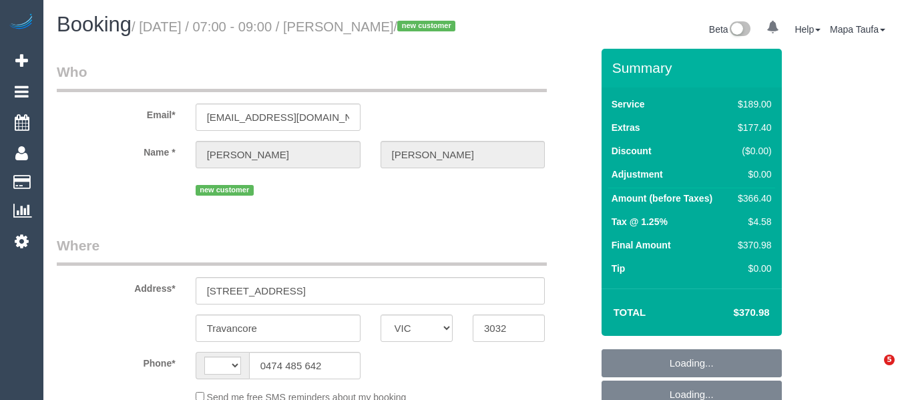
select select "VIC"
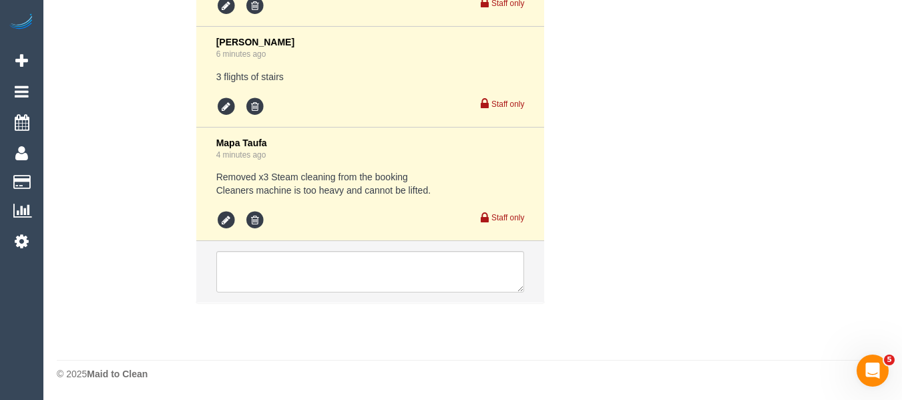
select select "object:790"
select select "string:AU"
select select "string:stripe-pm_1RvZxJ2GScqysDRVyhf2gAaC"
select select "number:29"
select select "number:14"
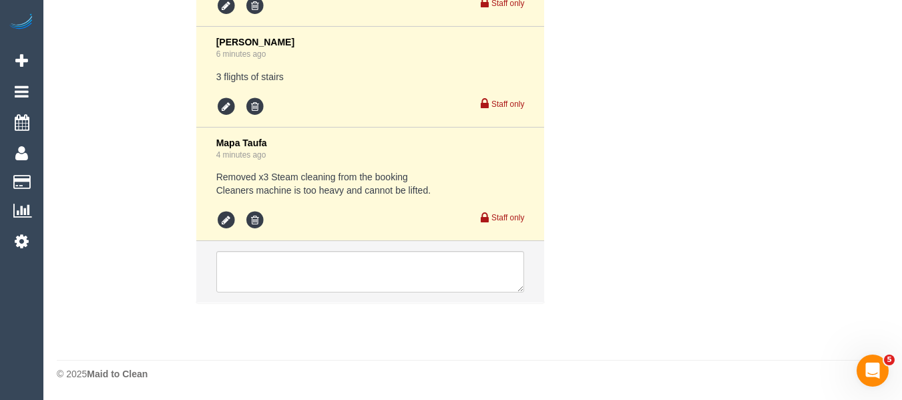
select select "number:18"
select select "number:25"
select select "number:26"
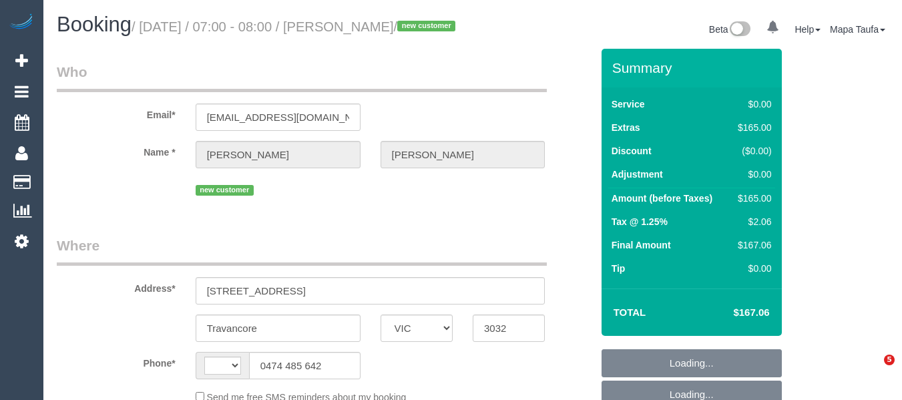
select select "VIC"
select select "string:stripe-pm_1RvZxJ2GScqysDRVyhf2gAaC"
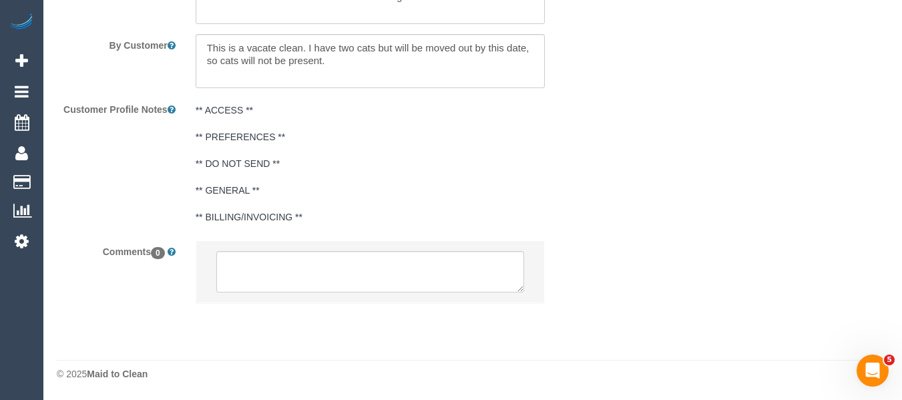
select select "string:AU"
select select "object:566"
select select "spot1"
select select "number:29"
select select "number:14"
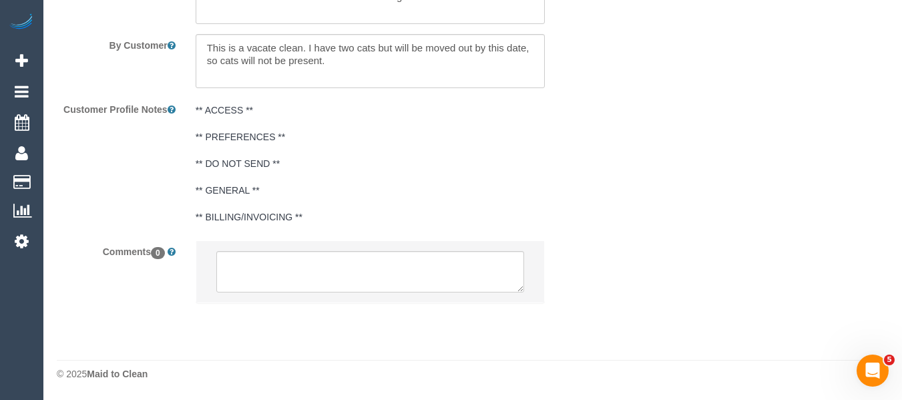
select select "number:18"
select select "number:25"
select select "number:26"
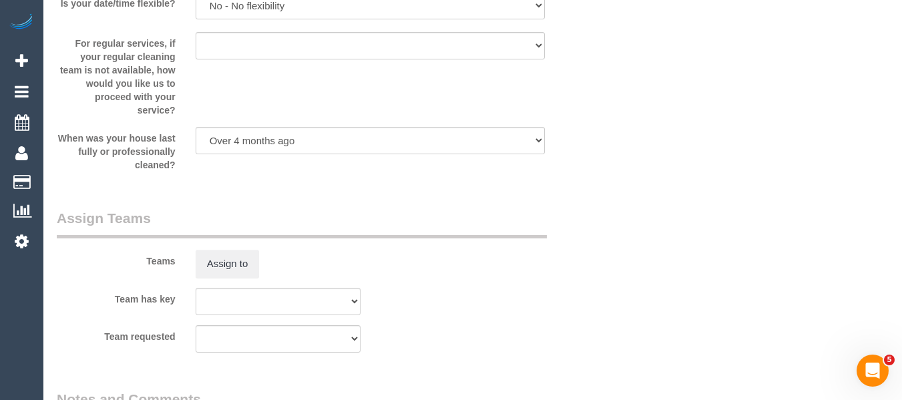
scroll to position [1936, 0]
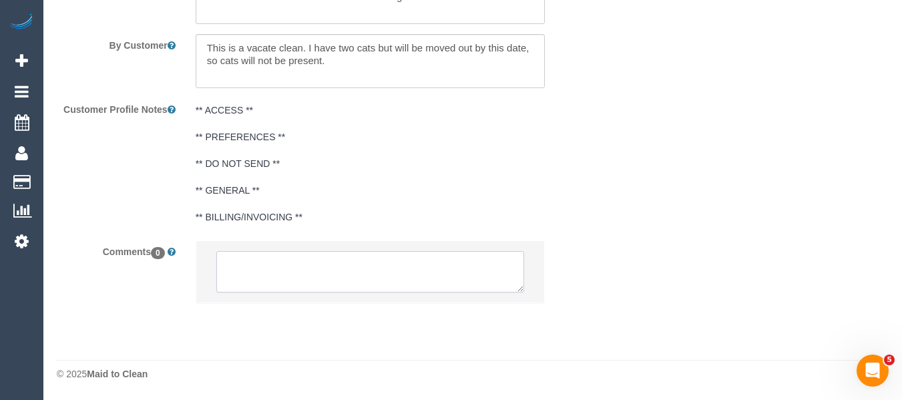
click at [358, 282] on textarea at bounding box center [370, 271] width 308 height 41
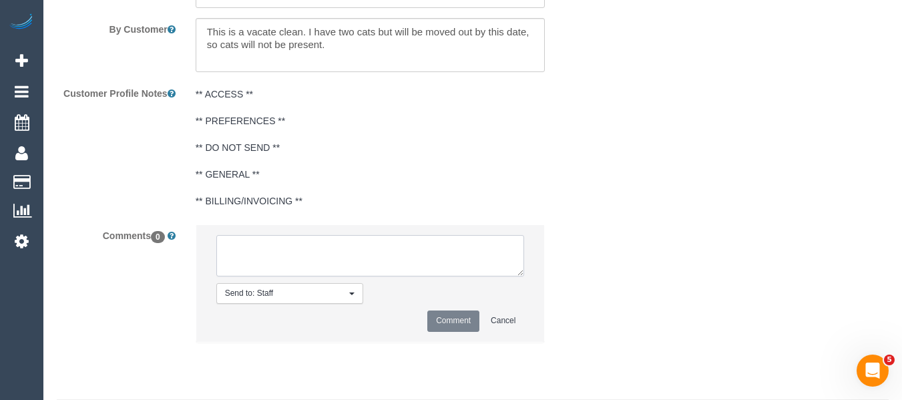
paste textarea "Steam clean of 2 bedrooms and small lounge"
type textarea "Steam clean of 2 bedrooms and small lounge"
type textarea "c"
type textarea "S"
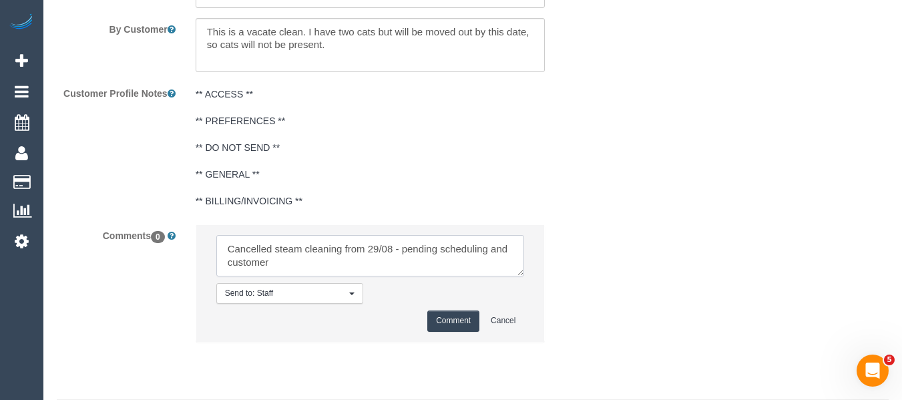
type textarea "Cancelled steam cleaning from 29/08 - pending scheduling and customer"
click at [450, 331] on button "Comment" at bounding box center [453, 320] width 52 height 21
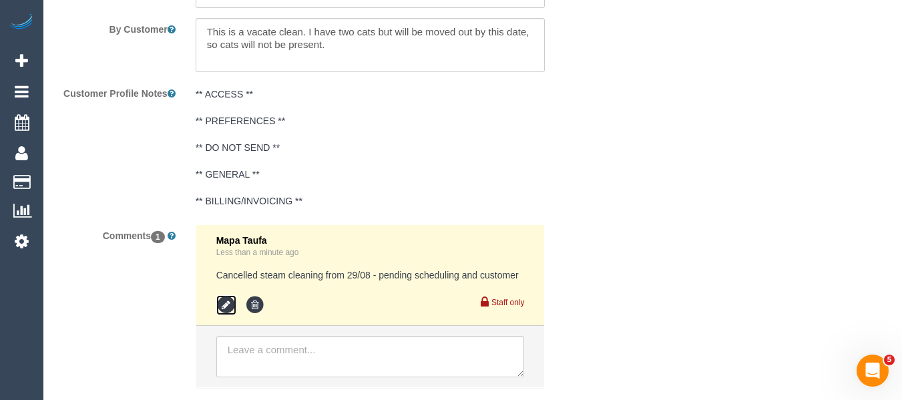
click at [230, 314] on icon at bounding box center [226, 305] width 20 height 20
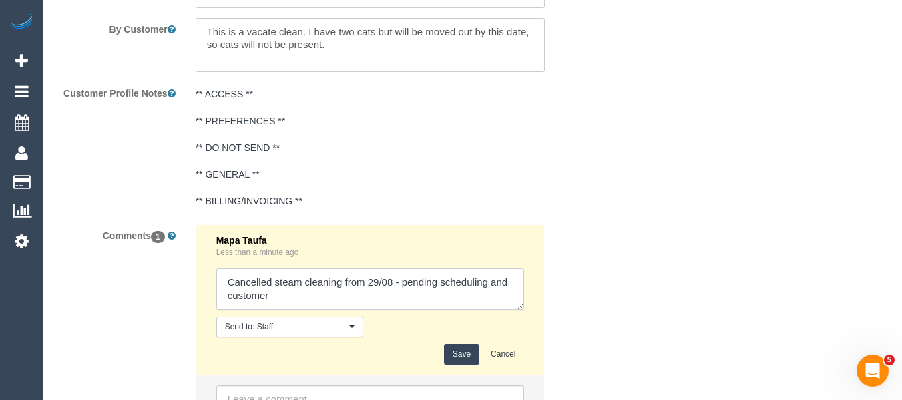
click at [420, 310] on textarea at bounding box center [370, 288] width 308 height 41
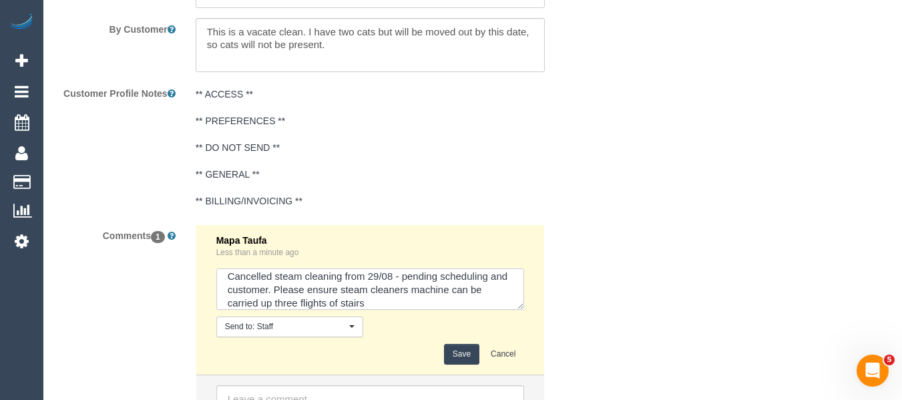
scroll to position [19, 0]
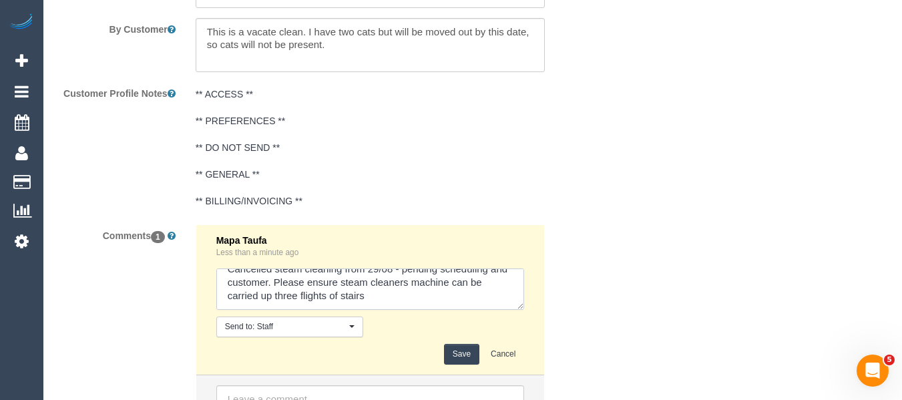
type textarea "Cancelled steam cleaning from 29/08 - pending scheduling and customer. Please e…"
click at [446, 361] on button "Save" at bounding box center [461, 354] width 35 height 21
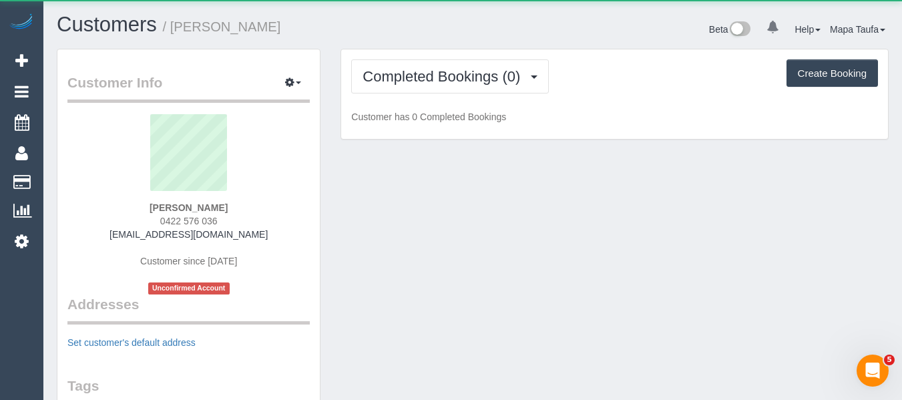
click at [447, 58] on div "Completed Bookings (0) Completed Bookings (0) Upcoming Bookings (1) Charges (0)…" at bounding box center [614, 94] width 547 height 90
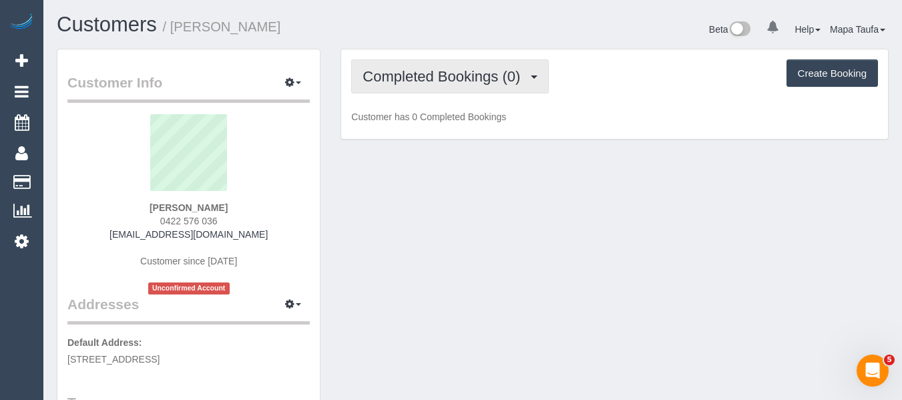
drag, startPoint x: 445, startPoint y: 87, endPoint x: 444, endPoint y: 110, distance: 22.7
click at [445, 90] on button "Completed Bookings (0)" at bounding box center [450, 76] width 198 height 34
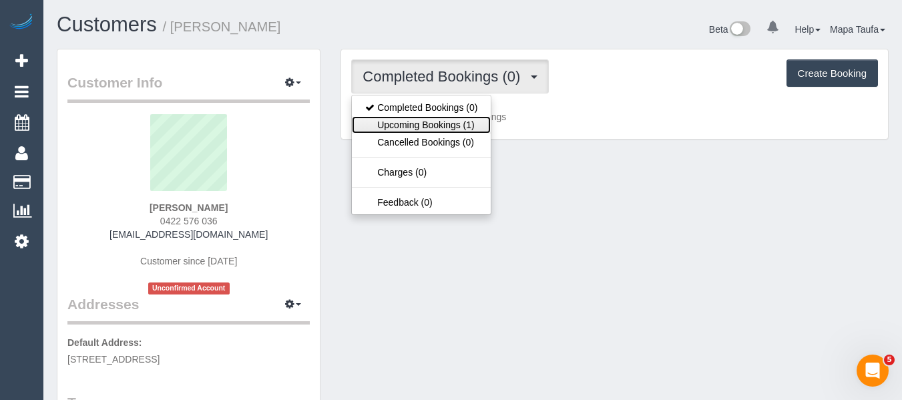
click at [445, 125] on link "Upcoming Bookings (1)" at bounding box center [421, 124] width 139 height 17
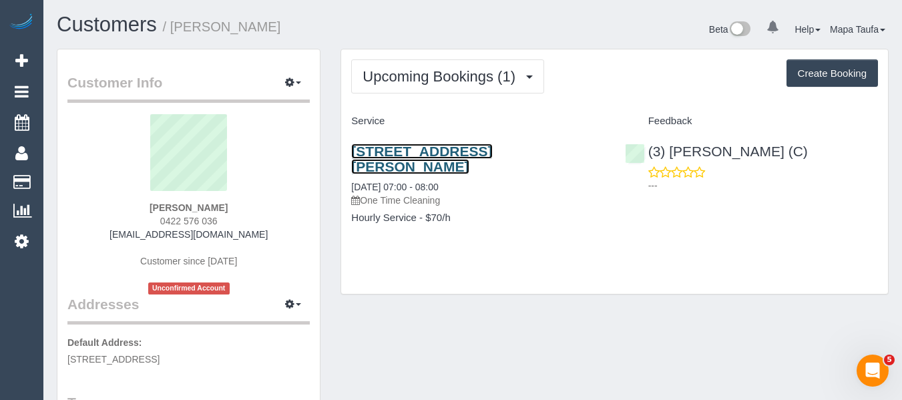
click at [429, 148] on link "[STREET_ADDRESS][PERSON_NAME]" at bounding box center [421, 159] width 141 height 31
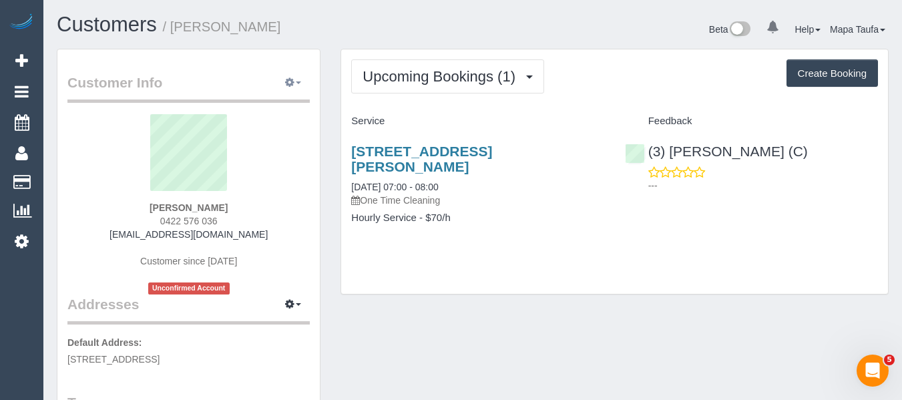
click at [290, 89] on button "button" at bounding box center [292, 83] width 33 height 21
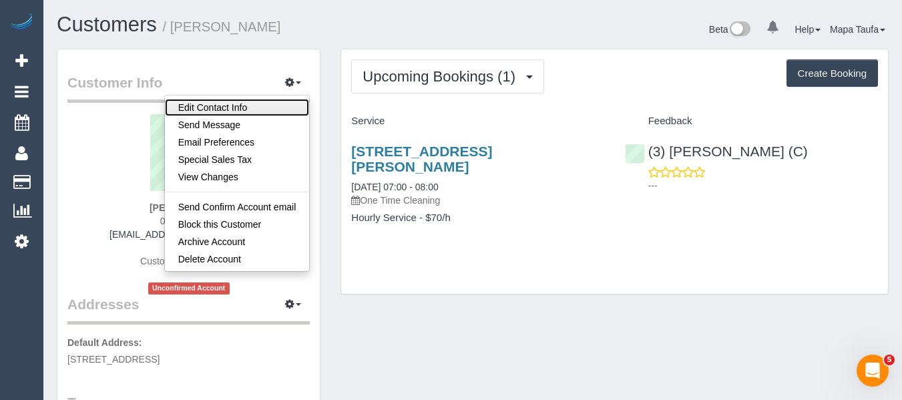
click at [258, 114] on link "Edit Contact Info" at bounding box center [237, 107] width 145 height 17
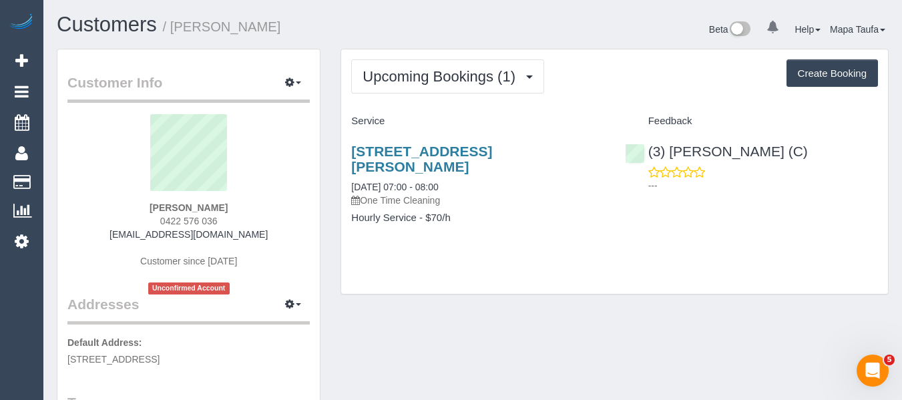
select select "VIC"
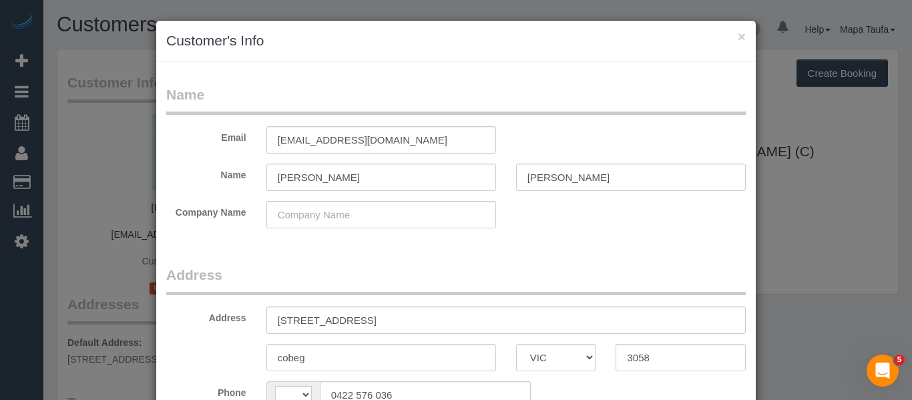
select select "string:AU"
drag, startPoint x: 291, startPoint y: 138, endPoint x: 422, endPoint y: 140, distance: 130.9
click at [422, 140] on input "[EMAIL_ADDRESS][DOMAIN_NAME]" at bounding box center [381, 139] width 230 height 27
click at [342, 148] on input "[EMAIL_ADDRESS][DOMAIN_NAME]" at bounding box center [381, 139] width 230 height 27
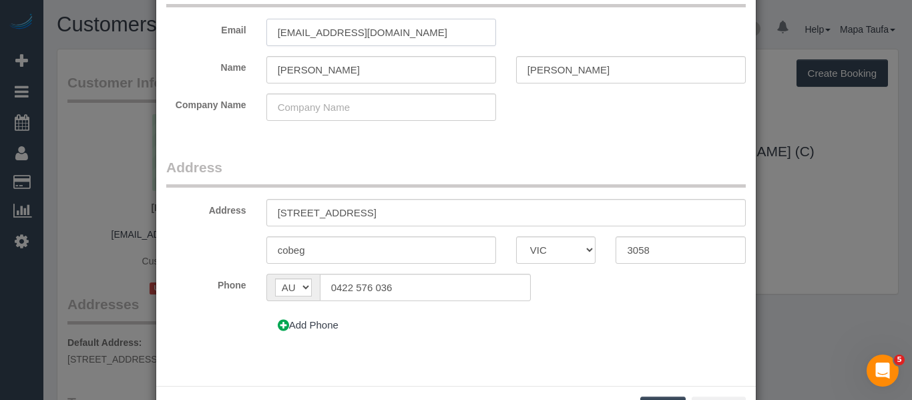
scroll to position [163, 0]
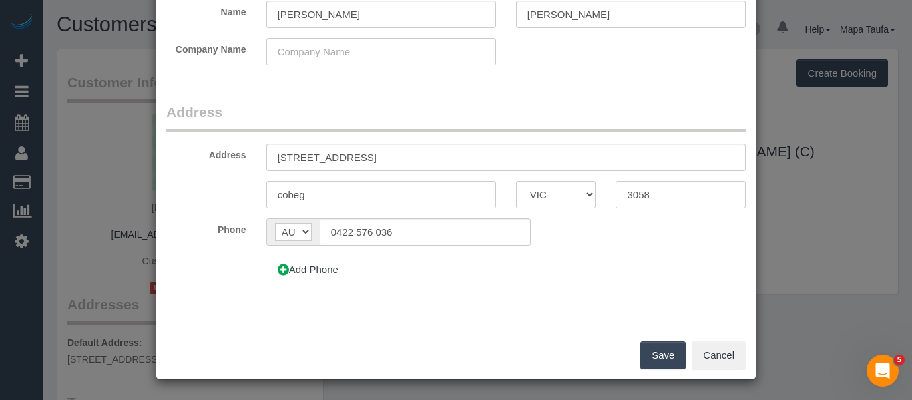
click at [656, 348] on button "Save" at bounding box center [662, 355] width 45 height 28
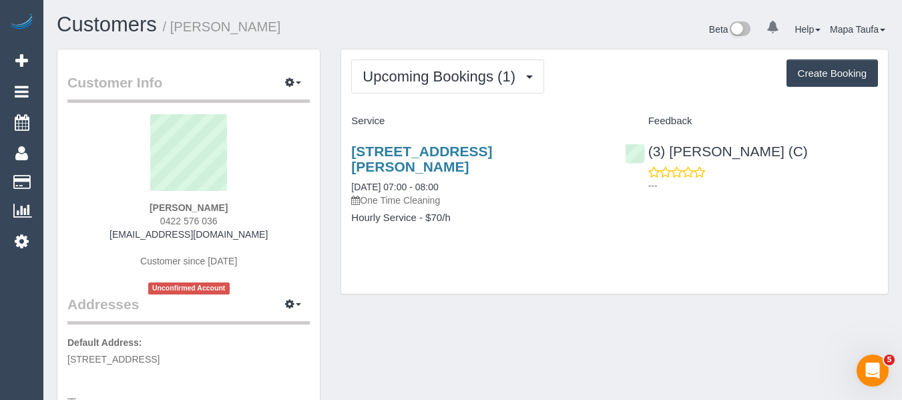
click at [618, 87] on div "Upcoming Bookings (1) Completed Bookings (0) Upcoming Bookings (1) Cancelled Bo…" at bounding box center [614, 76] width 527 height 34
click at [294, 81] on icon "button" at bounding box center [289, 82] width 9 height 8
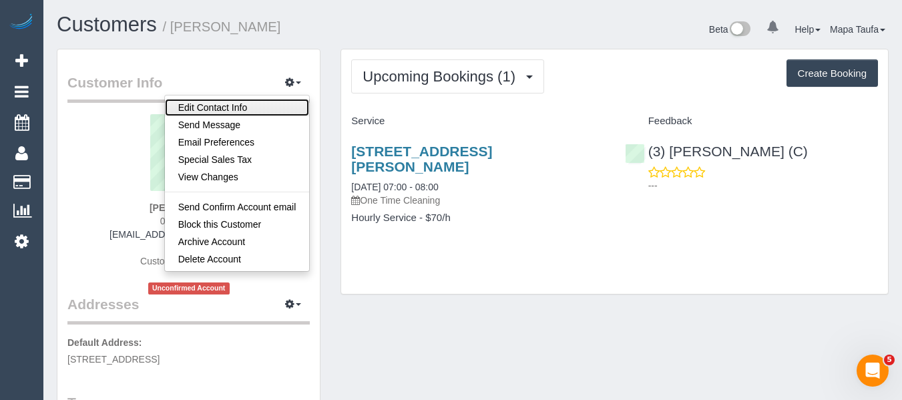
click at [258, 106] on link "Edit Contact Info" at bounding box center [237, 107] width 145 height 17
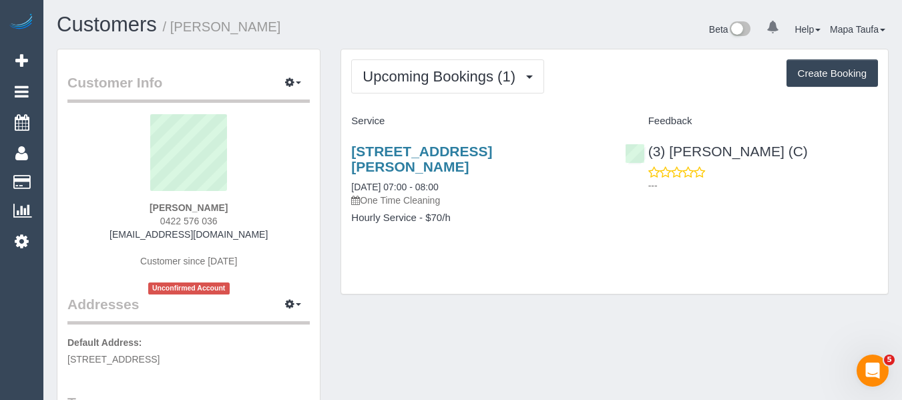
select select "VIC"
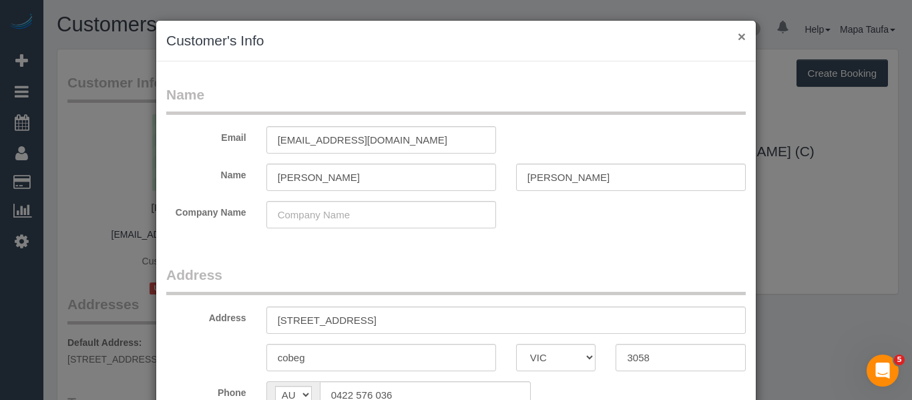
drag, startPoint x: 728, startPoint y: 39, endPoint x: 734, endPoint y: 41, distance: 7.0
click at [733, 41] on div "× Customer's Info" at bounding box center [456, 41] width 600 height 41
click at [739, 39] on button "×" at bounding box center [742, 36] width 8 height 14
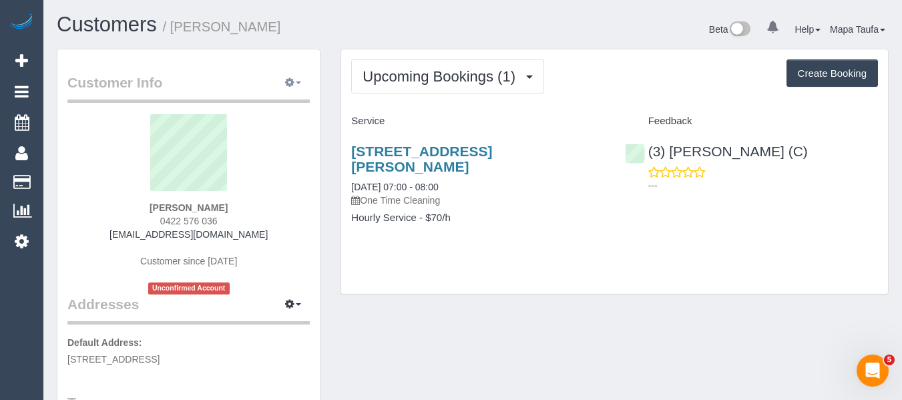
click at [290, 76] on button "button" at bounding box center [292, 83] width 33 height 21
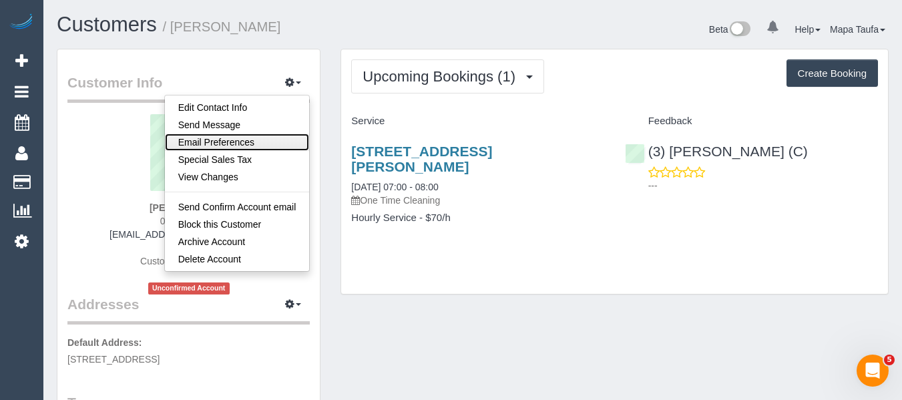
click at [231, 141] on link "Email Preferences" at bounding box center [237, 142] width 145 height 17
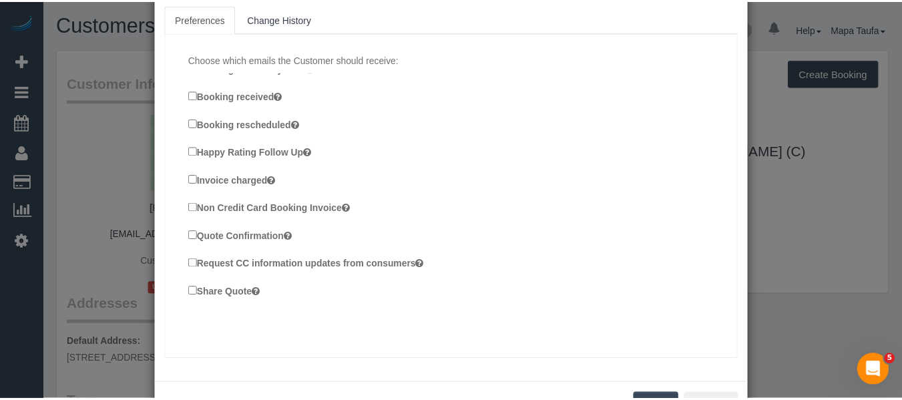
scroll to position [119, 0]
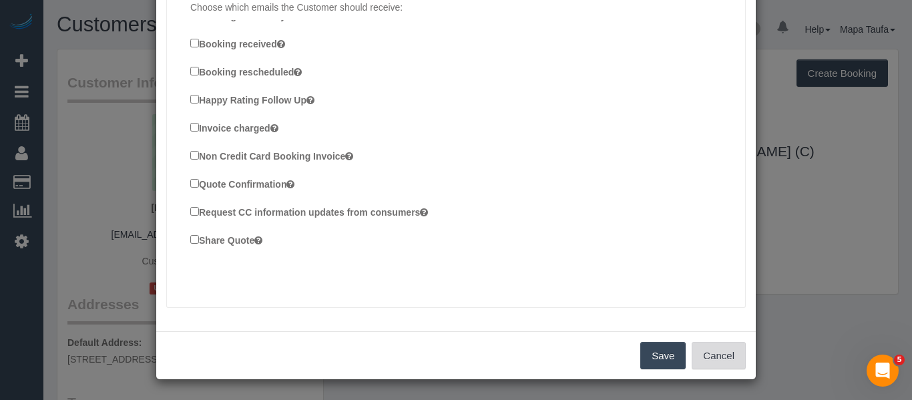
drag, startPoint x: 713, startPoint y: 355, endPoint x: 684, endPoint y: 357, distance: 29.4
click at [714, 355] on button "Cancel" at bounding box center [719, 356] width 54 height 28
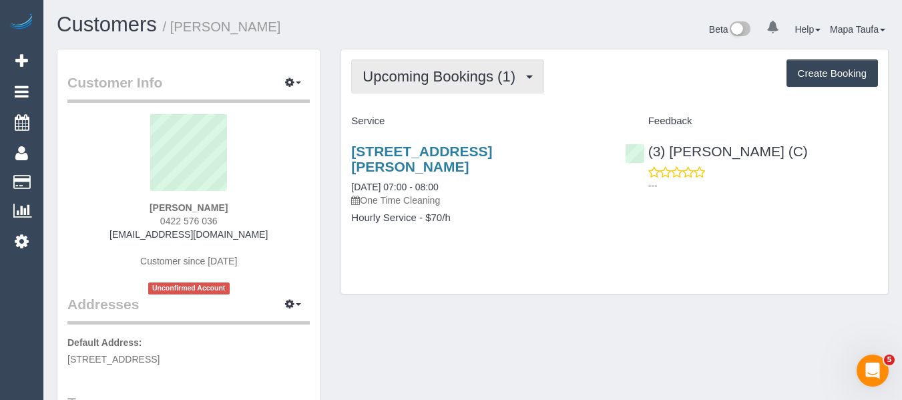
click at [419, 65] on button "Upcoming Bookings (1)" at bounding box center [447, 76] width 193 height 34
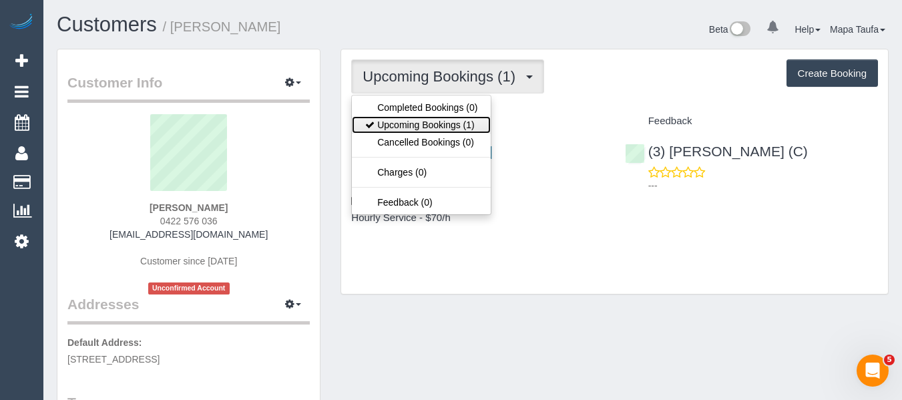
click at [426, 118] on link "Upcoming Bookings (1)" at bounding box center [421, 124] width 139 height 17
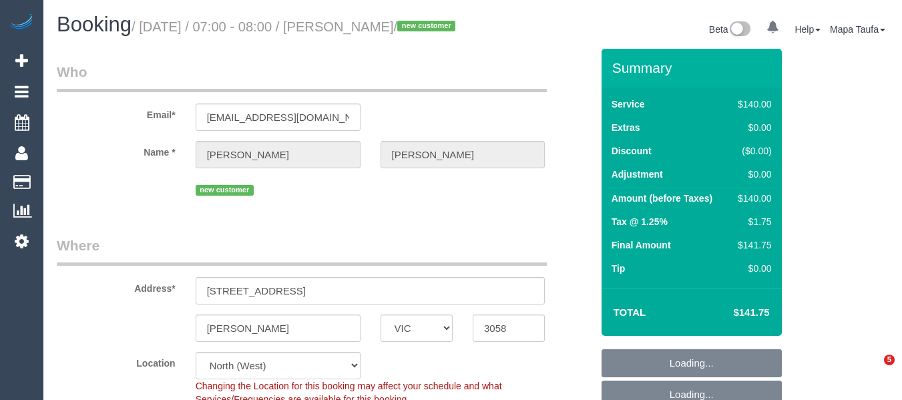
select select "VIC"
select select "spot1"
select select "number:27"
select select "number:14"
select select "number:19"
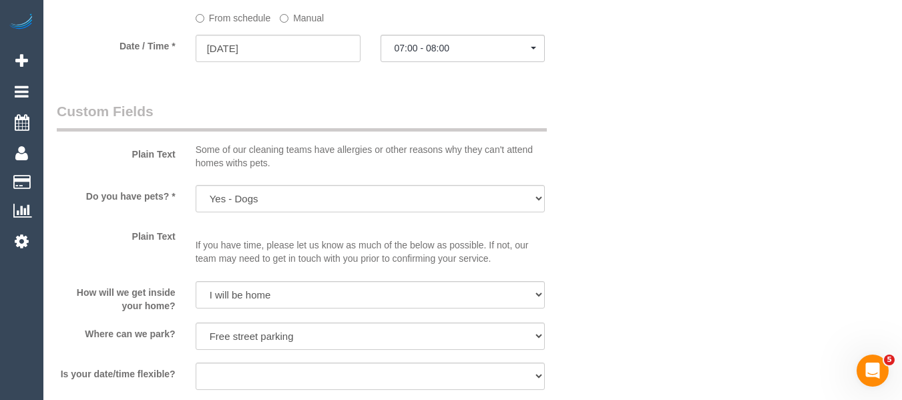
scroll to position [1404, 0]
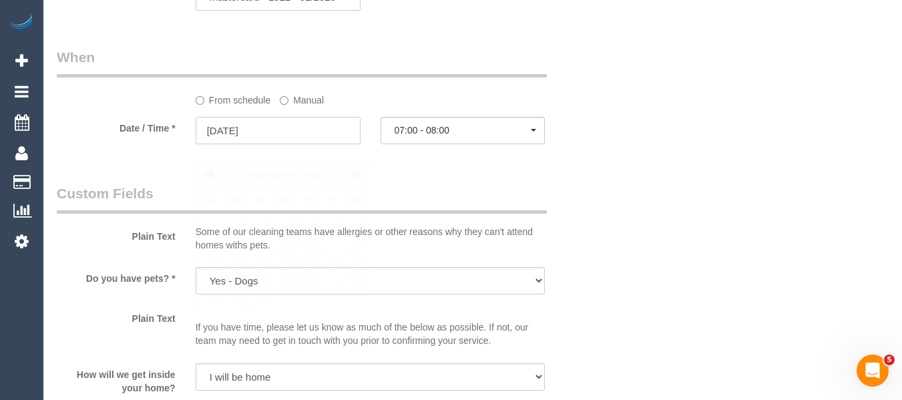
click at [254, 144] on input "[DATE]" at bounding box center [278, 130] width 165 height 27
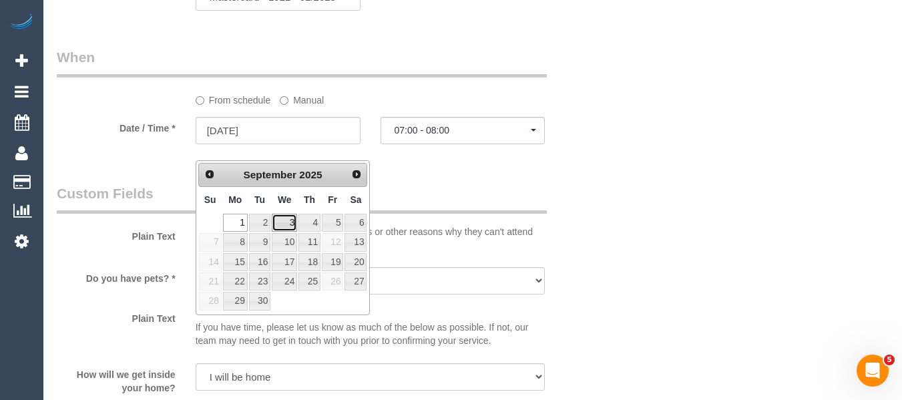
click at [287, 225] on link "3" at bounding box center [284, 223] width 25 height 18
type input "03/09/2025"
select select "spot9"
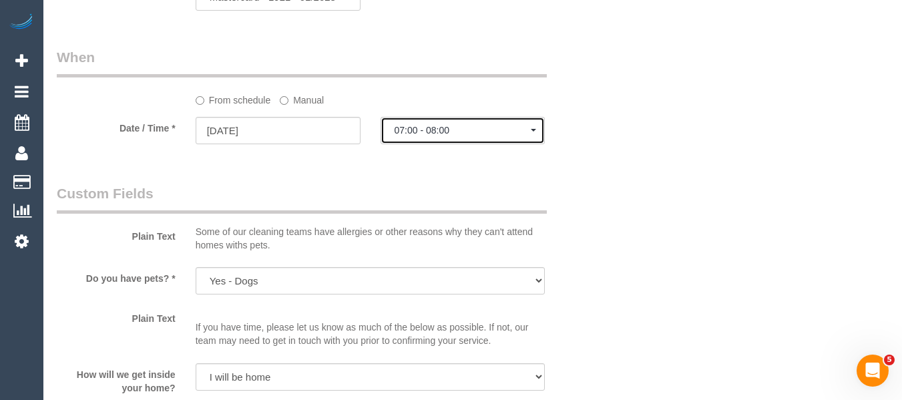
click at [433, 136] on span "07:00 - 08:00" at bounding box center [463, 130] width 137 height 11
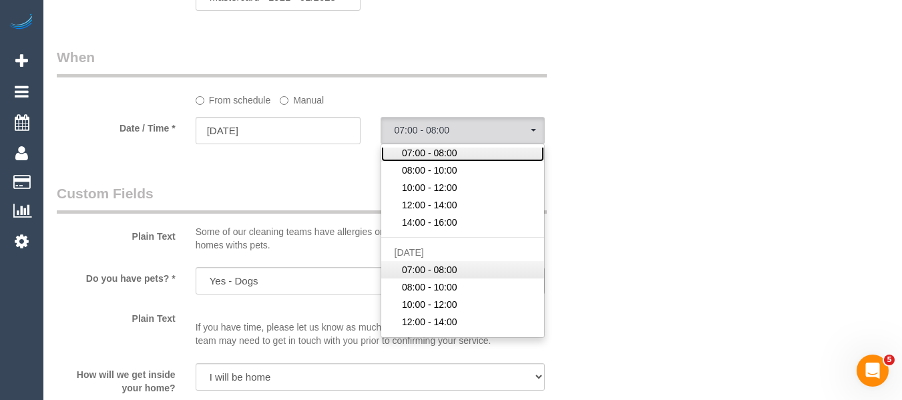
scroll to position [199, 0]
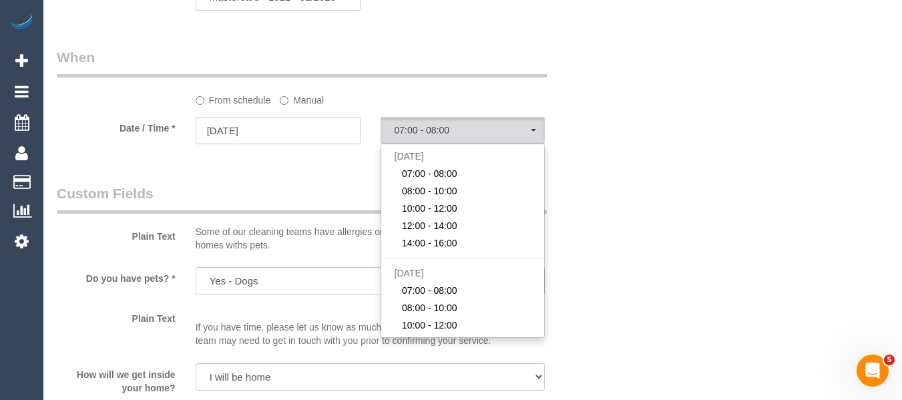
click at [292, 142] on input "03/09/2025" at bounding box center [278, 130] width 165 height 27
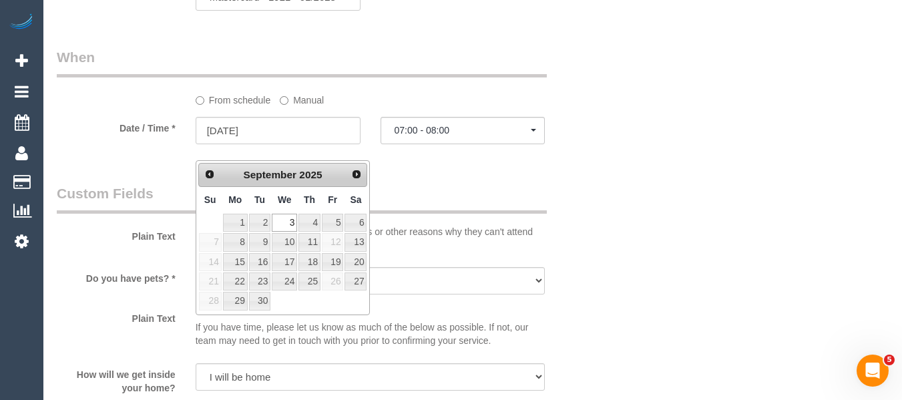
click at [314, 107] on label "Manual" at bounding box center [302, 98] width 44 height 18
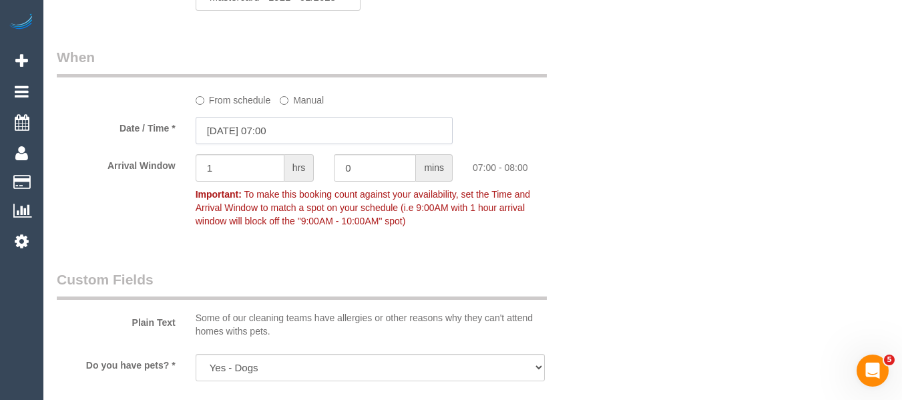
click at [274, 144] on input "03/09/2025 07:00" at bounding box center [324, 130] width 257 height 27
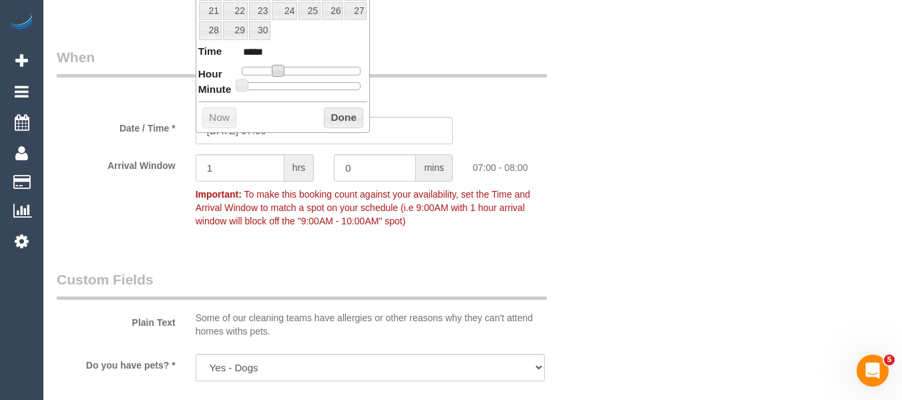
type input "03/09/2025 08:00"
type input "*****"
type input "03/09/2025 09:00"
type input "*****"
type input "03/09/2025 10:00"
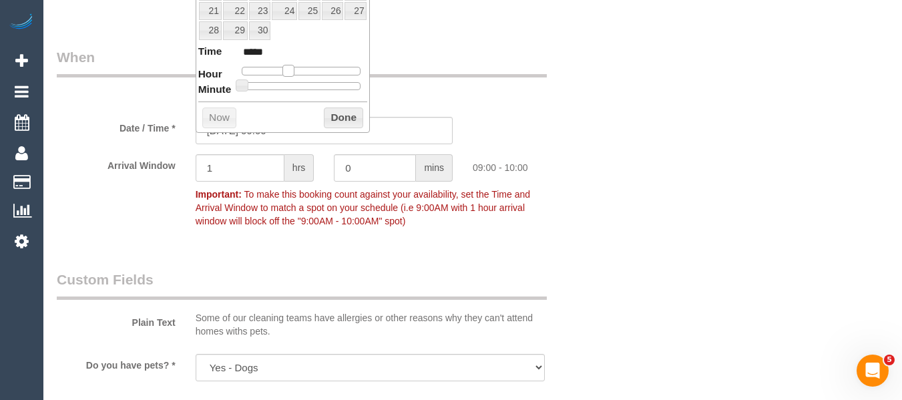
type input "*****"
type input "03/09/2025 09:00"
type input "*****"
drag, startPoint x: 277, startPoint y: 71, endPoint x: 290, endPoint y: 72, distance: 12.7
click at [290, 72] on span at bounding box center [288, 71] width 12 height 12
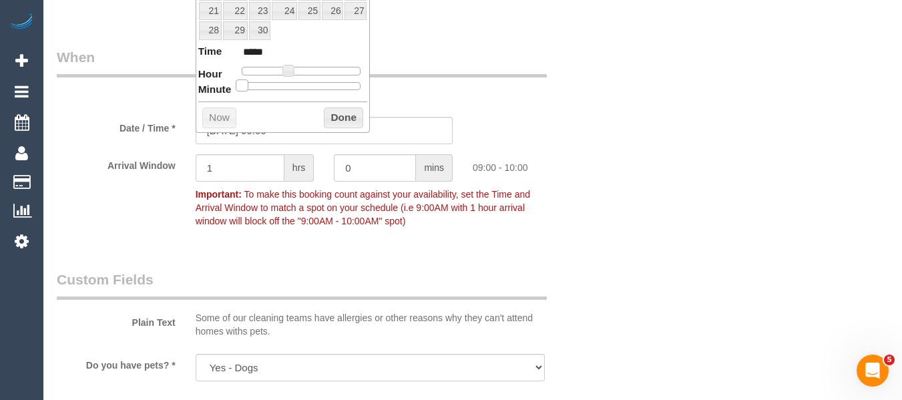
type input "03/09/2025 09:05"
type input "*****"
type input "03/09/2025 09:10"
type input "*****"
type input "03/09/2025 09:15"
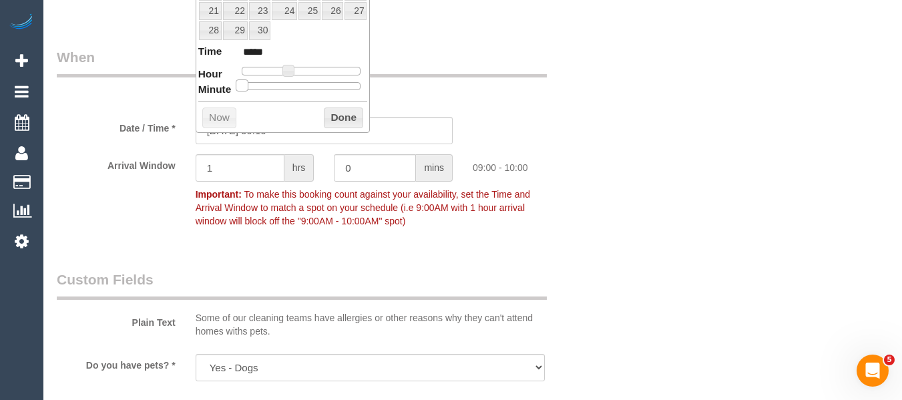
type input "*****"
type input "03/09/2025 09:20"
type input "*****"
type input "03/09/2025 09:25"
type input "*****"
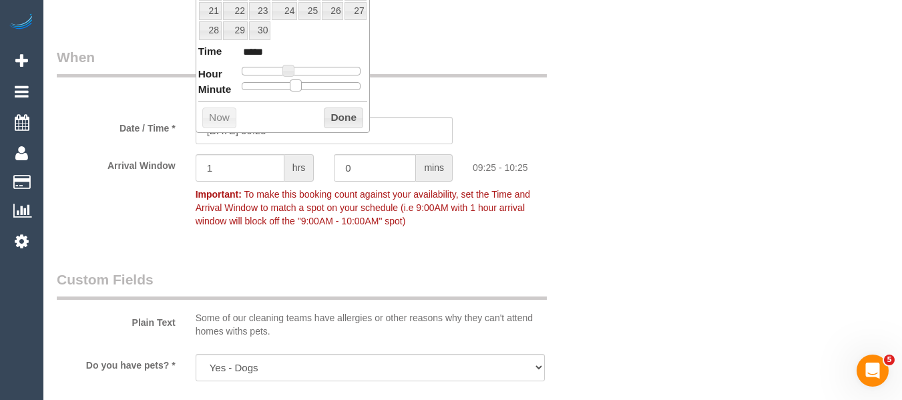
drag, startPoint x: 240, startPoint y: 85, endPoint x: 291, endPoint y: 93, distance: 51.4
click at [291, 93] on div "Prev Next September 2025 Su Mo Tu We Th Fr Sa 1 2 3 4 5 6 7 8 9 10 11 12 13 14 …" at bounding box center [283, 11] width 175 height 243
type input "03/09/2025 09:30"
type input "*****"
drag, startPoint x: 296, startPoint y: 91, endPoint x: 304, endPoint y: 91, distance: 7.3
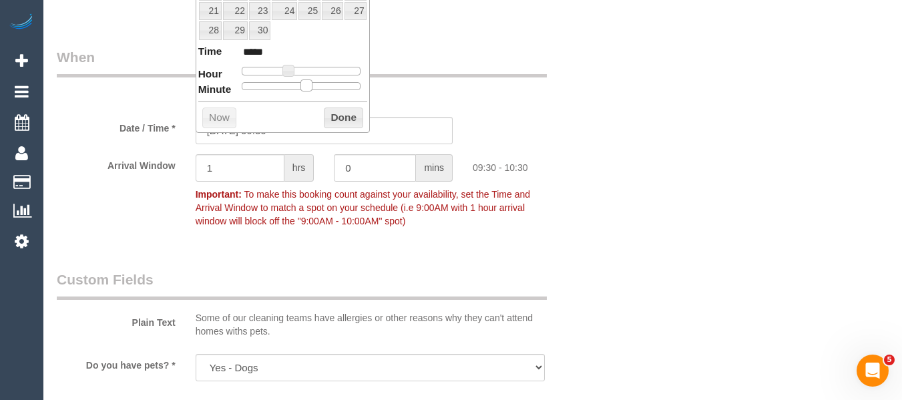
click at [304, 91] on span at bounding box center [306, 85] width 12 height 12
click at [343, 114] on button "Done" at bounding box center [343, 118] width 39 height 21
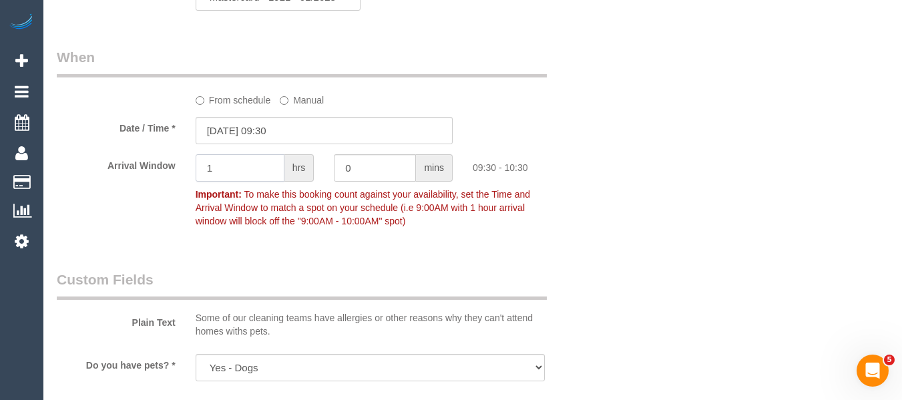
drag, startPoint x: 246, startPoint y: 183, endPoint x: 170, endPoint y: 182, distance: 76.1
click at [172, 182] on div "Arrival Window 1 hrs 0 mins 09:30 - 10:30 Important: To make this booking count…" at bounding box center [324, 193] width 555 height 79
type input "2"
click at [801, 180] on div "Who Email* kellyslynn121@gmail.com Name * Kelly Slynn new customer Where Addres…" at bounding box center [473, 90] width 832 height 2891
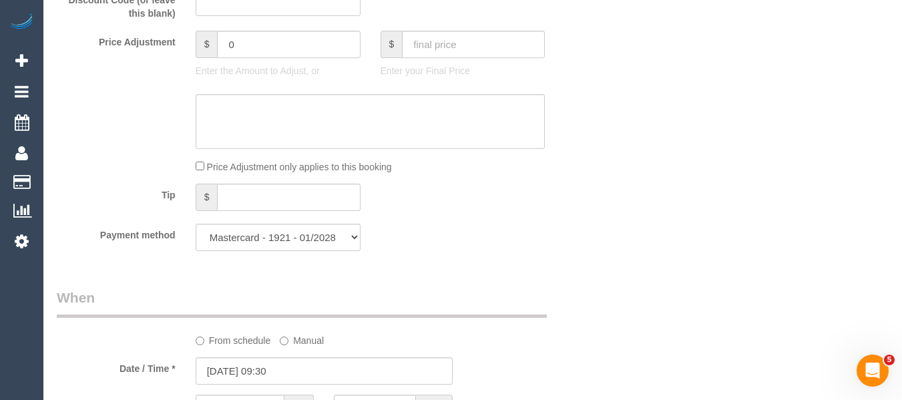
scroll to position [1228, 0]
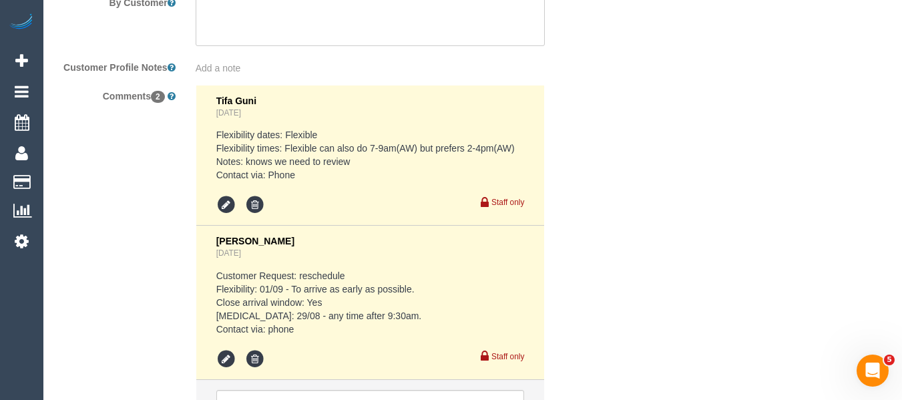
scroll to position [2556, 0]
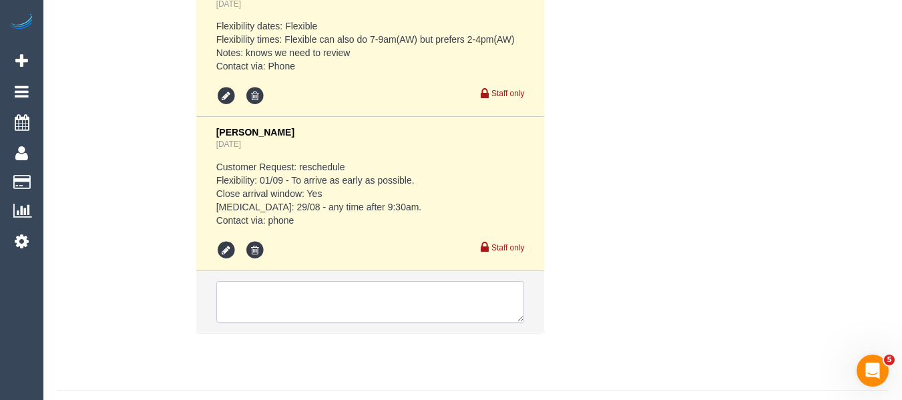
click at [309, 306] on textarea at bounding box center [370, 301] width 308 height 41
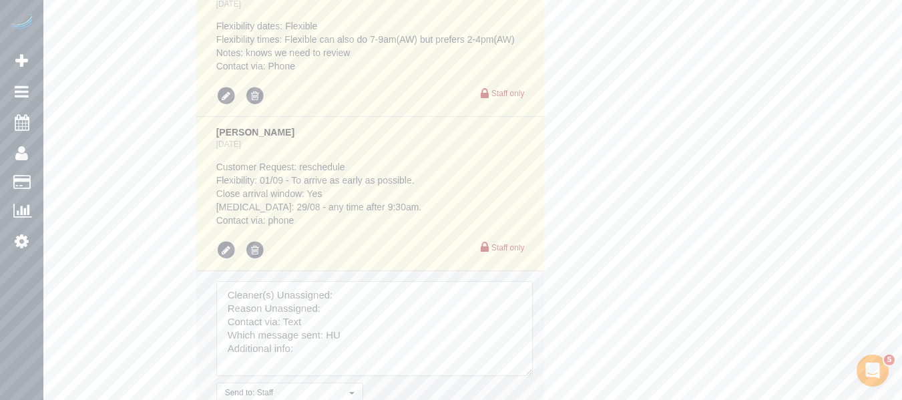
drag, startPoint x: 525, startPoint y: 391, endPoint x: 527, endPoint y: 367, distance: 24.1
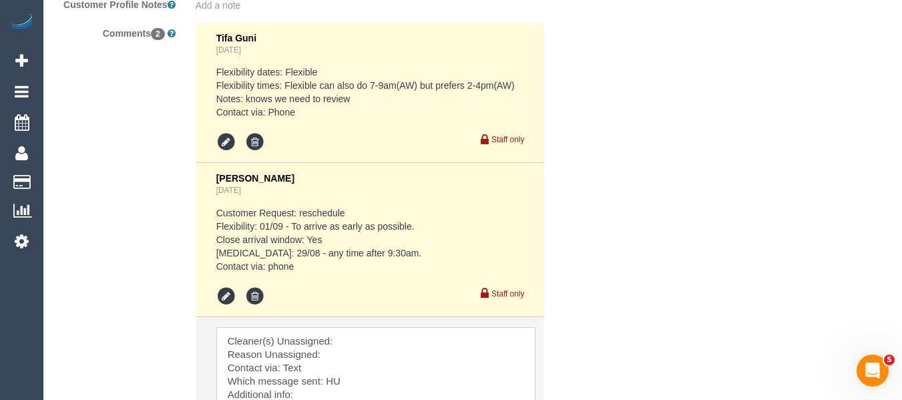
scroll to position [2621, 0]
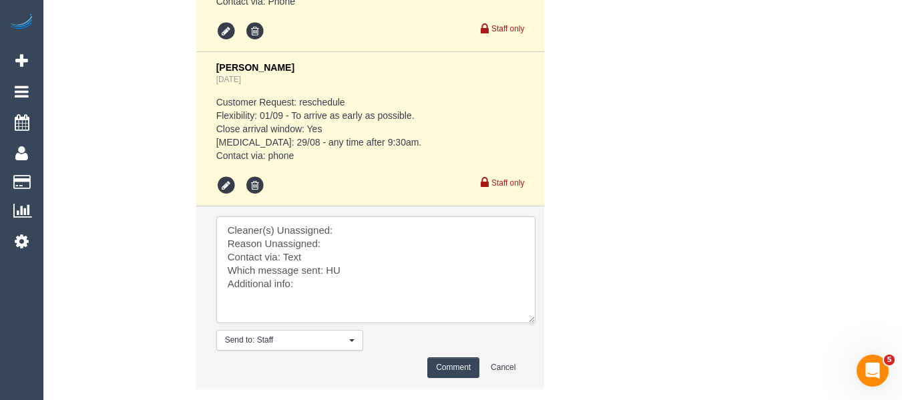
click at [357, 246] on textarea at bounding box center [375, 269] width 319 height 107
paste textarea "61422576036"
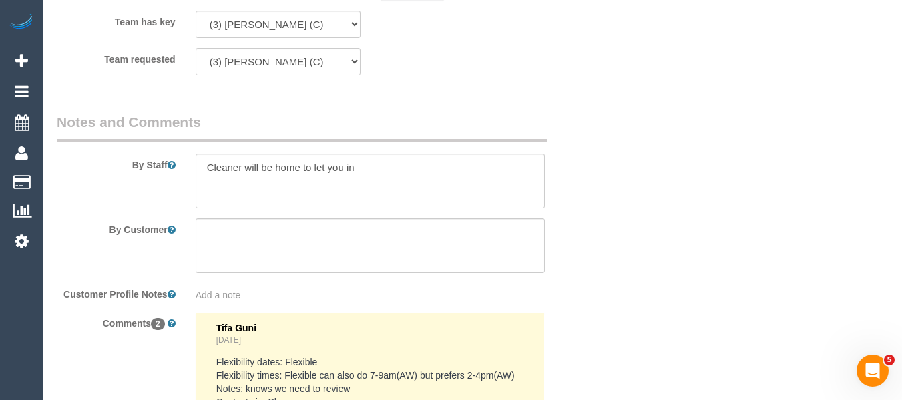
scroll to position [2020, 0]
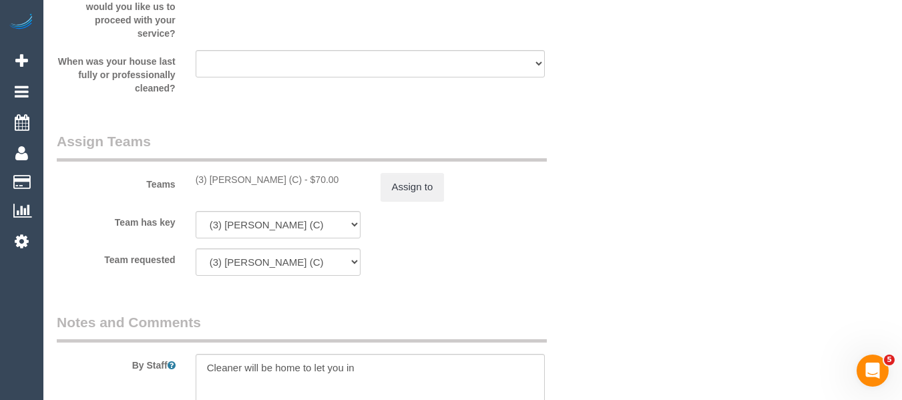
drag, startPoint x: 266, startPoint y: 197, endPoint x: 278, endPoint y: 167, distance: 32.4
click at [211, 186] on div "(3) Murat Karaman (C) - $70.00" at bounding box center [278, 179] width 165 height 13
copy div "Murat Karaman (C)"
click at [424, 201] on button "Assign to" at bounding box center [413, 187] width 64 height 28
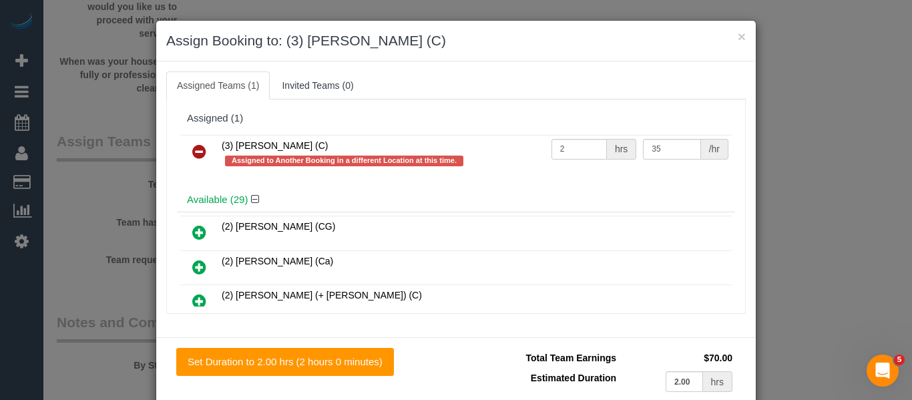
click at [192, 145] on icon at bounding box center [199, 152] width 14 height 16
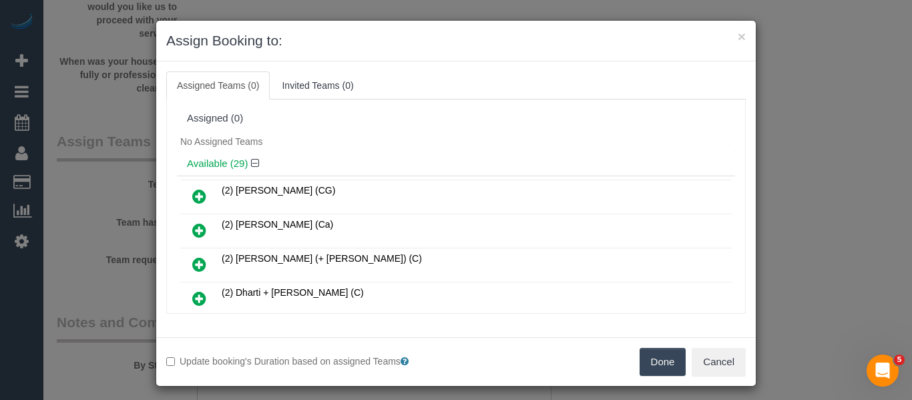
click at [651, 366] on button "Done" at bounding box center [663, 362] width 47 height 28
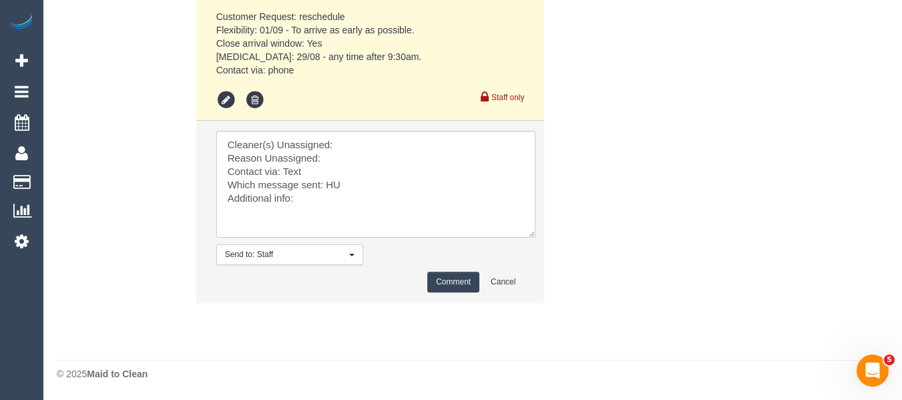
scroll to position [2723, 0]
click at [377, 135] on textarea at bounding box center [375, 184] width 319 height 107
paste textarea "Murat Karaman (C)"
click at [362, 161] on textarea at bounding box center [375, 184] width 319 height 107
drag, startPoint x: 92, startPoint y: 73, endPoint x: -6, endPoint y: -25, distance: 138.8
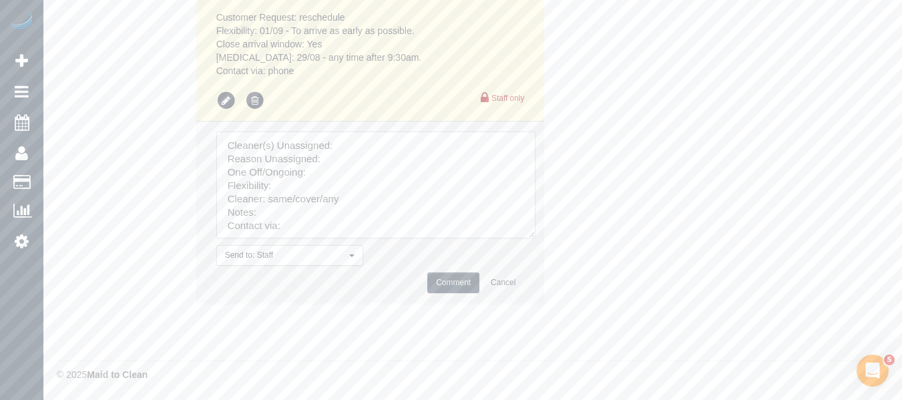
click at [357, 166] on textarea at bounding box center [375, 185] width 319 height 107
paste textarea "Murat Karaman (C)"
drag, startPoint x: 351, startPoint y: 184, endPoint x: 345, endPoint y: 175, distance: 11.1
click at [351, 185] on textarea at bounding box center [375, 185] width 319 height 107
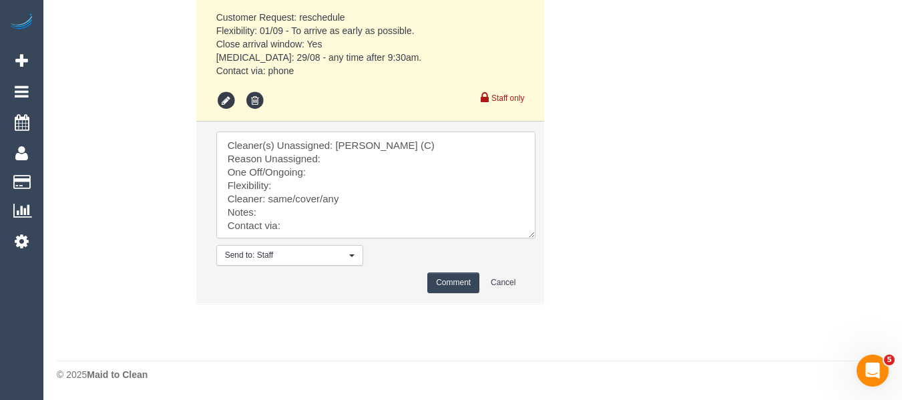
click at [345, 174] on textarea at bounding box center [375, 185] width 319 height 107
click at [342, 188] on textarea at bounding box center [375, 185] width 319 height 107
click at [351, 207] on textarea at bounding box center [375, 185] width 319 height 107
drag, startPoint x: 323, startPoint y: 212, endPoint x: 272, endPoint y: 214, distance: 50.8
click at [272, 214] on textarea at bounding box center [375, 185] width 319 height 107
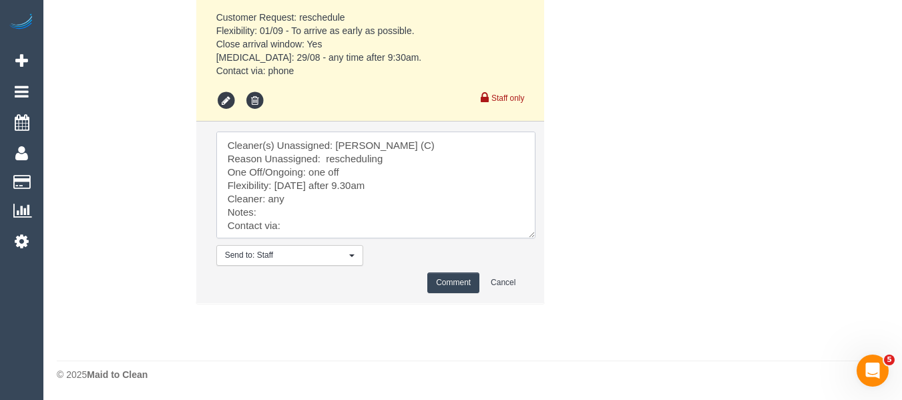
click at [289, 238] on textarea at bounding box center [375, 185] width 319 height 107
type textarea "Cleaner(s) Unassigned: Murat Karaman (C) Reason Unassigned: rescheduling One Of…"
click at [457, 293] on button "Comment" at bounding box center [453, 282] width 52 height 21
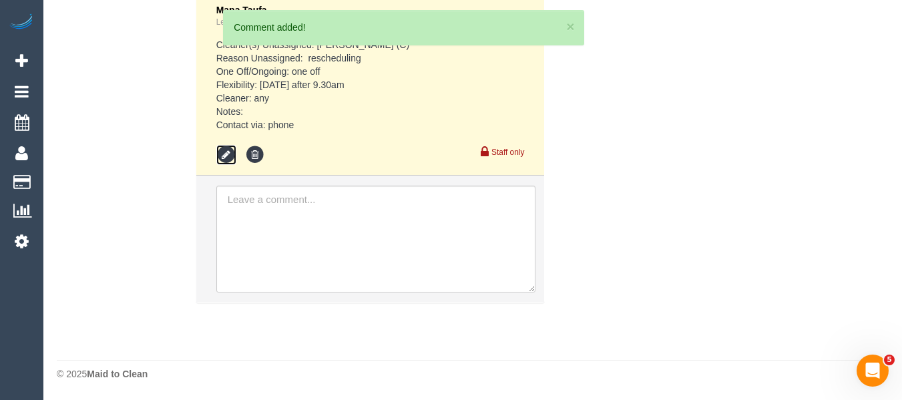
click at [218, 146] on icon at bounding box center [226, 155] width 20 height 20
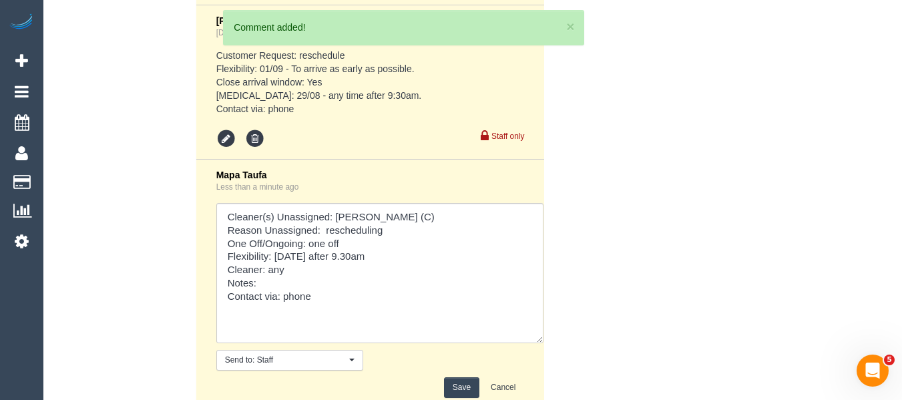
drag, startPoint x: 519, startPoint y: 264, endPoint x: 536, endPoint y: 365, distance: 101.6
click at [536, 343] on textarea at bounding box center [379, 273] width 327 height 140
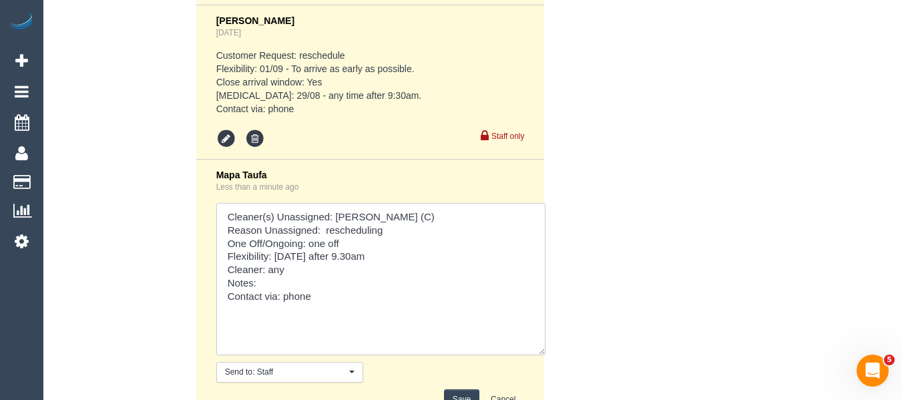
click at [282, 298] on textarea at bounding box center [380, 279] width 329 height 152
click at [317, 307] on textarea at bounding box center [380, 279] width 329 height 152
click at [308, 300] on textarea at bounding box center [380, 279] width 329 height 152
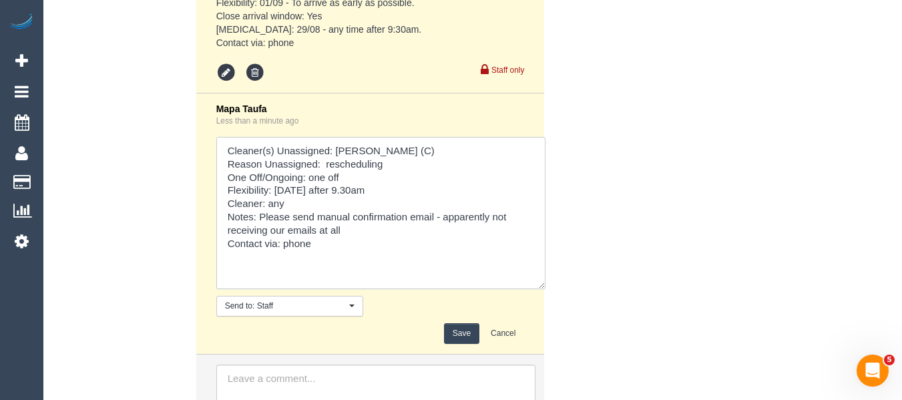
scroll to position [2734, 0]
type textarea "Cleaner(s) Unassigned: Murat Karaman (C) Reason Unassigned: rescheduling One Of…"
click at [462, 343] on button "Save" at bounding box center [461, 333] width 35 height 21
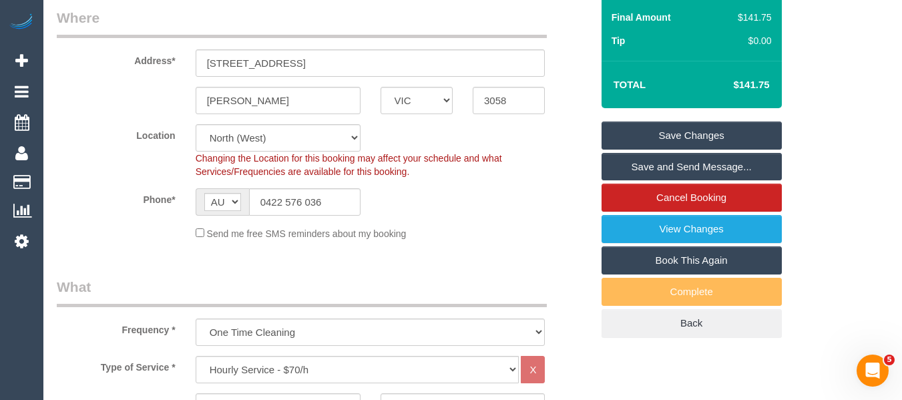
scroll to position [227, 0]
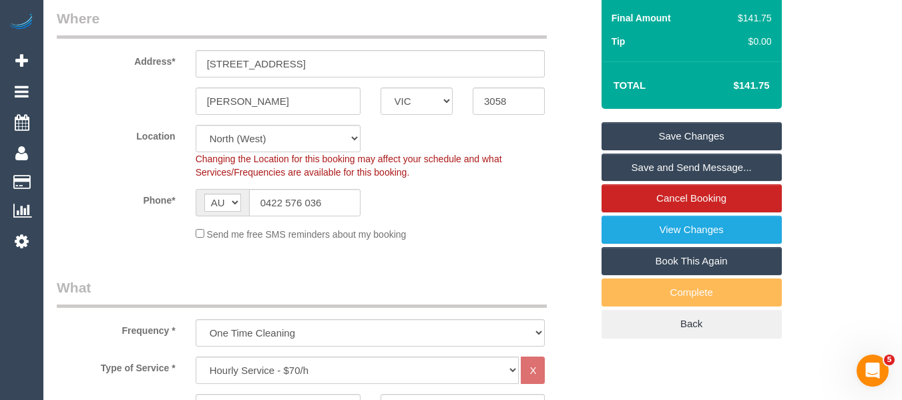
click at [668, 146] on link "Save Changes" at bounding box center [692, 136] width 180 height 28
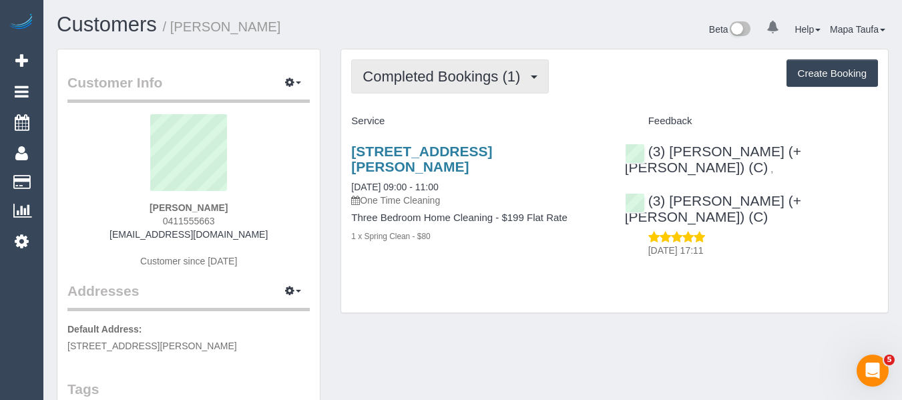
click at [415, 63] on button "Completed Bookings (1)" at bounding box center [450, 76] width 198 height 34
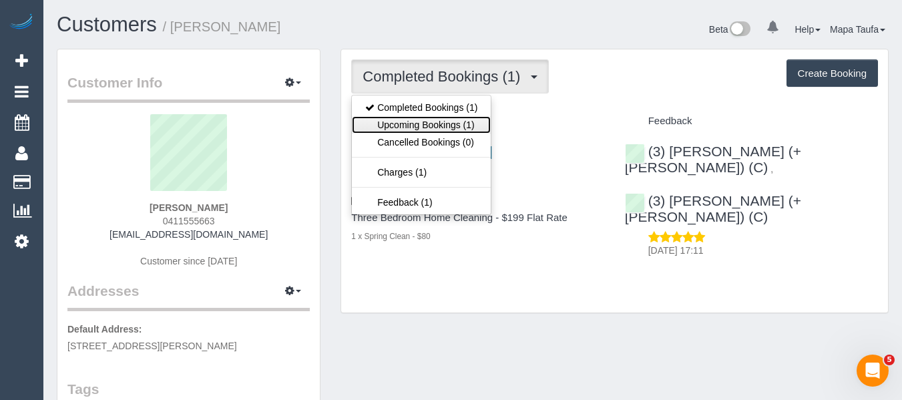
click at [423, 121] on link "Upcoming Bookings (1)" at bounding box center [421, 124] width 139 height 17
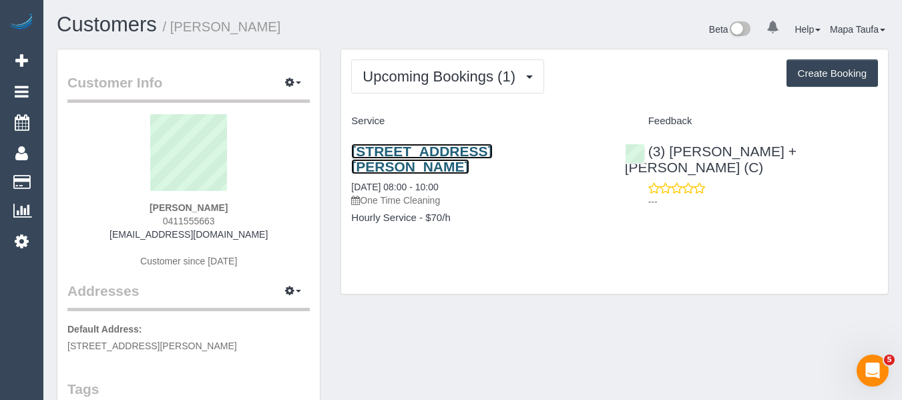
click at [404, 150] on link "6/8 Barry St, Brunswick, VIC 3065" at bounding box center [421, 159] width 141 height 31
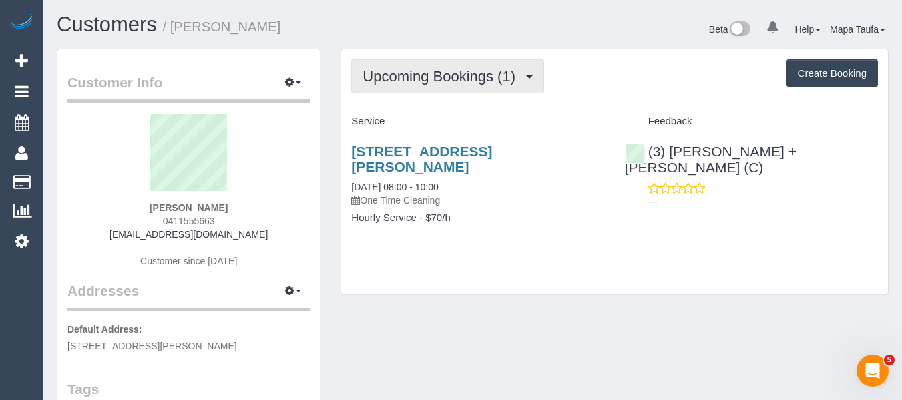
click at [407, 71] on span "Upcoming Bookings (1)" at bounding box center [443, 76] width 160 height 17
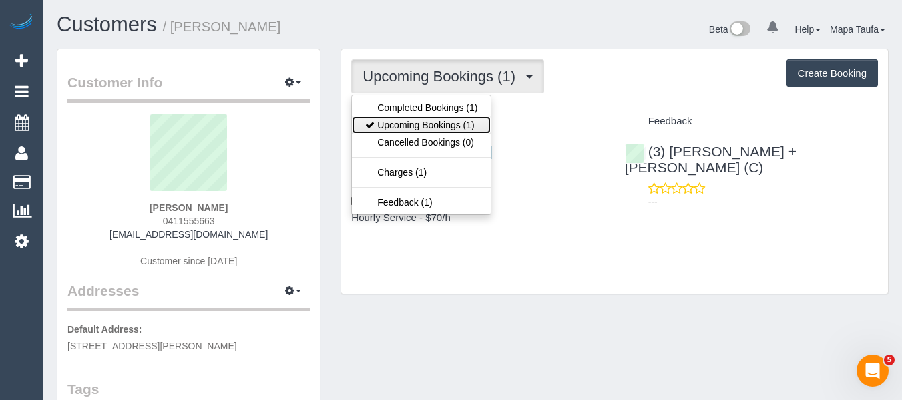
click at [403, 120] on link "Upcoming Bookings (1)" at bounding box center [421, 124] width 139 height 17
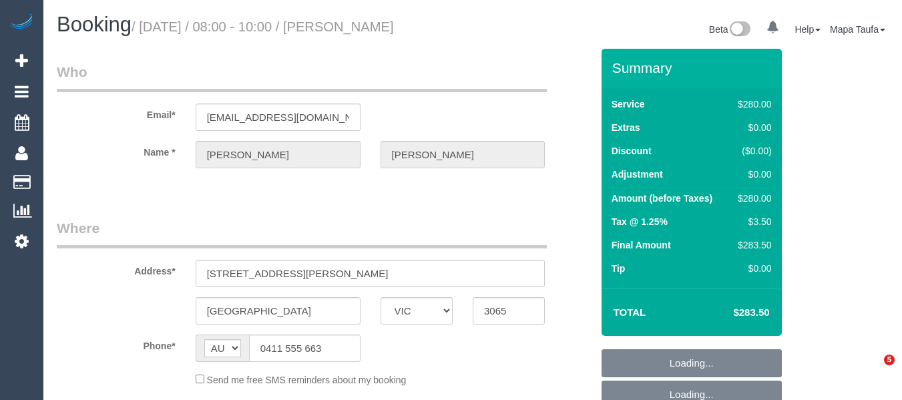
select select "VIC"
select select "string:stripe-pm_1PJ2XC2GScqysDRVwDH1K4qt"
select select "number:28"
select select "number:14"
select select "number:19"
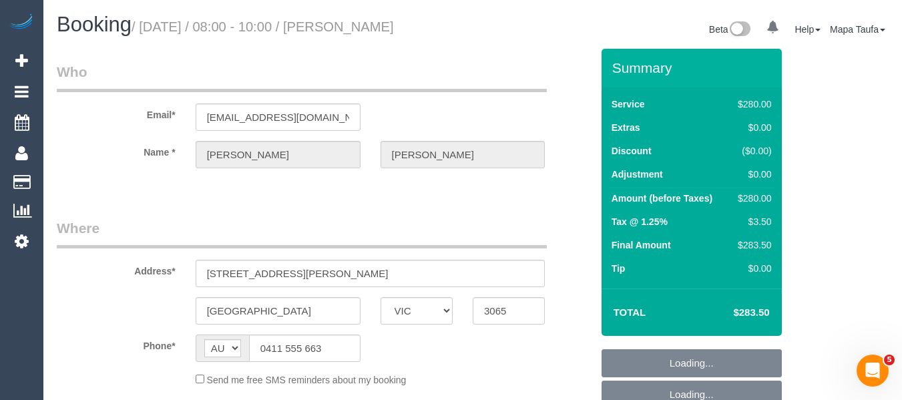
select select "number:24"
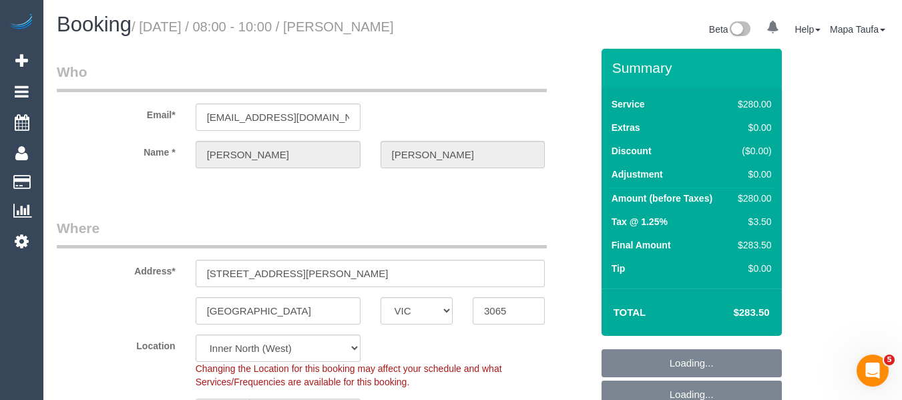
select select "object:702"
select select "240"
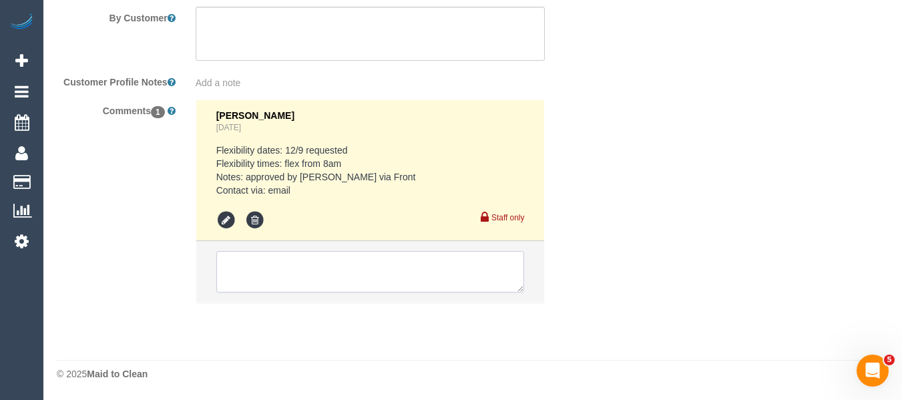
click at [282, 274] on textarea at bounding box center [370, 271] width 308 height 41
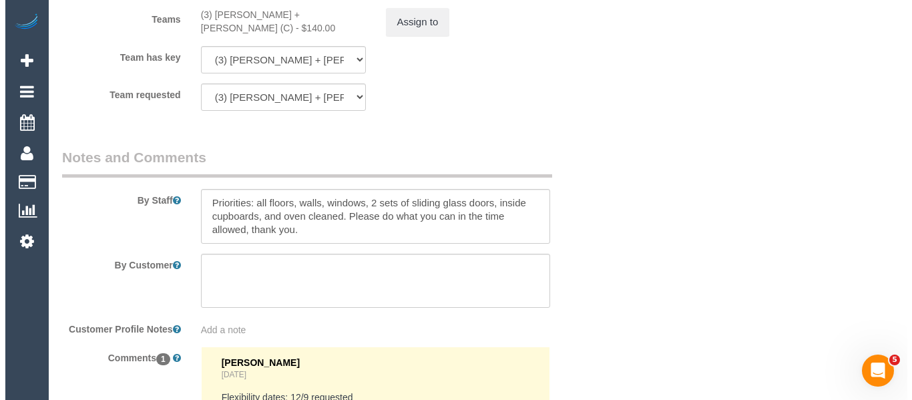
scroll to position [2014, 0]
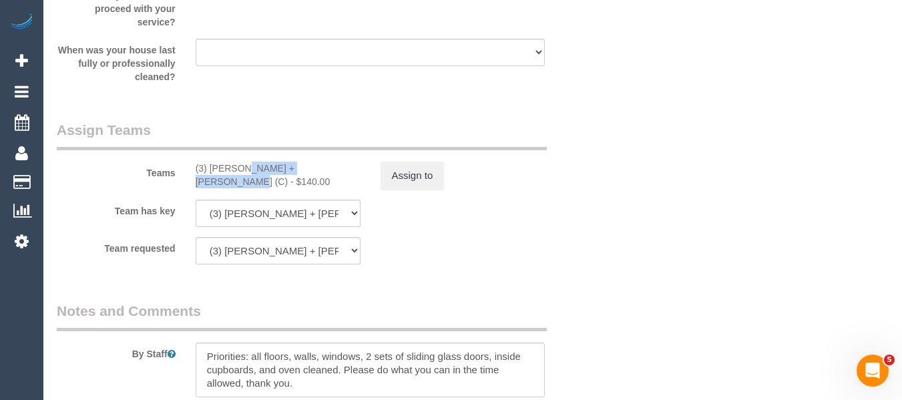
drag, startPoint x: 287, startPoint y: 167, endPoint x: 203, endPoint y: 166, distance: 84.1
click at [203, 166] on div "(3) Denis + Kaira (C) - $140.00" at bounding box center [278, 175] width 165 height 27
copy div ") Denis + Kaira (C) -"
click at [393, 179] on button "Assign to" at bounding box center [413, 176] width 64 height 28
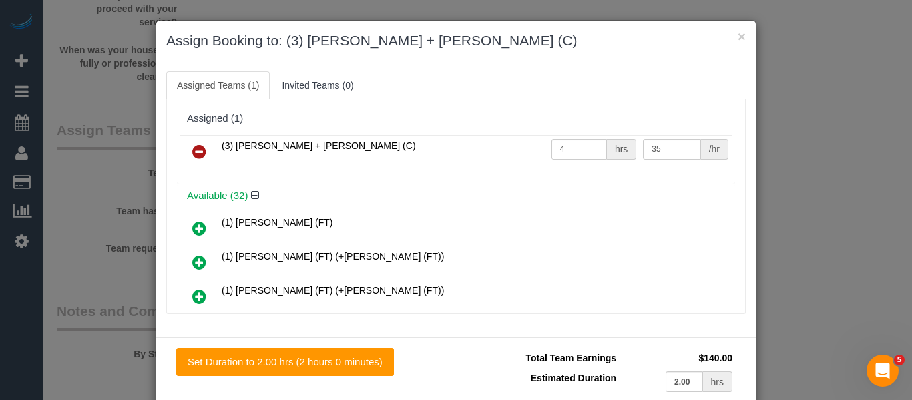
drag, startPoint x: 197, startPoint y: 152, endPoint x: 210, endPoint y: 153, distance: 12.8
click at [196, 153] on icon at bounding box center [199, 152] width 14 height 16
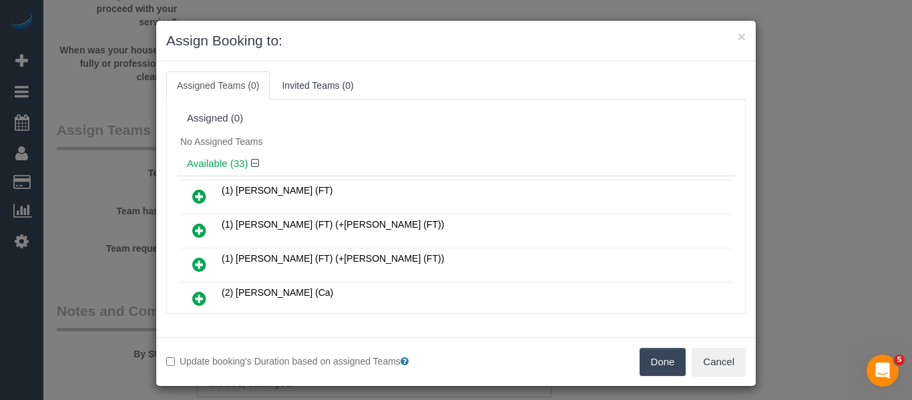
click at [640, 358] on button "Done" at bounding box center [663, 362] width 47 height 28
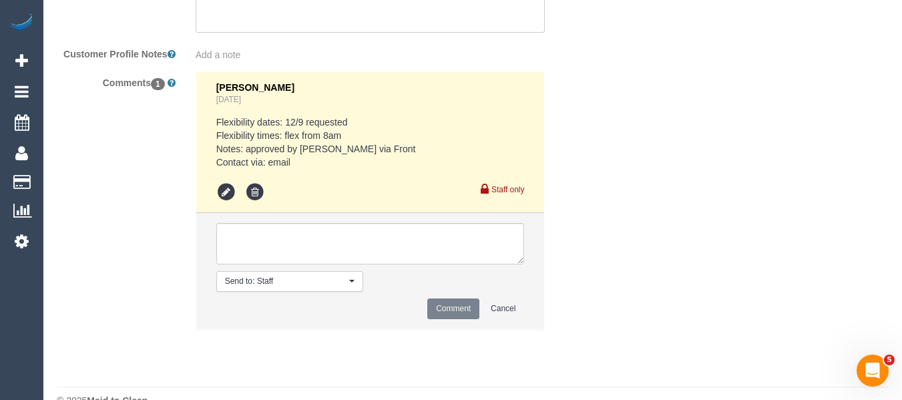
scroll to position [2469, 0]
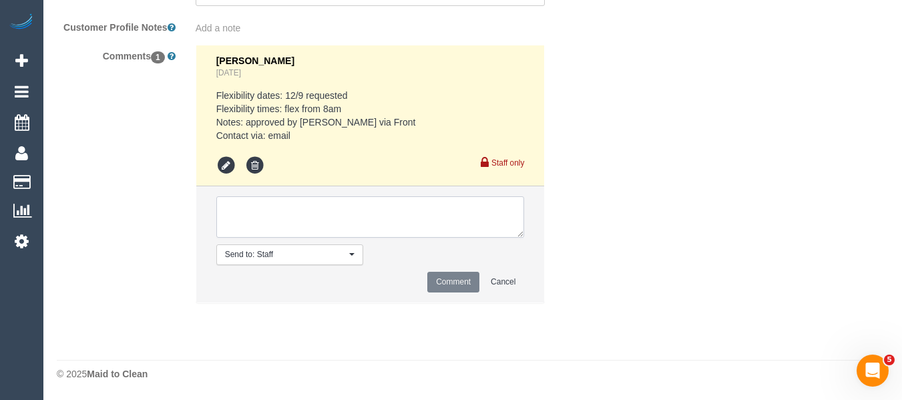
click at [268, 222] on textarea at bounding box center [370, 216] width 308 height 41
paste textarea ") Denis + Kaira (C) -"
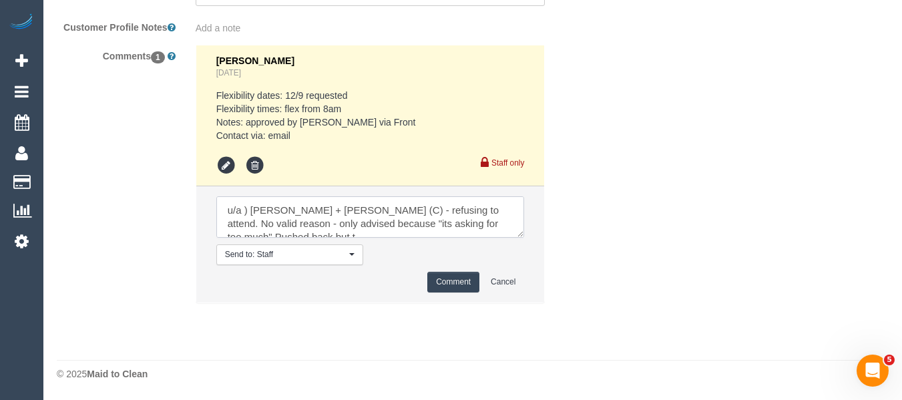
scroll to position [5, 0]
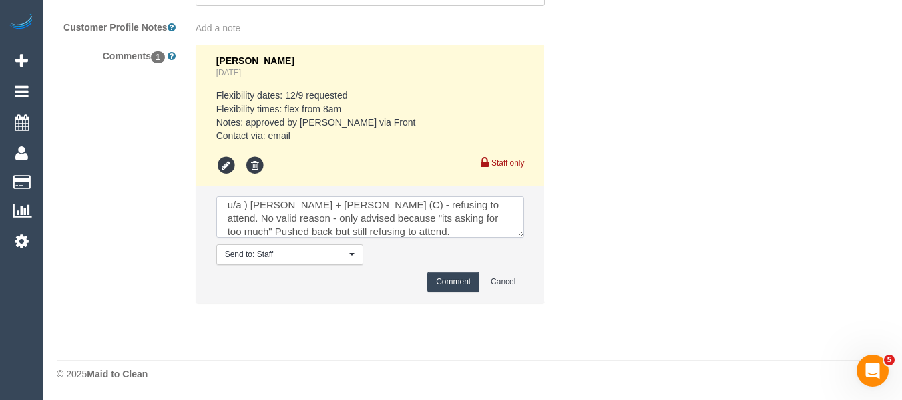
type textarea "u/a ) Denis + Kaira (C) - refusing to attend. No valid reason - only advised be…"
click at [437, 280] on button "Comment" at bounding box center [453, 282] width 52 height 21
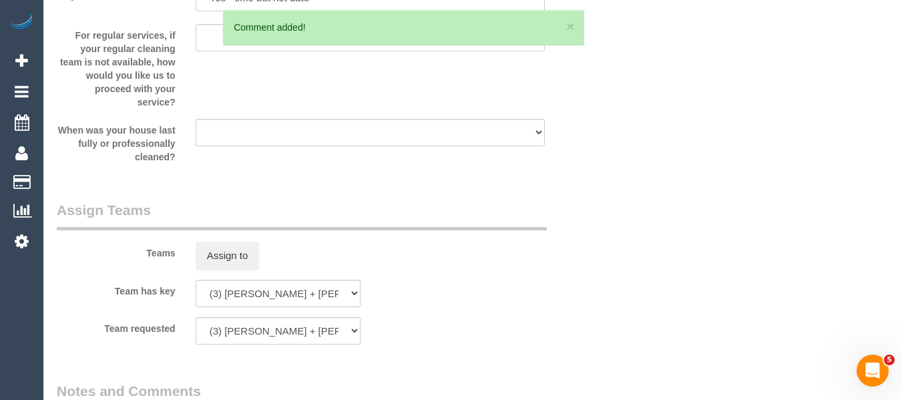
scroll to position [279, 0]
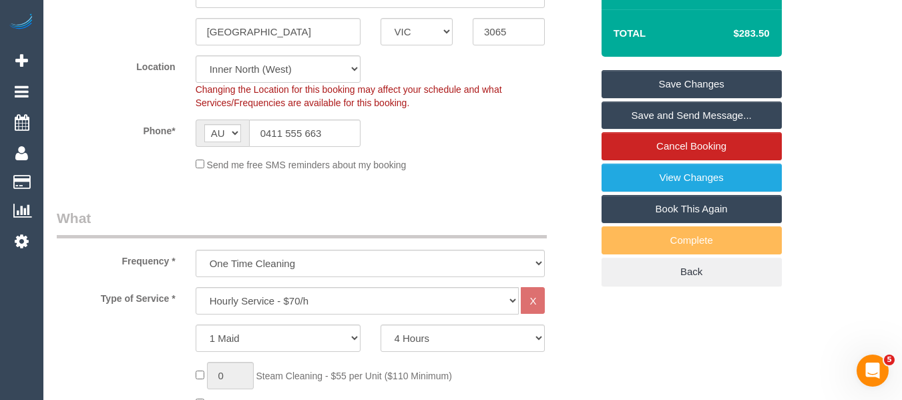
click at [733, 78] on link "Save Changes" at bounding box center [692, 84] width 180 height 28
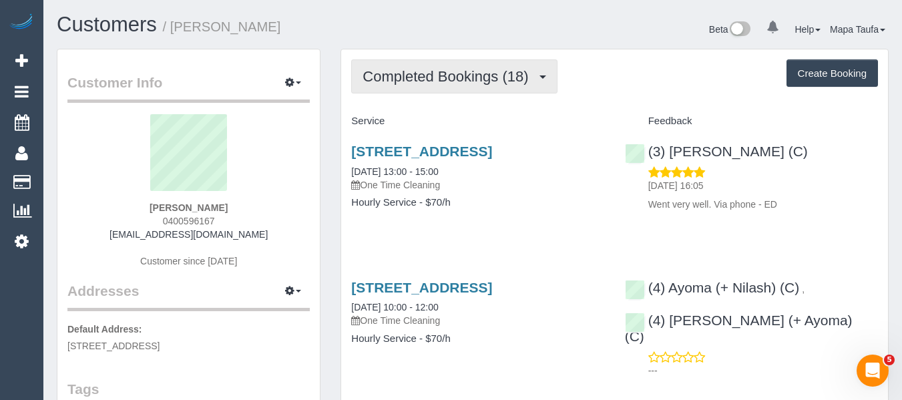
click at [459, 80] on span "Completed Bookings (18)" at bounding box center [449, 76] width 172 height 17
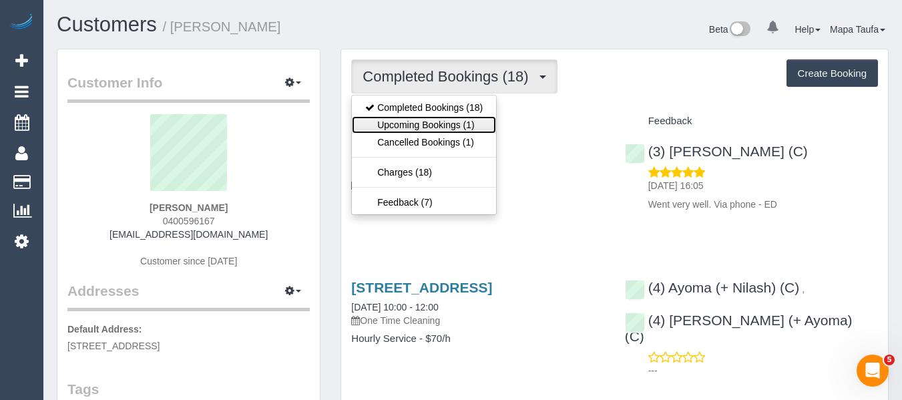
drag, startPoint x: 449, startPoint y: 124, endPoint x: 411, endPoint y: 134, distance: 39.4
click at [449, 123] on link "Upcoming Bookings (1)" at bounding box center [424, 124] width 144 height 17
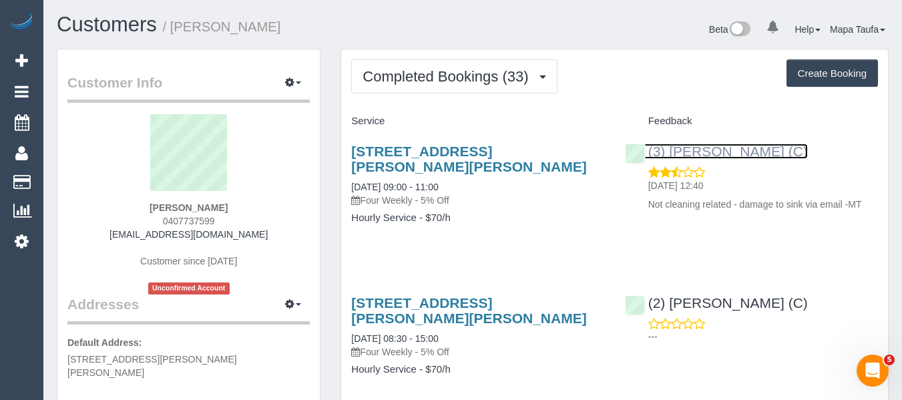
click at [701, 150] on link "(3) Ahlam Borvaieh (C)" at bounding box center [716, 151] width 183 height 15
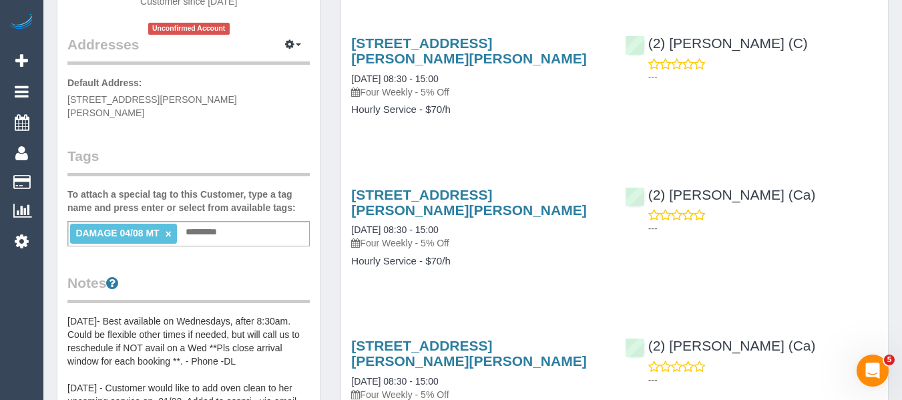
scroll to position [267, 0]
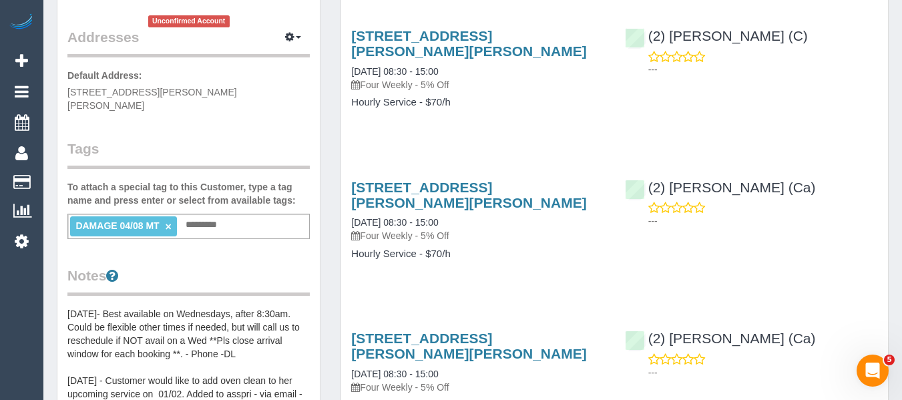
click at [170, 221] on link "×" at bounding box center [169, 226] width 6 height 11
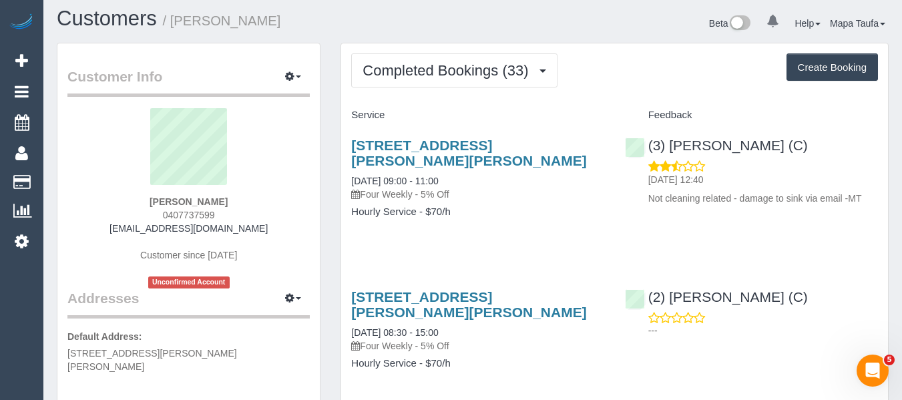
scroll to position [0, 0]
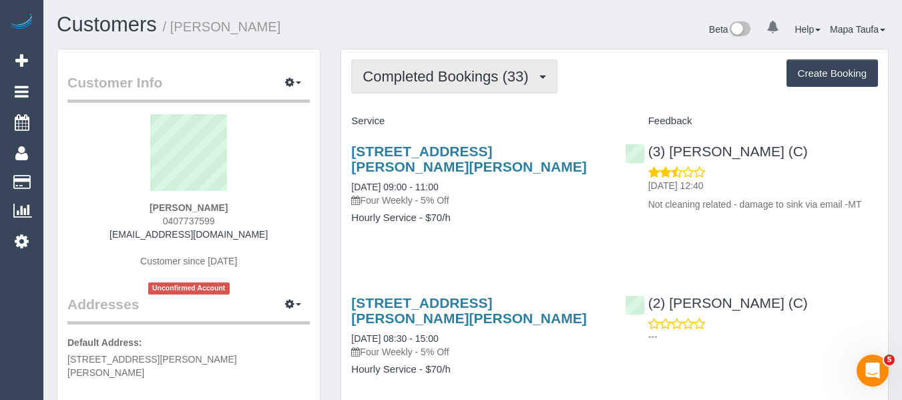
click at [408, 67] on button "Completed Bookings (33)" at bounding box center [454, 76] width 206 height 34
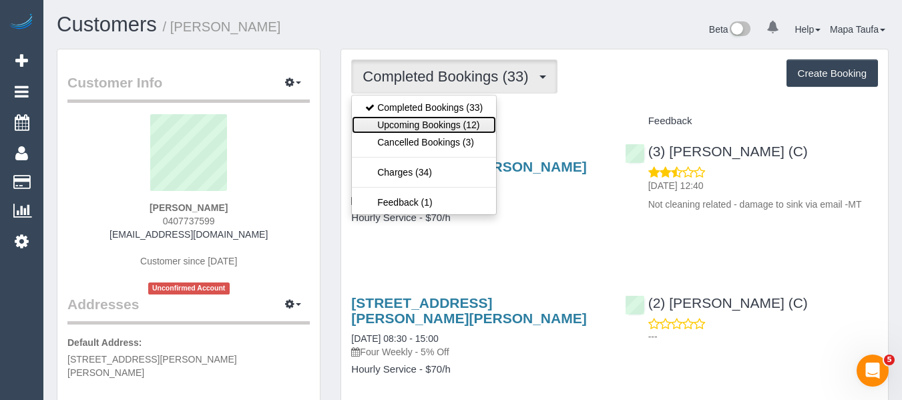
click at [430, 117] on link "Upcoming Bookings (12)" at bounding box center [424, 124] width 144 height 17
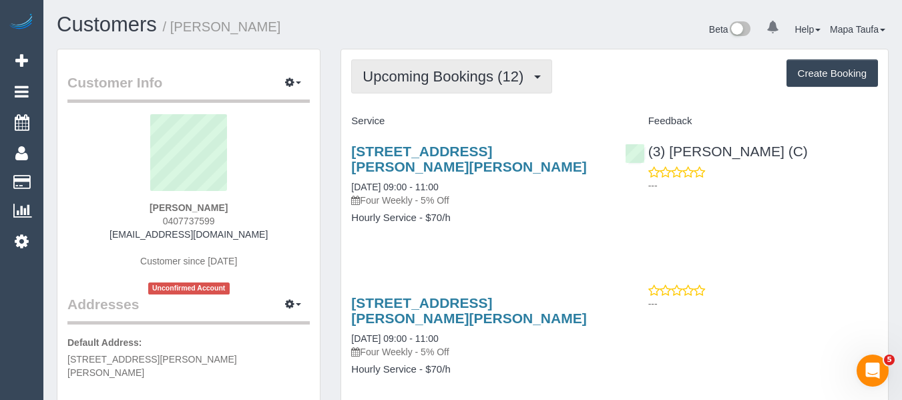
click at [444, 77] on span "Upcoming Bookings (12)" at bounding box center [447, 76] width 168 height 17
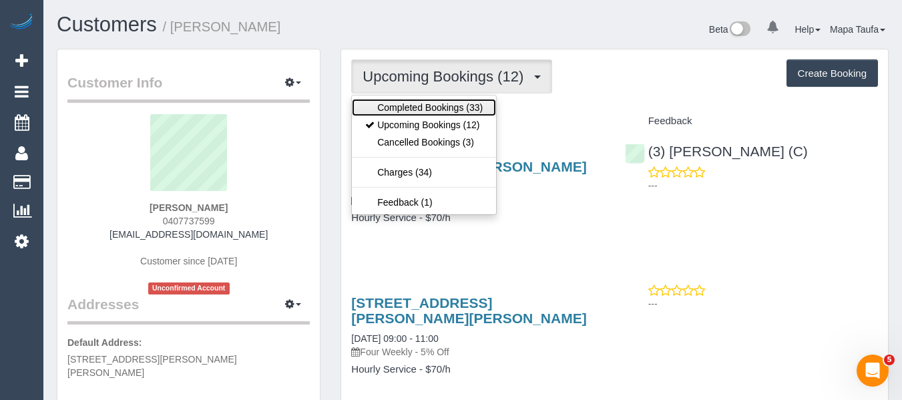
click at [425, 111] on link "Completed Bookings (33)" at bounding box center [424, 107] width 144 height 17
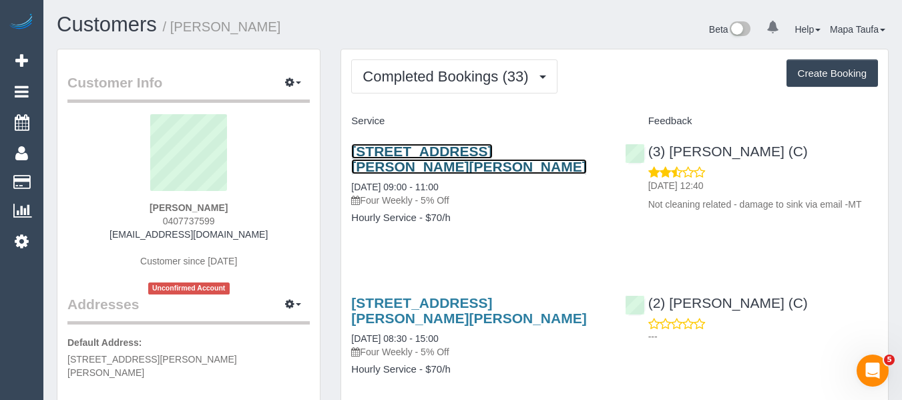
click at [377, 154] on link "149 Murray Rd, Preston, VIC 3072" at bounding box center [468, 159] width 235 height 31
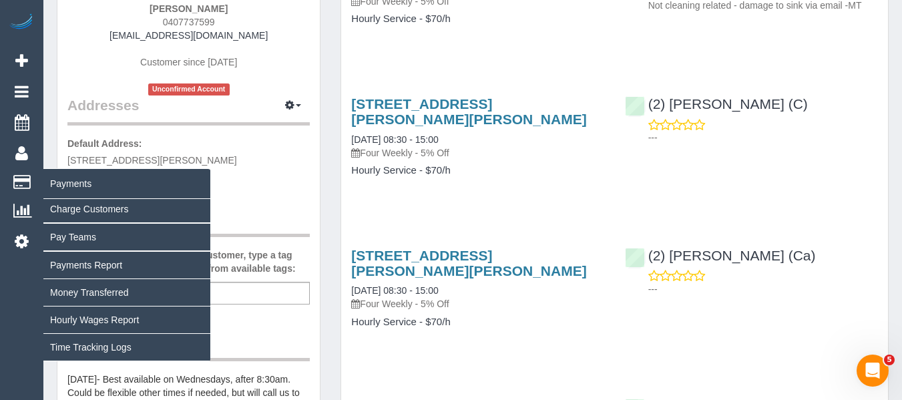
scroll to position [200, 0]
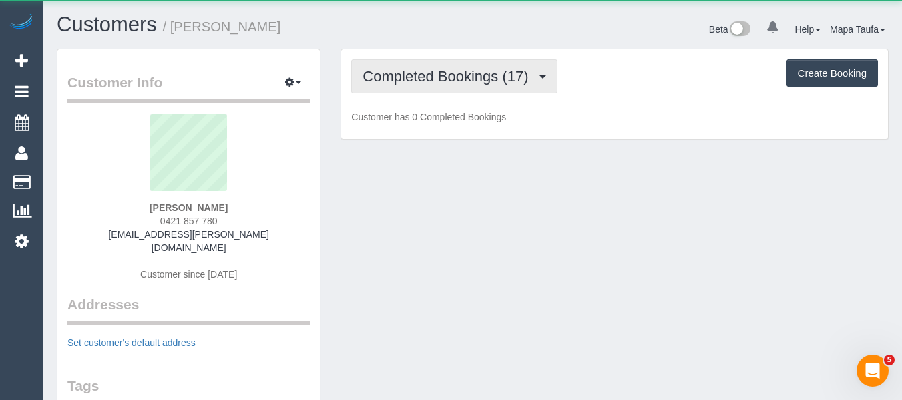
drag, startPoint x: 457, startPoint y: 76, endPoint x: 443, endPoint y: 111, distance: 37.4
click at [454, 82] on span "Completed Bookings (17)" at bounding box center [449, 76] width 172 height 17
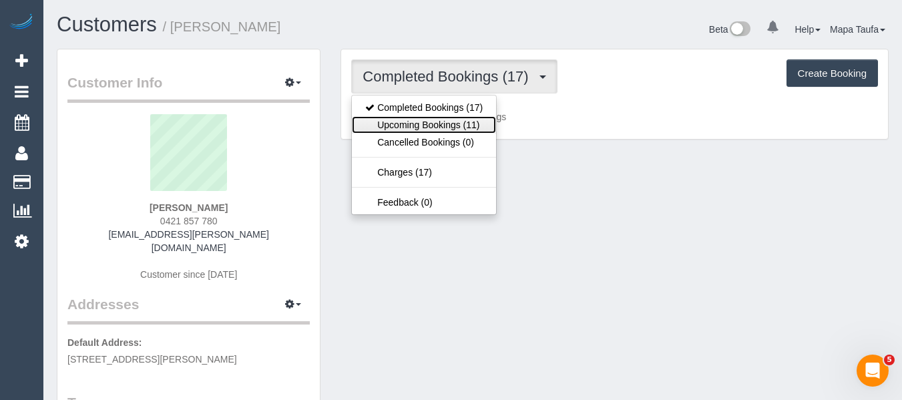
click at [442, 123] on link "Upcoming Bookings (11)" at bounding box center [424, 124] width 144 height 17
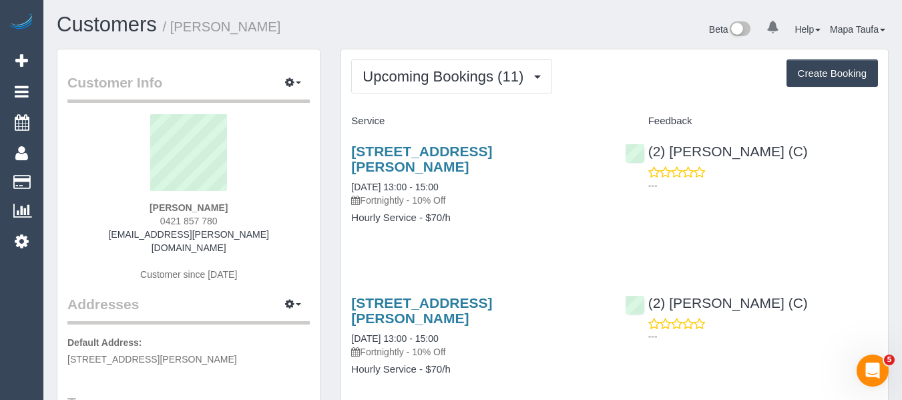
click at [481, 31] on div "Beta 0 Your Notifications You have 0 alerts Help Help Docs Take a Tour Contact …" at bounding box center [686, 30] width 426 height 35
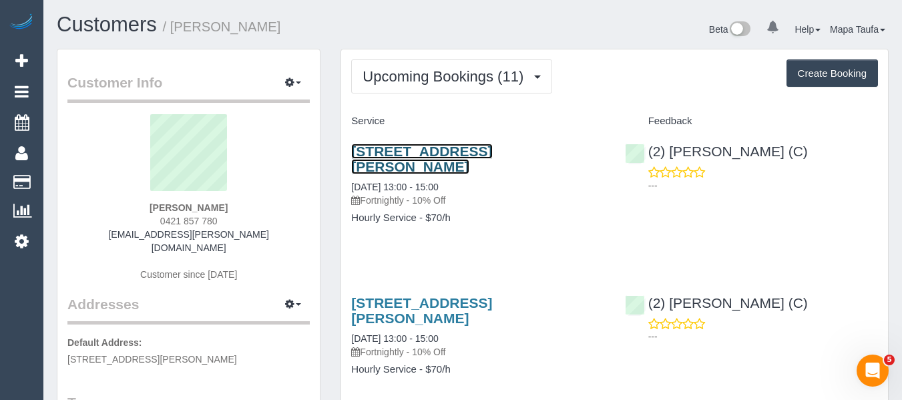
click at [492, 148] on link "[STREET_ADDRESS][PERSON_NAME]" at bounding box center [421, 159] width 141 height 31
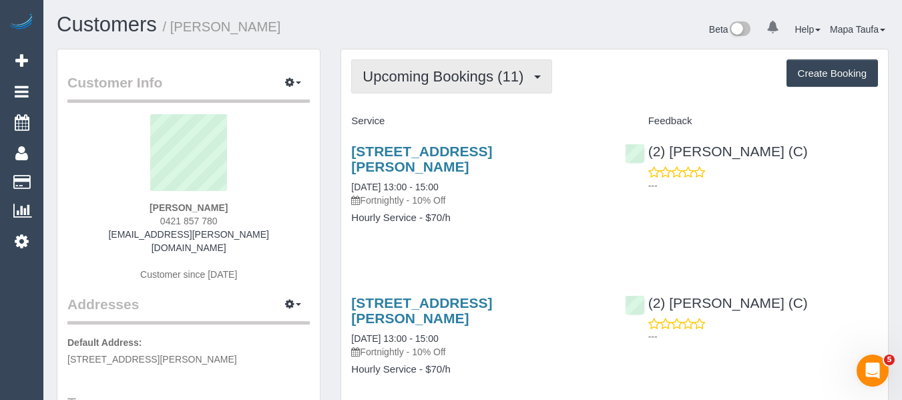
click at [458, 79] on span "Upcoming Bookings (11)" at bounding box center [447, 76] width 168 height 17
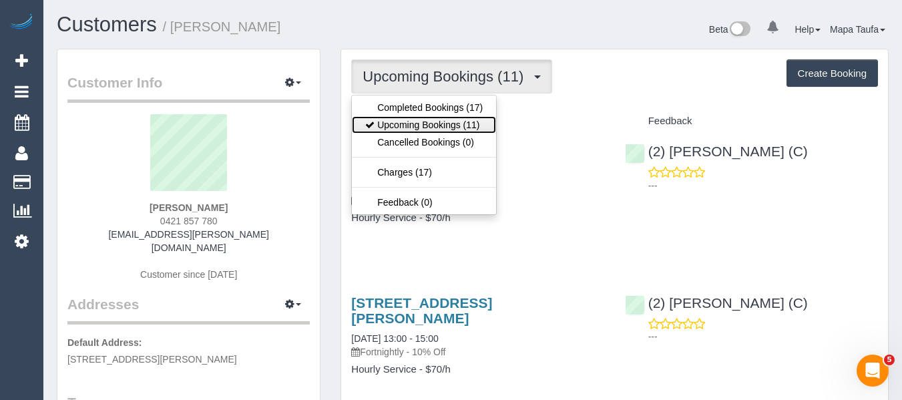
click at [443, 121] on link "Upcoming Bookings (11)" at bounding box center [424, 124] width 144 height 17
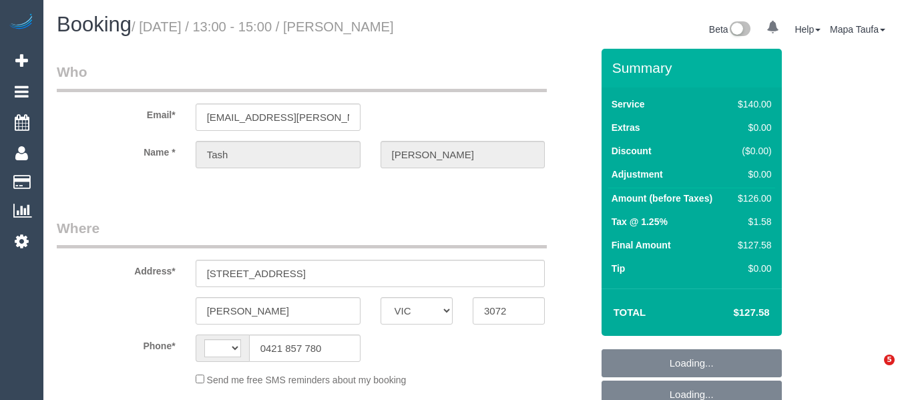
select select "VIC"
select select "number:27"
select select "number:14"
select select "number:19"
select select "number:36"
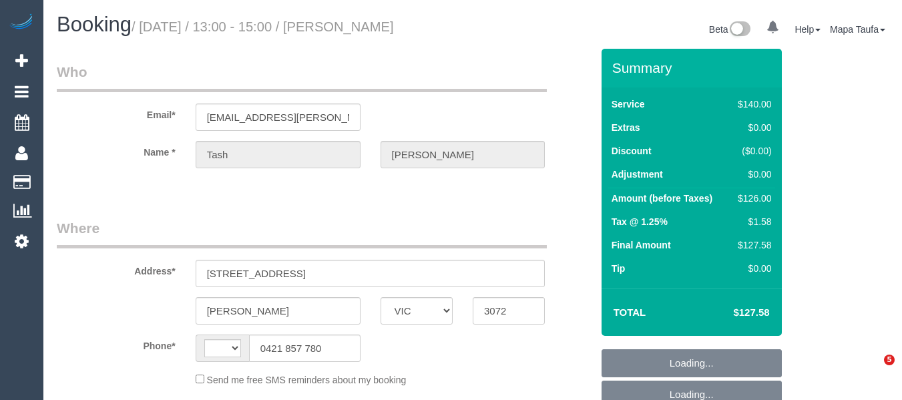
select select "number:34"
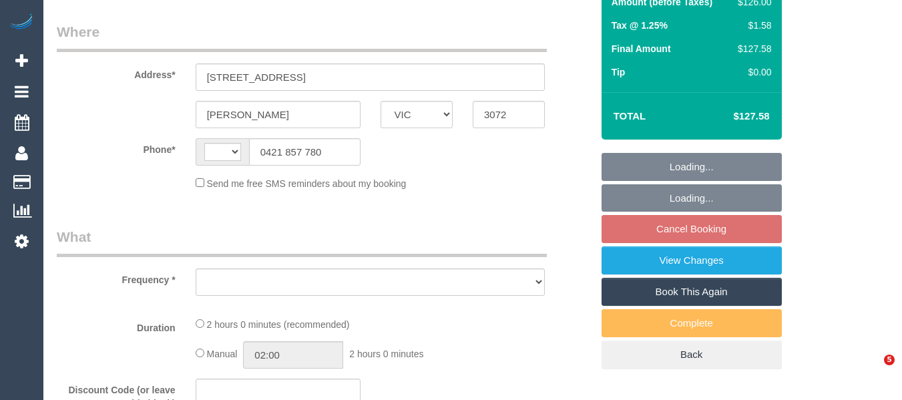
select select "string:AU"
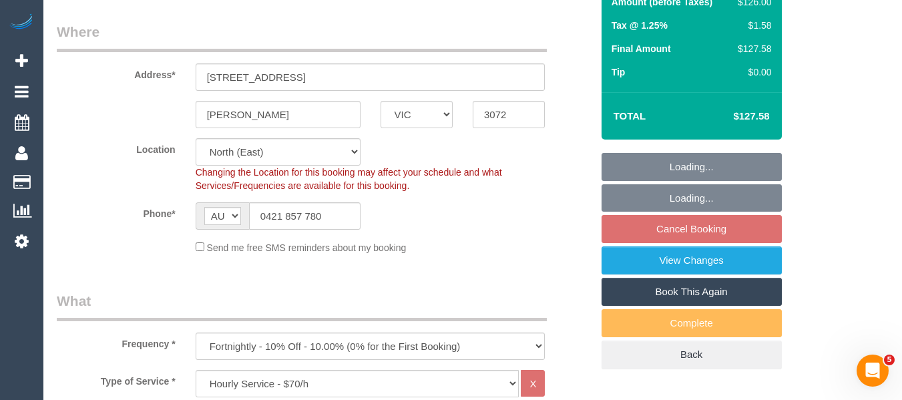
scroll to position [200, 0]
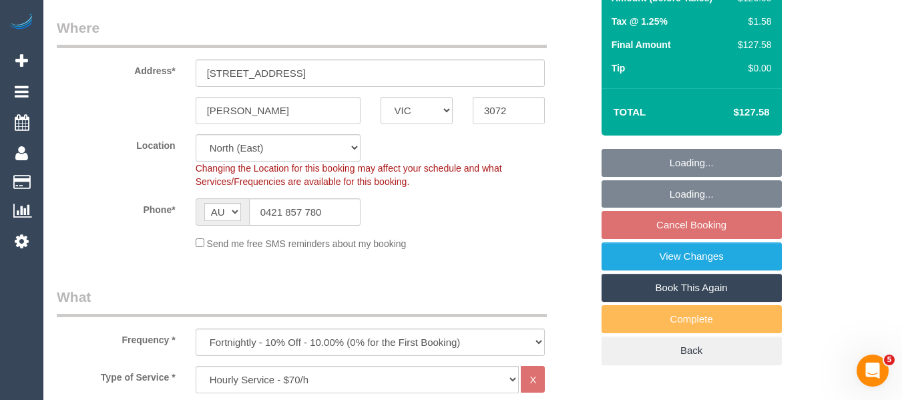
select select "object:1473"
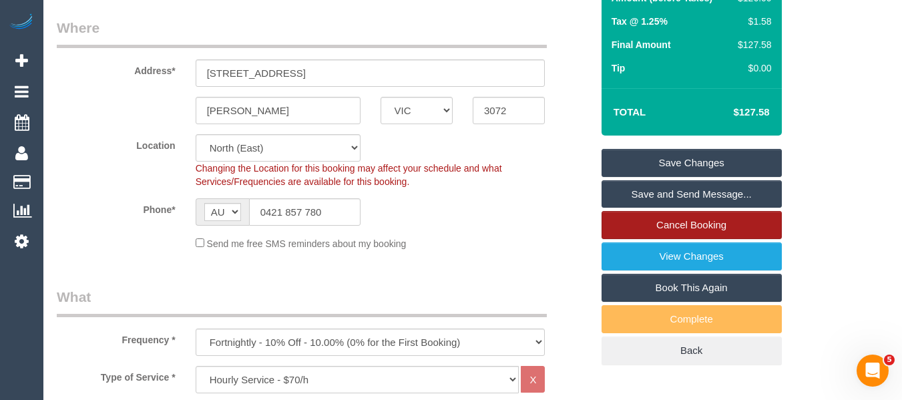
click at [724, 225] on link "Cancel Booking" at bounding box center [692, 225] width 180 height 28
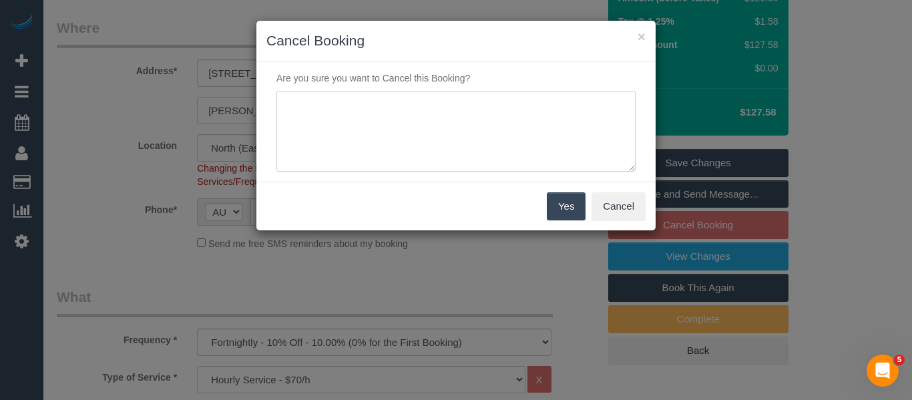
click at [325, 144] on textarea at bounding box center [455, 131] width 359 height 81
type textarea "service not needed will be away via phone -MT"
click at [557, 206] on button "Yes" at bounding box center [566, 206] width 39 height 28
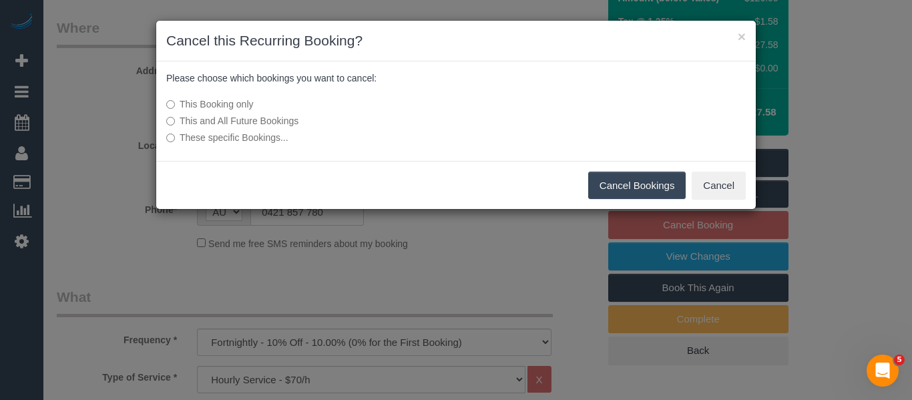
click at [656, 188] on button "Cancel Bookings" at bounding box center [637, 186] width 98 height 28
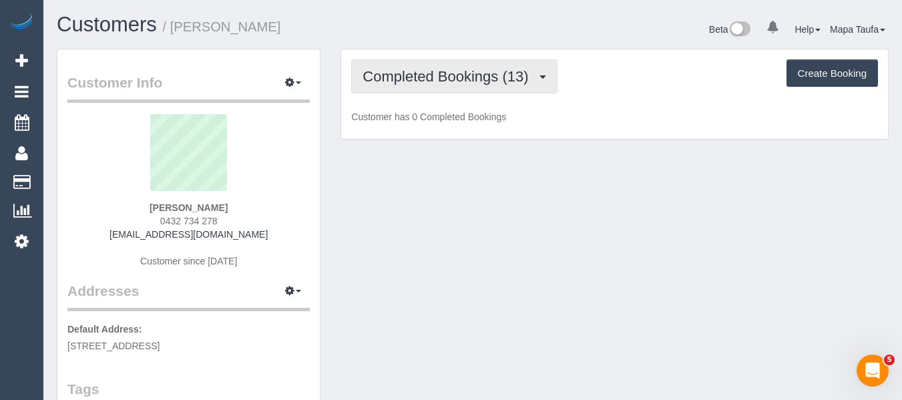
click at [512, 66] on button "Completed Bookings (13)" at bounding box center [454, 76] width 206 height 34
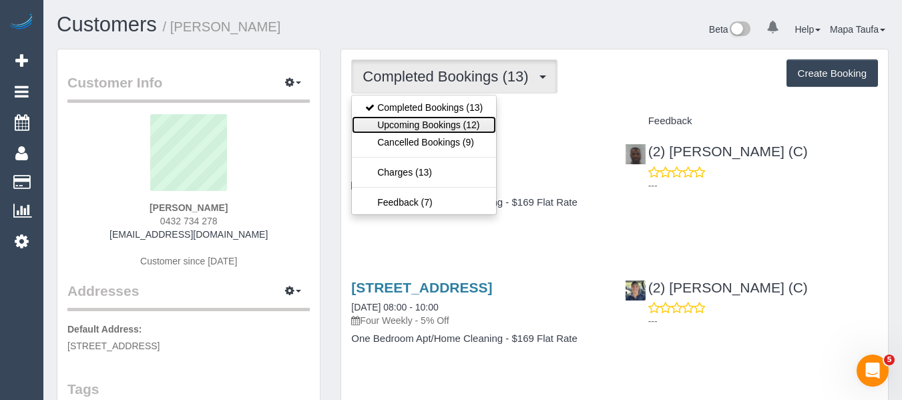
click at [462, 118] on link "Upcoming Bookings (12)" at bounding box center [424, 124] width 144 height 17
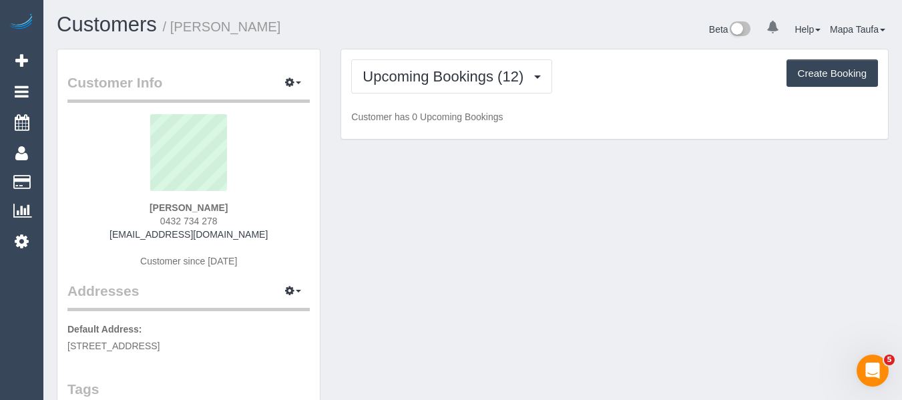
click at [501, 35] on div "Beta 0 Your Notifications You have 0 alerts Help Help Docs Take a Tour Contact …" at bounding box center [686, 30] width 426 height 35
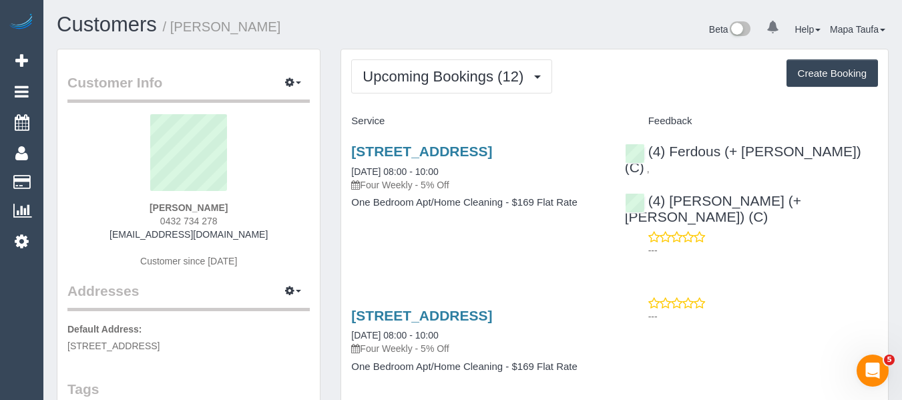
drag, startPoint x: 433, startPoint y: 170, endPoint x: 350, endPoint y: 150, distance: 85.0
click at [350, 150] on div "[STREET_ADDRESS] [DATE] 08:00 - 10:00 Four Weekly - 5% Off One Bedroom Apt/Home…" at bounding box center [477, 183] width 273 height 103
copy link "[STREET_ADDRESS]"
click at [642, 85] on div "Upcoming Bookings (12) Completed Bookings (13) Upcoming Bookings (12) Cancelled…" at bounding box center [614, 76] width 527 height 34
drag, startPoint x: 204, startPoint y: 220, endPoint x: 158, endPoint y: 218, distance: 46.1
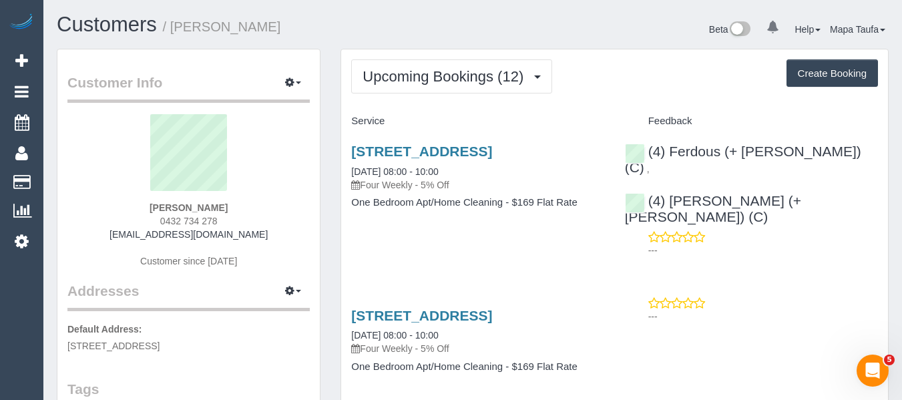
click at [158, 218] on div "oscar mccall 0432 734 278 ojmccall@gmail.com Customer since 2023" at bounding box center [188, 197] width 242 height 167
copy span "0432 734 278"
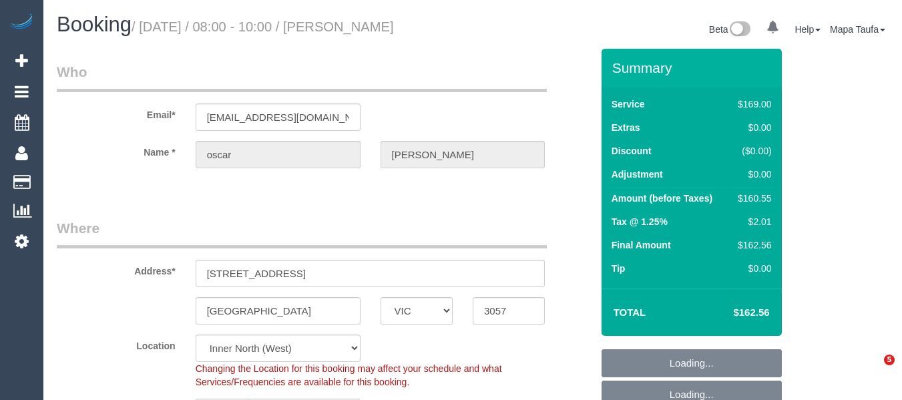
select select "VIC"
select select "spot1"
select select "number:27"
select select "number:14"
select select "number:18"
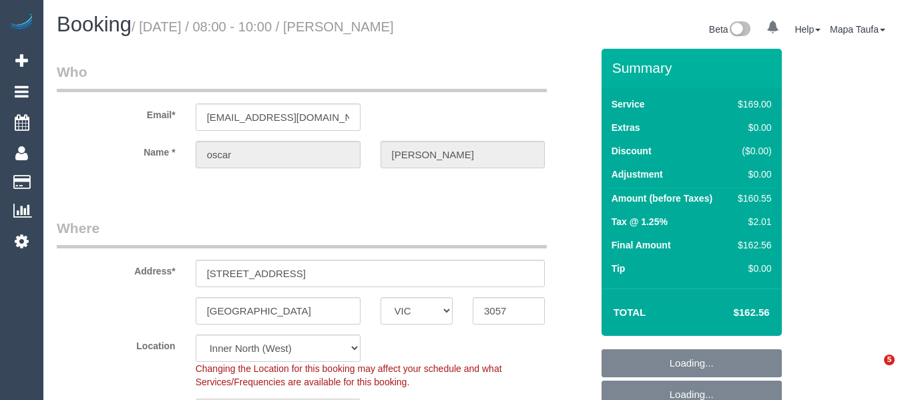
select select "number:36"
select select "number:34"
select select "number:12"
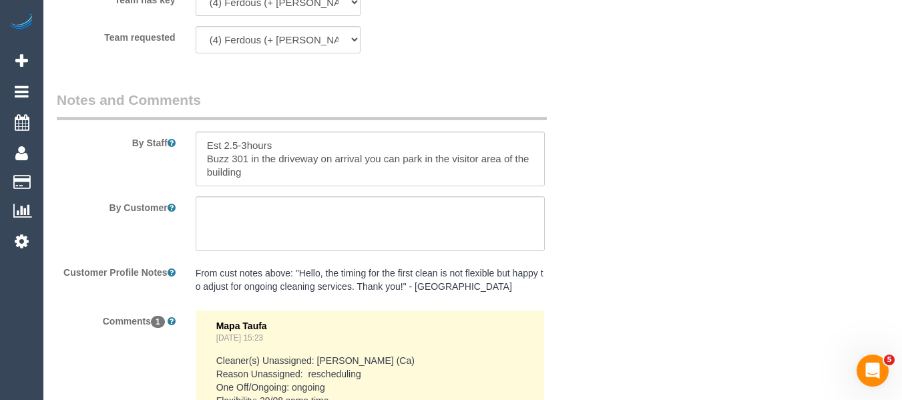
scroll to position [2260, 0]
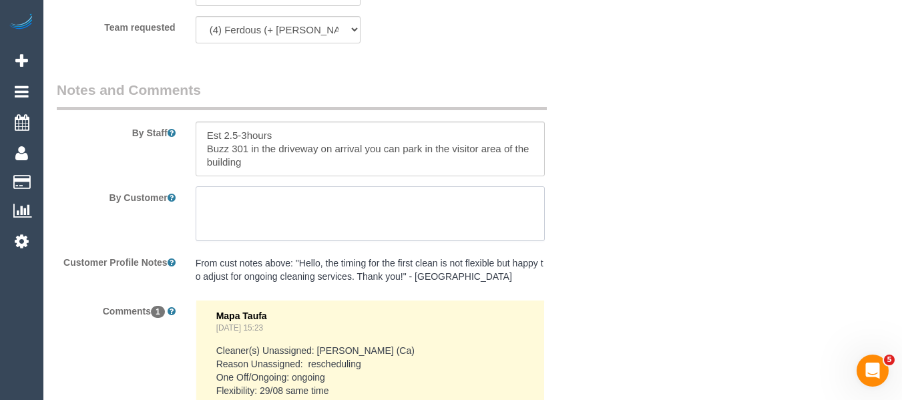
click at [335, 192] on textarea at bounding box center [371, 213] width 350 height 55
type textarea "The entrance is on albert street."
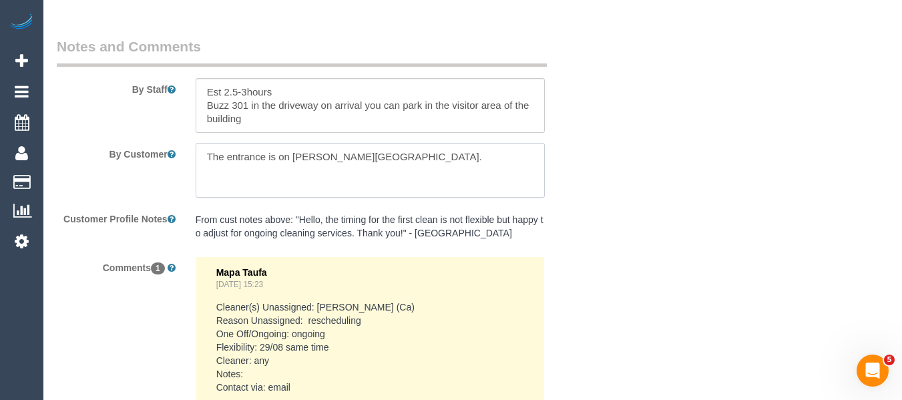
scroll to position [2326, 0]
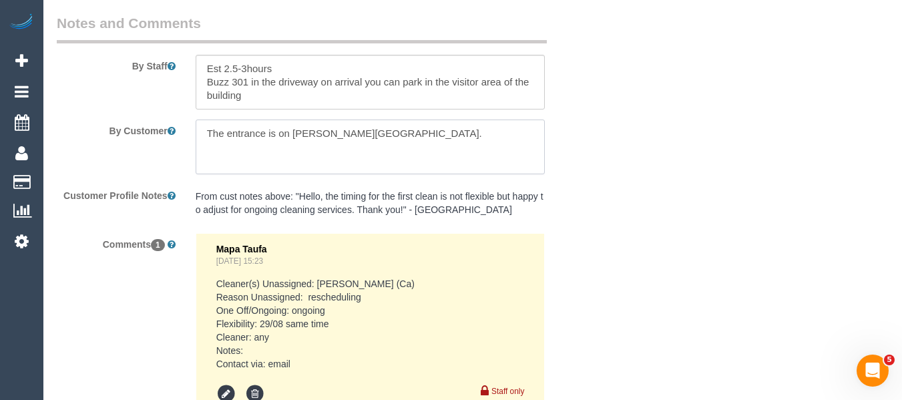
click at [319, 120] on textarea at bounding box center [371, 147] width 350 height 55
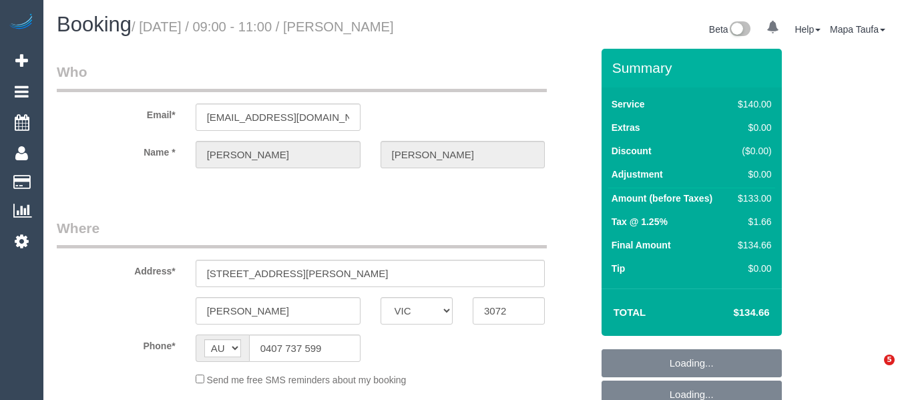
select select "VIC"
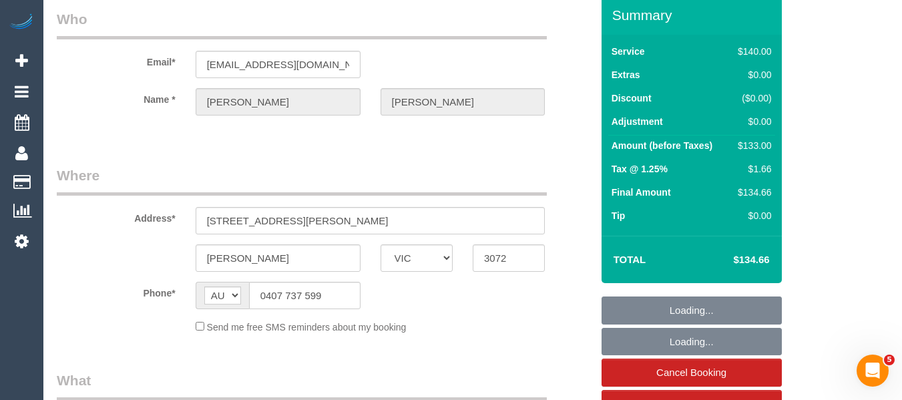
select select "string:stripe-pm_1OgDwI2GScqysDRVwCNGNovi"
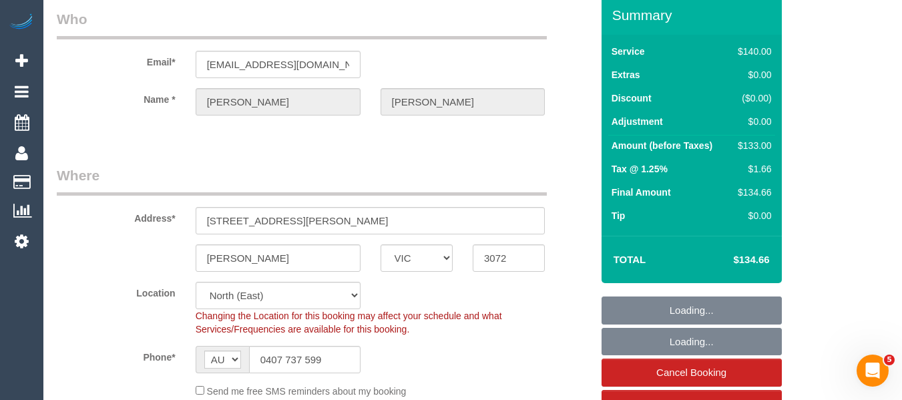
scroll to position [134, 0]
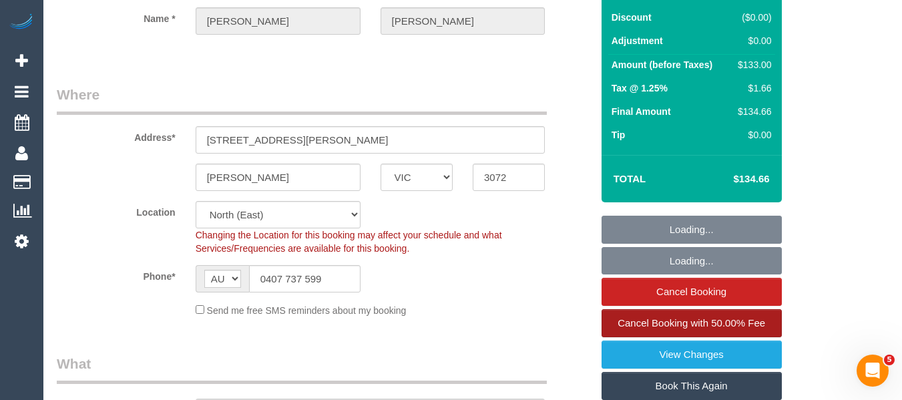
select select "object:1522"
select select "number:27"
select select "number:14"
select select "number:18"
select select "number:22"
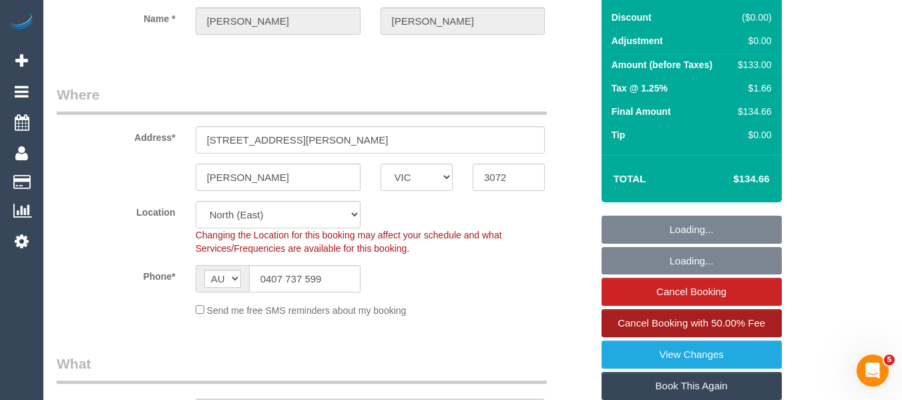
select select "number:34"
select select "number:13"
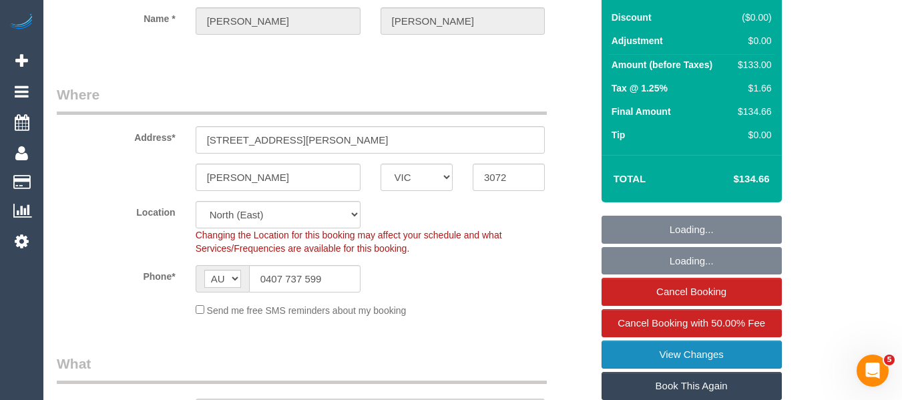
click at [706, 346] on link "View Changes" at bounding box center [692, 355] width 180 height 28
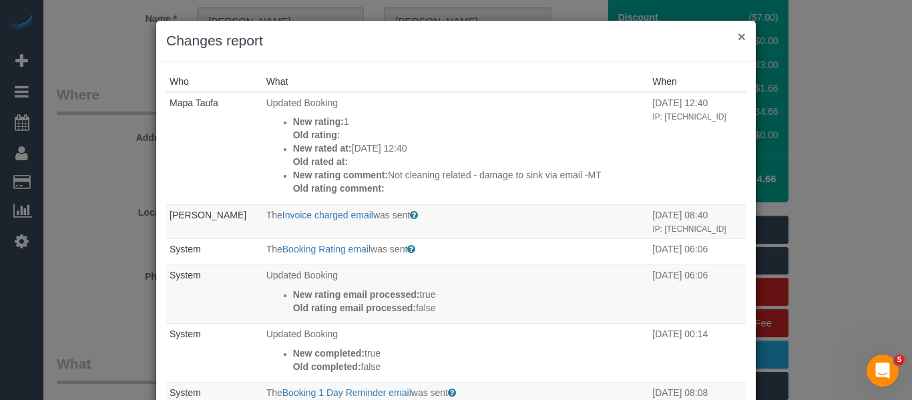
drag, startPoint x: 738, startPoint y: 37, endPoint x: 670, endPoint y: 72, distance: 76.8
click at [738, 37] on button "×" at bounding box center [742, 36] width 8 height 14
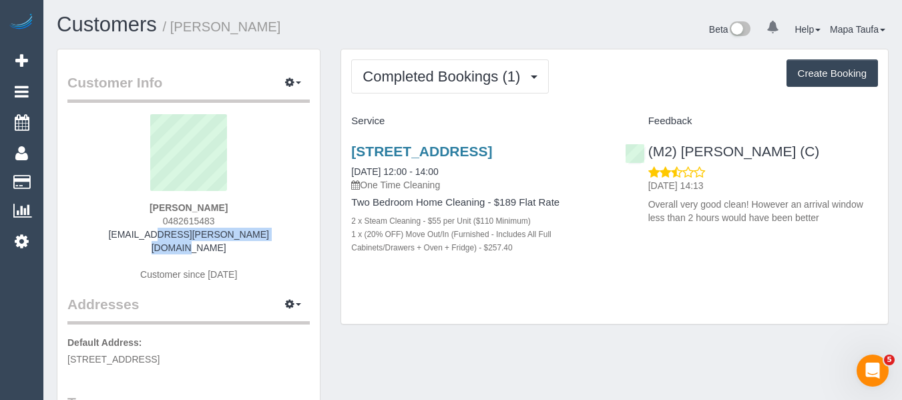
drag, startPoint x: 261, startPoint y: 230, endPoint x: 128, endPoint y: 236, distance: 133.7
click at [128, 236] on div "[PERSON_NAME] 0482615483 [EMAIL_ADDRESS][PERSON_NAME][DOMAIN_NAME] Customer sin…" at bounding box center [188, 204] width 242 height 180
copy link "[EMAIL_ADDRESS][PERSON_NAME][DOMAIN_NAME]"
click at [390, 149] on link "[STREET_ADDRESS]" at bounding box center [421, 151] width 141 height 15
click at [234, 208] on div "[PERSON_NAME] 0482615483 [EMAIL_ADDRESS][PERSON_NAME][DOMAIN_NAME] Customer sin…" at bounding box center [188, 204] width 242 height 180
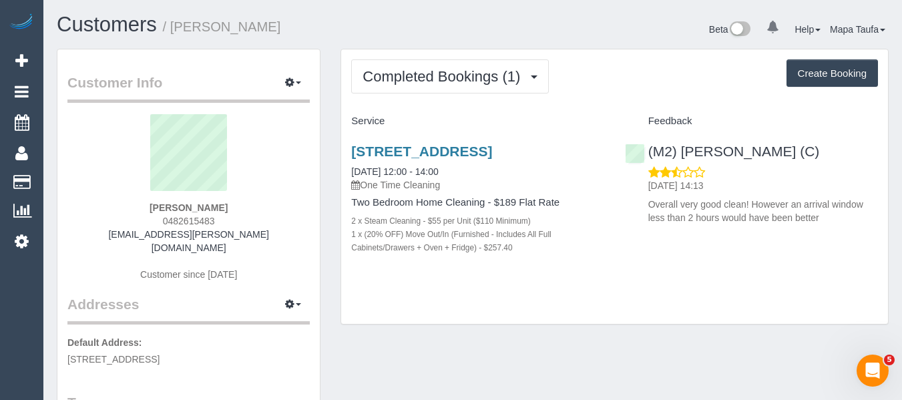
drag, startPoint x: 224, startPoint y: 219, endPoint x: 130, endPoint y: 223, distance: 94.2
click at [134, 216] on div "[PERSON_NAME] 0482615483 [EMAIL_ADDRESS][PERSON_NAME][DOMAIN_NAME] Customer sin…" at bounding box center [188, 204] width 242 height 180
copy span "0482615483"
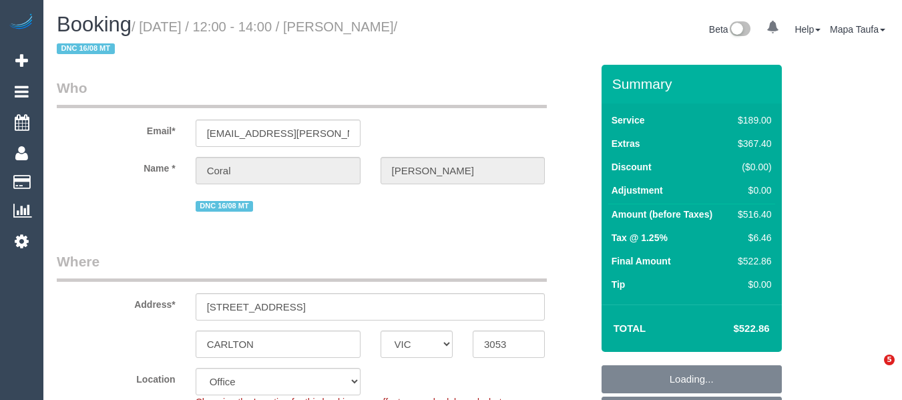
select select "VIC"
select select "number:28"
select select "number:14"
select select "number:18"
select select "number:22"
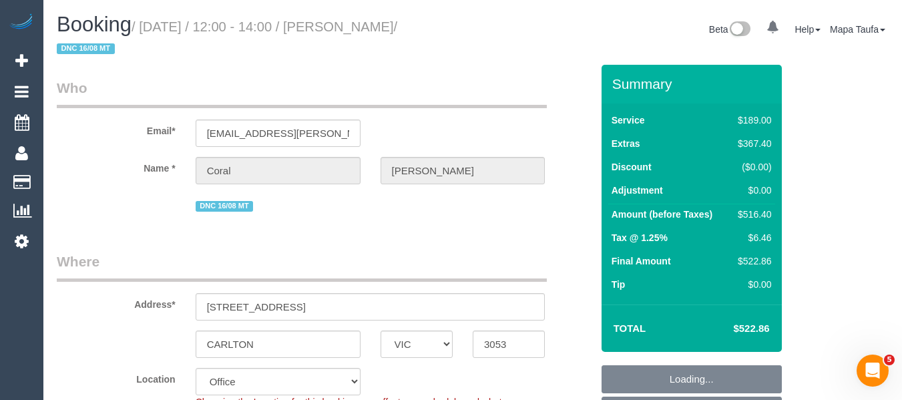
select select "object:2135"
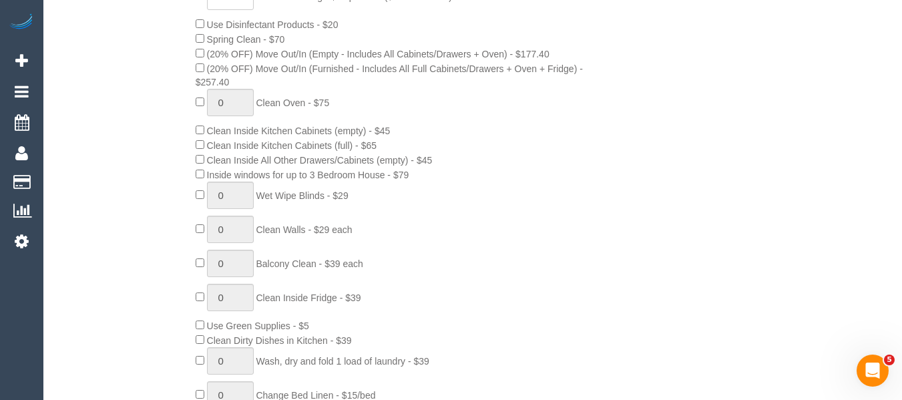
scroll to position [534, 0]
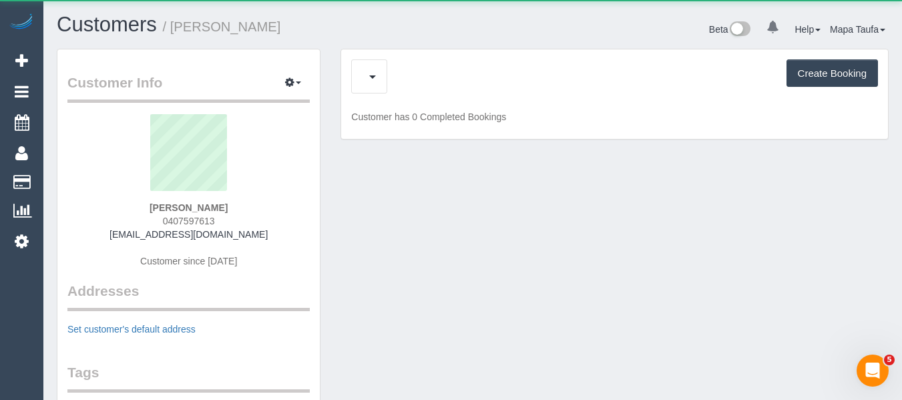
click at [431, 69] on div "Upcoming Bookings (11) Cancelled Bookings (6) Charges (42) Create Booking" at bounding box center [614, 76] width 527 height 34
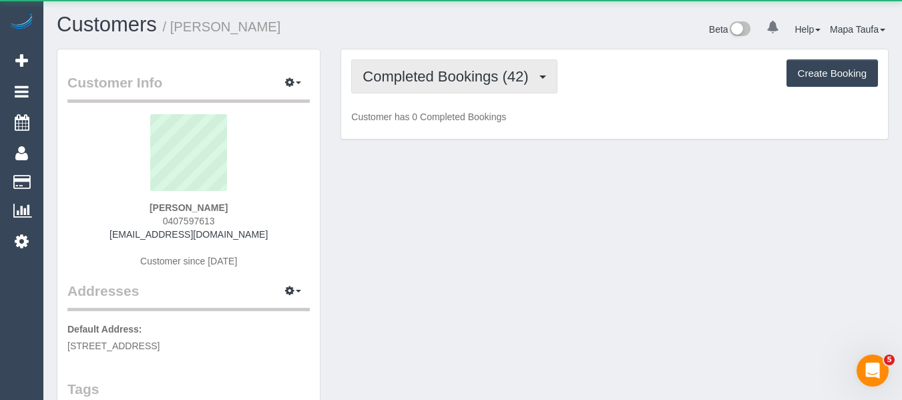
click at [431, 69] on span "Completed Bookings (42)" at bounding box center [449, 76] width 172 height 17
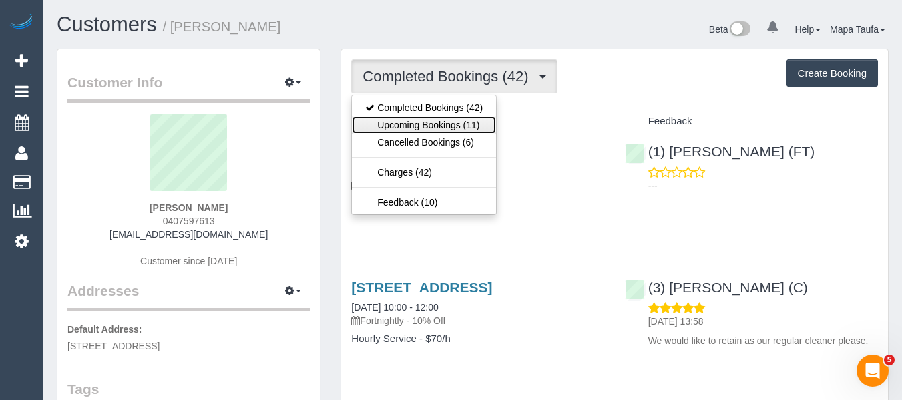
click at [429, 118] on link "Upcoming Bookings (11)" at bounding box center [424, 124] width 144 height 17
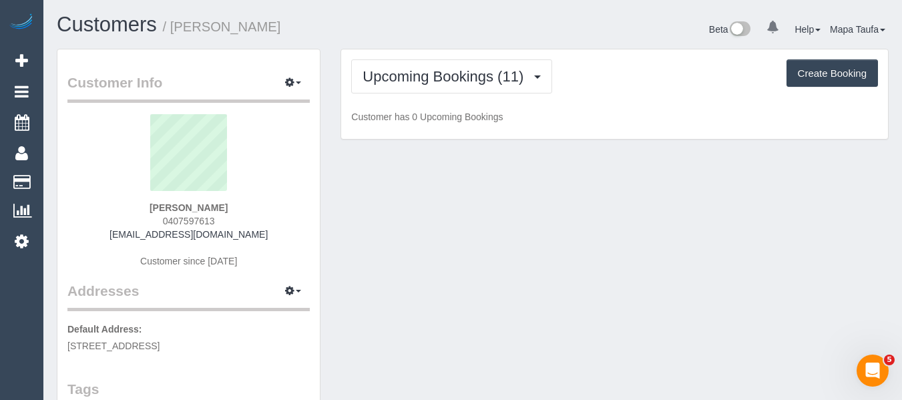
click at [431, 29] on h1 "Customers / Belinda Bounds" at bounding box center [260, 24] width 406 height 23
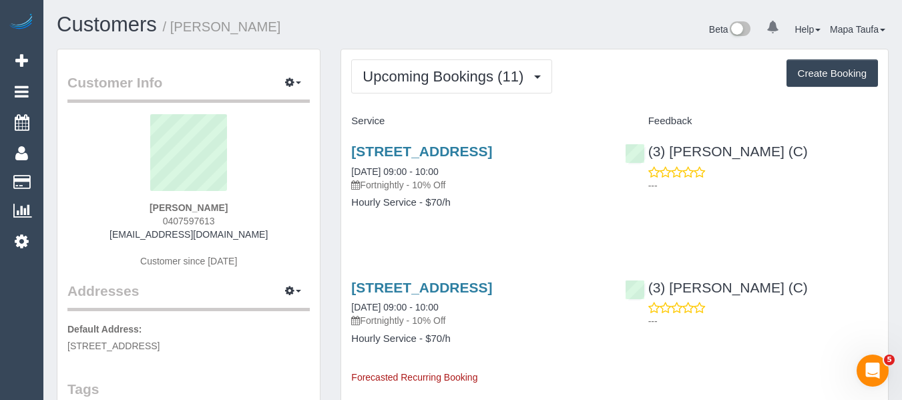
drag, startPoint x: 221, startPoint y: 222, endPoint x: 162, endPoint y: 224, distance: 59.5
click at [160, 221] on div "Belinda Bounds 0407597613 belbounds@gmail.com Customer since 2023" at bounding box center [188, 197] width 242 height 167
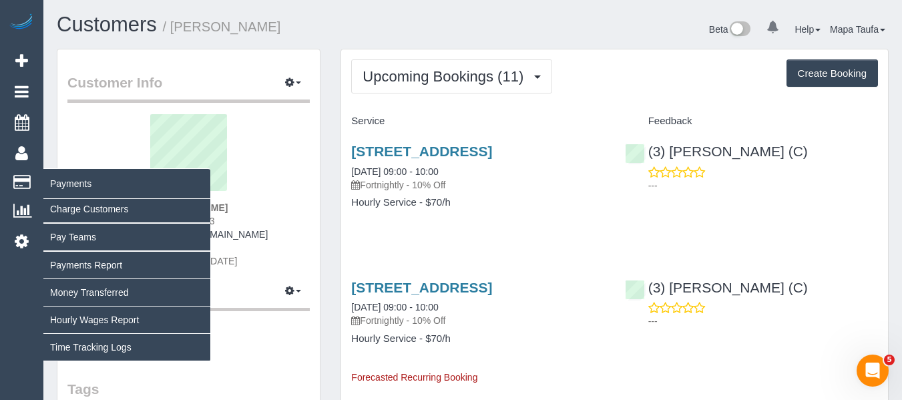
copy span "0407597613"
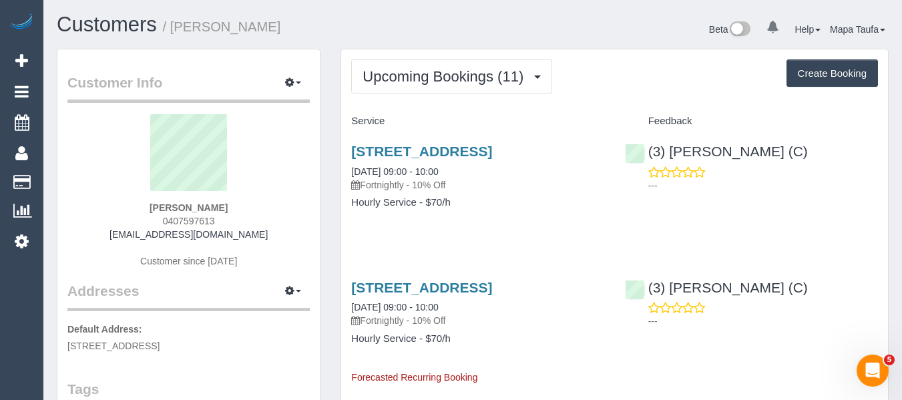
click at [616, 235] on div "87 Claremont Avenue, The Basin, VIC 3154 05/09/2025 09:00 - 10:00 Fortnightly -…" at bounding box center [614, 183] width 547 height 103
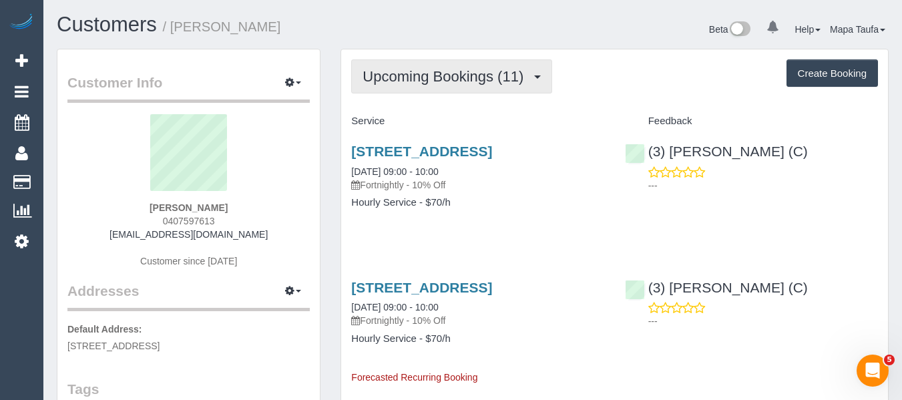
click at [472, 82] on span "Upcoming Bookings (11)" at bounding box center [447, 76] width 168 height 17
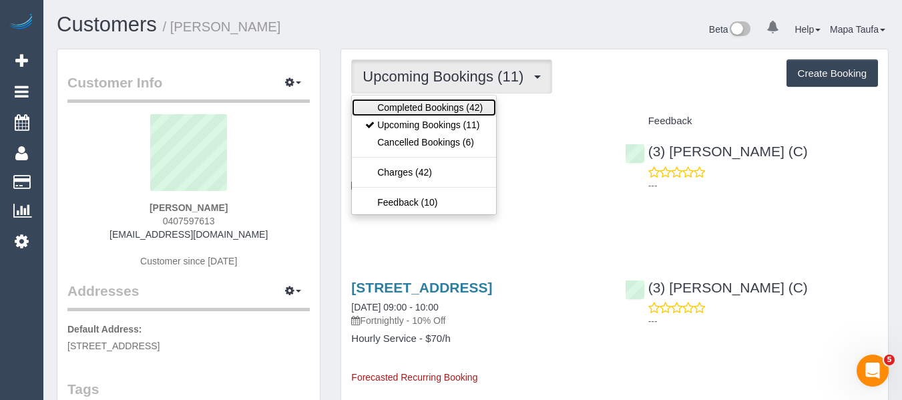
click at [463, 108] on link "Completed Bookings (42)" at bounding box center [424, 107] width 144 height 17
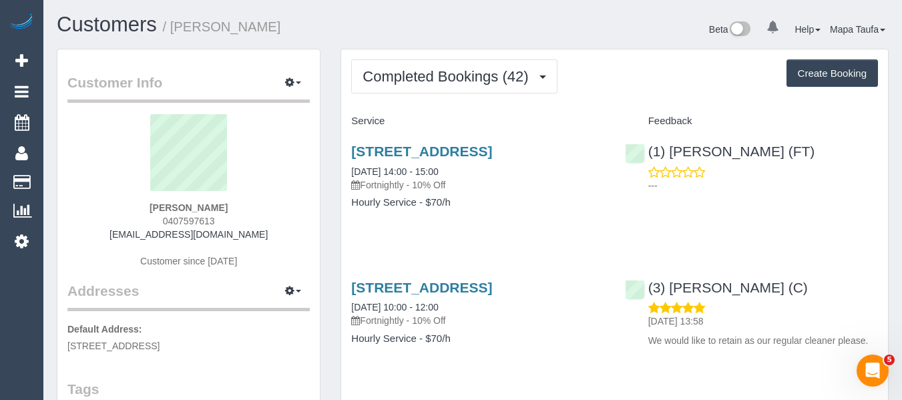
click at [581, 225] on div "87 Claremont Avenue, The Basin, VIC 3154 28/08/2025 14:00 - 15:00 Fortnightly -…" at bounding box center [477, 183] width 273 height 103
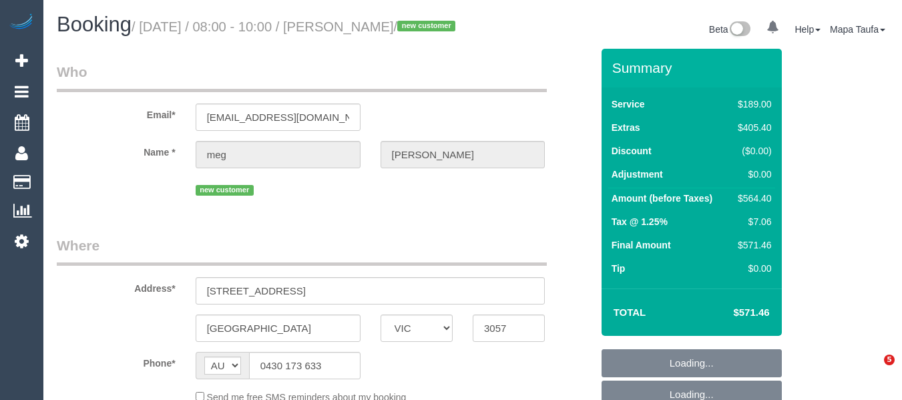
select select "VIC"
select select "spot1"
select select "number:28"
select select "number:14"
select select "number:19"
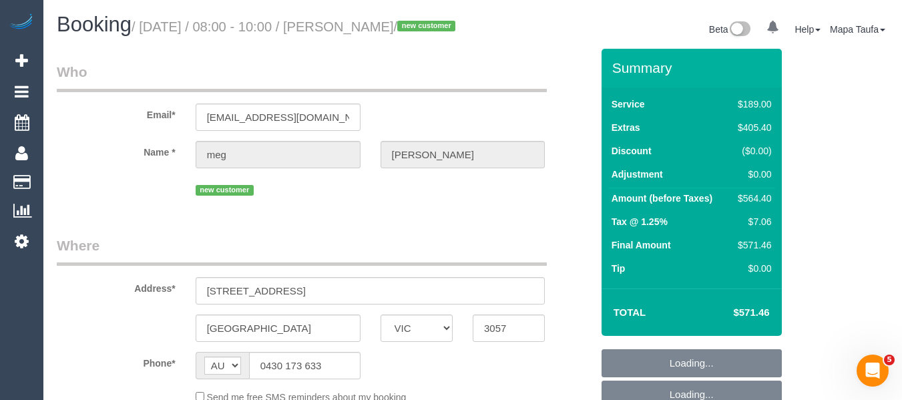
select select "number:25"
select select "number:35"
select select "number:12"
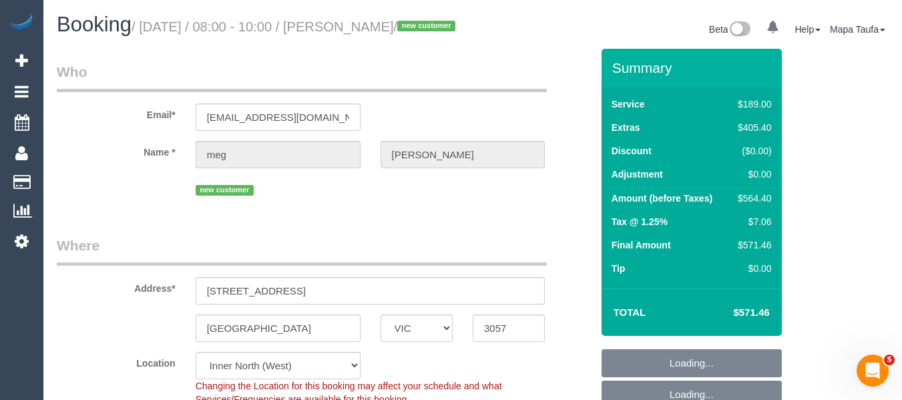
select select "object:837"
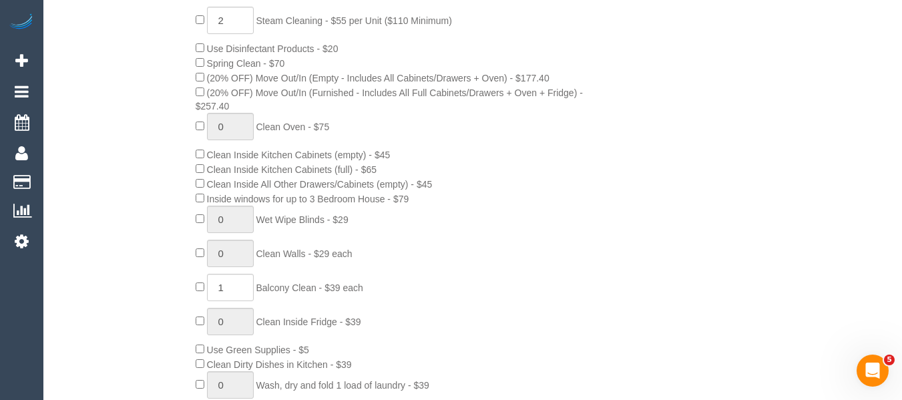
scroll to position [805, 0]
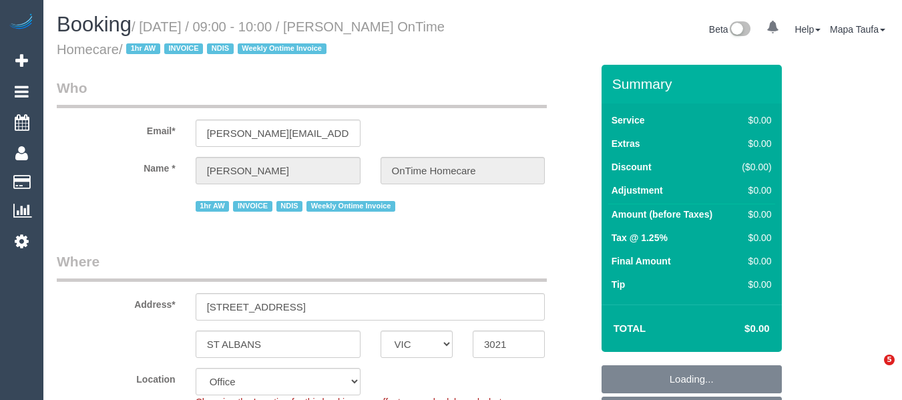
select select "VIC"
select select "number:28"
select select "number:14"
select select "number:19"
select select "number:25"
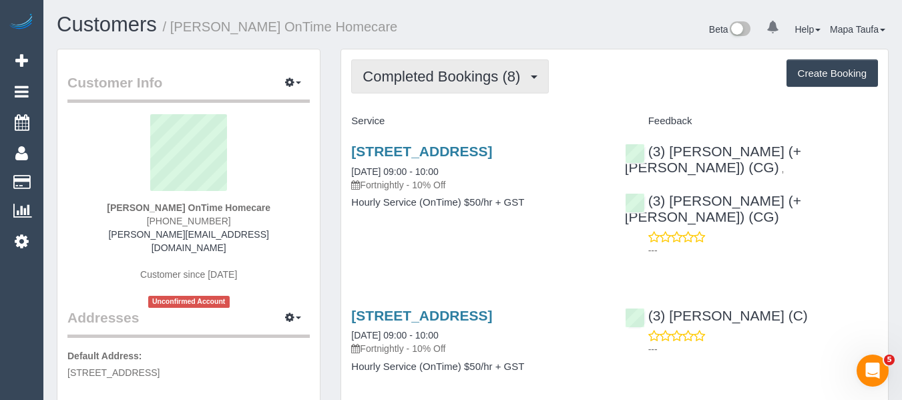
click at [421, 87] on button "Completed Bookings (8)" at bounding box center [450, 76] width 198 height 34
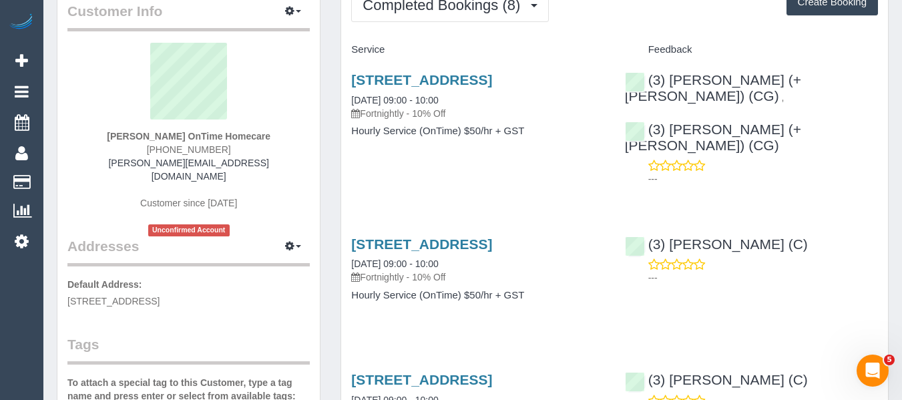
scroll to position [41, 0]
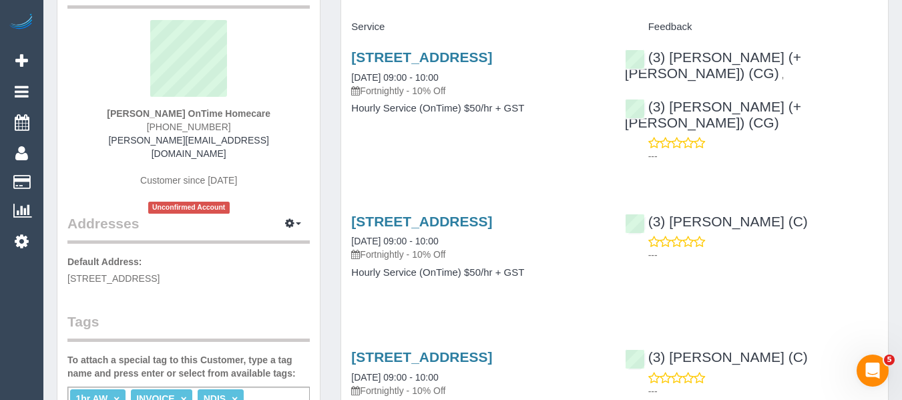
scroll to position [0, 0]
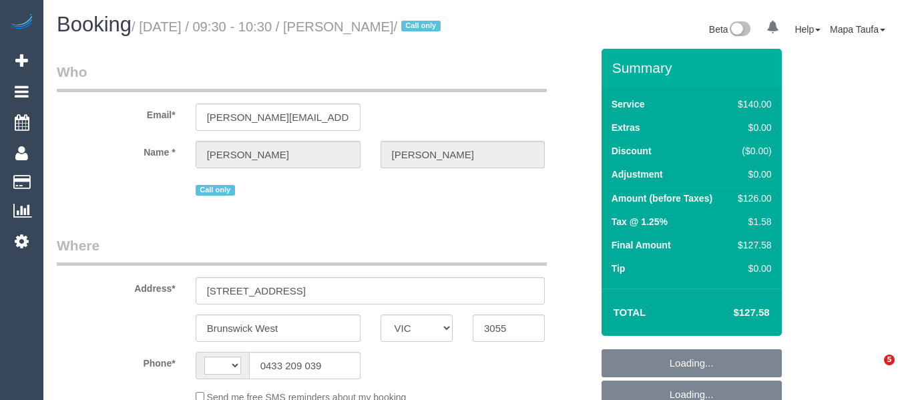
select select "VIC"
select select "string:stripe-pm_1OawYq2GScqysDRV7WiiuCWM"
select select "number:27"
select select "number:14"
select select "number:19"
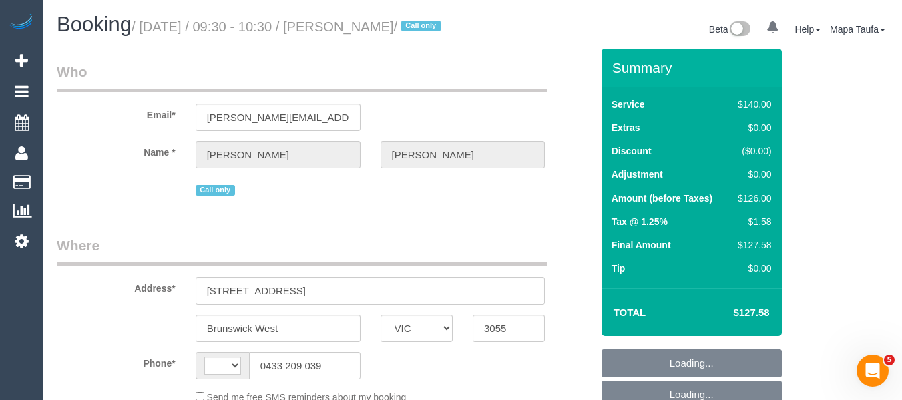
select select "number:22"
select select "number:34"
select select "number:26"
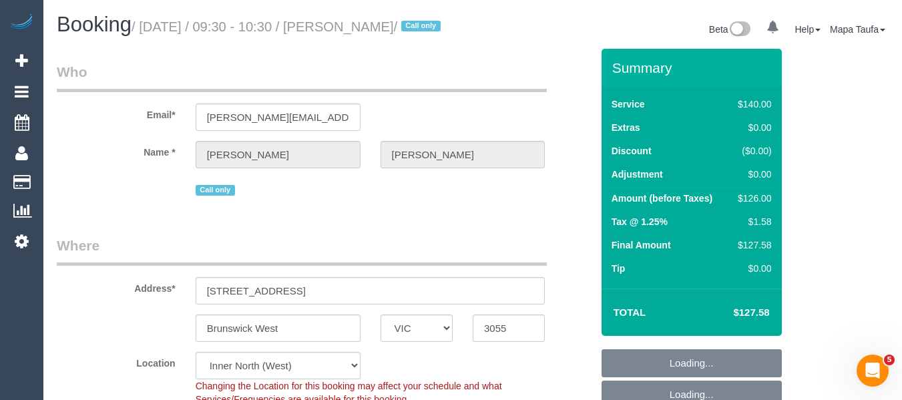
select select "object:694"
select select "string:AU"
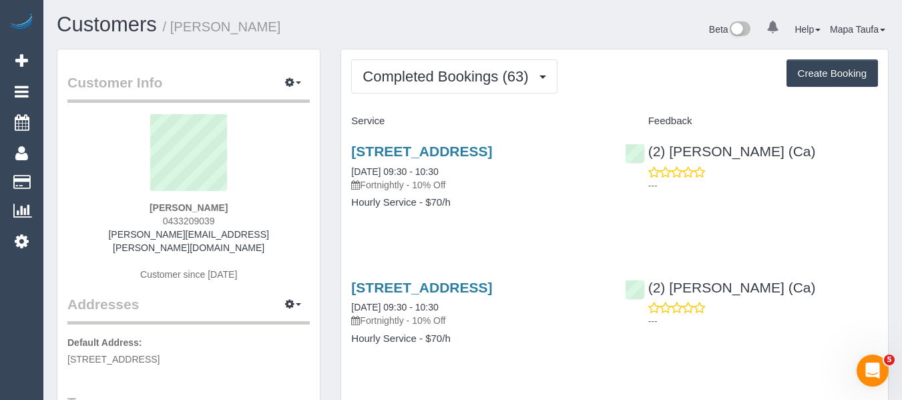
drag, startPoint x: 222, startPoint y: 219, endPoint x: 146, endPoint y: 219, distance: 76.1
click at [146, 219] on div "Aaron Drew 0433209039 aaron.drew@gmail.com Customer since 2022" at bounding box center [188, 204] width 242 height 180
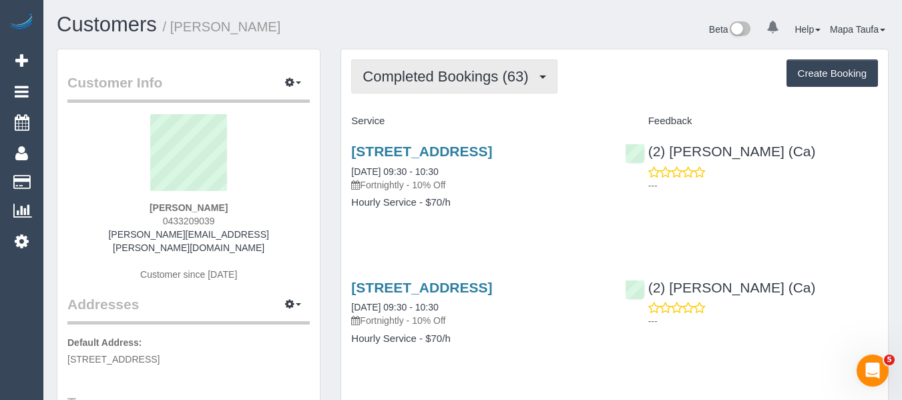
click at [424, 79] on span "Completed Bookings (63)" at bounding box center [449, 76] width 172 height 17
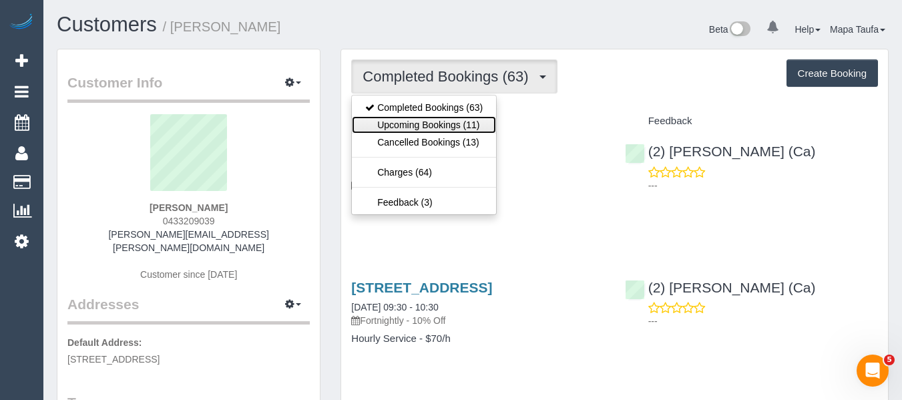
click at [425, 130] on link "Upcoming Bookings (11)" at bounding box center [424, 124] width 144 height 17
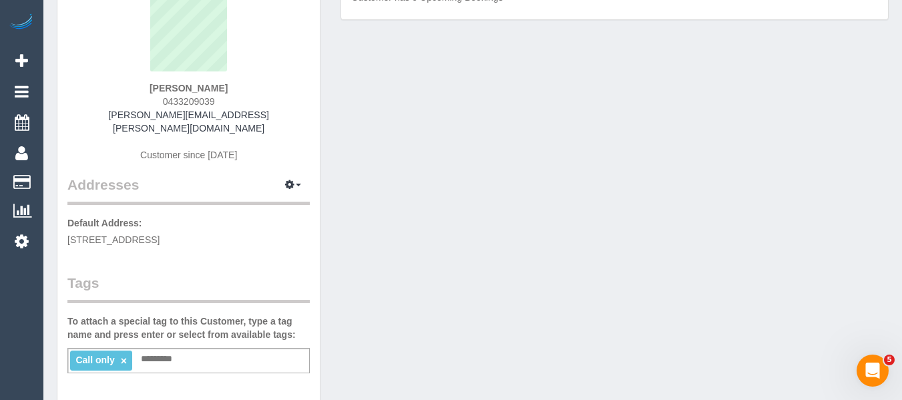
scroll to position [267, 0]
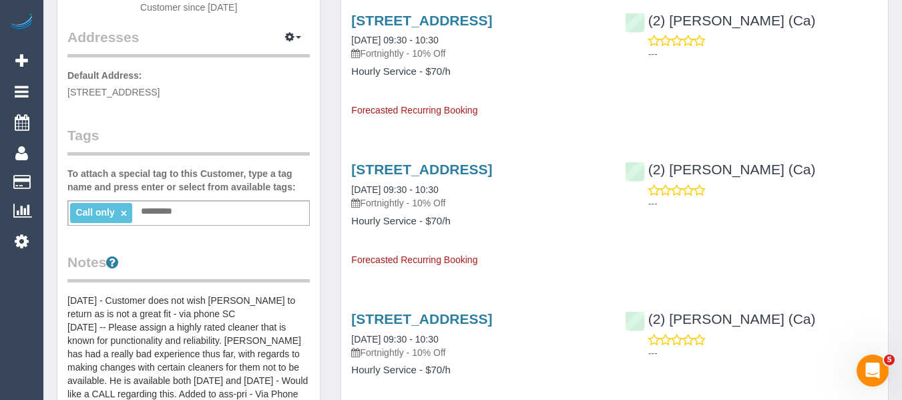
click at [494, 266] on div "540 Albion St, Brunswick West, VIC 3055 26/09/2025 09:30 - 10:30 Fortnightly - …" at bounding box center [477, 208] width 273 height 116
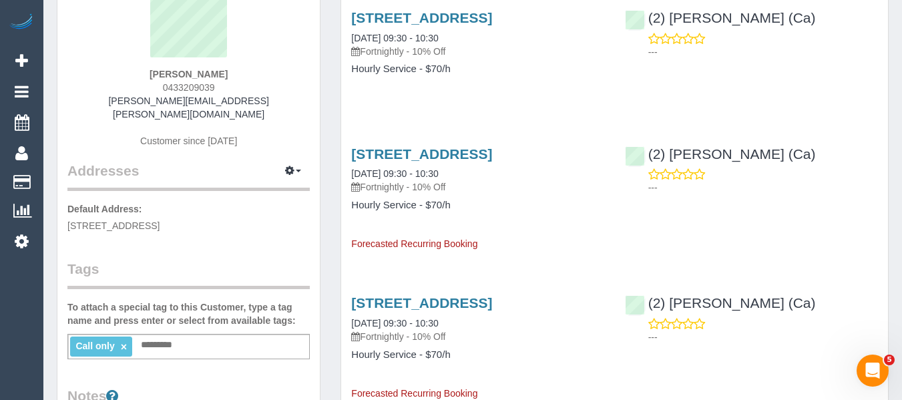
scroll to position [0, 0]
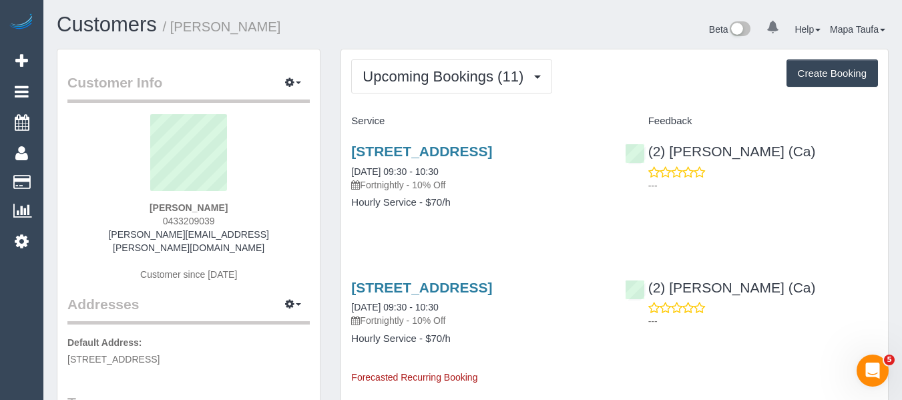
drag, startPoint x: 236, startPoint y: 226, endPoint x: 148, endPoint y: 220, distance: 88.3
click at [141, 219] on div "Aaron Drew 0433209039 aaron.drew@gmail.com Customer since 2022" at bounding box center [188, 204] width 242 height 180
copy span "0433209039"
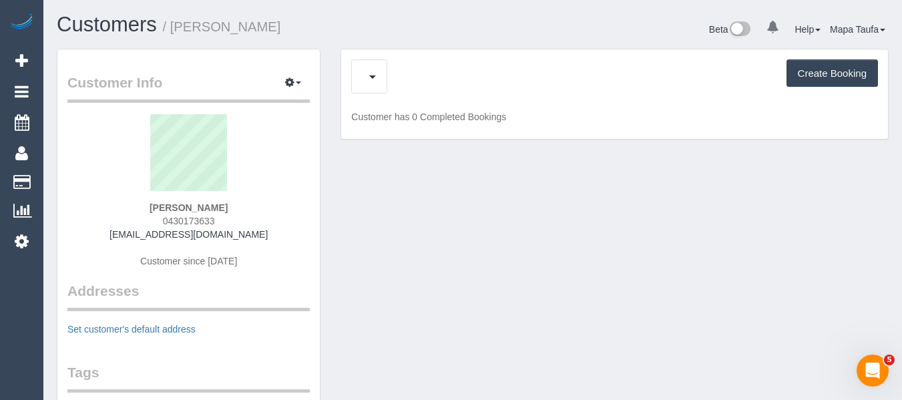
drag, startPoint x: 202, startPoint y: 218, endPoint x: 163, endPoint y: 216, distance: 39.4
click at [163, 216] on div "[PERSON_NAME] 0430173633 [EMAIL_ADDRESS][DOMAIN_NAME] Customer since [DATE]" at bounding box center [188, 197] width 242 height 167
copy span "0430173633"
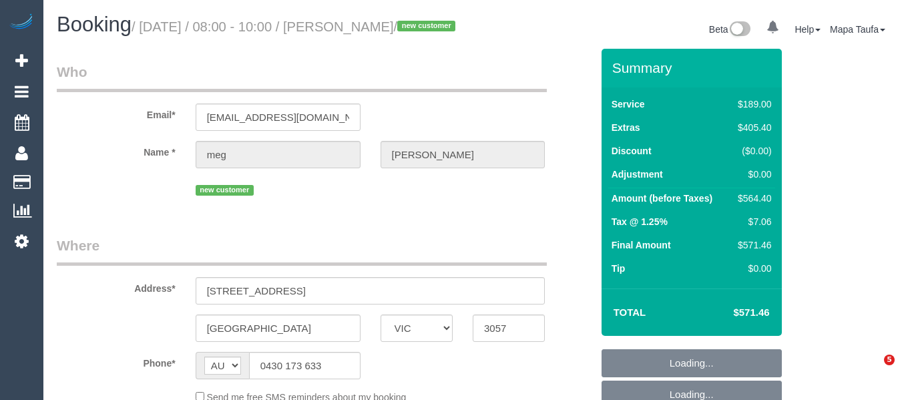
select select "VIC"
select select "spot1"
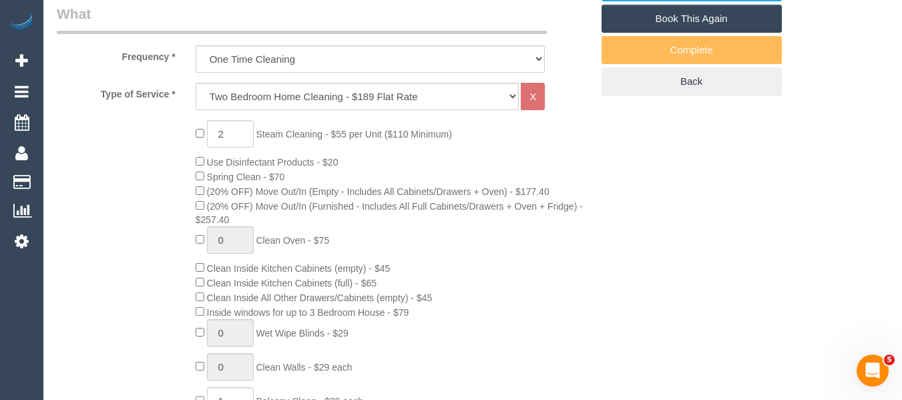
select select "object:691"
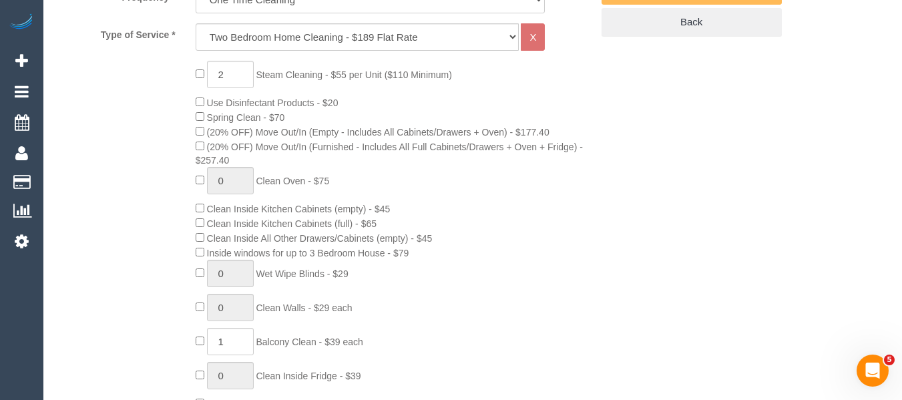
select select "number:28"
select select "number:14"
select select "number:19"
select select "number:25"
select select "number:35"
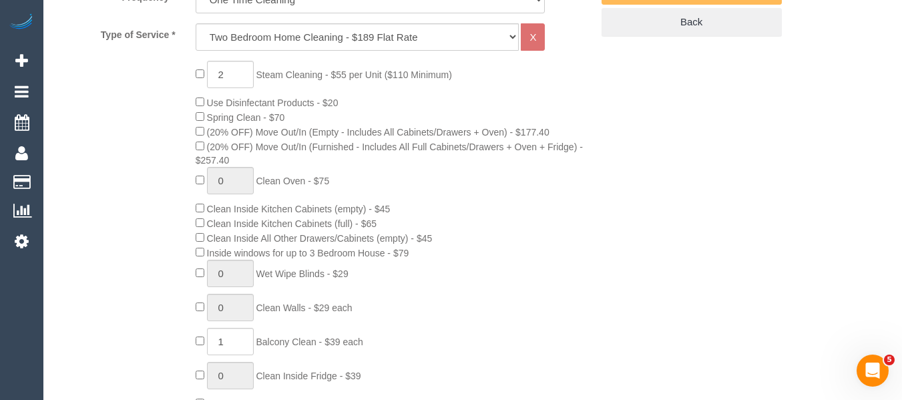
select select "number:12"
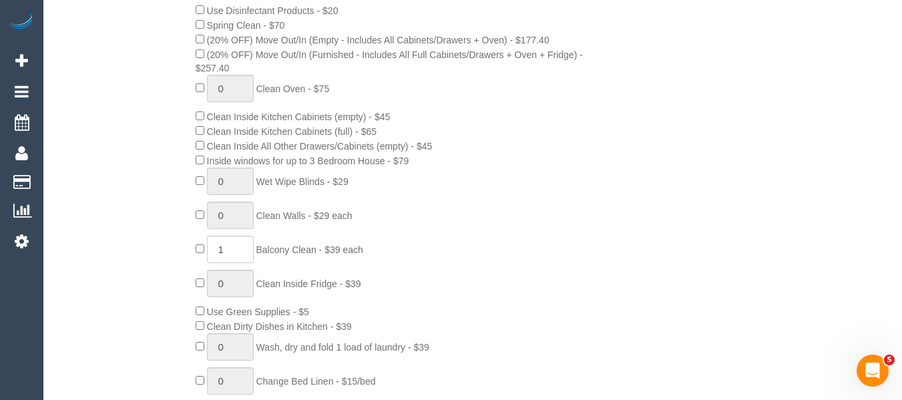
scroll to position [778, 0]
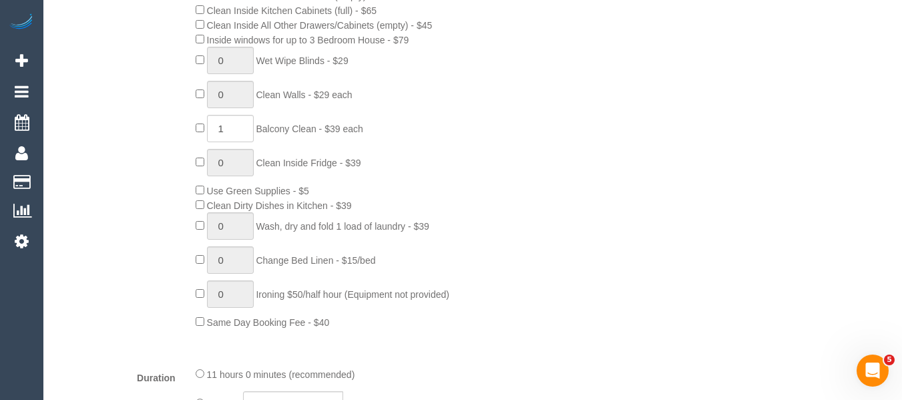
select select "spot16"
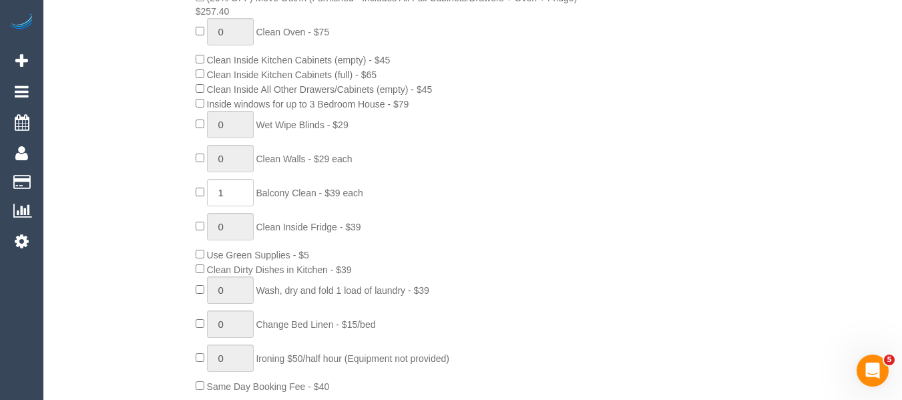
scroll to position [710, 0]
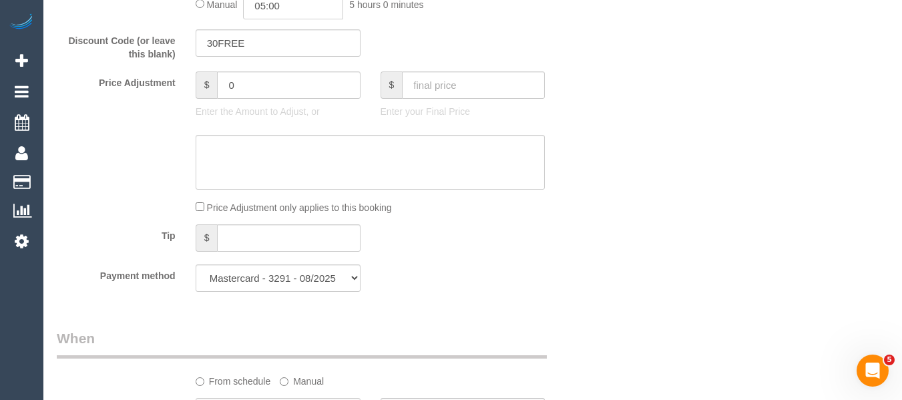
scroll to position [1178, 0]
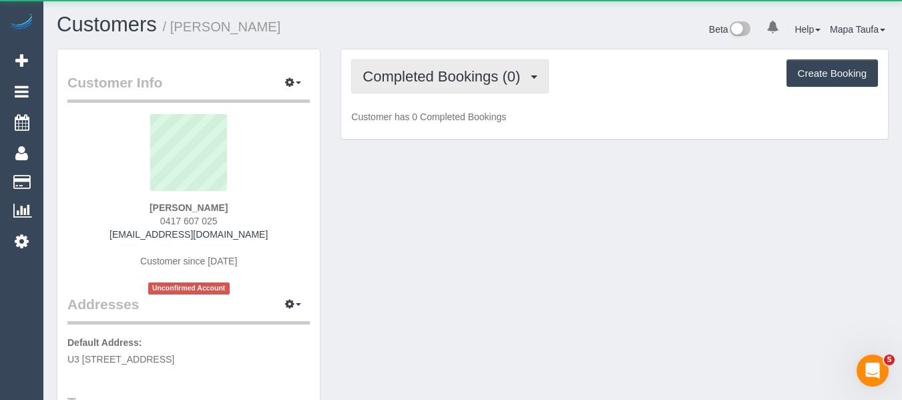
click at [415, 81] on span "Completed Bookings (0)" at bounding box center [445, 76] width 164 height 17
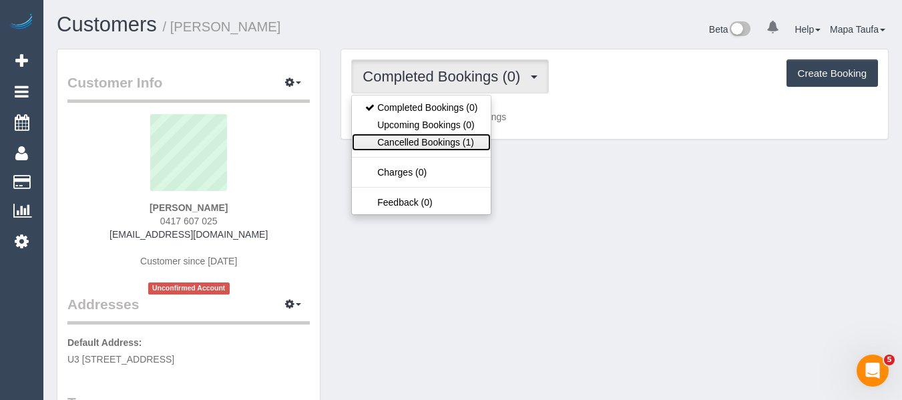
click at [412, 134] on link "Cancelled Bookings (1)" at bounding box center [421, 142] width 139 height 17
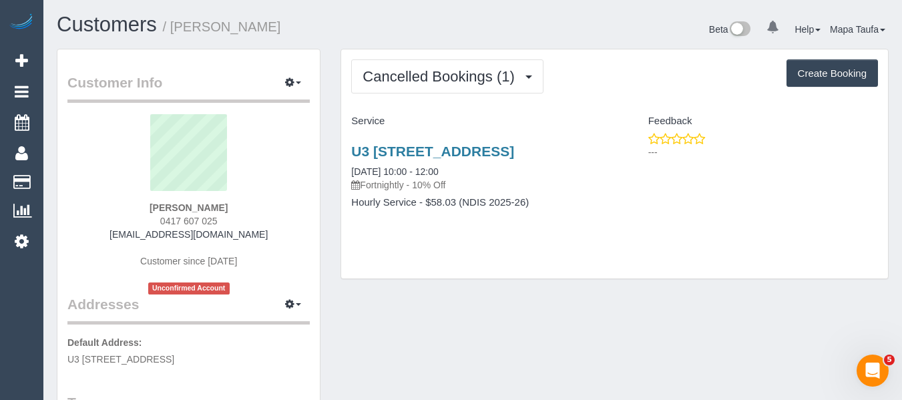
drag, startPoint x: 222, startPoint y: 221, endPoint x: 162, endPoint y: 219, distance: 60.1
click at [162, 219] on div "Carmen Carpenzano 0417 607 025 carmcarp70@gmail.com Customer since 2025 Unconfi…" at bounding box center [188, 204] width 242 height 180
copy span "0417 607 025"
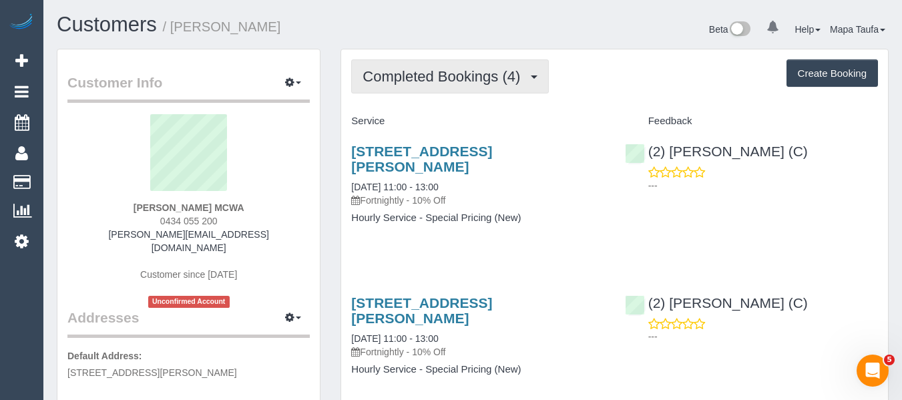
click at [425, 81] on span "Completed Bookings (4)" at bounding box center [445, 76] width 164 height 17
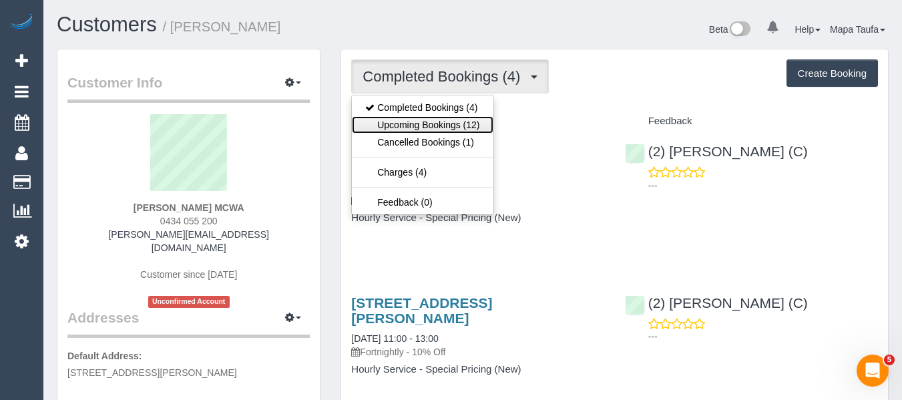
click at [424, 122] on link "Upcoming Bookings (12)" at bounding box center [422, 124] width 141 height 17
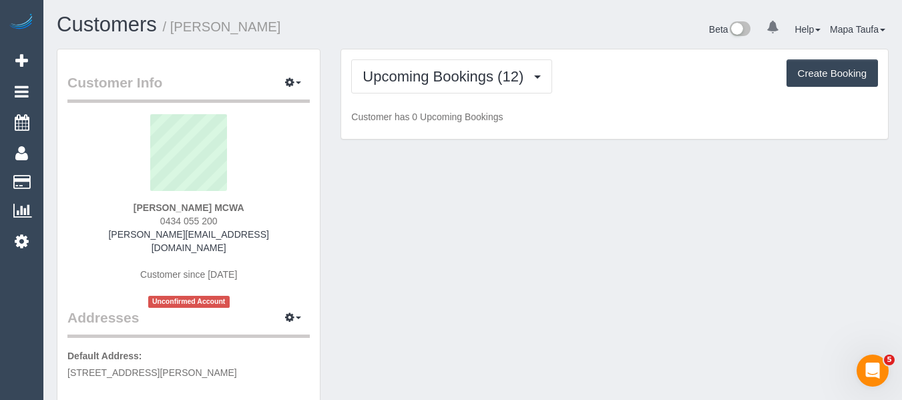
click at [452, 27] on h1 "Customers / [PERSON_NAME] MCWA" at bounding box center [260, 24] width 406 height 23
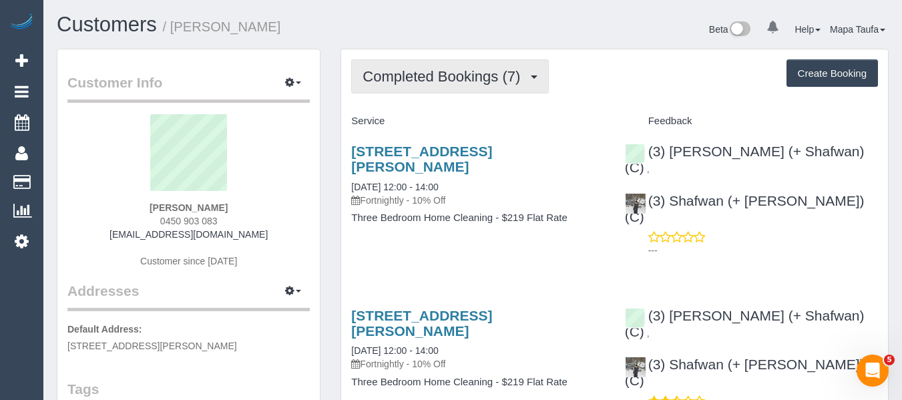
click at [477, 84] on span "Completed Bookings (7)" at bounding box center [445, 76] width 164 height 17
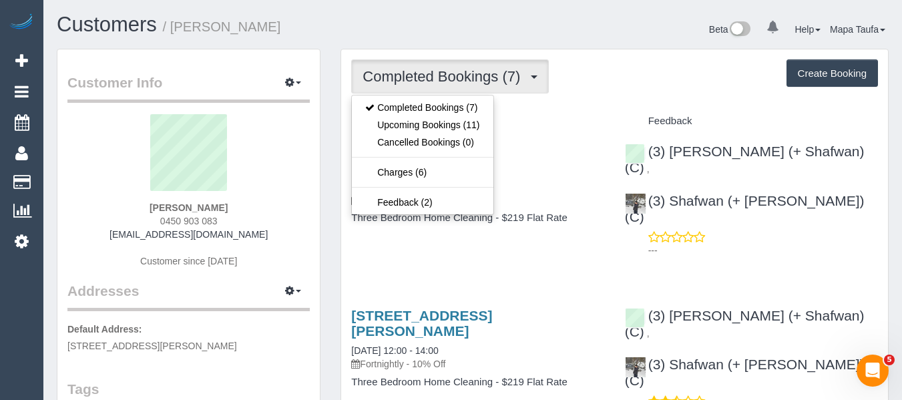
drag, startPoint x: 618, startPoint y: 107, endPoint x: 561, endPoint y: 101, distance: 57.7
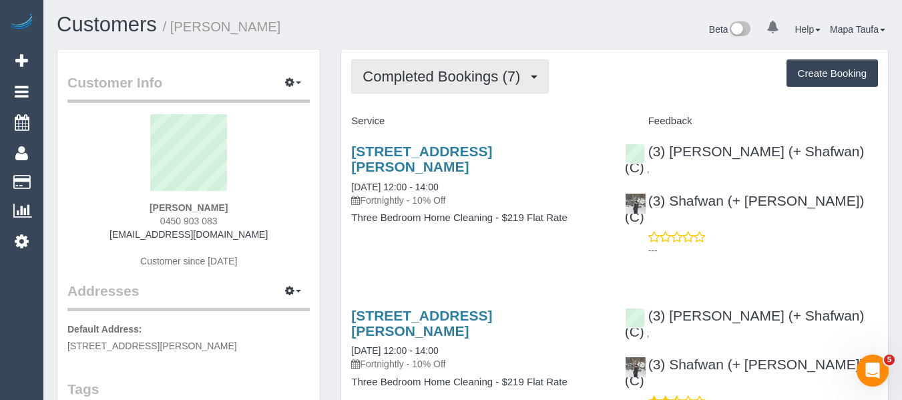
click at [453, 85] on button "Completed Bookings (7)" at bounding box center [450, 76] width 198 height 34
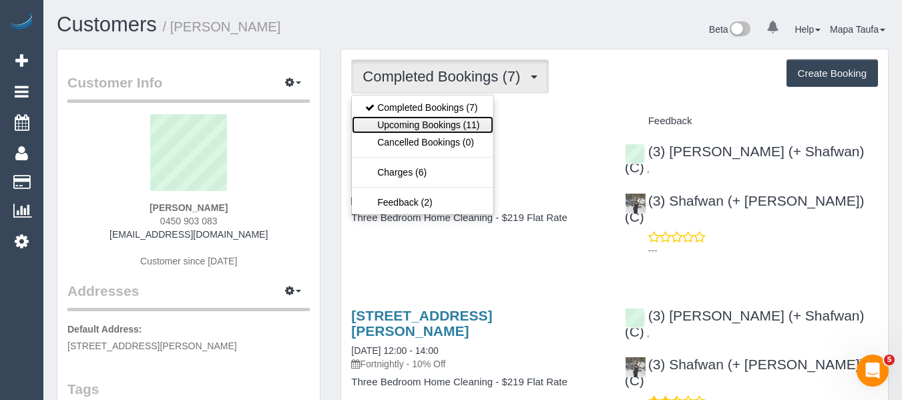
click at [454, 123] on link "Upcoming Bookings (11)" at bounding box center [422, 124] width 141 height 17
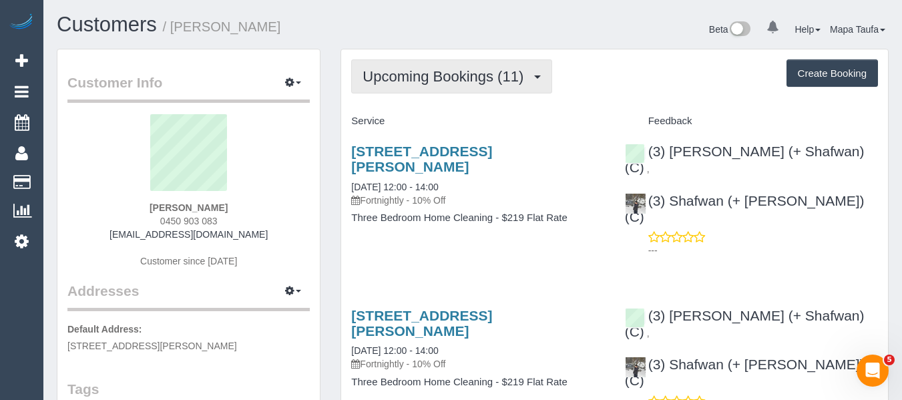
click at [463, 81] on span "Upcoming Bookings (11)" at bounding box center [447, 76] width 168 height 17
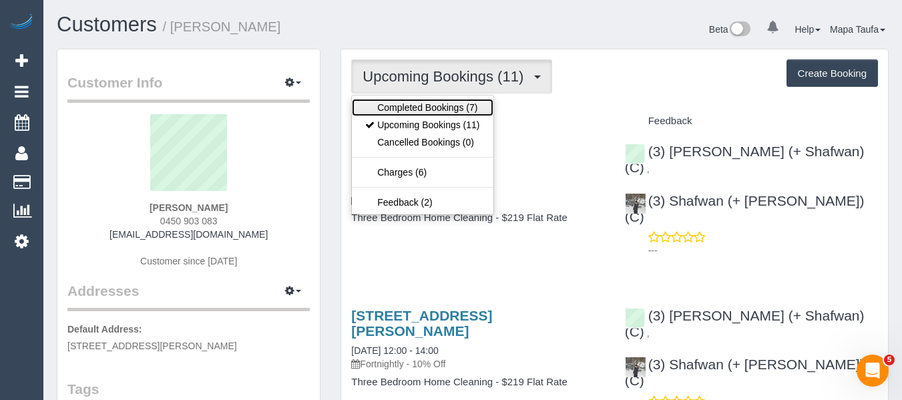
click at [455, 108] on link "Completed Bookings (7)" at bounding box center [422, 107] width 141 height 17
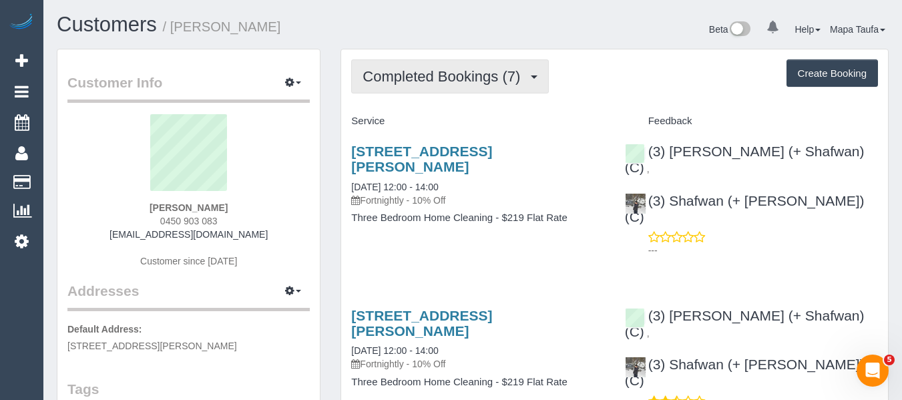
click at [415, 75] on span "Completed Bookings (7)" at bounding box center [445, 76] width 164 height 17
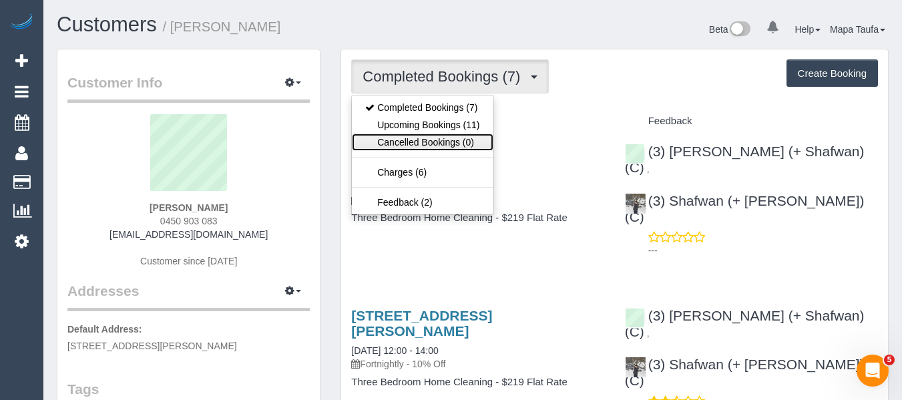
click at [419, 134] on link "Cancelled Bookings (0)" at bounding box center [422, 142] width 141 height 17
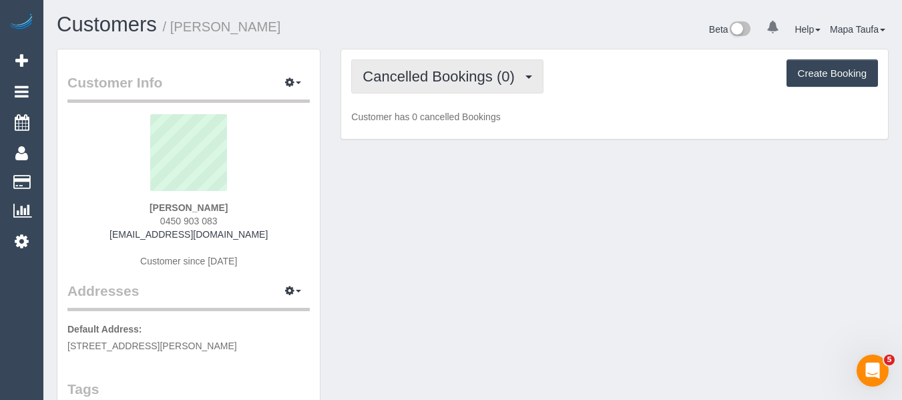
drag, startPoint x: 427, startPoint y: 67, endPoint x: 416, endPoint y: 117, distance: 51.3
click at [427, 67] on button "Cancelled Bookings (0)" at bounding box center [447, 76] width 192 height 34
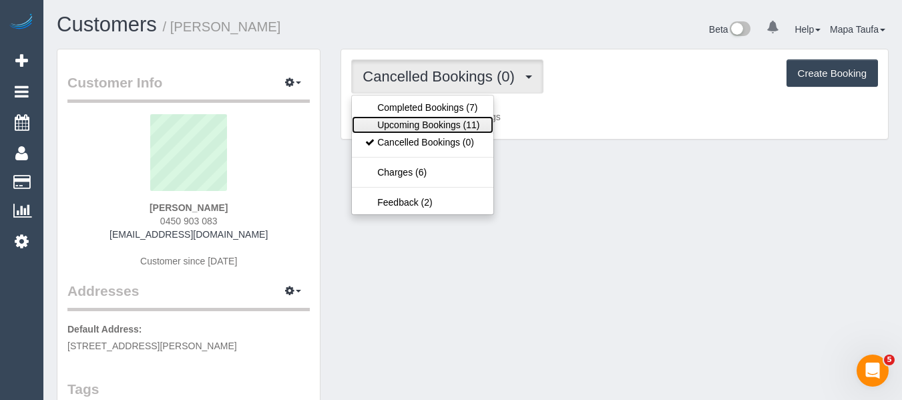
click at [415, 128] on link "Upcoming Bookings (11)" at bounding box center [422, 124] width 141 height 17
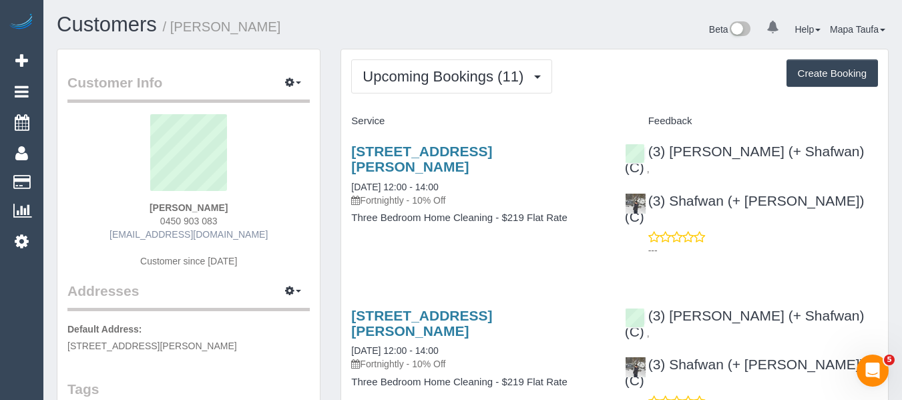
drag, startPoint x: 235, startPoint y: 221, endPoint x: 244, endPoint y: 239, distance: 20.0
click at [156, 220] on div "Lucy Bouchier 0450 903 083 lucybourchier12@gmail.com Customer since 2025" at bounding box center [188, 197] width 242 height 167
copy span "0450 903 083"
click at [250, 208] on div "Lucy Bouchier 0450 903 083 lucybourchier12@gmail.com Customer since 2025" at bounding box center [188, 197] width 242 height 167
drag, startPoint x: 188, startPoint y: 224, endPoint x: 152, endPoint y: 224, distance: 35.4
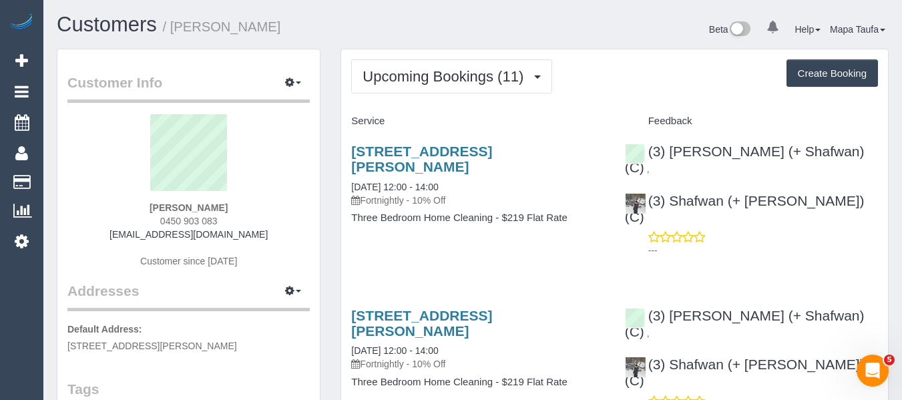
click at [152, 224] on div "Lucy Bouchier 0450 903 083 lucybourchier12@gmail.com Customer since 2025" at bounding box center [188, 197] width 242 height 167
click at [234, 226] on div "Lucy Bouchier 0450 903 083 lucybourchier12@gmail.com Customer since 2025" at bounding box center [188, 197] width 242 height 167
drag, startPoint x: 232, startPoint y: 222, endPoint x: 145, endPoint y: 231, distance: 87.9
click at [146, 226] on div "Lucy Bouchier 0450 903 083 lucybourchier12@gmail.com Customer since 2025" at bounding box center [188, 197] width 242 height 167
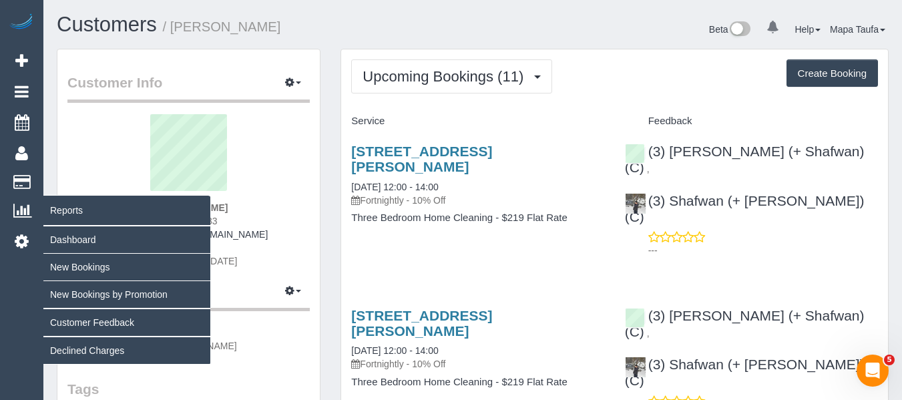
copy span "0450 903 083"
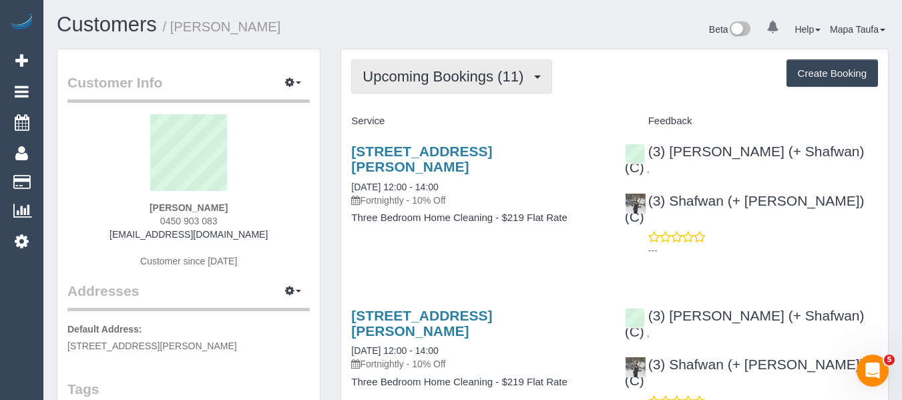
click at [504, 83] on span "Upcoming Bookings (11)" at bounding box center [447, 76] width 168 height 17
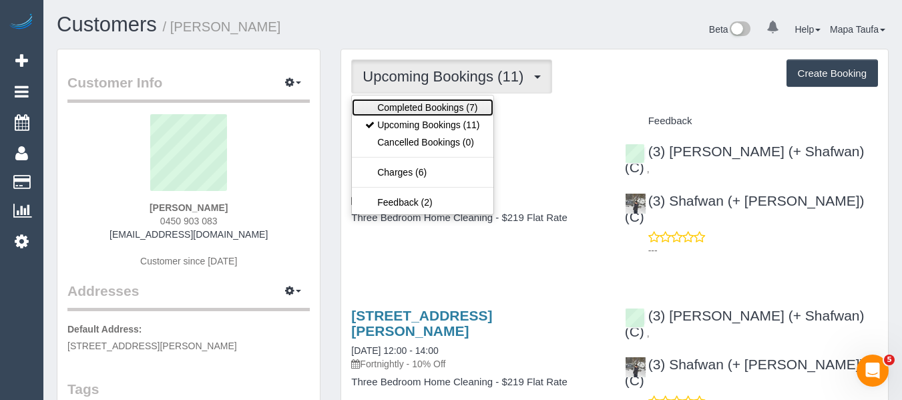
click at [456, 107] on link "Completed Bookings (7)" at bounding box center [422, 107] width 141 height 17
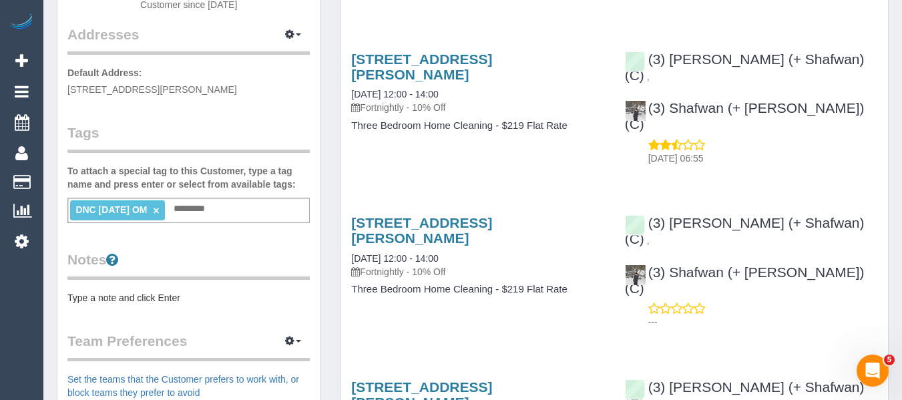
scroll to position [267, 0]
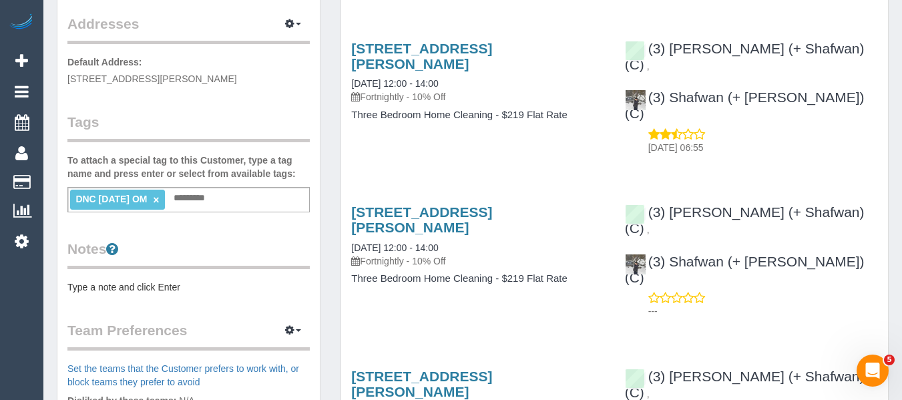
click at [165, 198] on li "DNC 28/08/25 OM ×" at bounding box center [117, 200] width 95 height 20
click at [159, 197] on link "×" at bounding box center [156, 199] width 6 height 11
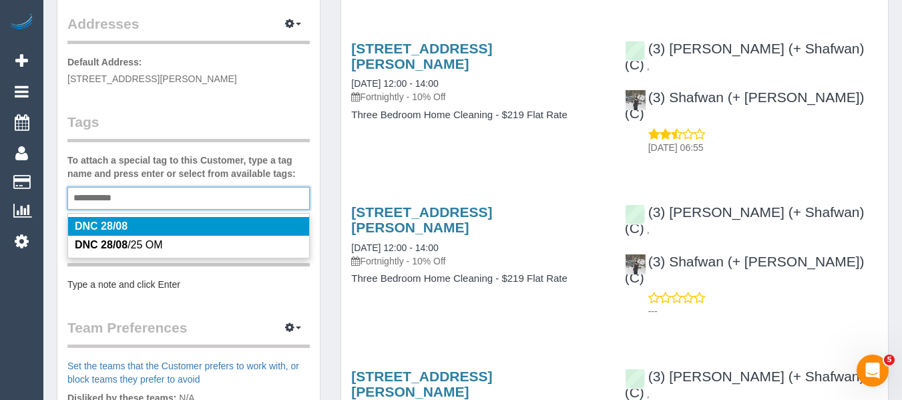
type input "**********"
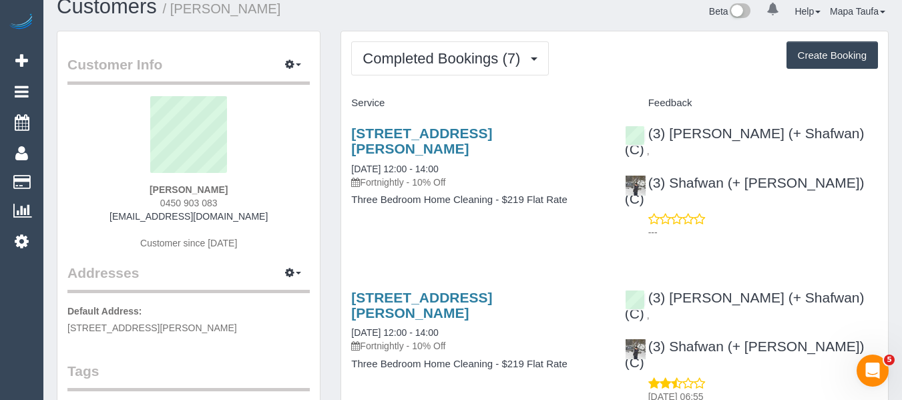
scroll to position [0, 0]
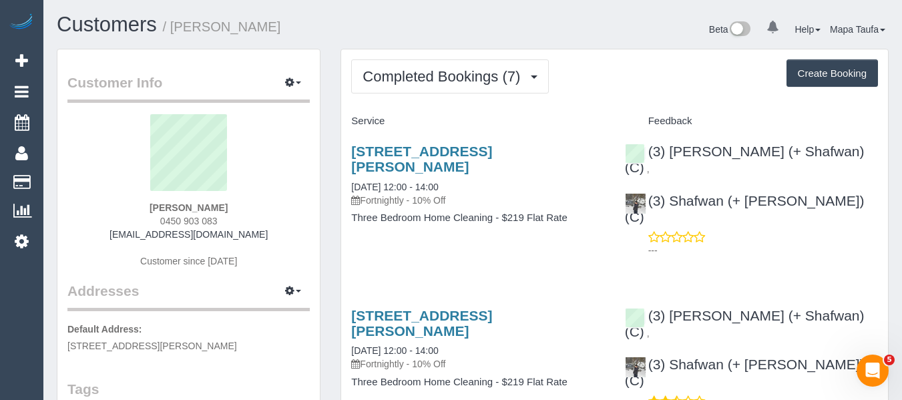
drag, startPoint x: 168, startPoint y: 208, endPoint x: 128, endPoint y: 212, distance: 40.3
click at [136, 209] on div "Lucy Bouchier 0450 903 083 lucybourchier12@gmail.com Customer since 2025" at bounding box center [188, 197] width 242 height 167
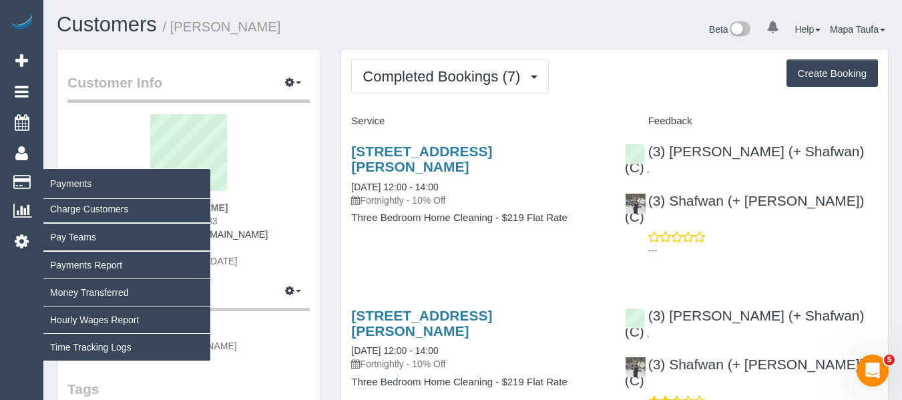
copy strong "Lucy Bouchier"
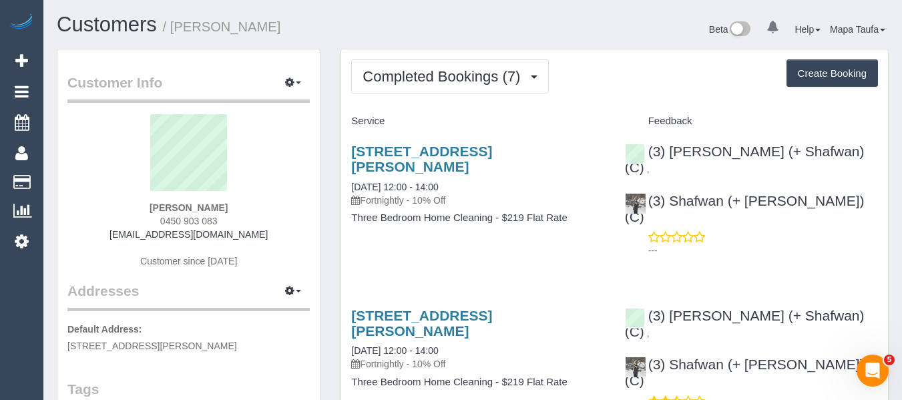
click at [284, 215] on div "Lucy Bouchier 0450 903 083 lucybourchier12@gmail.com Customer since 2025" at bounding box center [188, 197] width 242 height 167
drag, startPoint x: 243, startPoint y: 208, endPoint x: 130, endPoint y: 212, distance: 112.9
click at [132, 210] on div "Lucy Bouchier 0450 903 083 lucybourchier12@gmail.com Customer since 2025" at bounding box center [188, 197] width 242 height 167
copy strong "Lucy Bouchier"
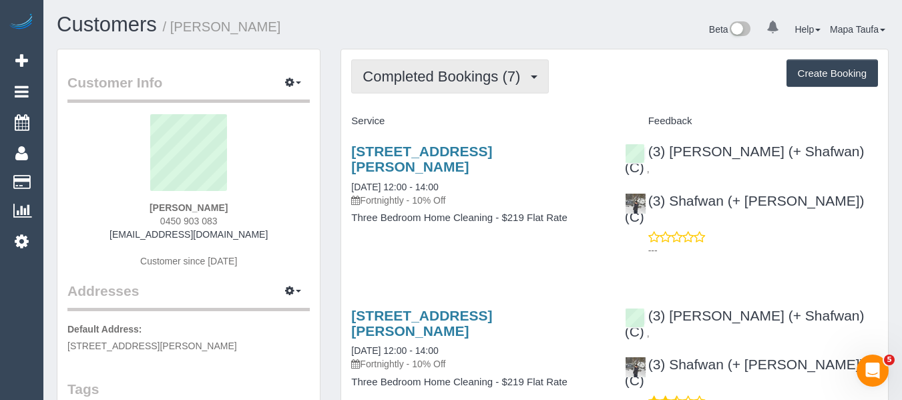
drag, startPoint x: 443, startPoint y: 75, endPoint x: 441, endPoint y: 86, distance: 10.8
click at [443, 76] on span "Completed Bookings (7)" at bounding box center [445, 76] width 164 height 17
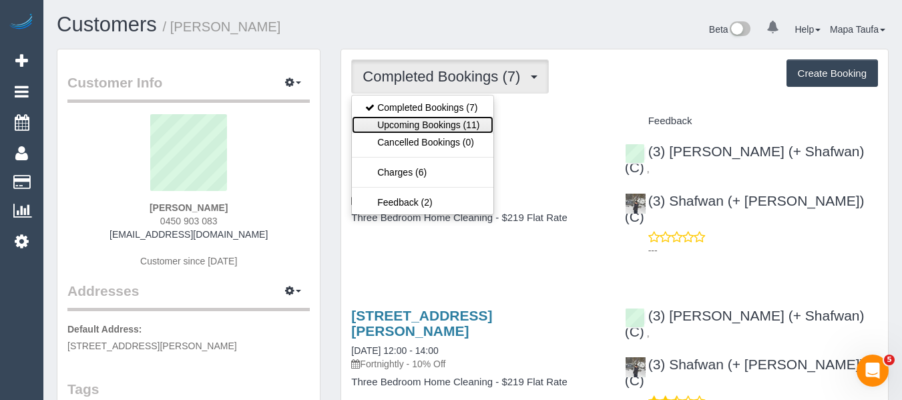
click at [436, 117] on link "Upcoming Bookings (11)" at bounding box center [422, 124] width 141 height 17
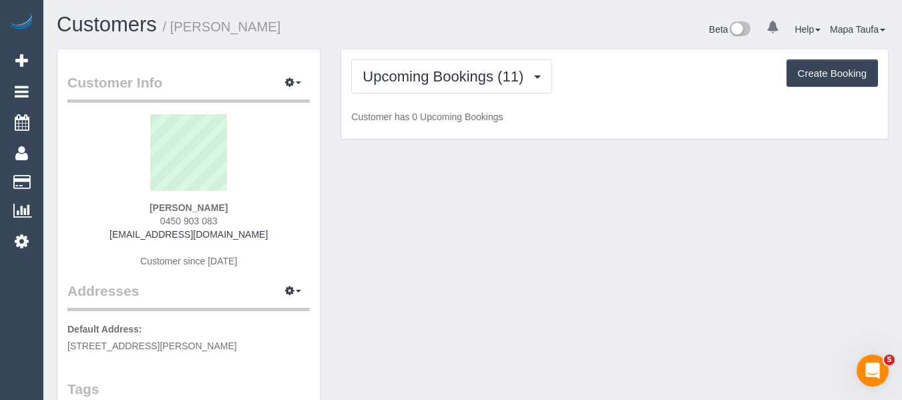
click at [443, 45] on div "Customers / Lucy Bouchier Beta 0 Your Notifications You have 0 alerts Help Help…" at bounding box center [473, 30] width 852 height 35
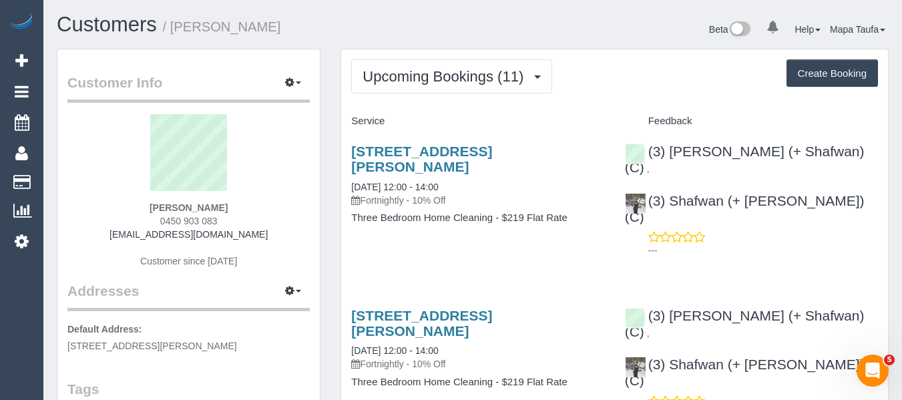
drag, startPoint x: 222, startPoint y: 205, endPoint x: 146, endPoint y: 199, distance: 75.7
click at [146, 200] on div "Lucy Bouchier 0450 903 083 lucybourchier12@gmail.com Customer since 2025" at bounding box center [188, 197] width 242 height 167
copy div "Lucy Bouchier"
drag, startPoint x: 831, startPoint y: 181, endPoint x: 596, endPoint y: 61, distance: 264.3
click at [672, 184] on div "(3) Farhan (+ Shafwan) (C) , (3) Shafwan (+ Farhan) (C) ---" at bounding box center [751, 197] width 273 height 131
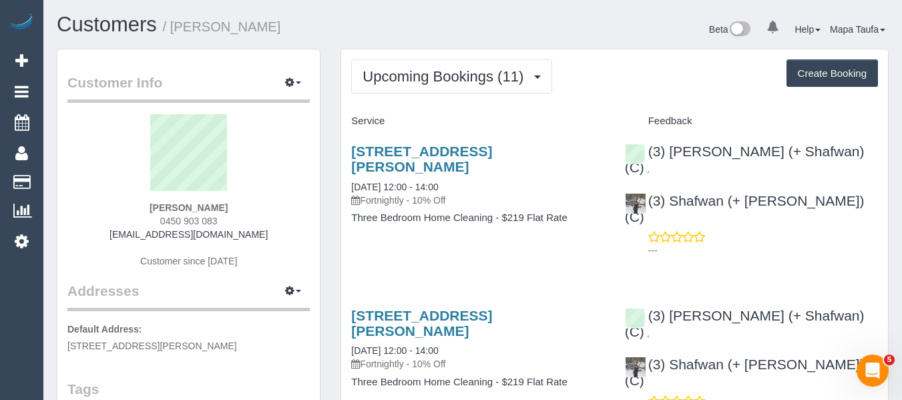
copy link "Shafwan (+ Farhan) (C)"
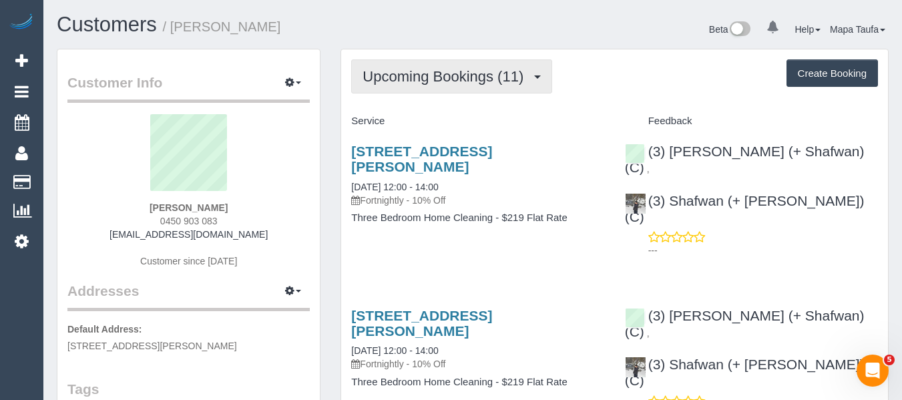
click at [397, 80] on span "Upcoming Bookings (11)" at bounding box center [447, 76] width 168 height 17
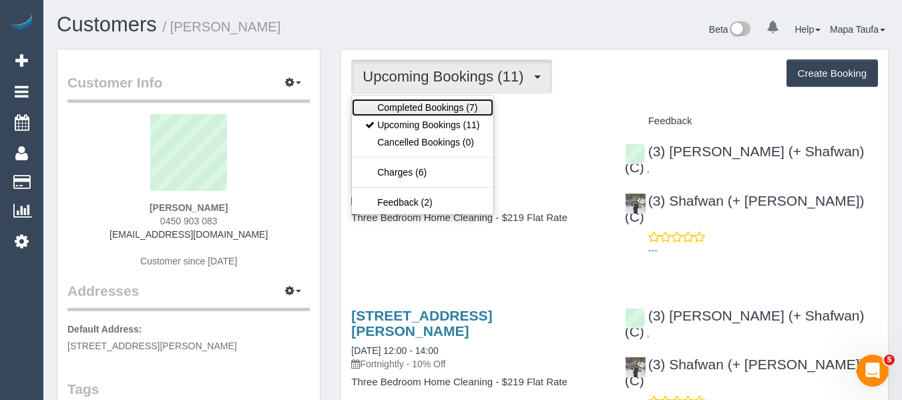
click at [397, 103] on link "Completed Bookings (7)" at bounding box center [422, 107] width 141 height 17
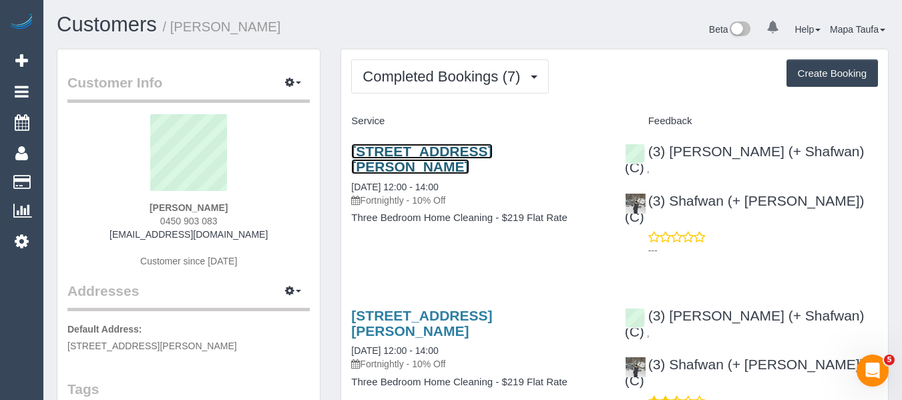
click at [400, 156] on link "161 Edward Street, Brunswick, VIC 3056" at bounding box center [421, 159] width 141 height 31
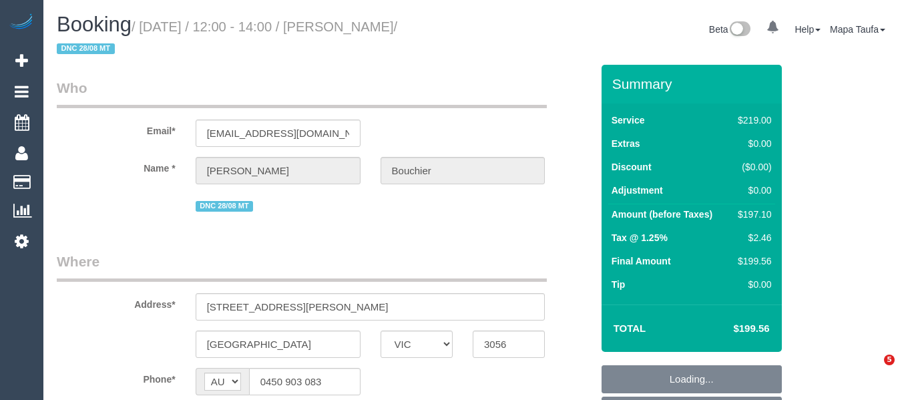
select select "VIC"
select select "number:27"
select select "number:14"
select select "number:19"
select select "number:22"
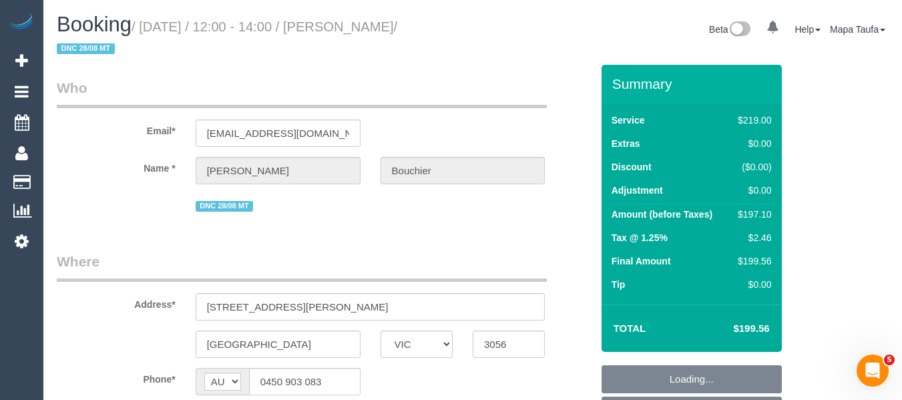
select select "number:34"
select select "number:13"
select select "object:1658"
select select "string:stripe-pm_1RCvki2GScqysDRV00ByFgxp"
select select "spot1"
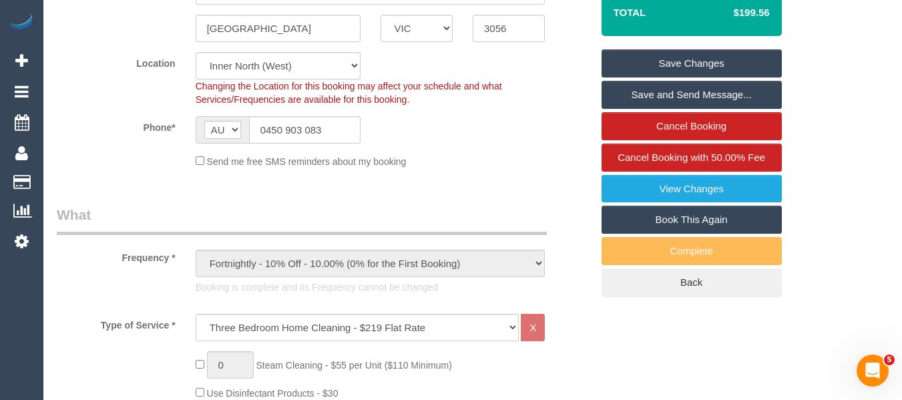
scroll to position [262, 0]
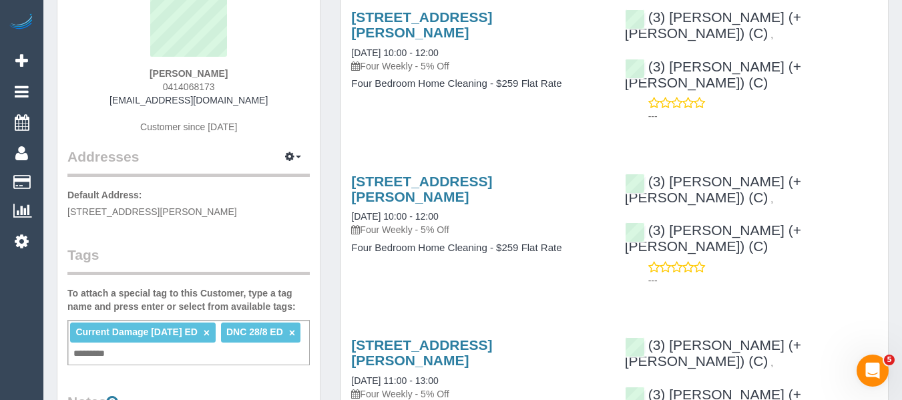
scroll to position [134, 0]
drag, startPoint x: 256, startPoint y: 93, endPoint x: 184, endPoint y: 99, distance: 72.4
click at [114, 95] on div "[PERSON_NAME] 0414068173 [EMAIL_ADDRESS][DOMAIN_NAME] Customer since [DATE]" at bounding box center [188, 64] width 242 height 167
click at [272, 101] on div "Kate Casley 0414068173 katejcasley@gmail.com Customer since 2020" at bounding box center [188, 64] width 242 height 167
drag, startPoint x: 246, startPoint y: 102, endPoint x: 117, endPoint y: 104, distance: 129.6
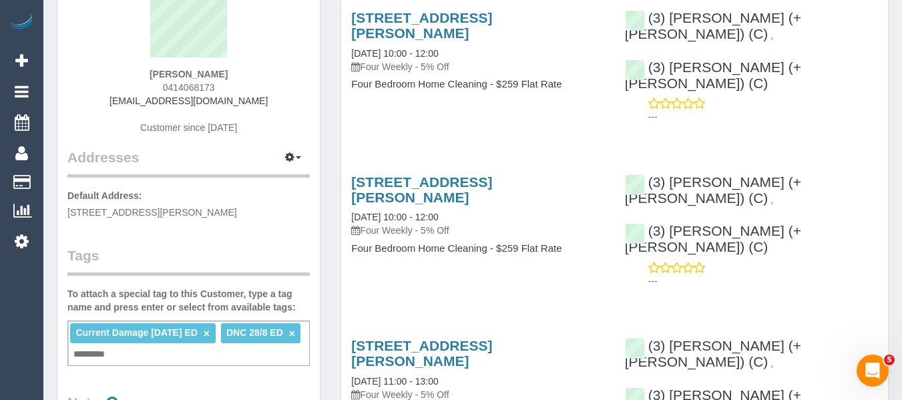
click at [117, 101] on div "Kate Casley 0414068173 katejcasley@gmail.com Customer since 2020" at bounding box center [188, 64] width 242 height 167
copy link "katejcasley@gmail.com"
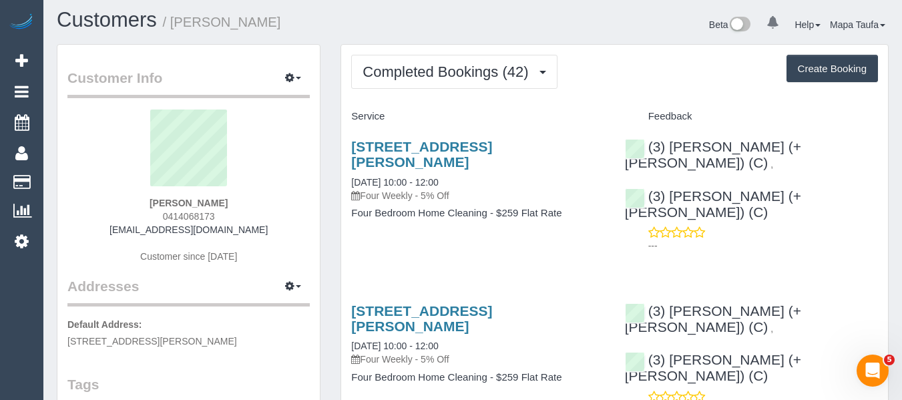
scroll to position [0, 0]
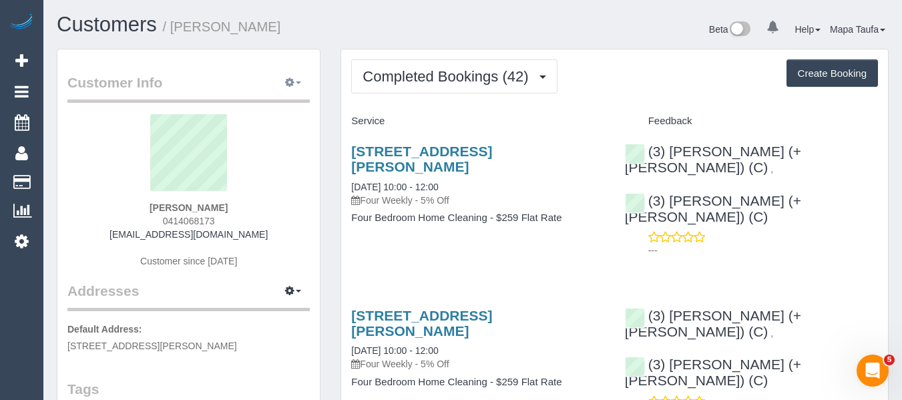
click at [297, 83] on span "button" at bounding box center [298, 82] width 5 height 3
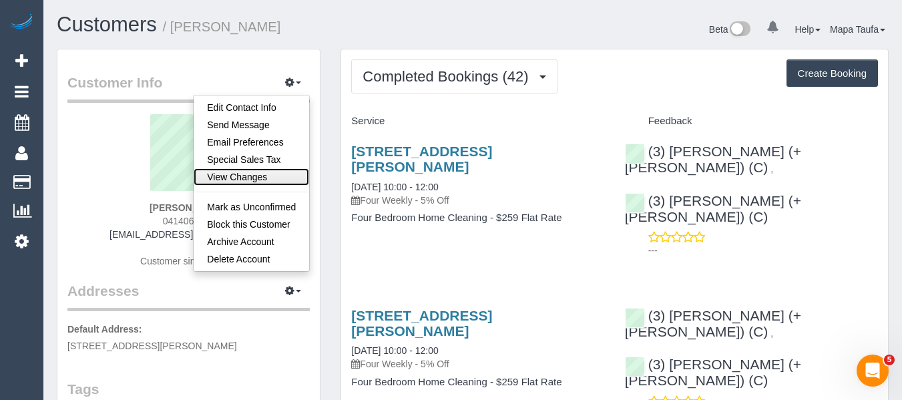
click at [262, 176] on link "View Changes" at bounding box center [252, 176] width 116 height 17
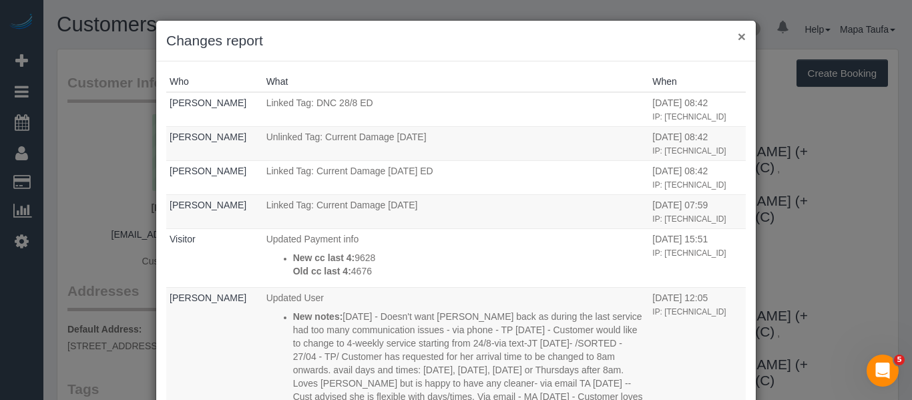
click at [738, 38] on button "×" at bounding box center [742, 36] width 8 height 14
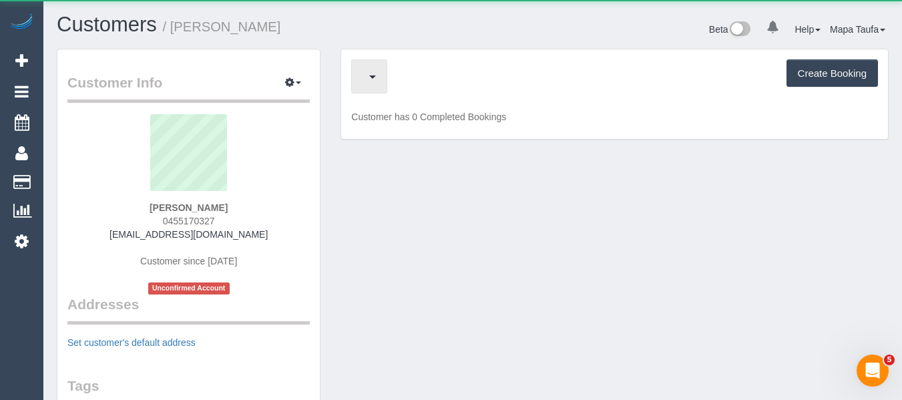
click at [387, 85] on button "button" at bounding box center [369, 76] width 36 height 34
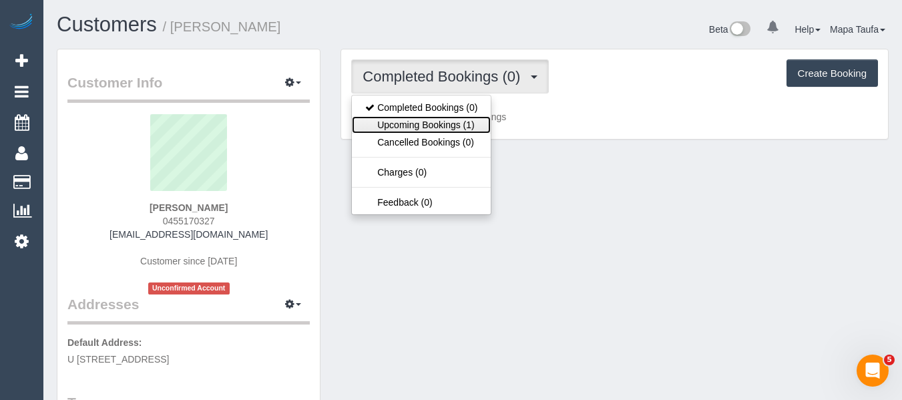
click at [400, 128] on link "Upcoming Bookings (1)" at bounding box center [421, 124] width 139 height 17
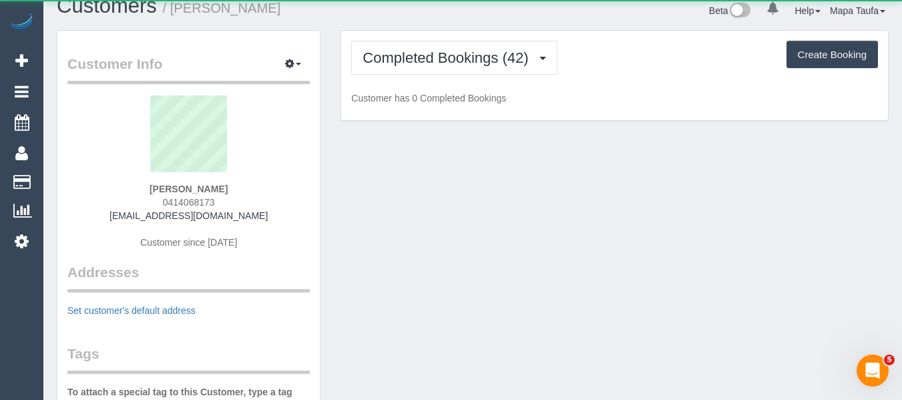
scroll to position [200, 0]
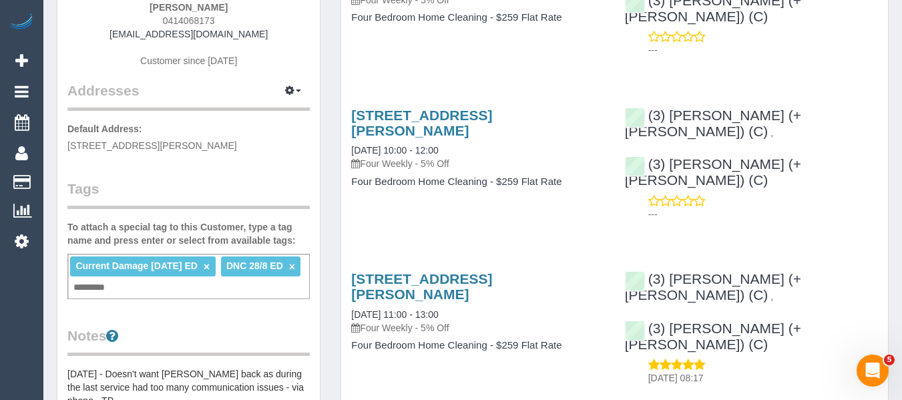
click at [210, 267] on ti-tag-item "Current Damage 28/8/25 ED ×" at bounding box center [142, 265] width 134 height 11
click at [208, 262] on li "Current Damage 28/8/25 ED ×" at bounding box center [143, 266] width 146 height 20
click at [206, 262] on link "×" at bounding box center [207, 266] width 6 height 11
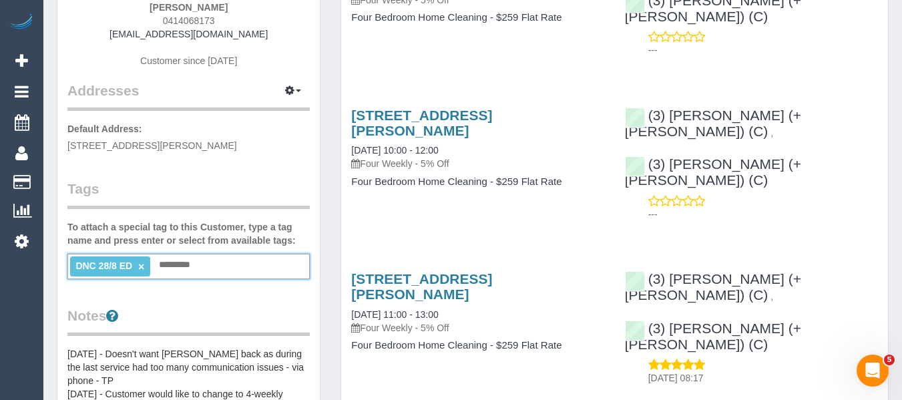
click at [139, 267] on link "×" at bounding box center [141, 266] width 6 height 11
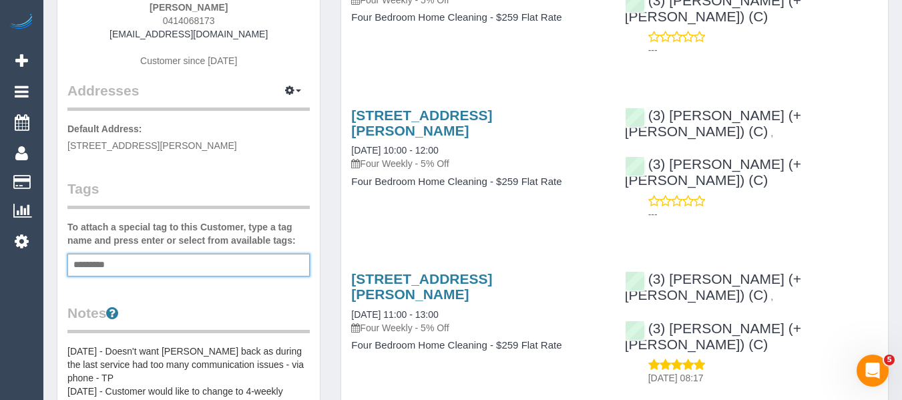
click at [139, 267] on div "Add a tag" at bounding box center [188, 265] width 242 height 23
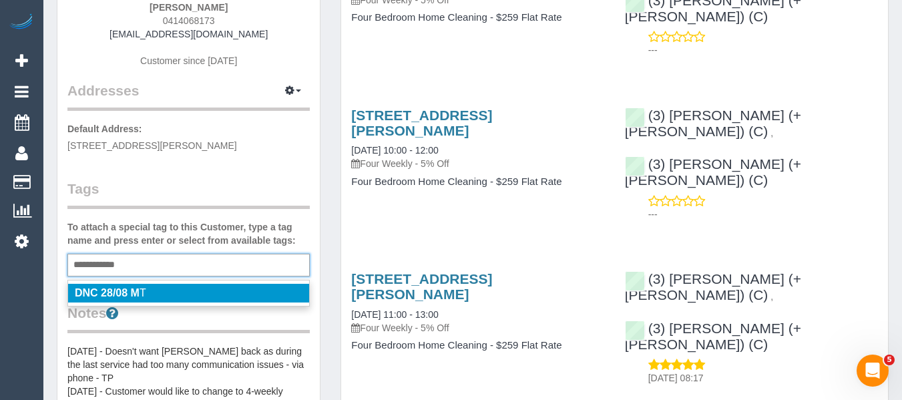
type input "**********"
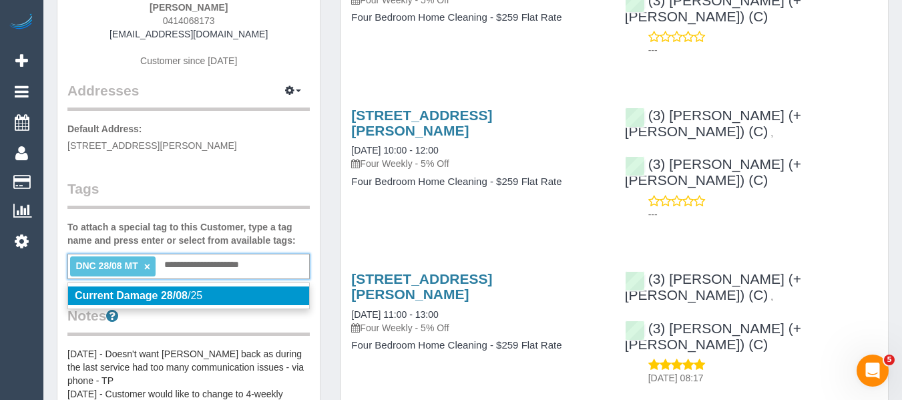
type input "**********"
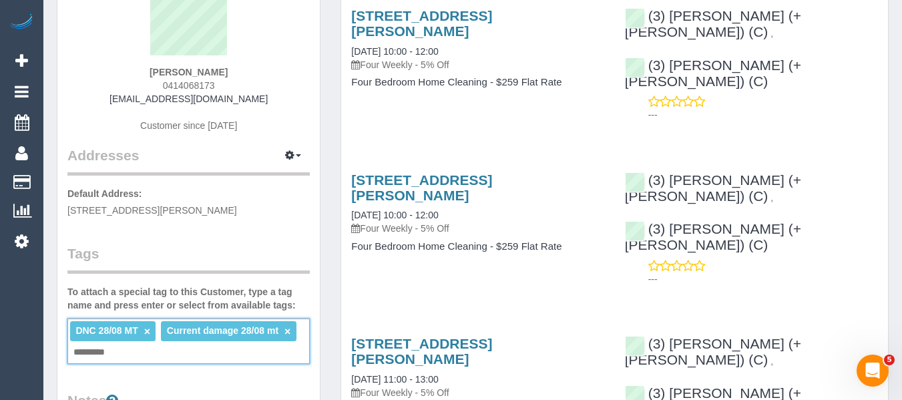
scroll to position [0, 0]
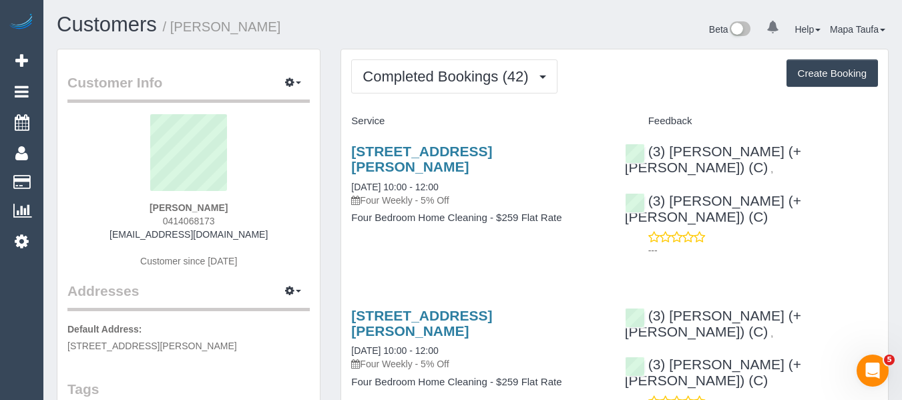
drag, startPoint x: 201, startPoint y: 207, endPoint x: 164, endPoint y: 207, distance: 37.4
click at [164, 207] on div "Kate Casley 0414068173 katejcasley@gmail.com Customer since 2020" at bounding box center [188, 197] width 242 height 167
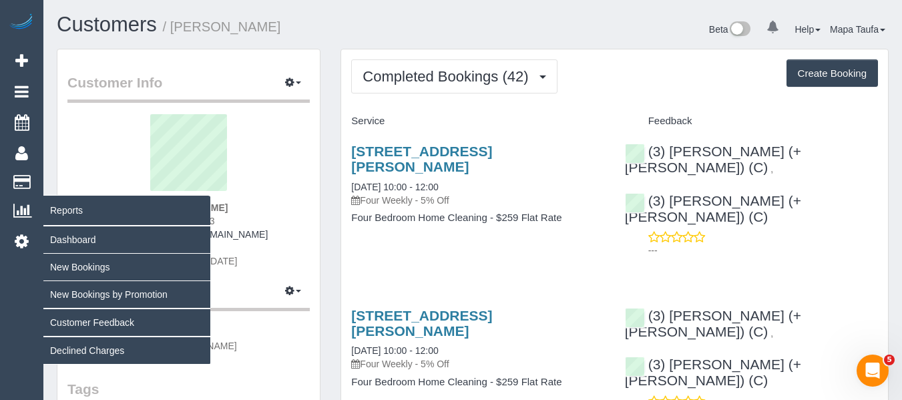
copy strong "Kate Casley"
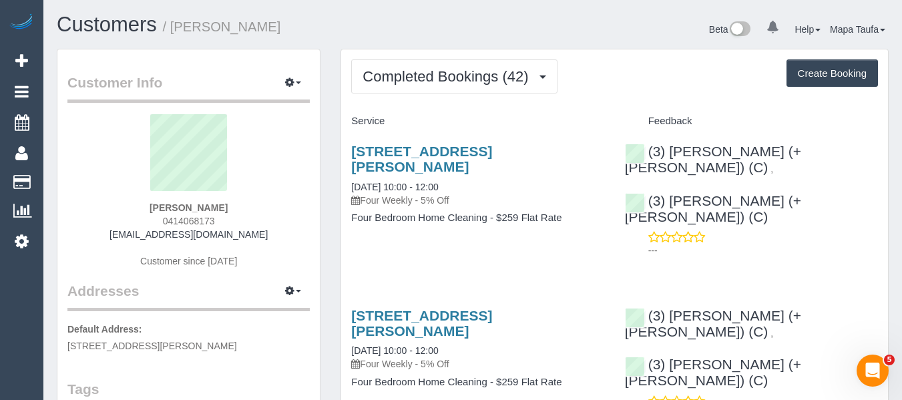
click at [222, 209] on div "Kate Casley 0414068173 katejcasley@gmail.com Customer since 2020" at bounding box center [188, 197] width 242 height 167
drag, startPoint x: 232, startPoint y: 211, endPoint x: 155, endPoint y: 210, distance: 76.8
click at [152, 206] on div "Kate Casley 0414068173 katejcasley@gmail.com Customer since 2020" at bounding box center [188, 197] width 242 height 167
copy strong "Kate Casley"
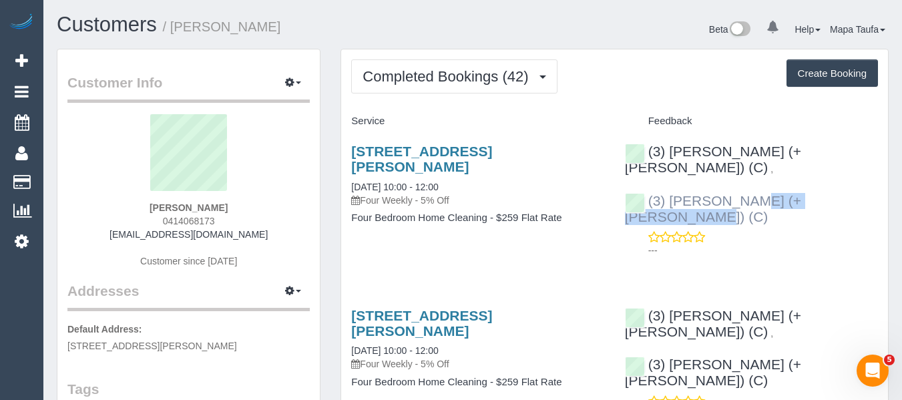
drag, startPoint x: 804, startPoint y: 182, endPoint x: 670, endPoint y: 182, distance: 134.2
click at [670, 182] on div "(3) Smruti (+ Jay) (C) , (3) Jay (+ Smruti) (C) ---" at bounding box center [751, 197] width 273 height 131
copy link "Jay (+ Smruti) (C)"
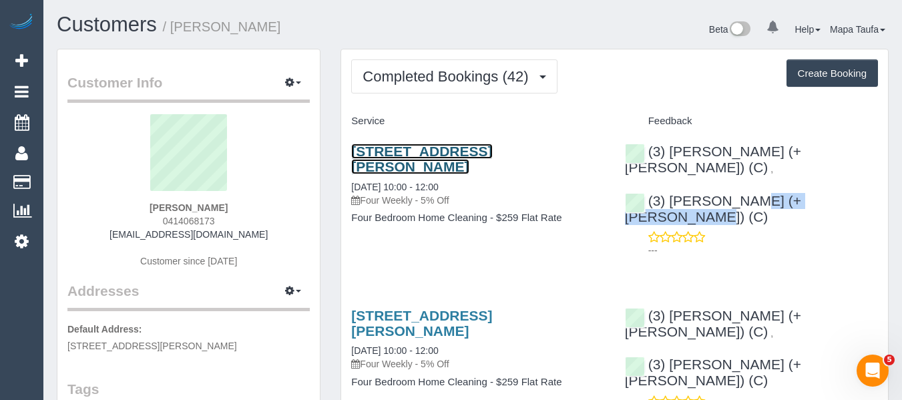
click at [383, 146] on link "2/8 Evelina Street, Balwyn, VIC 3103" at bounding box center [421, 159] width 141 height 31
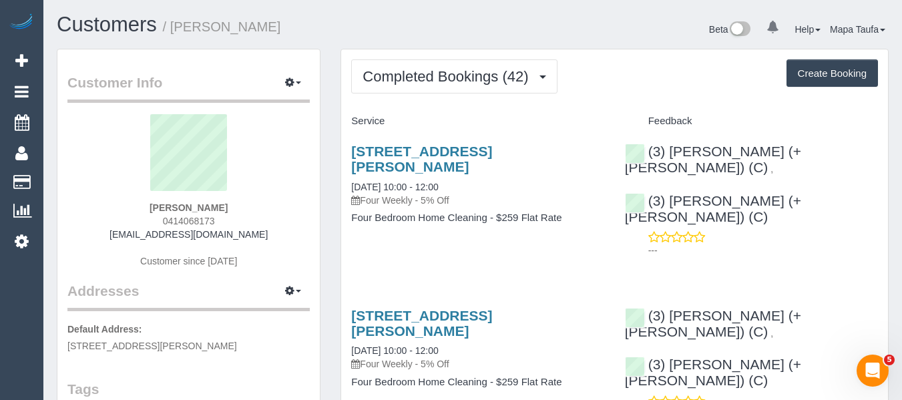
click at [233, 218] on div "Kate Casley 0414068173 katejcasley@gmail.com Customer since 2020" at bounding box center [188, 197] width 242 height 167
drag, startPoint x: 226, startPoint y: 224, endPoint x: 142, endPoint y: 226, distance: 84.8
click at [146, 224] on div "Kate Casley 0414068173 katejcasley@gmail.com Customer since 2020" at bounding box center [188, 197] width 242 height 167
copy span "0414068173"
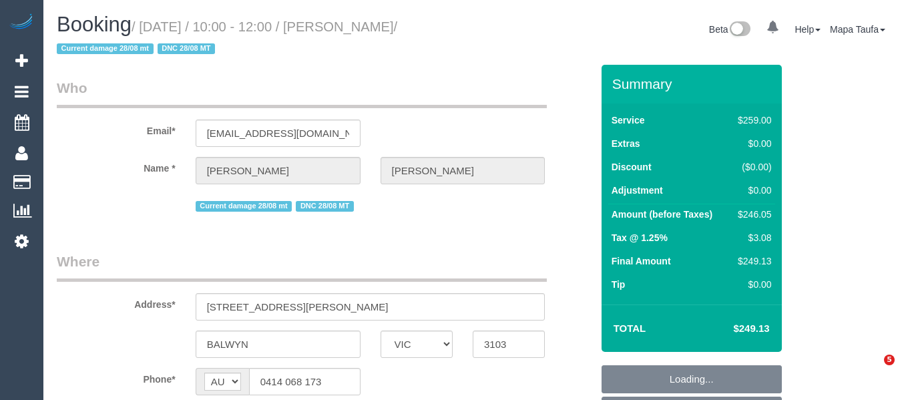
select select "VIC"
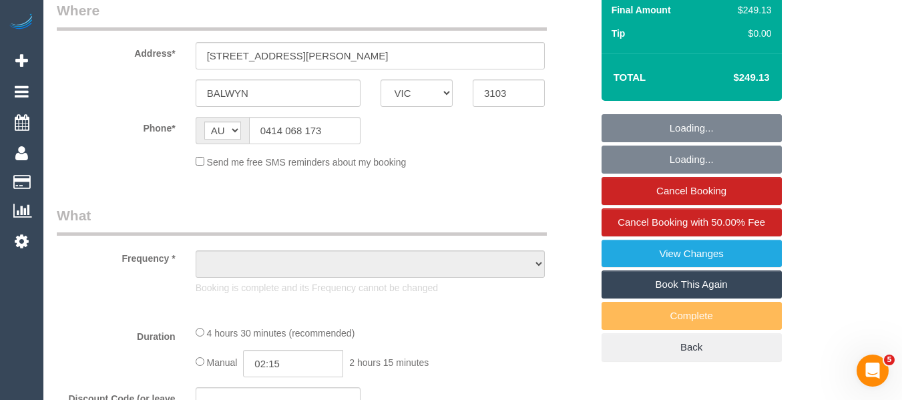
select select "object:614"
select select "string:stripe-pm_1RIO802GScqysDRVtVtZynzm"
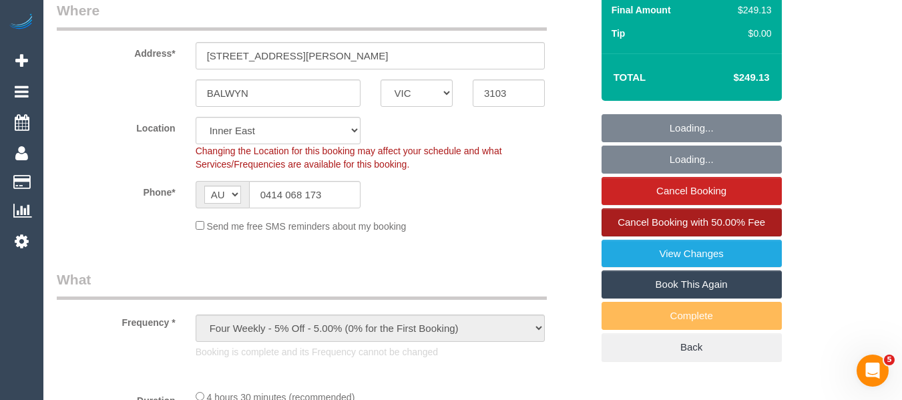
scroll to position [267, 0]
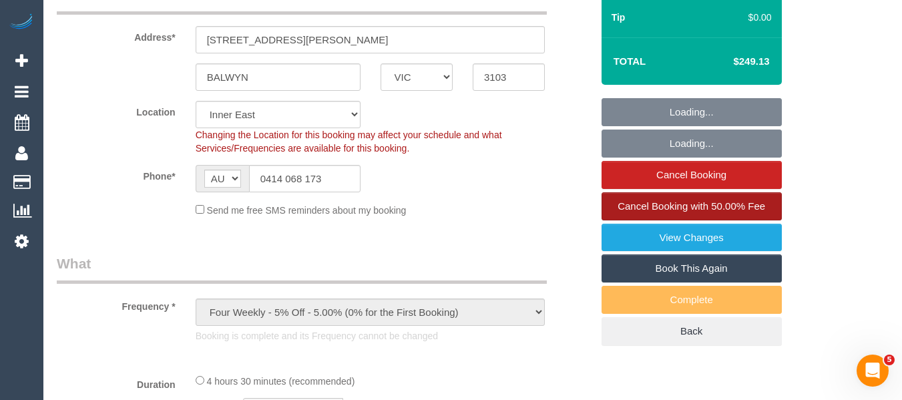
select select "object:621"
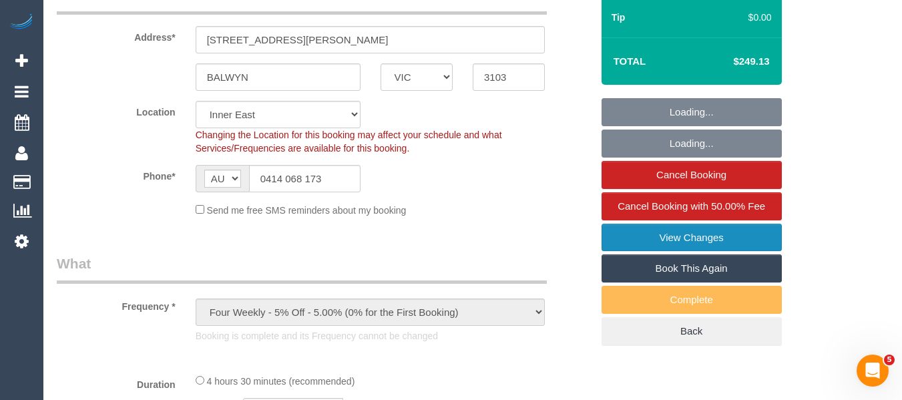
select select "number:28"
select select "number:14"
select select "number:19"
select select "number:22"
select select "number:34"
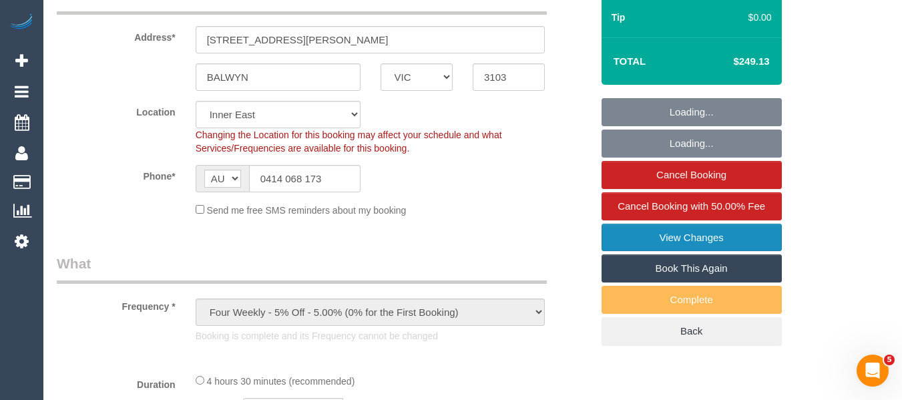
select select "number:12"
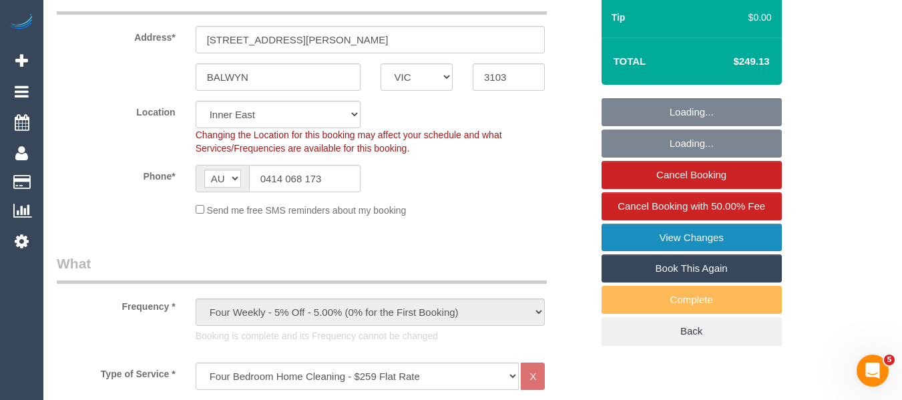
click at [693, 227] on link "View Changes" at bounding box center [692, 238] width 180 height 28
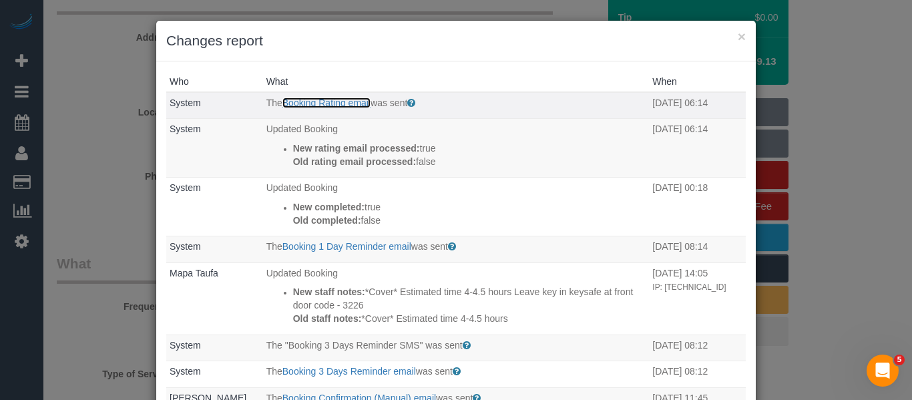
click at [316, 104] on link "Booking Rating email" at bounding box center [326, 102] width 88 height 11
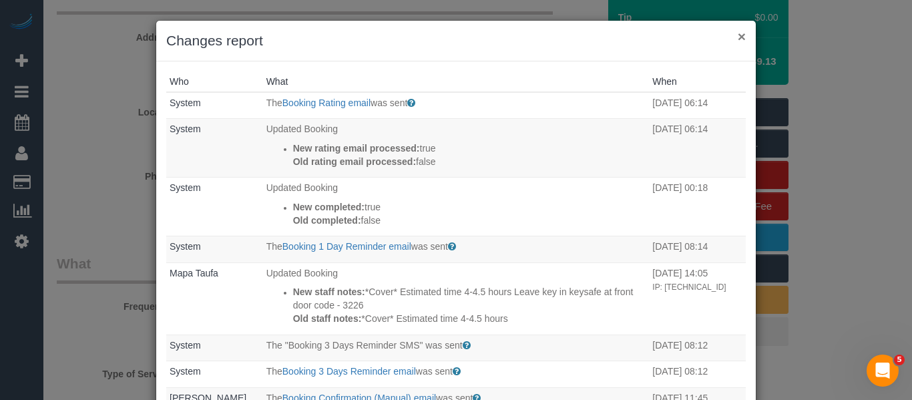
click at [738, 35] on button "×" at bounding box center [742, 36] width 8 height 14
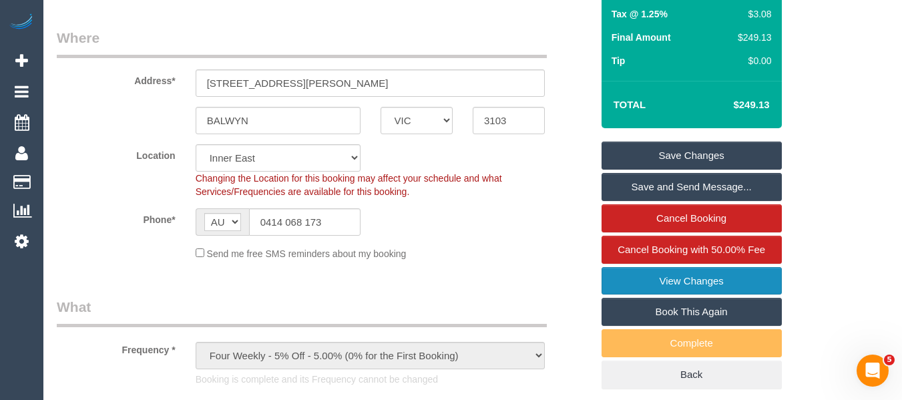
scroll to position [200, 0]
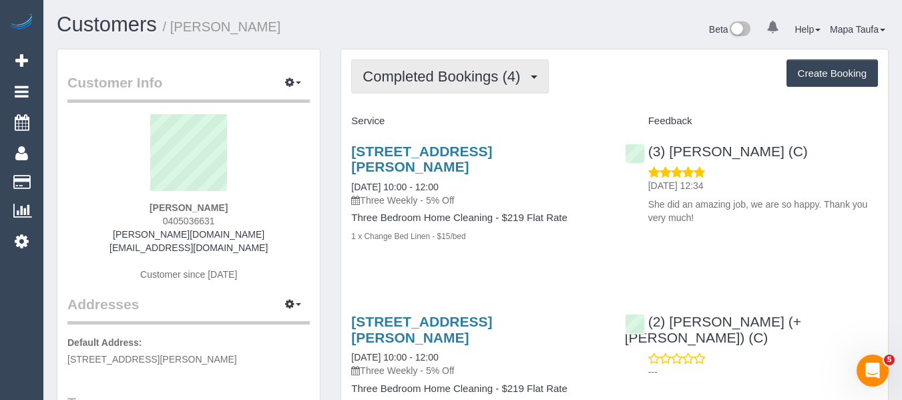
click at [361, 91] on button "Completed Bookings (4)" at bounding box center [450, 76] width 198 height 34
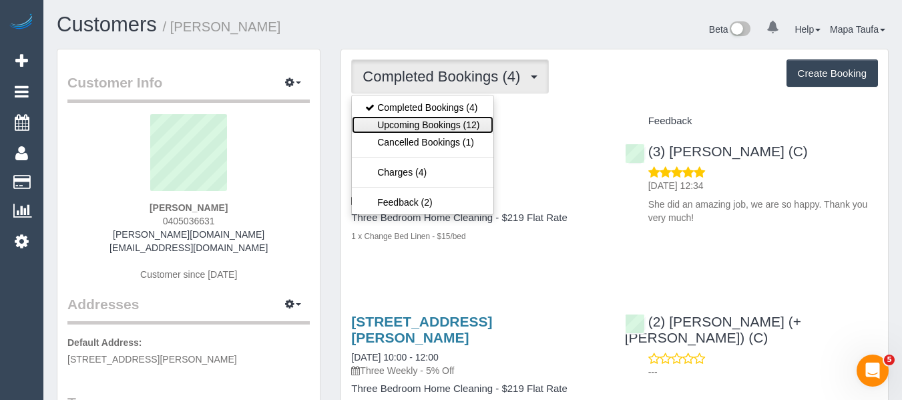
click at [385, 126] on link "Upcoming Bookings (12)" at bounding box center [422, 124] width 141 height 17
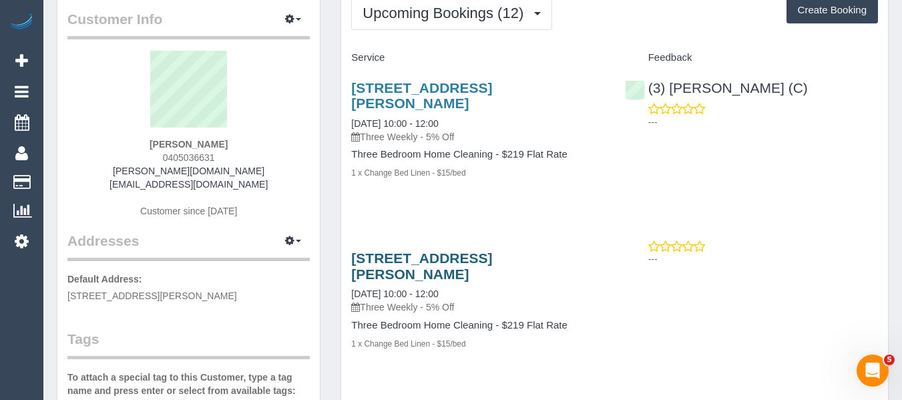
scroll to position [134, 0]
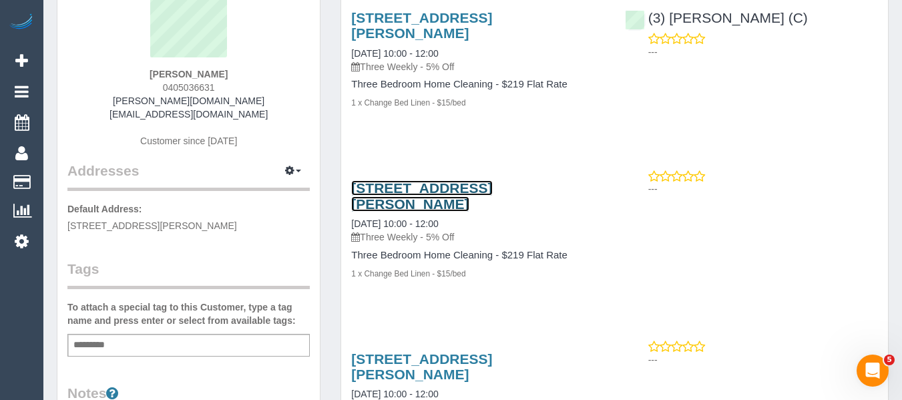
click at [415, 188] on link "[STREET_ADDRESS][PERSON_NAME]" at bounding box center [421, 195] width 141 height 31
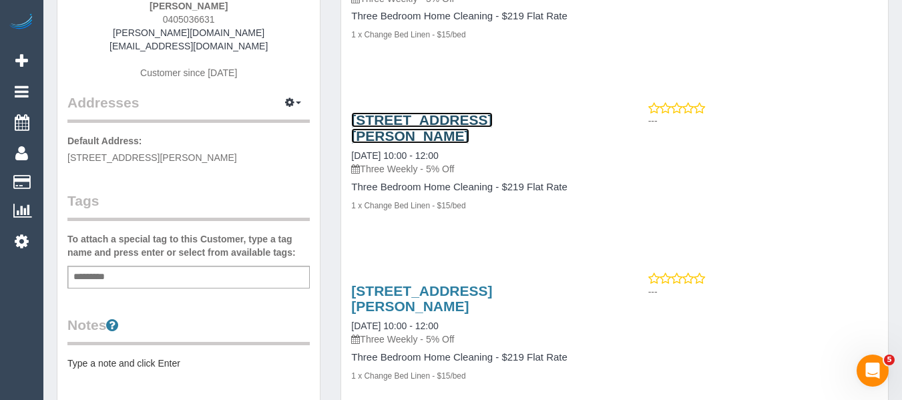
scroll to position [267, 0]
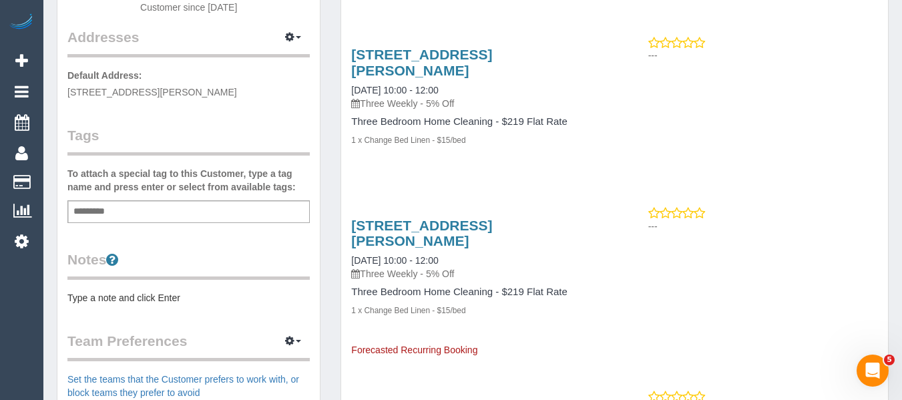
click at [120, 202] on div "Add a tag" at bounding box center [188, 211] width 242 height 23
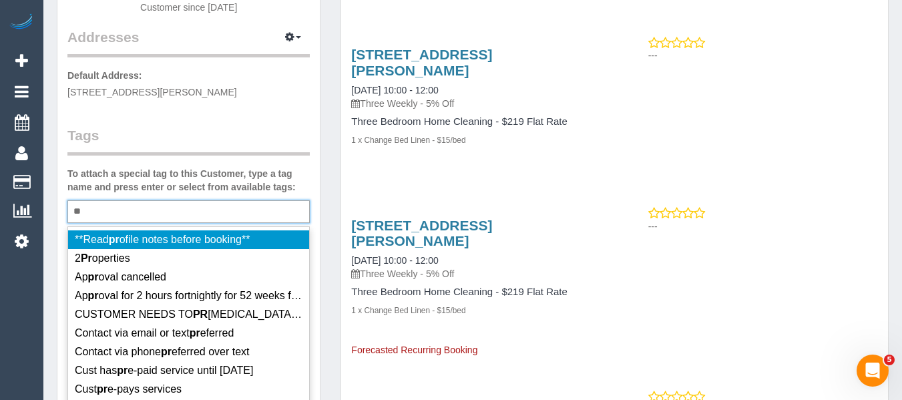
type input "*"
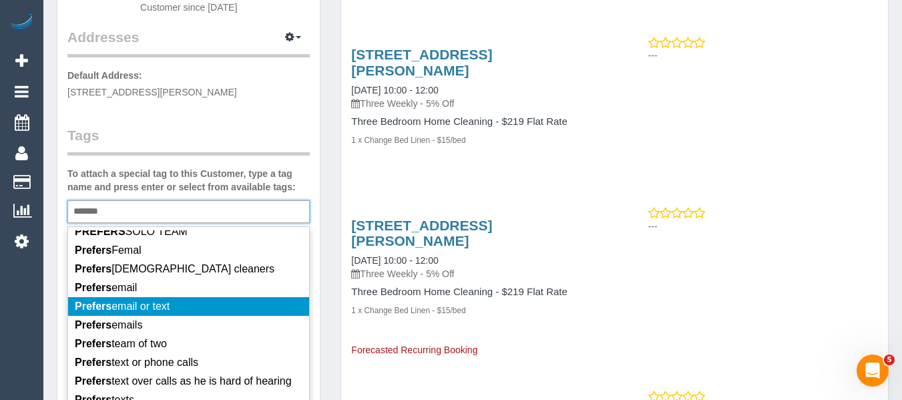
scroll to position [67, 0]
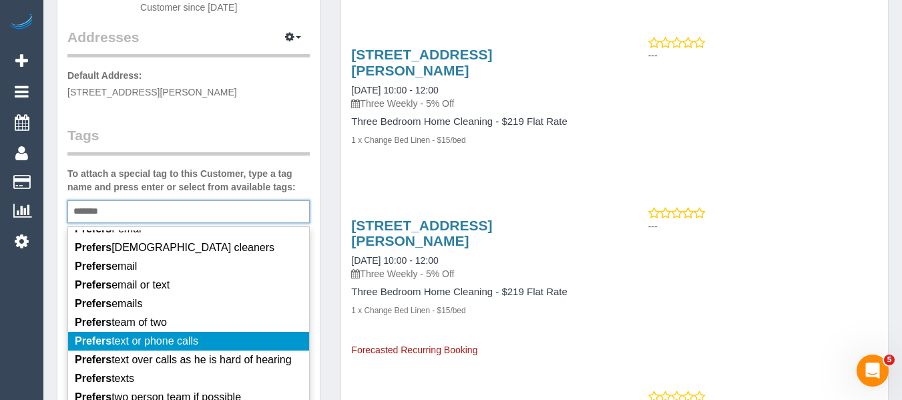
type input "*******"
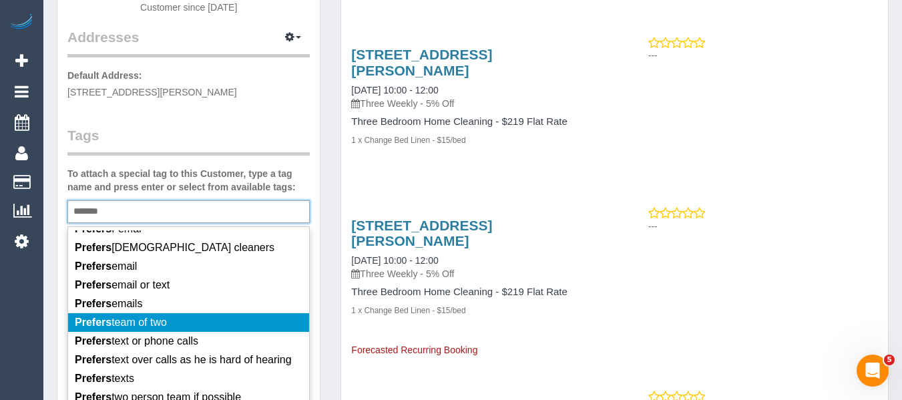
click at [178, 313] on li "Prefers team of two" at bounding box center [188, 322] width 241 height 19
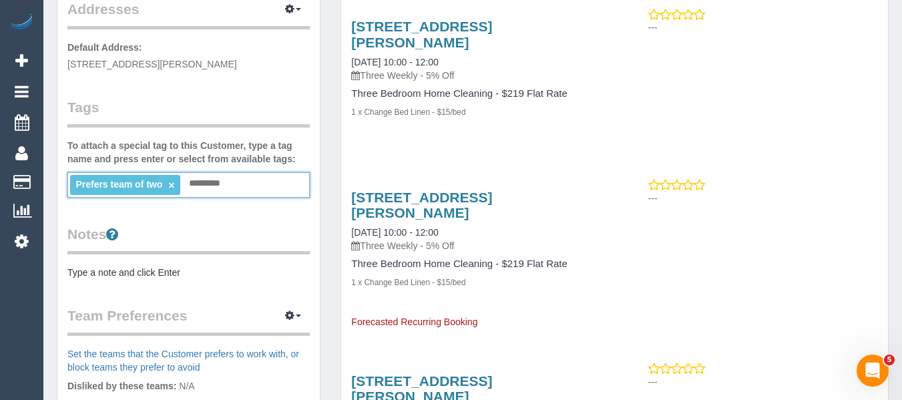
scroll to position [467, 0]
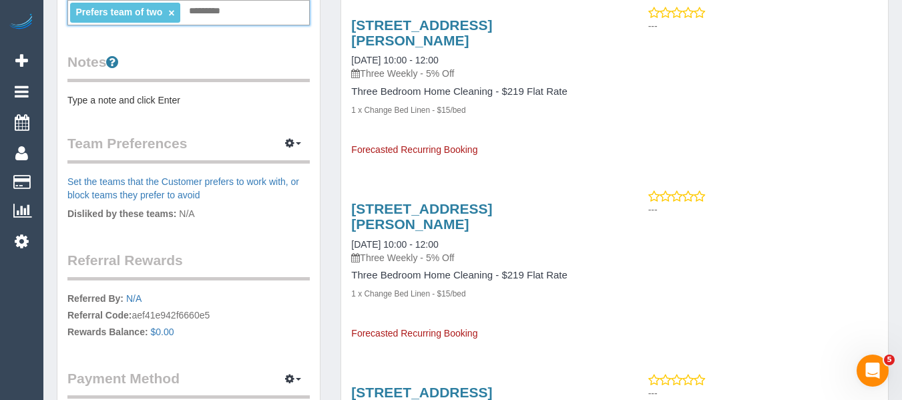
click at [152, 93] on pre "Type a note and click Enter" at bounding box center [188, 99] width 242 height 13
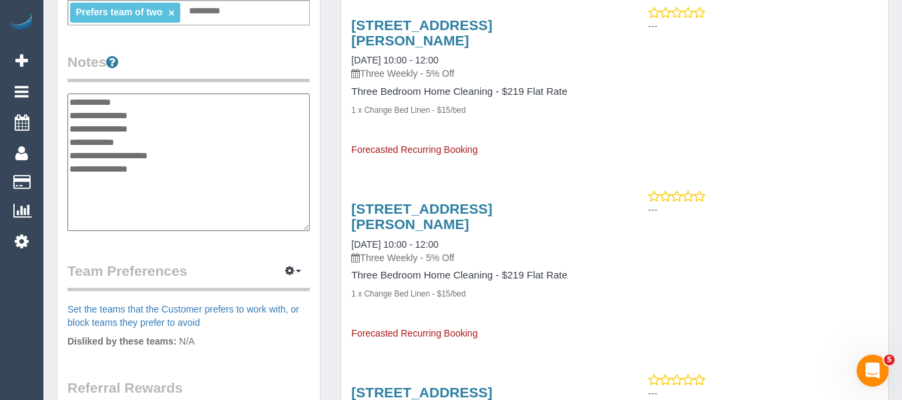
drag, startPoint x: 112, startPoint y: 152, endPoint x: 71, endPoint y: 145, distance: 42.0
click at [71, 145] on textarea "**********" at bounding box center [188, 162] width 242 height 138
click at [134, 93] on textarea "**********" at bounding box center [188, 162] width 242 height 138
click at [178, 128] on textarea "**********" at bounding box center [188, 162] width 242 height 138
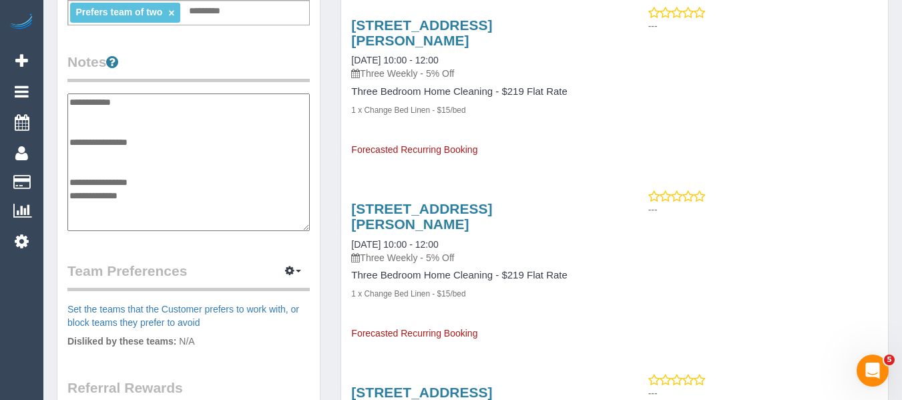
click at [131, 142] on textarea "**********" at bounding box center [188, 162] width 242 height 138
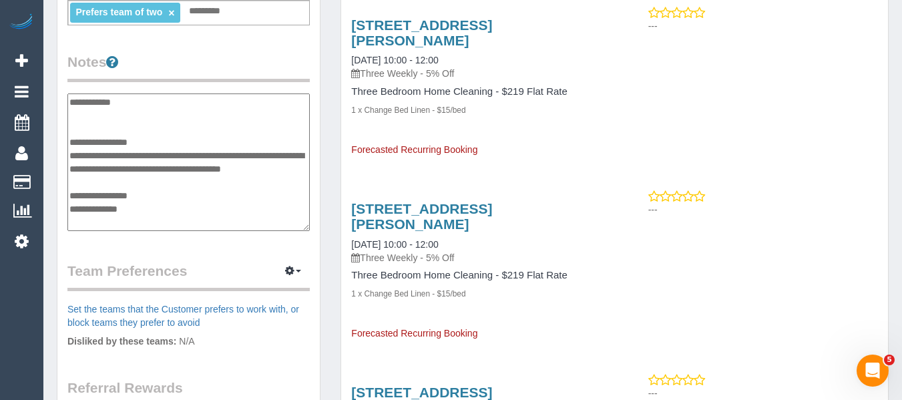
type textarea "**********"
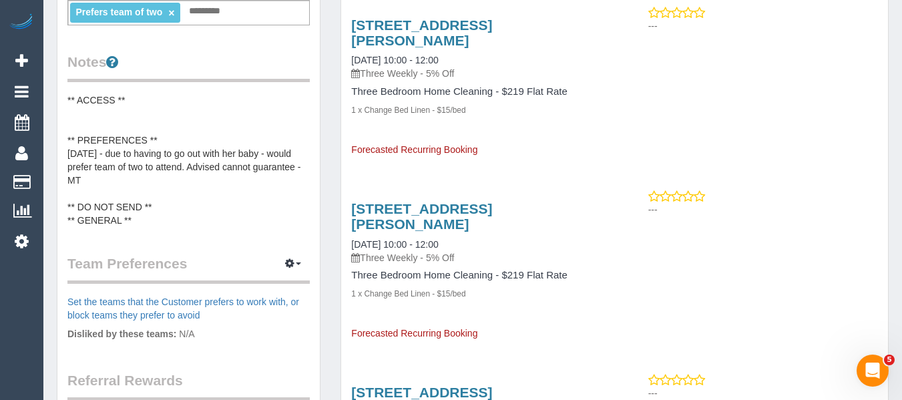
click at [168, 150] on pre "** ACCESS ** ** PREFERENCES ** 29/08/25 - due to having to go out with her baby…" at bounding box center [188, 160] width 242 height 134
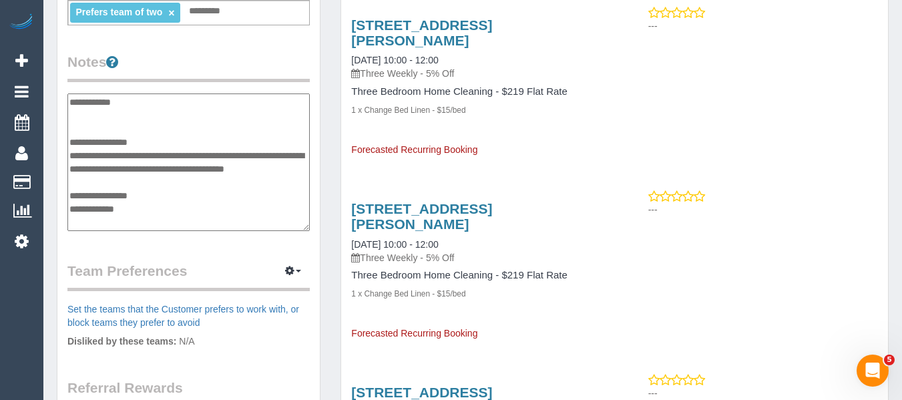
click at [150, 154] on textarea "**********" at bounding box center [188, 162] width 242 height 138
type textarea "**********"
click at [226, 69] on div "**********" at bounding box center [188, 143] width 242 height 182
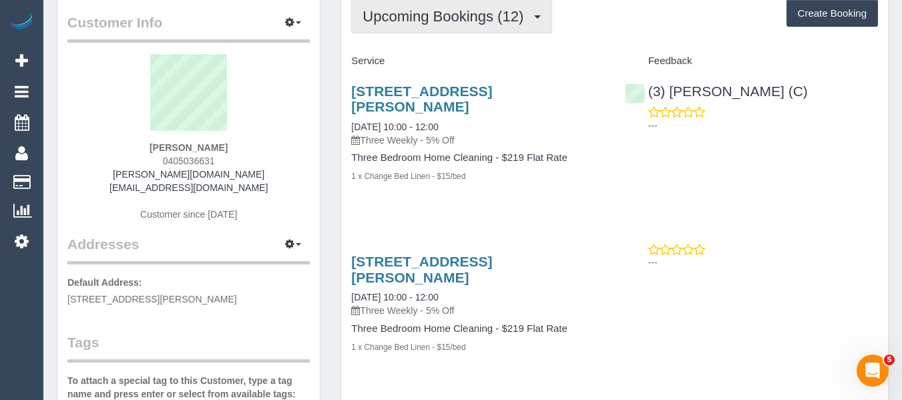
scroll to position [0, 0]
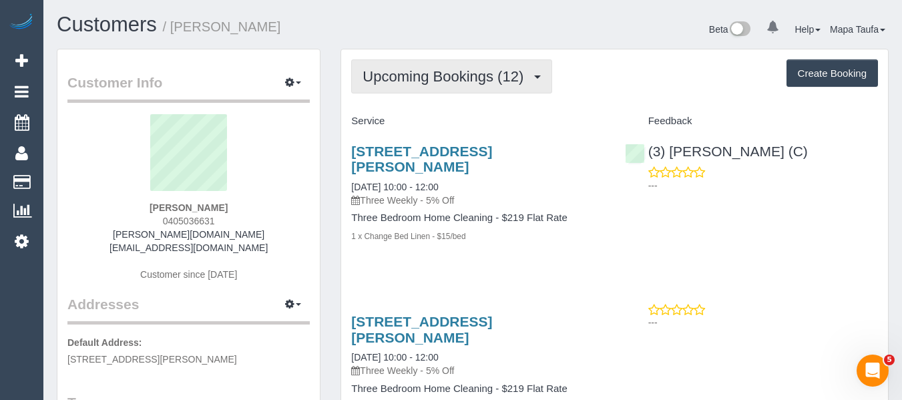
click at [417, 91] on button "Upcoming Bookings (12)" at bounding box center [451, 76] width 201 height 34
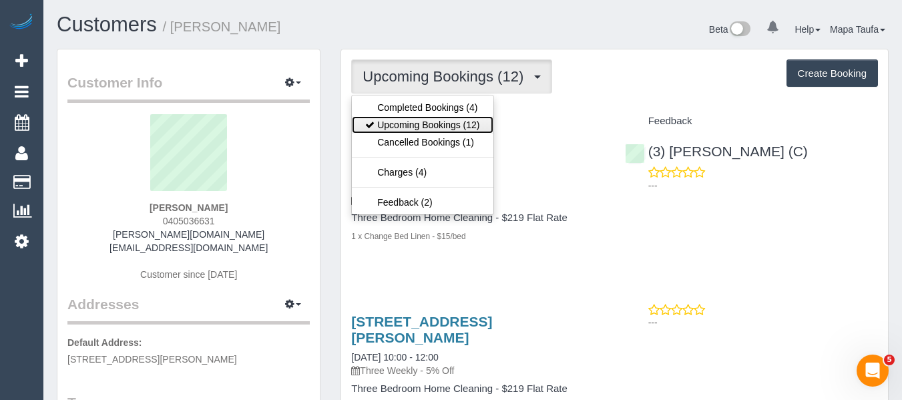
click at [417, 122] on link "Upcoming Bookings (12)" at bounding box center [422, 124] width 141 height 17
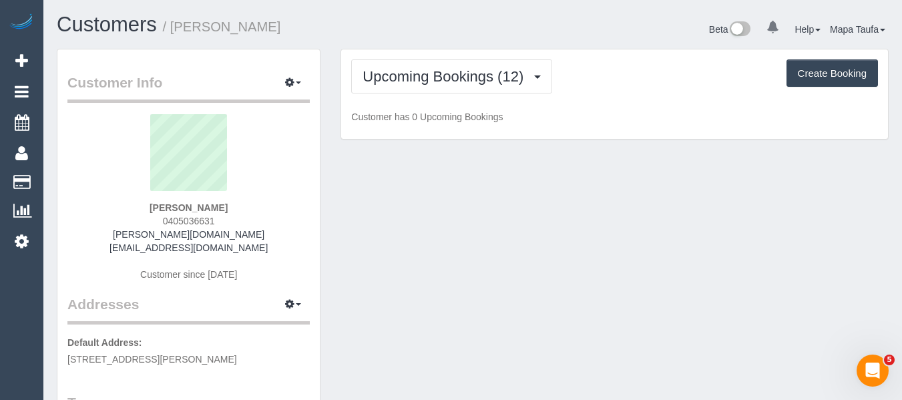
click at [431, 25] on h1 "Customers / Suzie Crossland" at bounding box center [260, 24] width 406 height 23
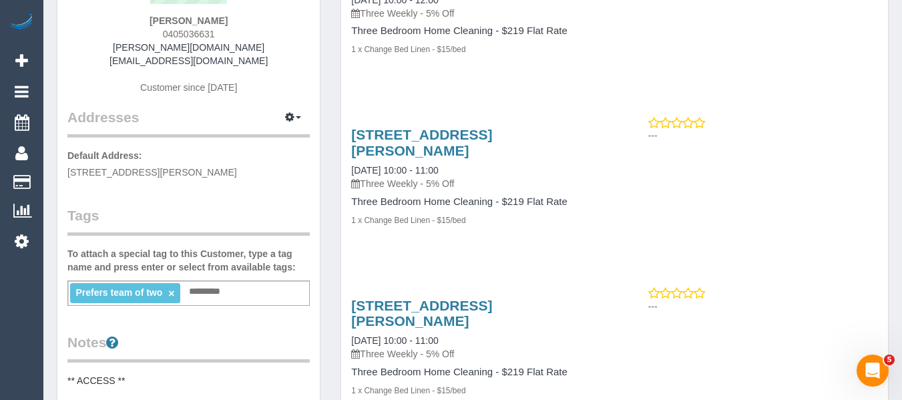
scroll to position [267, 0]
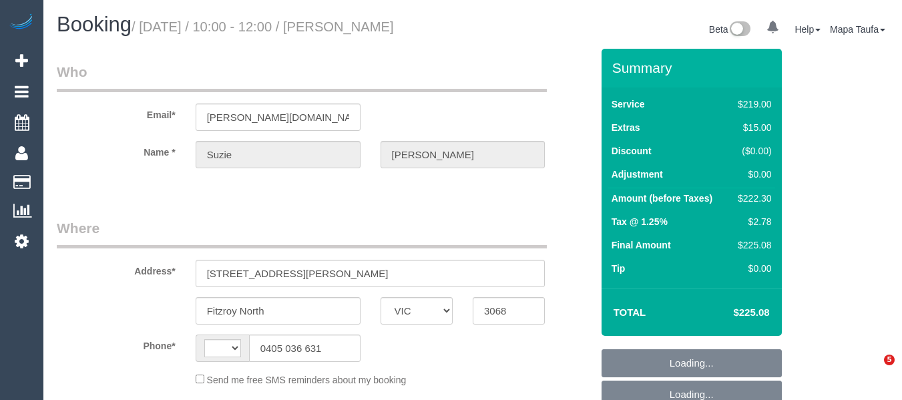
select select "VIC"
select select "string:stripe-pm_1RKA2K2GScqysDRVfuMdeZJH"
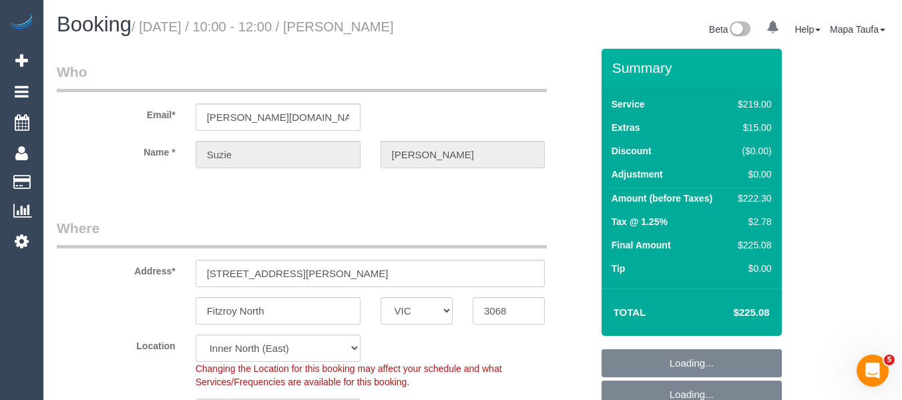
select select "string:AU"
select select "object:622"
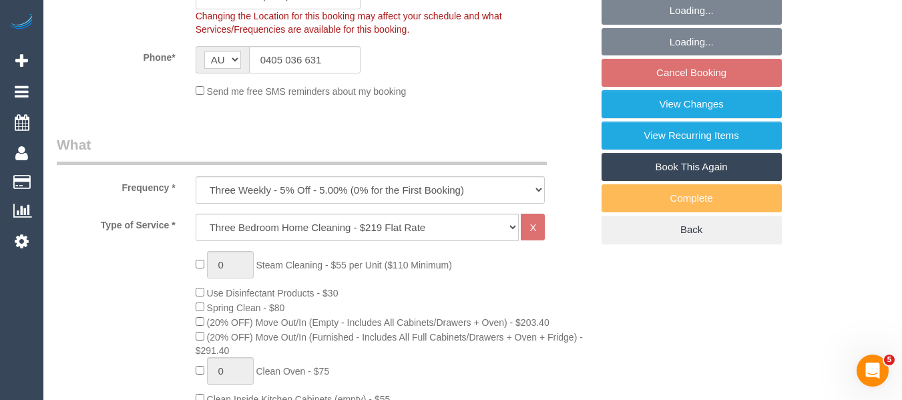
select select "number:27"
select select "number:16"
select select "number:19"
select select "number:24"
select select "number:33"
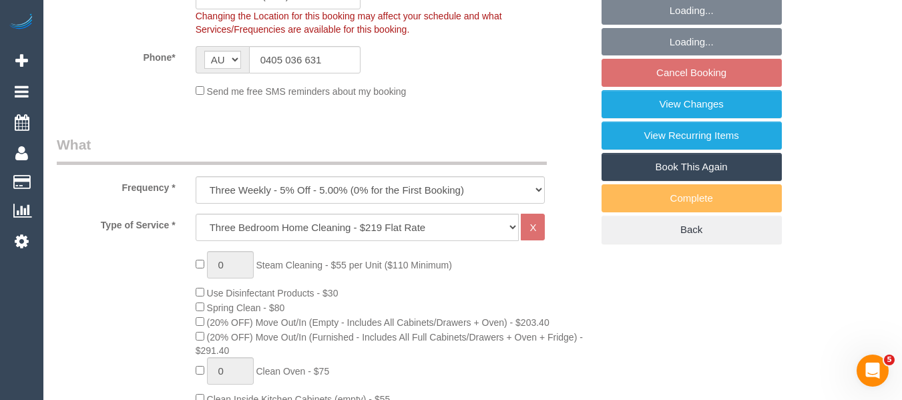
select select "number:11"
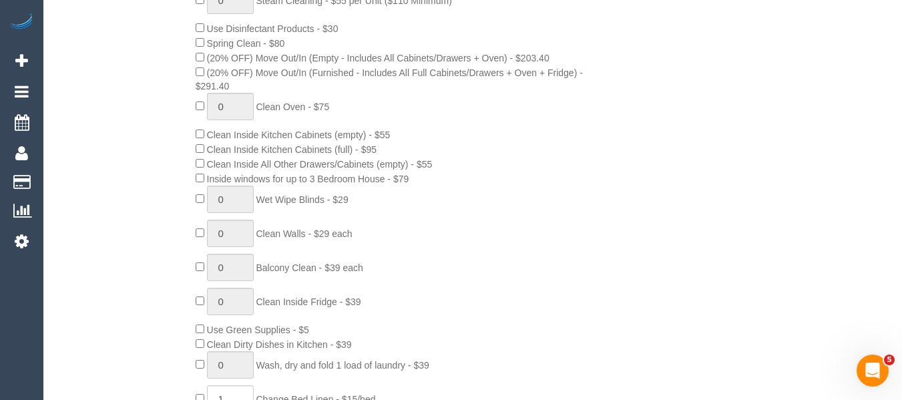
select select "object:773"
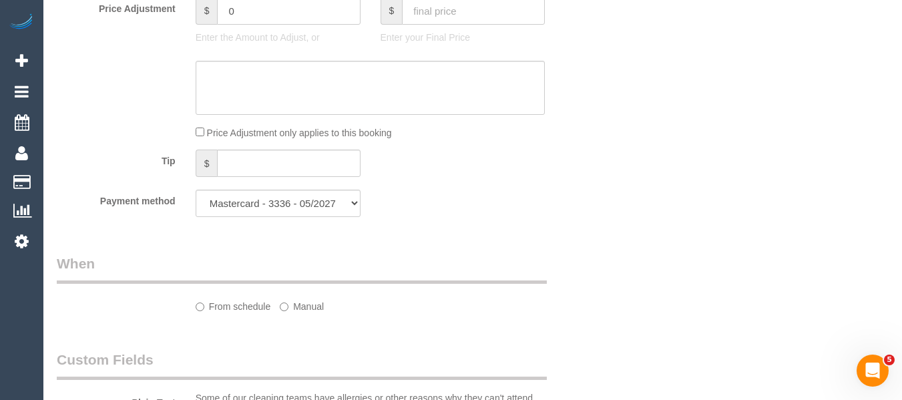
select select "spot3"
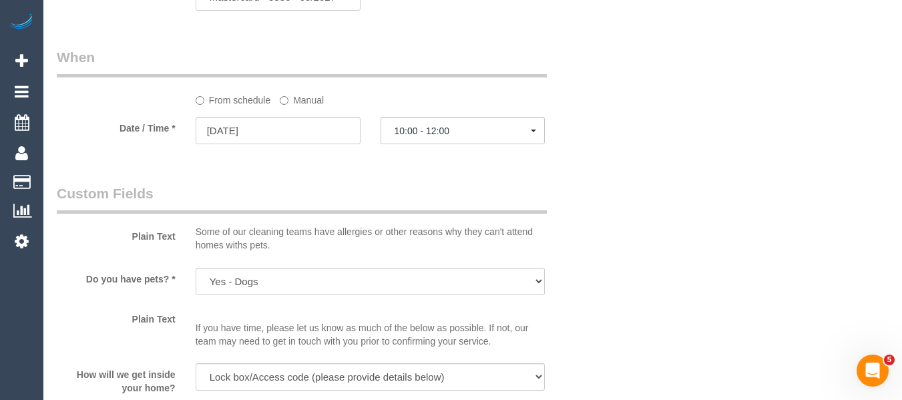
scroll to position [1464, 0]
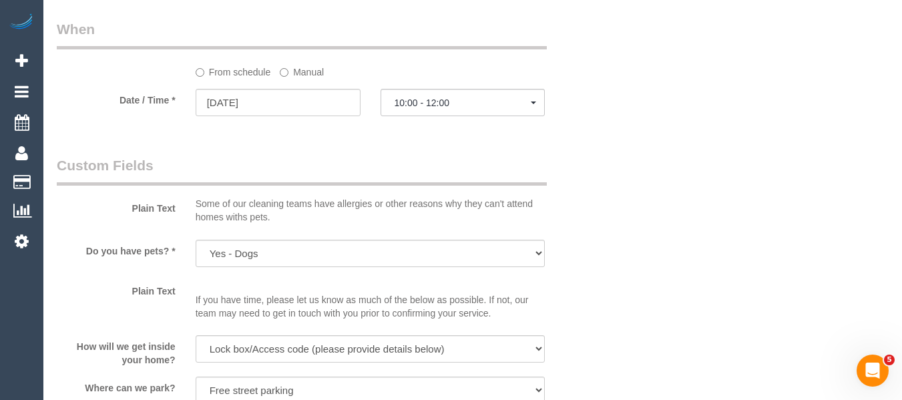
click at [316, 79] on label "Manual" at bounding box center [302, 70] width 44 height 18
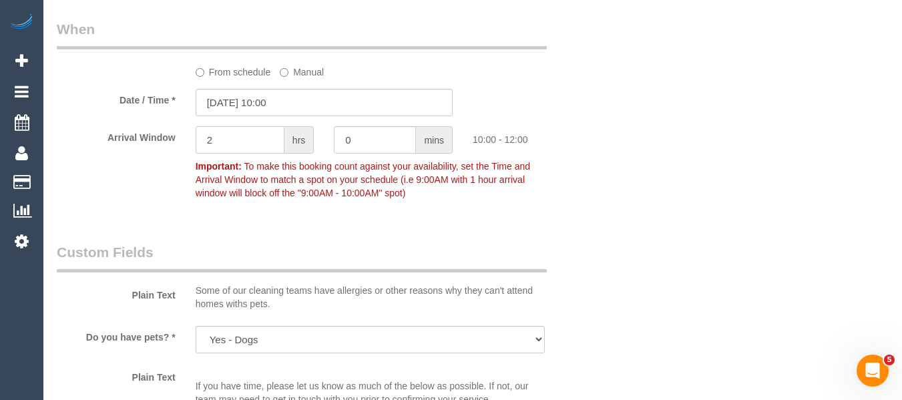
drag, startPoint x: 237, startPoint y: 155, endPoint x: 176, endPoint y: 160, distance: 61.0
click at [182, 160] on div "Arrival Window 2 hrs 0 mins 10:00 - 12:00 Important: To make this booking count…" at bounding box center [324, 165] width 555 height 79
type input "1"
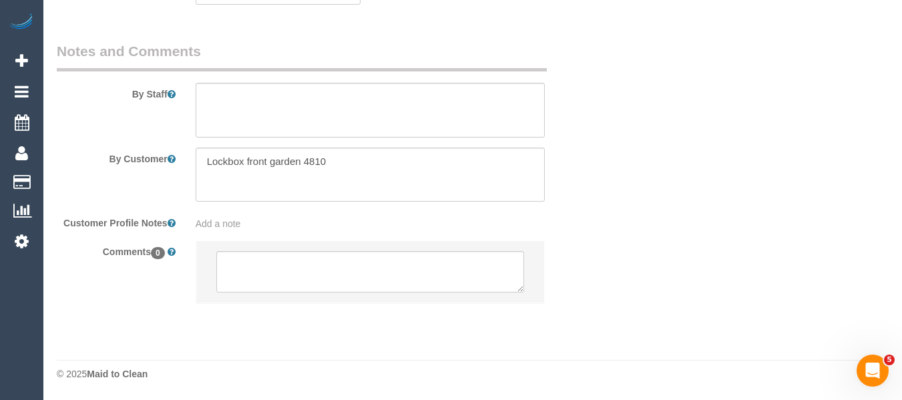
scroll to position [2339, 0]
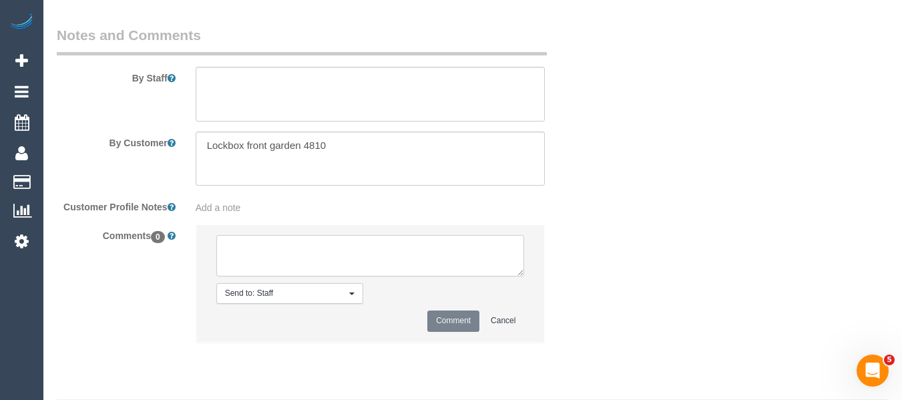
click at [317, 258] on textarea at bounding box center [370, 255] width 308 height 41
click at [368, 267] on textarea at bounding box center [370, 255] width 308 height 41
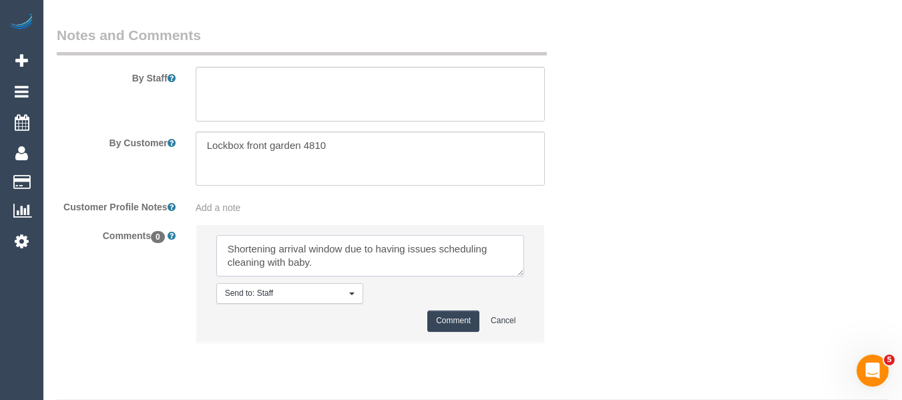
type textarea "Shortening arrival window due to having issues scheduling cleaning with baby."
click at [441, 331] on button "Comment" at bounding box center [453, 320] width 52 height 21
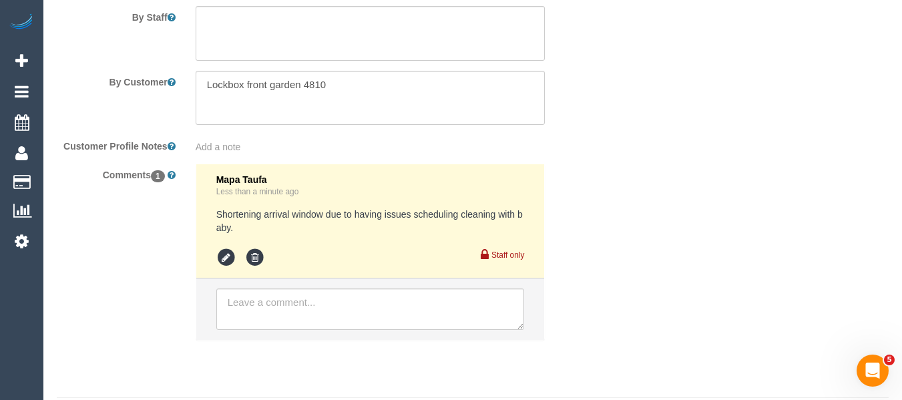
scroll to position [2453, 0]
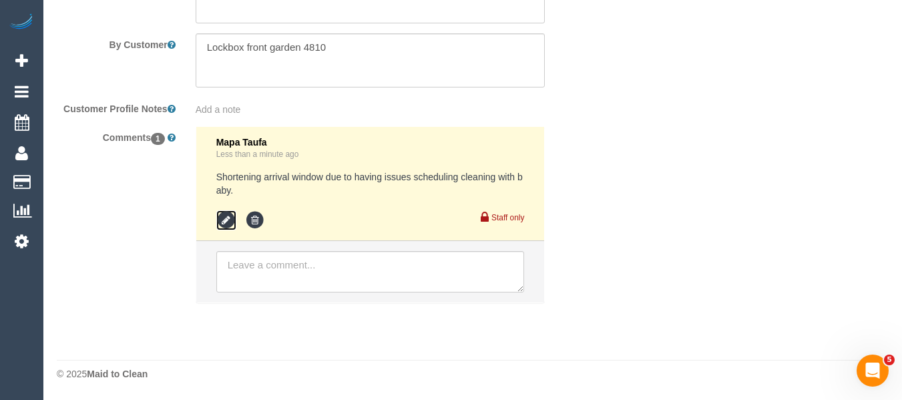
click at [226, 222] on icon at bounding box center [226, 220] width 20 height 20
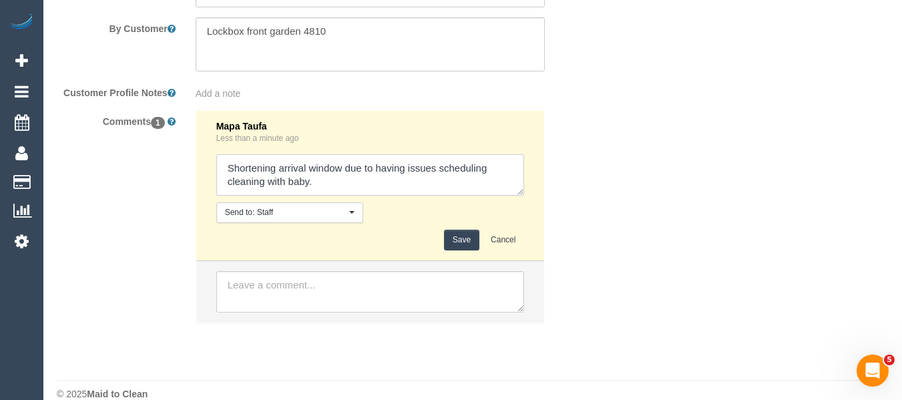
click at [399, 196] on textarea at bounding box center [370, 174] width 308 height 41
type textarea "Shortening arrival window due to having issues scheduling cleaning with baby al…"
click at [454, 250] on button "Save" at bounding box center [461, 240] width 35 height 21
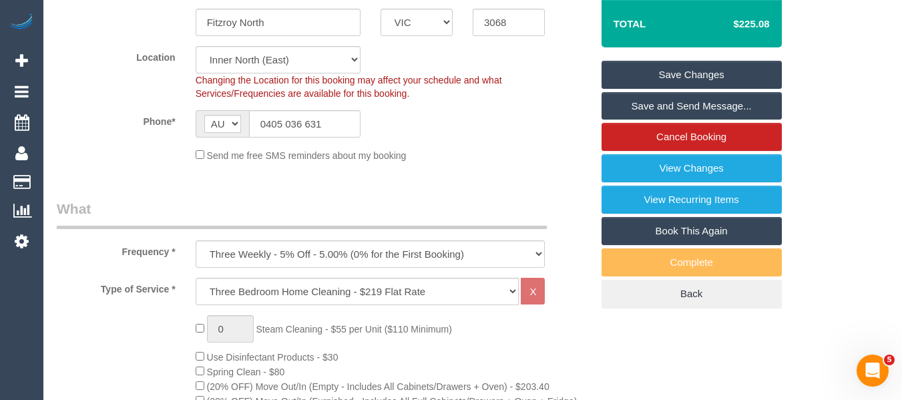
scroll to position [170, 0]
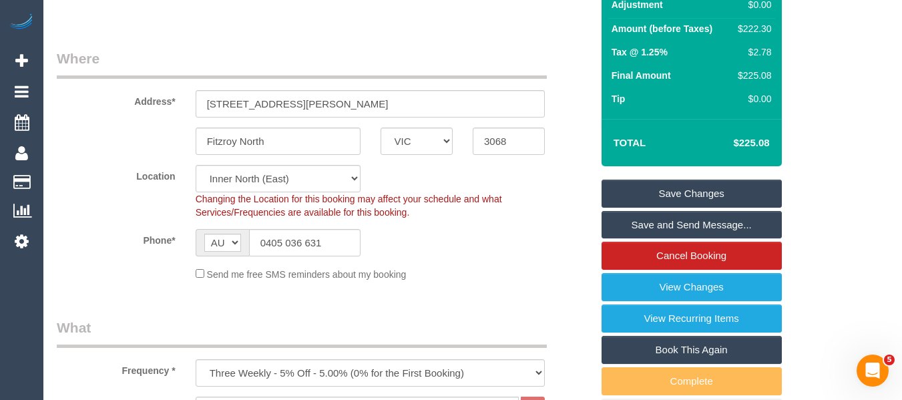
click at [718, 198] on link "Save Changes" at bounding box center [692, 194] width 180 height 28
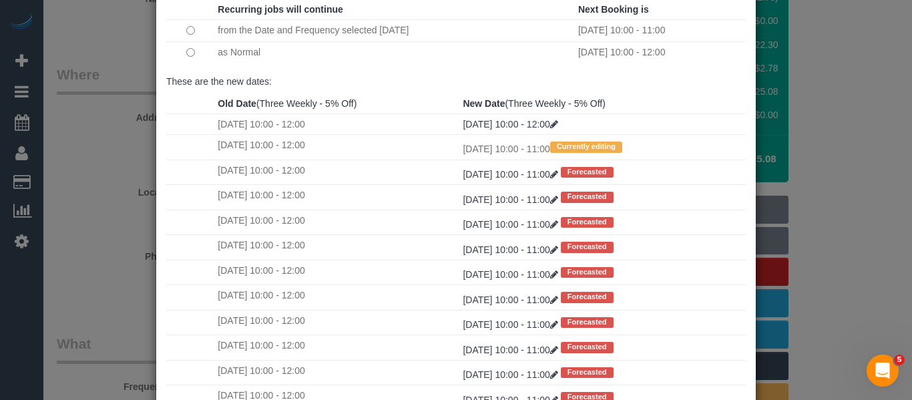
scroll to position [198, 0]
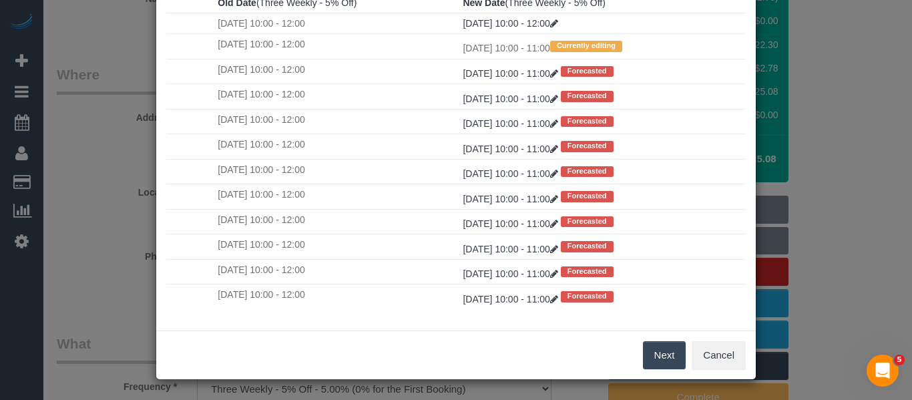
click at [645, 349] on button "Next" at bounding box center [664, 355] width 43 height 28
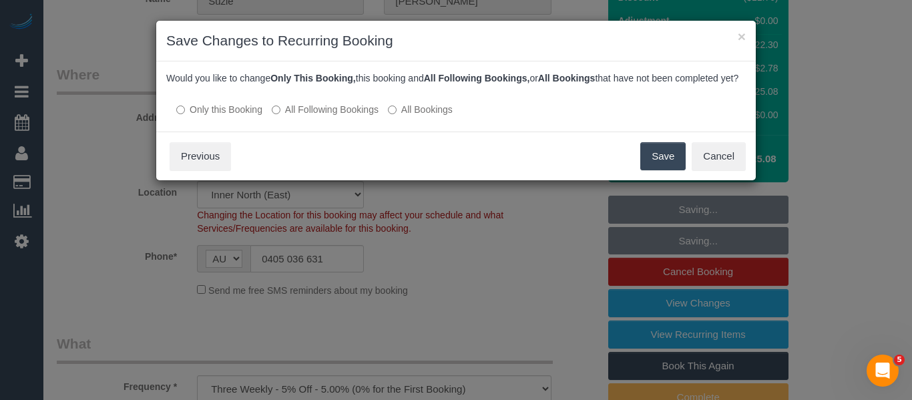
scroll to position [0, 0]
click at [348, 129] on div "Date, Time changed Select how you want to handle future bookings: Recurring job…" at bounding box center [456, 96] width 600 height 70
click at [306, 132] on div "Date, Time changed Select how you want to handle future bookings: Recurring job…" at bounding box center [456, 96] width 600 height 70
click at [308, 116] on label "All Following Bookings" at bounding box center [325, 109] width 107 height 13
click at [667, 170] on button "Save" at bounding box center [662, 156] width 45 height 28
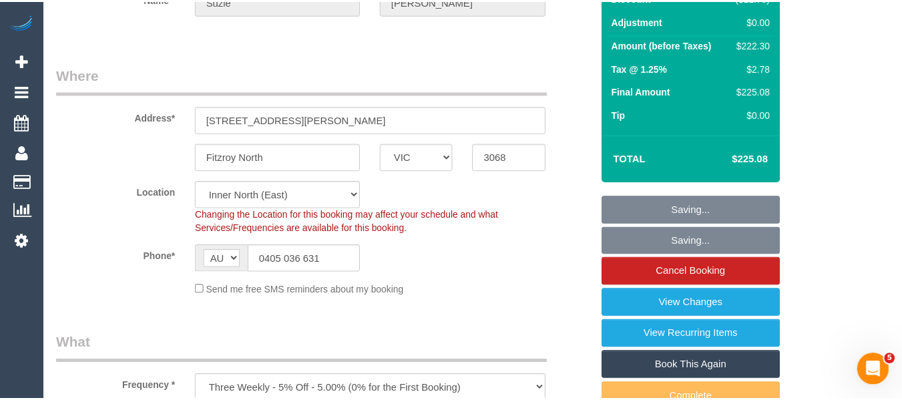
scroll to position [170, 0]
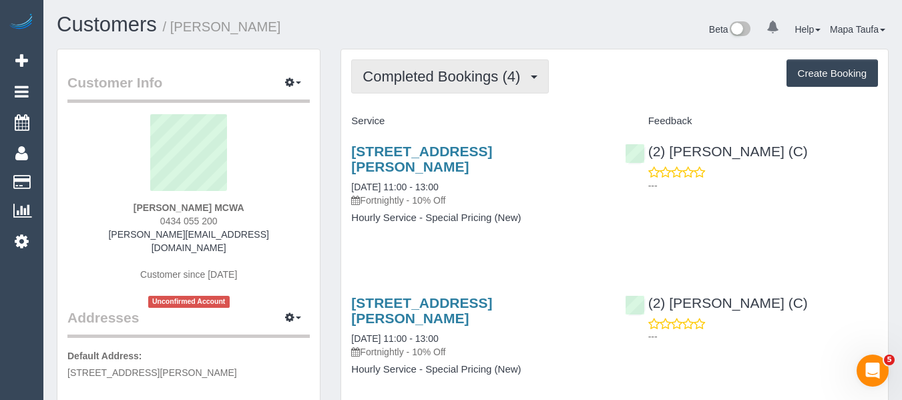
click at [383, 73] on span "Completed Bookings (4)" at bounding box center [445, 76] width 164 height 17
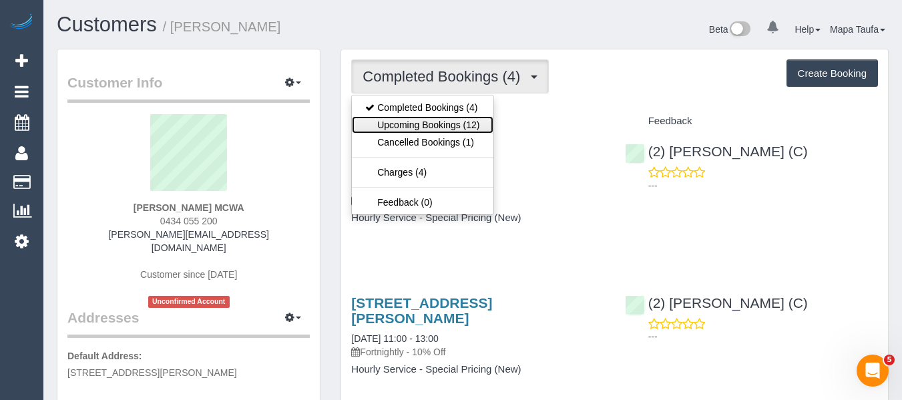
click at [394, 122] on link "Upcoming Bookings (12)" at bounding box center [422, 124] width 141 height 17
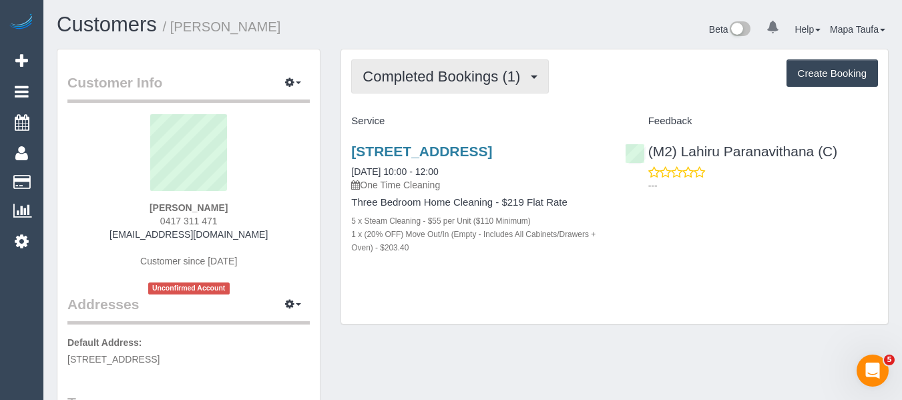
click at [409, 72] on span "Completed Bookings (1)" at bounding box center [445, 76] width 164 height 17
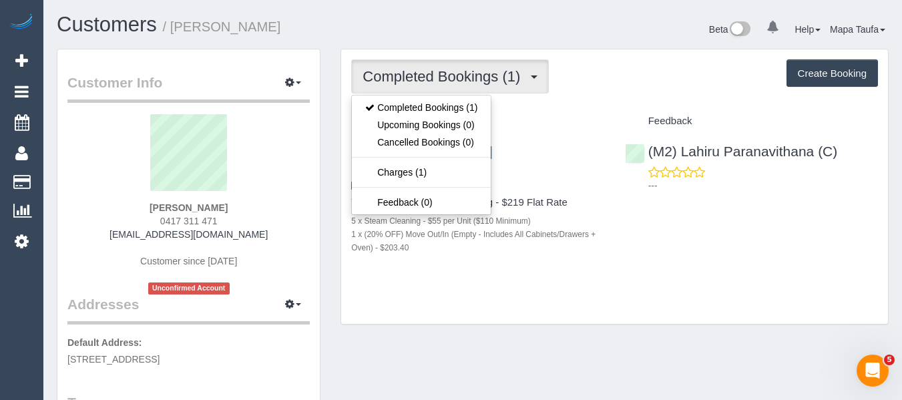
drag, startPoint x: 604, startPoint y: 87, endPoint x: 594, endPoint y: 87, distance: 10.7
click at [603, 87] on div "Completed Bookings (1) Completed Bookings (1) Upcoming Bookings (0) Cancelled B…" at bounding box center [614, 76] width 527 height 34
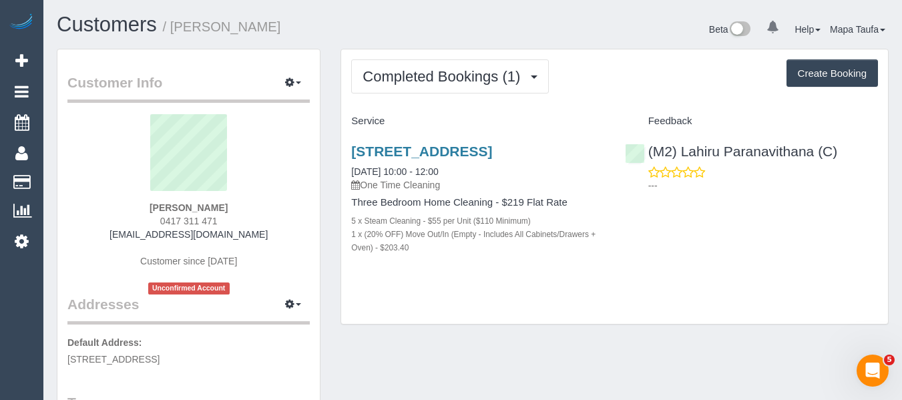
drag, startPoint x: 195, startPoint y: 219, endPoint x: 138, endPoint y: 225, distance: 57.7
click at [142, 220] on div "Chantelle Chiron 0417 311 471 chantellechiron@gmail.com Customer since 2025 Unc…" at bounding box center [188, 204] width 242 height 180
click at [430, 146] on link "16 Dehavilland Avenure, Strathmore Heights, VIC 3041" at bounding box center [421, 151] width 141 height 15
click at [638, 96] on div "Completed Bookings (1) Completed Bookings (1) Upcoming Bookings (0) Cancelled B…" at bounding box center [614, 186] width 547 height 275
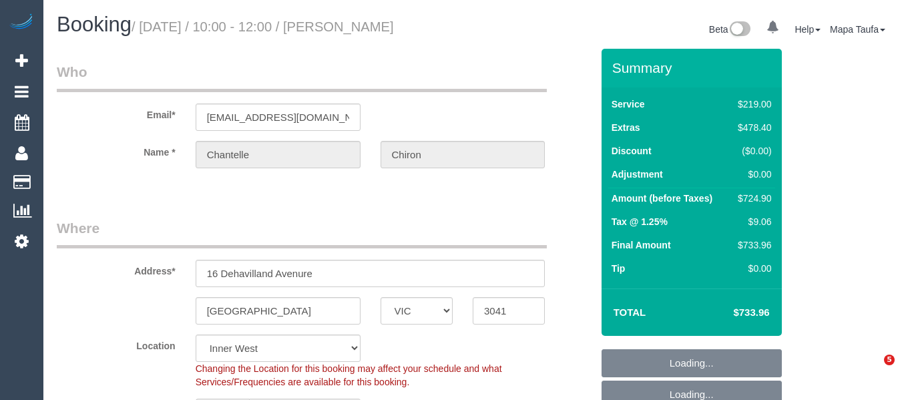
select select "VIC"
select select "number:28"
select select "number:14"
select select "number:18"
select select "number:24"
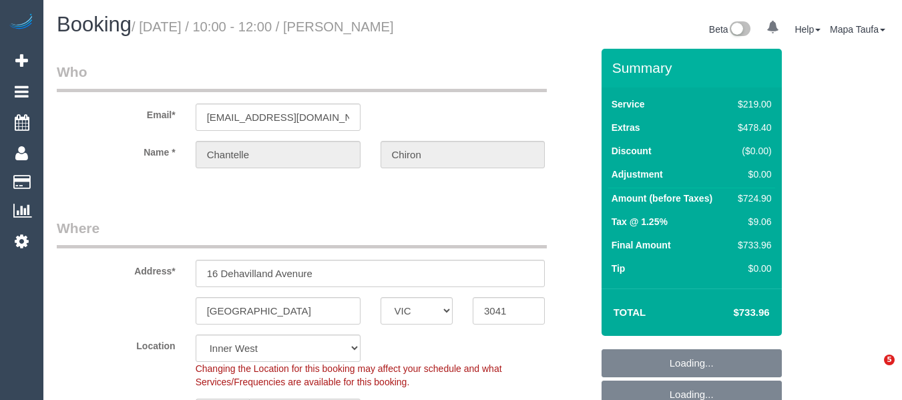
select select "number:35"
select select "number:13"
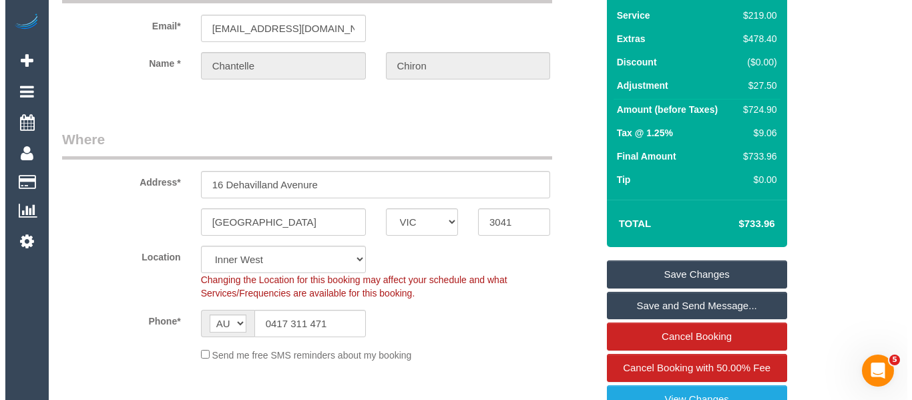
scroll to position [267, 0]
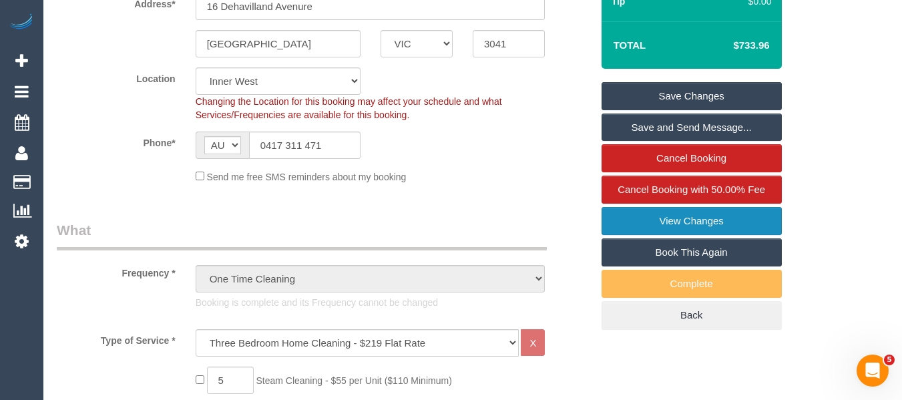
click at [728, 216] on link "View Changes" at bounding box center [692, 221] width 180 height 28
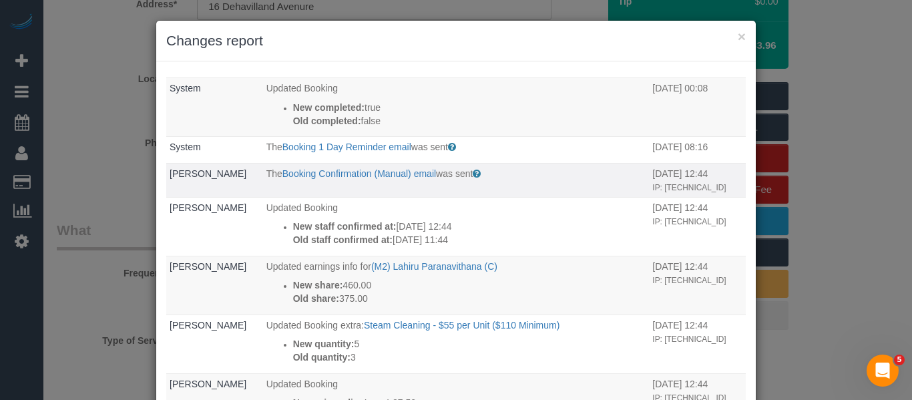
scroll to position [0, 0]
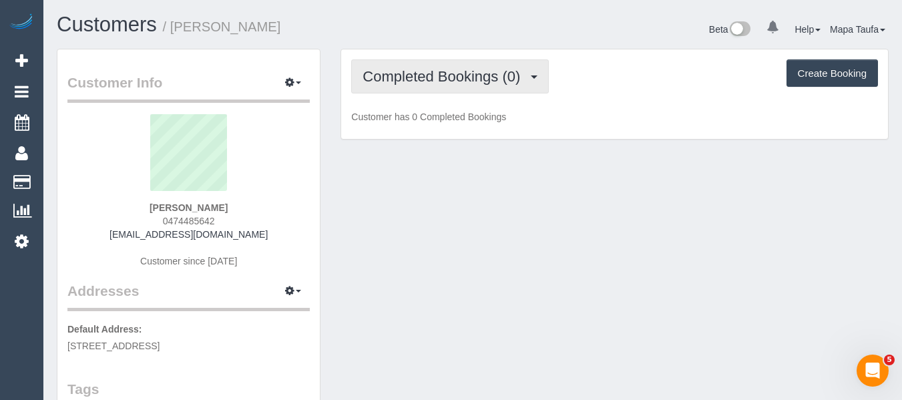
drag, startPoint x: 449, startPoint y: 79, endPoint x: 455, endPoint y: 103, distance: 24.1
click at [449, 83] on span "Completed Bookings (0)" at bounding box center [445, 76] width 164 height 17
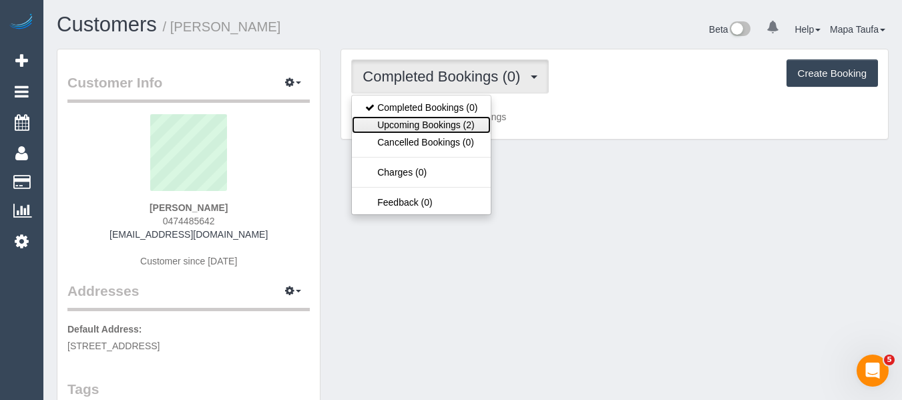
click at [457, 117] on link "Upcoming Bookings (2)" at bounding box center [421, 124] width 139 height 17
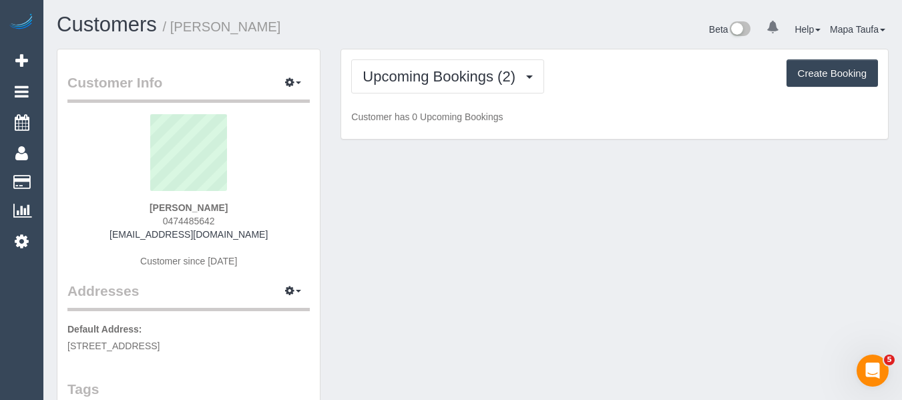
click at [475, 37] on div "Beta 0 Your Notifications You have 0 alerts Help Help Docs Take a Tour Contact …" at bounding box center [686, 30] width 426 height 35
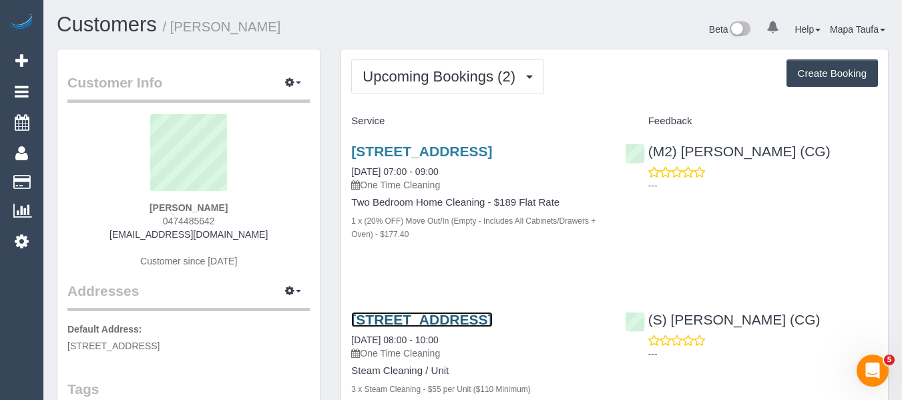
click at [395, 327] on link "37 Flemington St, 5, Travancore, VIC 3032" at bounding box center [421, 319] width 141 height 15
drag, startPoint x: 187, startPoint y: 221, endPoint x: 149, endPoint y: 221, distance: 38.1
click at [149, 221] on div "Dante Davidson Daniele 0474485642 dantedavidsondaniele@gmail.com Customer since…" at bounding box center [188, 197] width 242 height 167
copy span "0474485642"
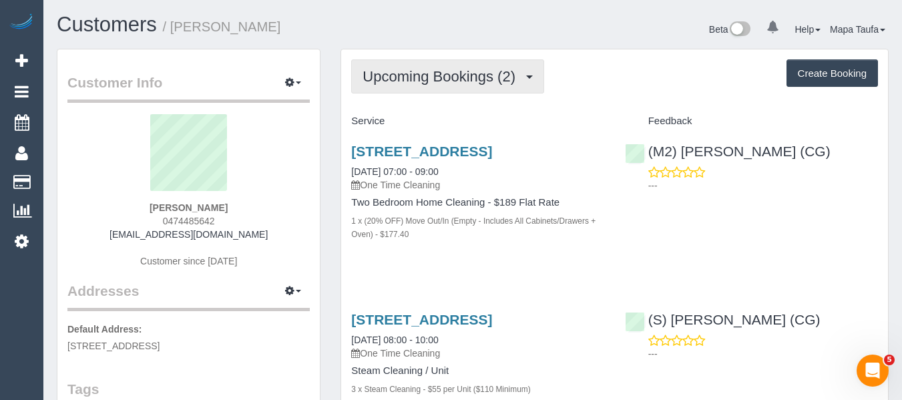
click at [407, 77] on span "Upcoming Bookings (2)" at bounding box center [443, 76] width 160 height 17
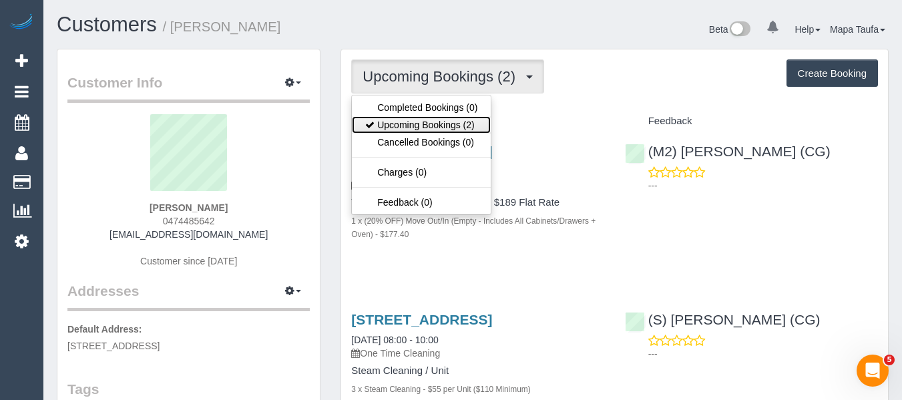
click at [409, 118] on link "Upcoming Bookings (2)" at bounding box center [421, 124] width 139 height 17
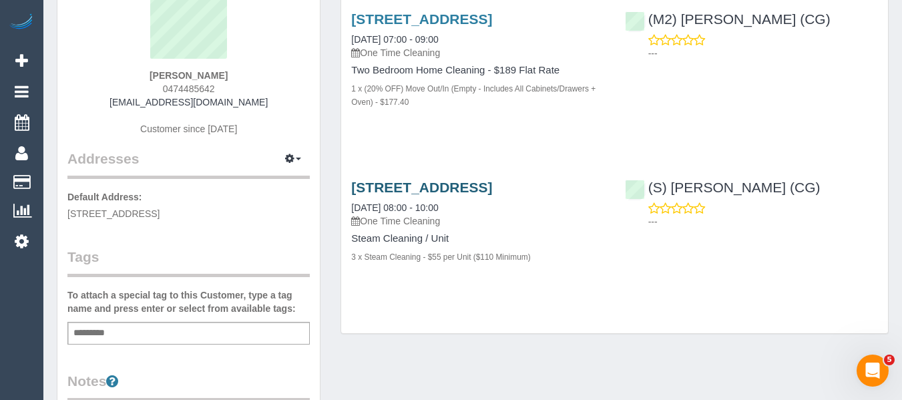
scroll to position [134, 0]
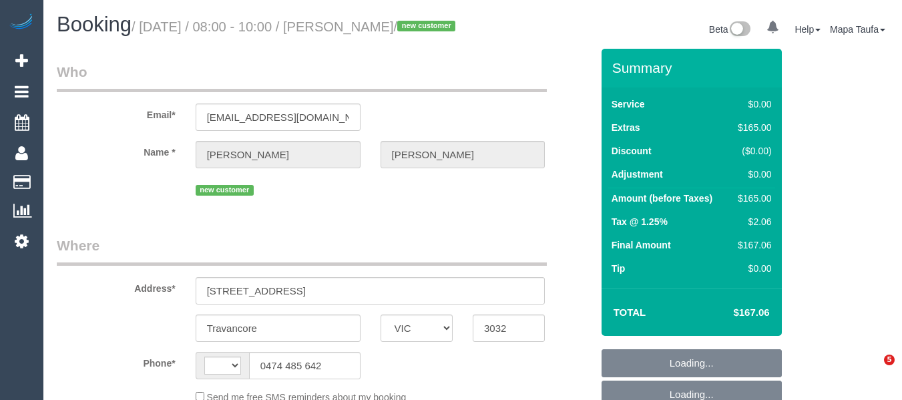
select select "VIC"
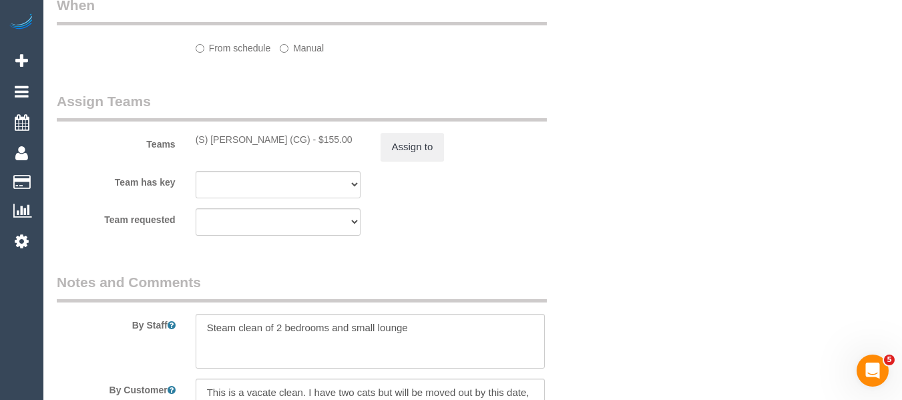
select select "string:AU"
select select "string:stripe-pm_1RvZxJ2GScqysDRVyhf2gAaC"
select select "spot1"
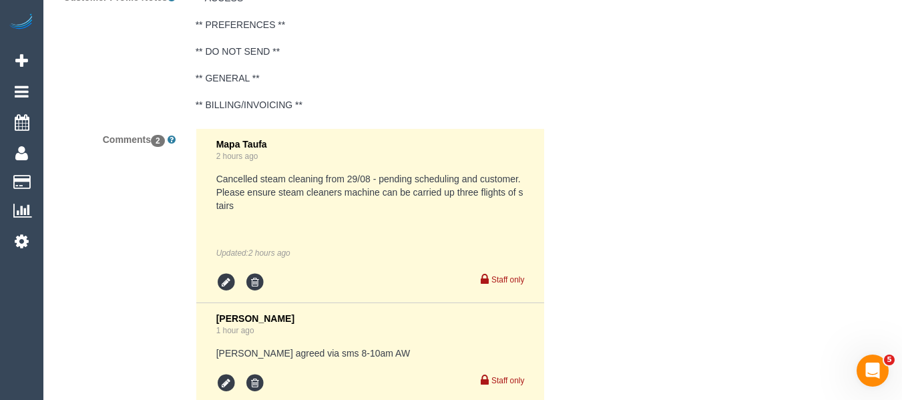
select select "object:1287"
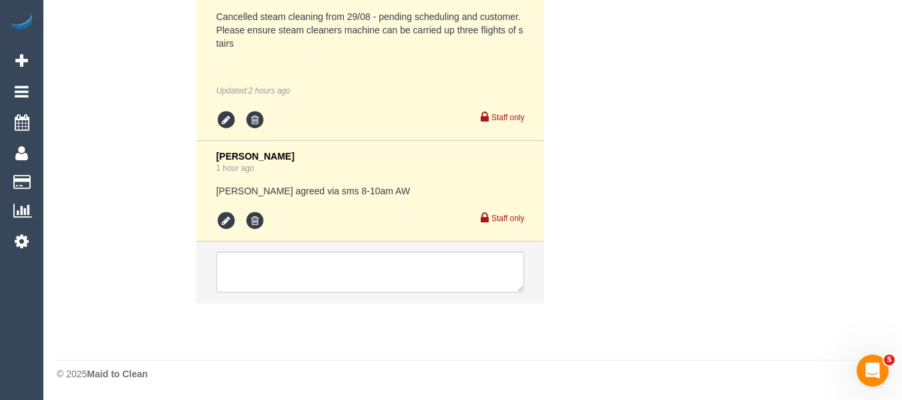
select select "number:29"
select select "number:14"
select select "number:18"
select select "number:25"
select select "number:26"
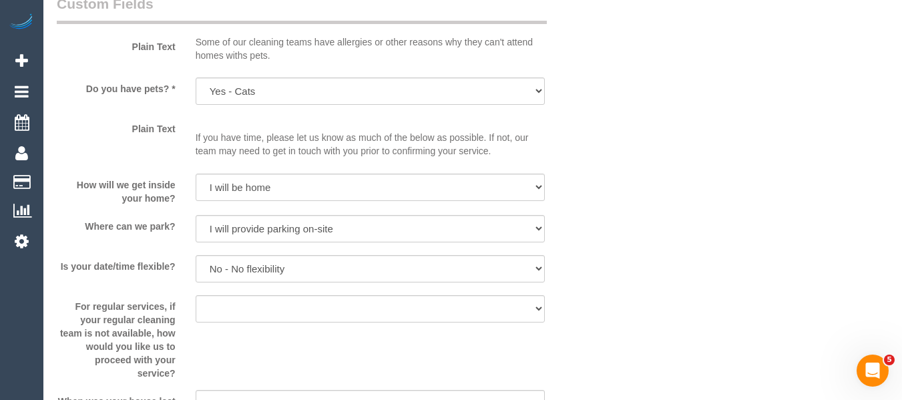
scroll to position [1761, 0]
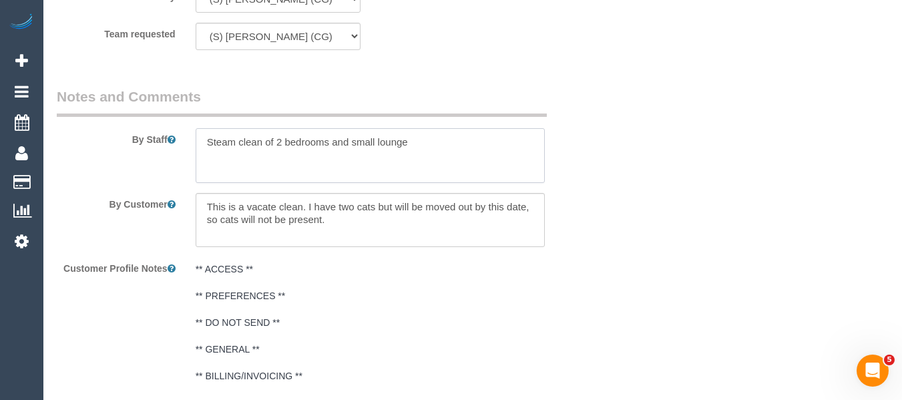
click at [206, 158] on textarea at bounding box center [371, 155] width 350 height 55
paste textarea "0474485642"
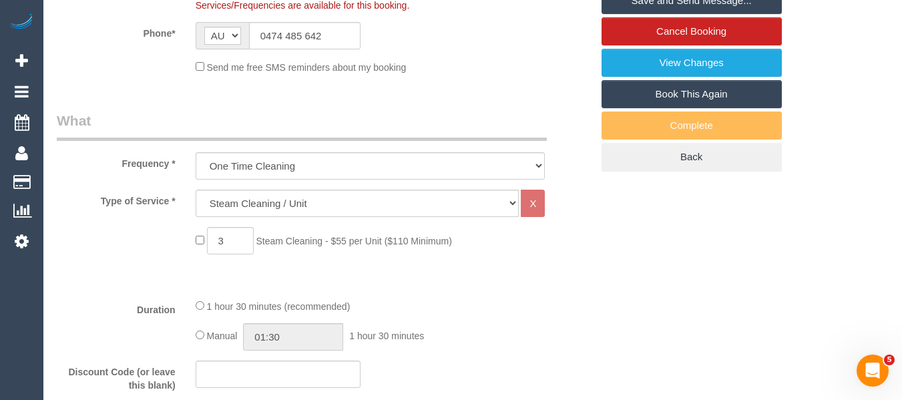
scroll to position [283, 0]
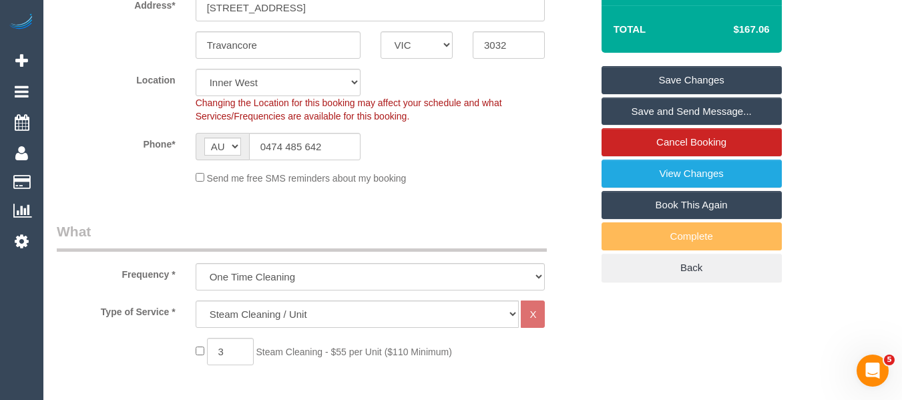
type textarea "Please text customer when you are 20-30 minutes away 0474485642 Steam clean of …"
click at [744, 87] on link "Save Changes" at bounding box center [692, 80] width 180 height 28
